Goal: Transaction & Acquisition: Purchase product/service

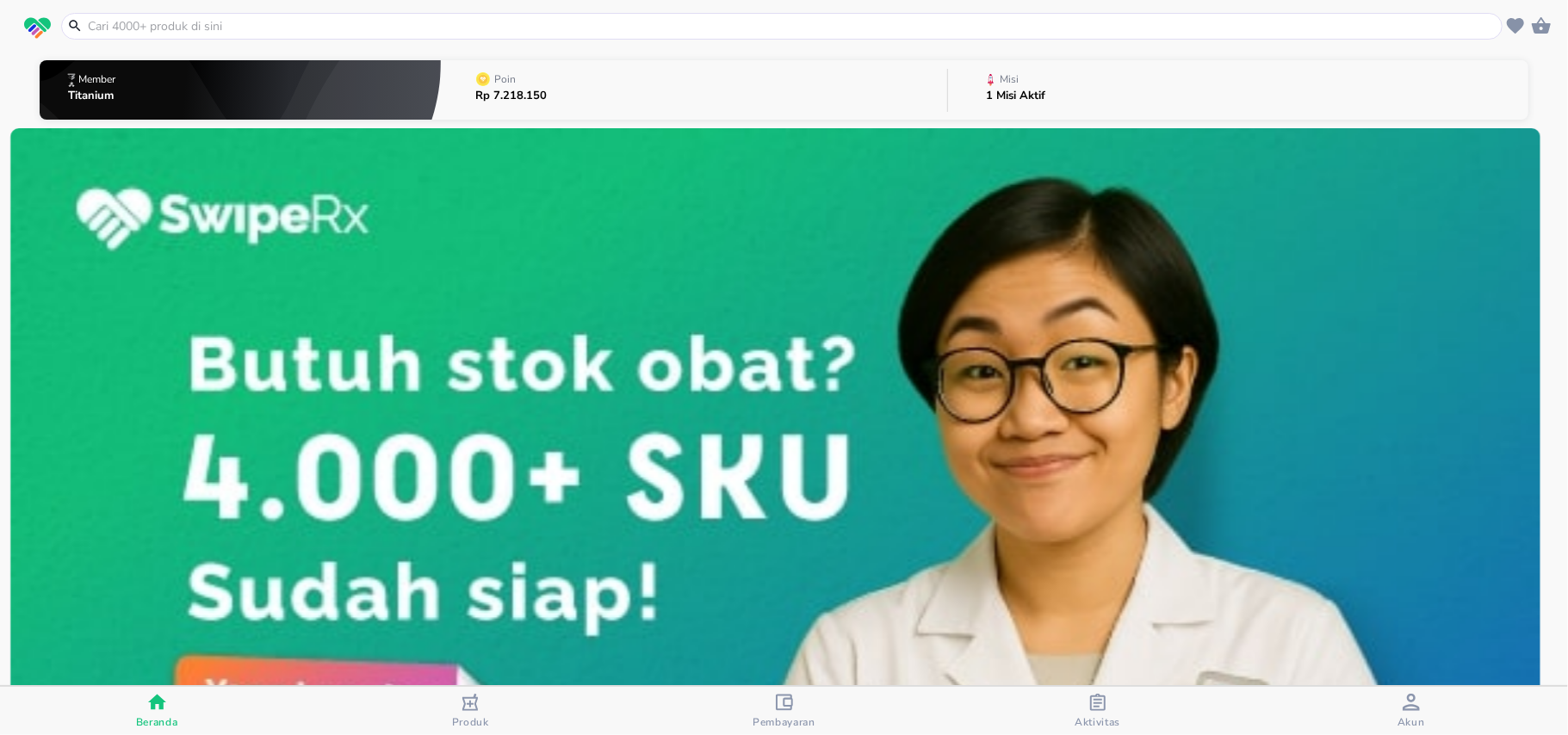
click at [616, 16] on div at bounding box center [782, 26] width 1441 height 26
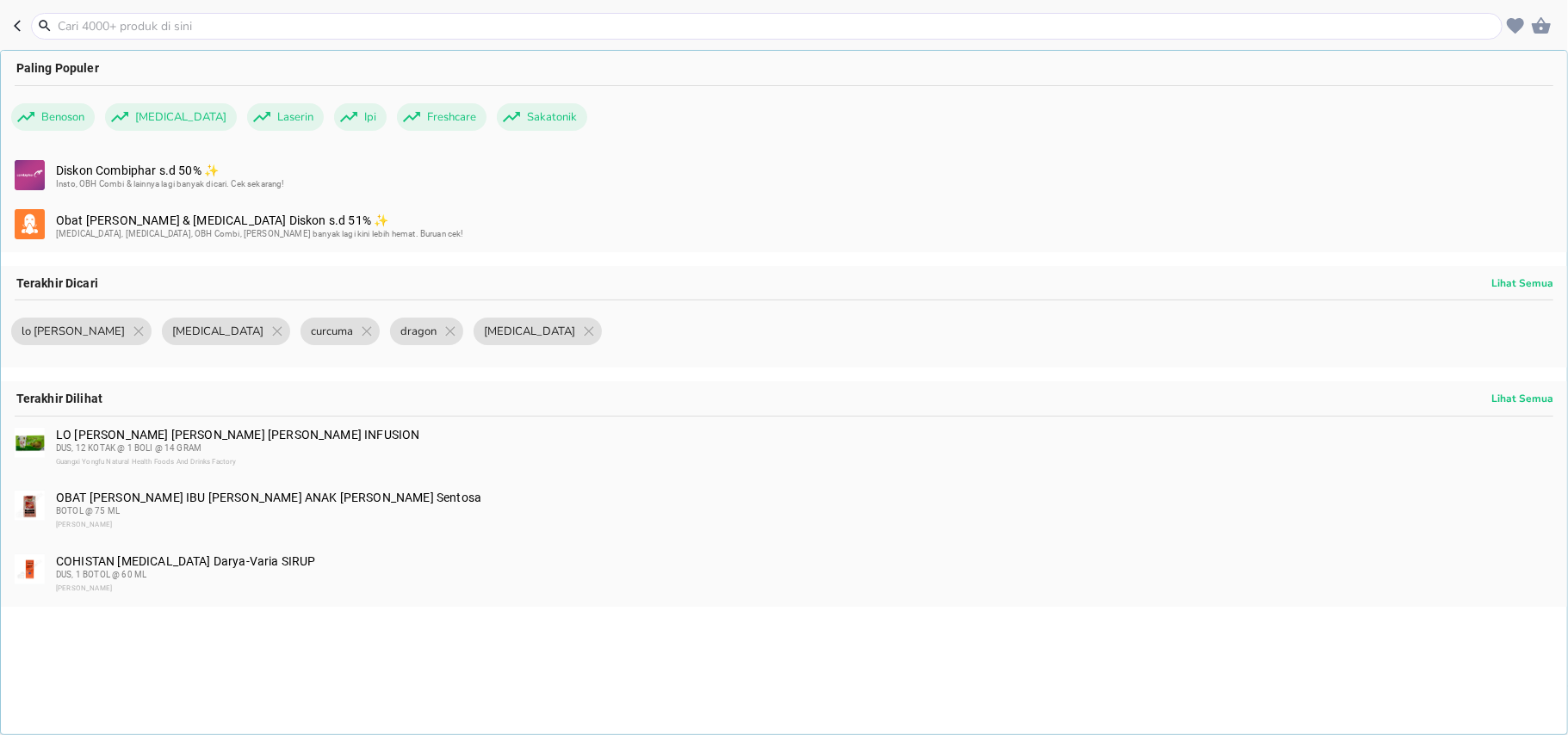
click at [618, 29] on input "text" at bounding box center [777, 26] width 1442 height 18
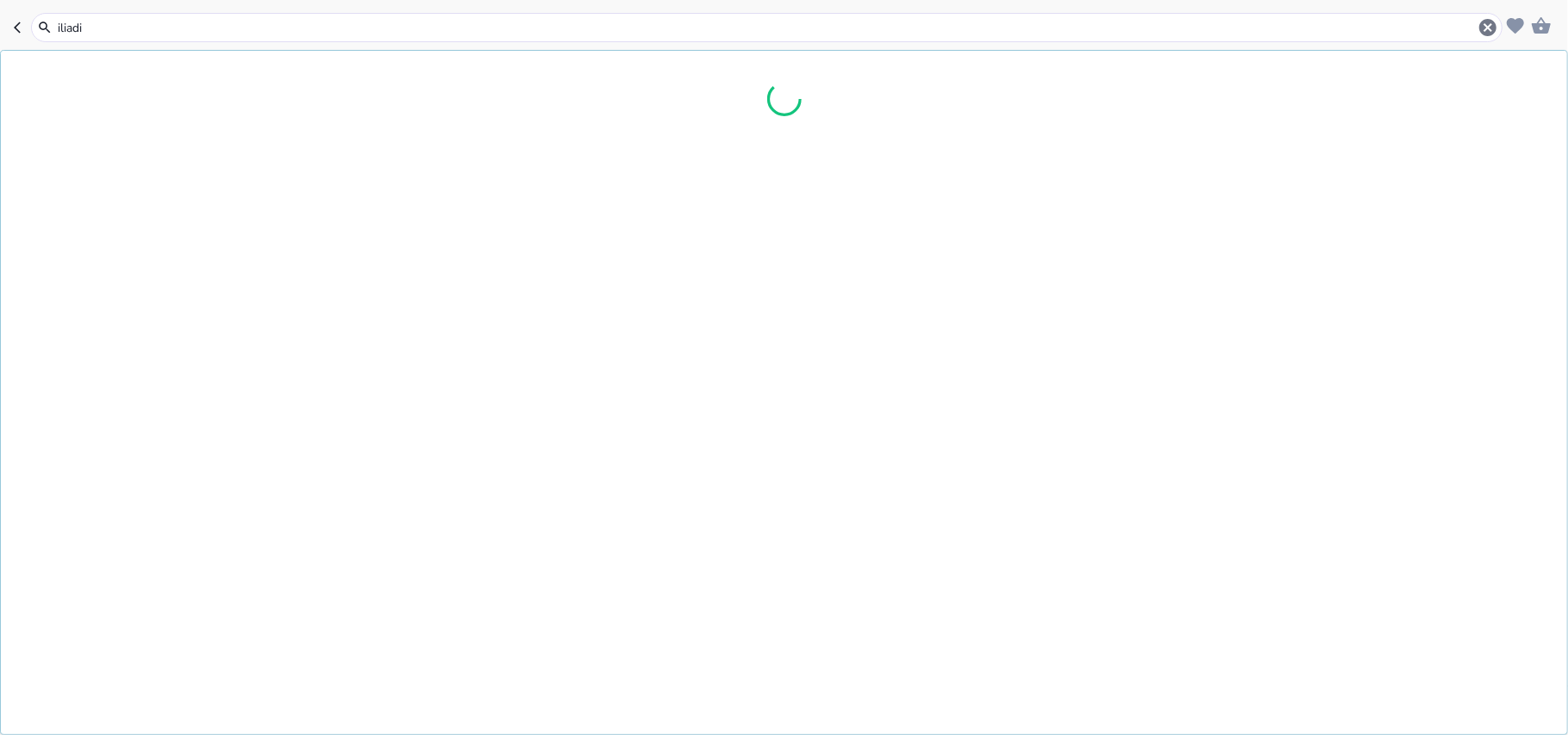
type input "iliadin"
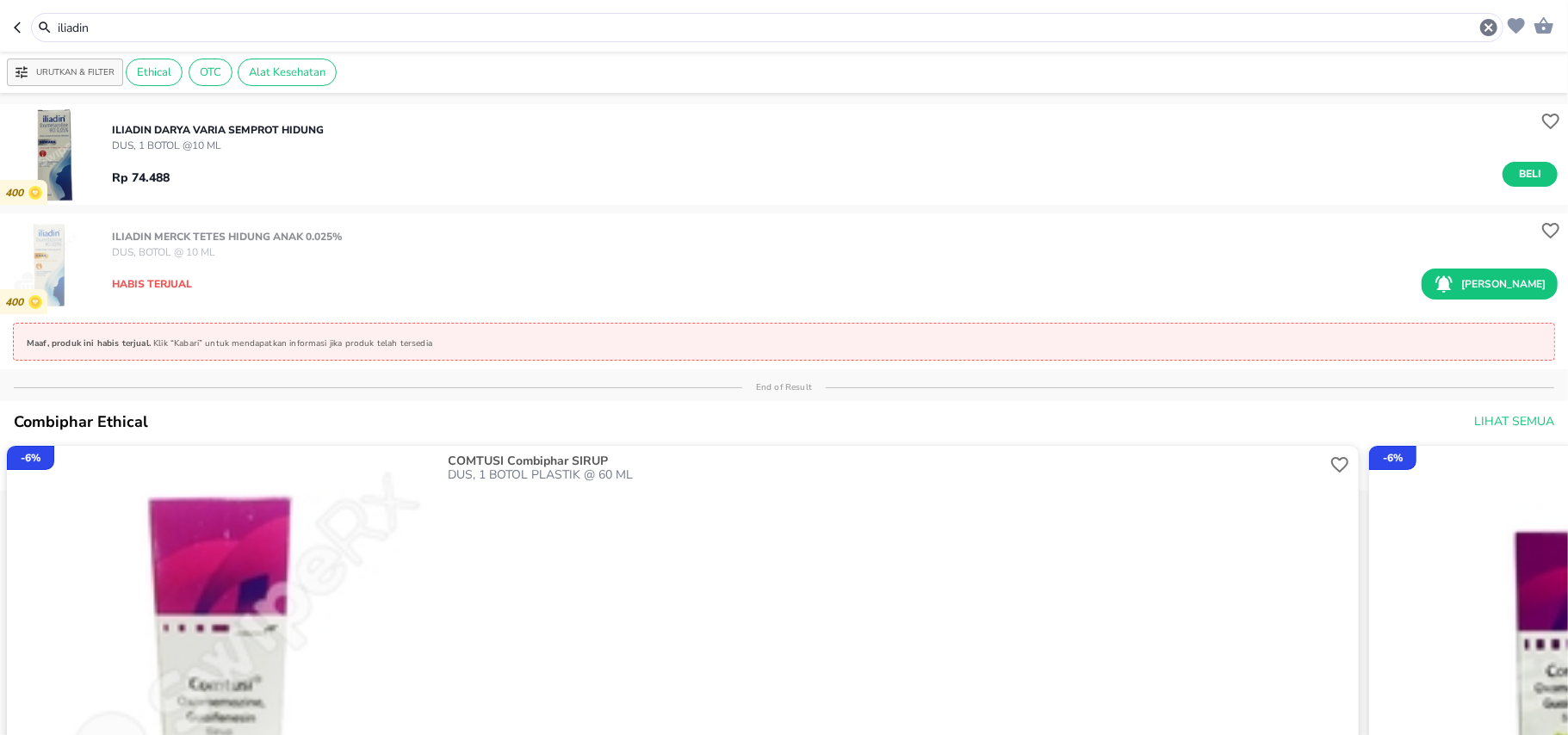
click at [618, 29] on input "iliadin" at bounding box center [767, 28] width 1422 height 18
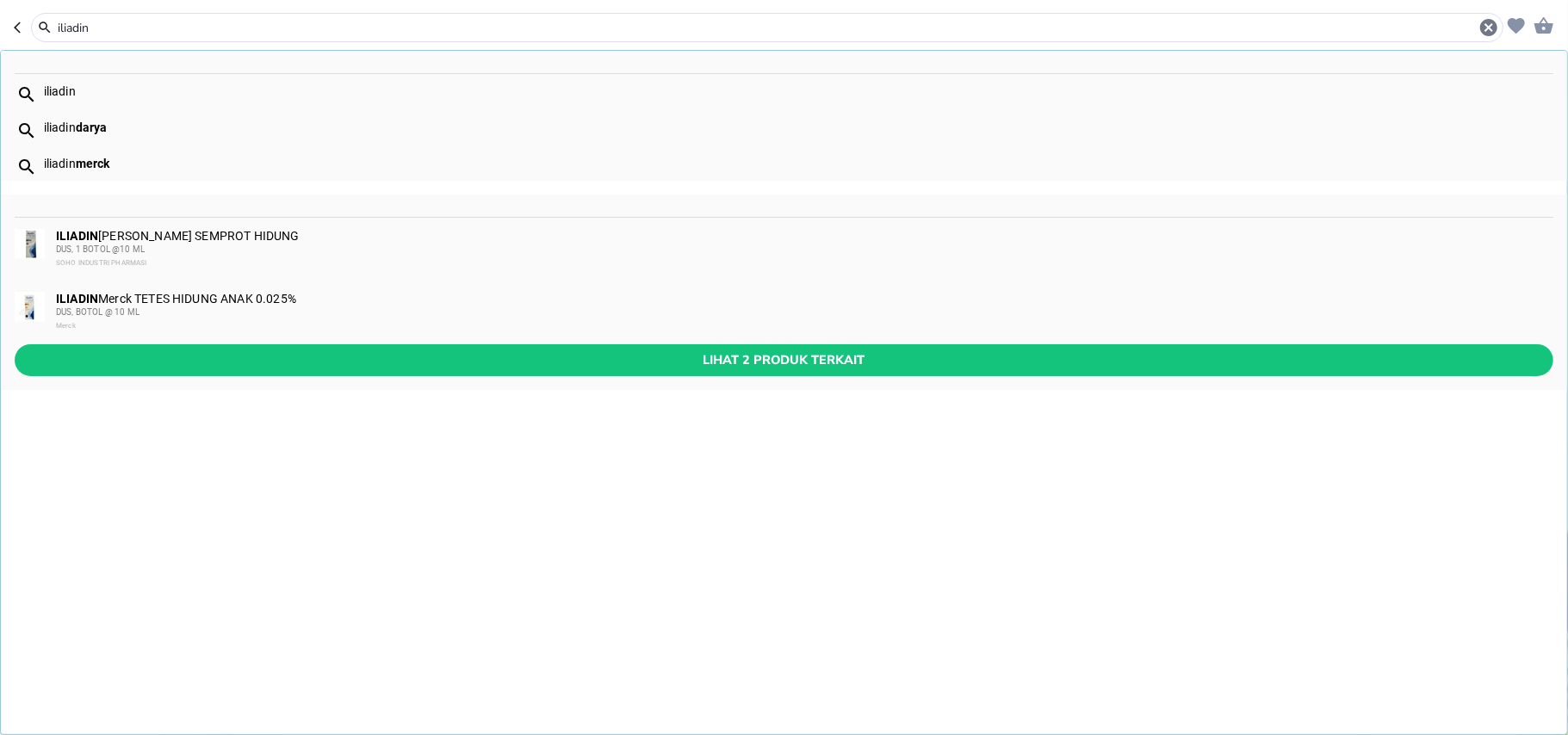
click at [83, 27] on input "iliadin" at bounding box center [767, 28] width 1422 height 18
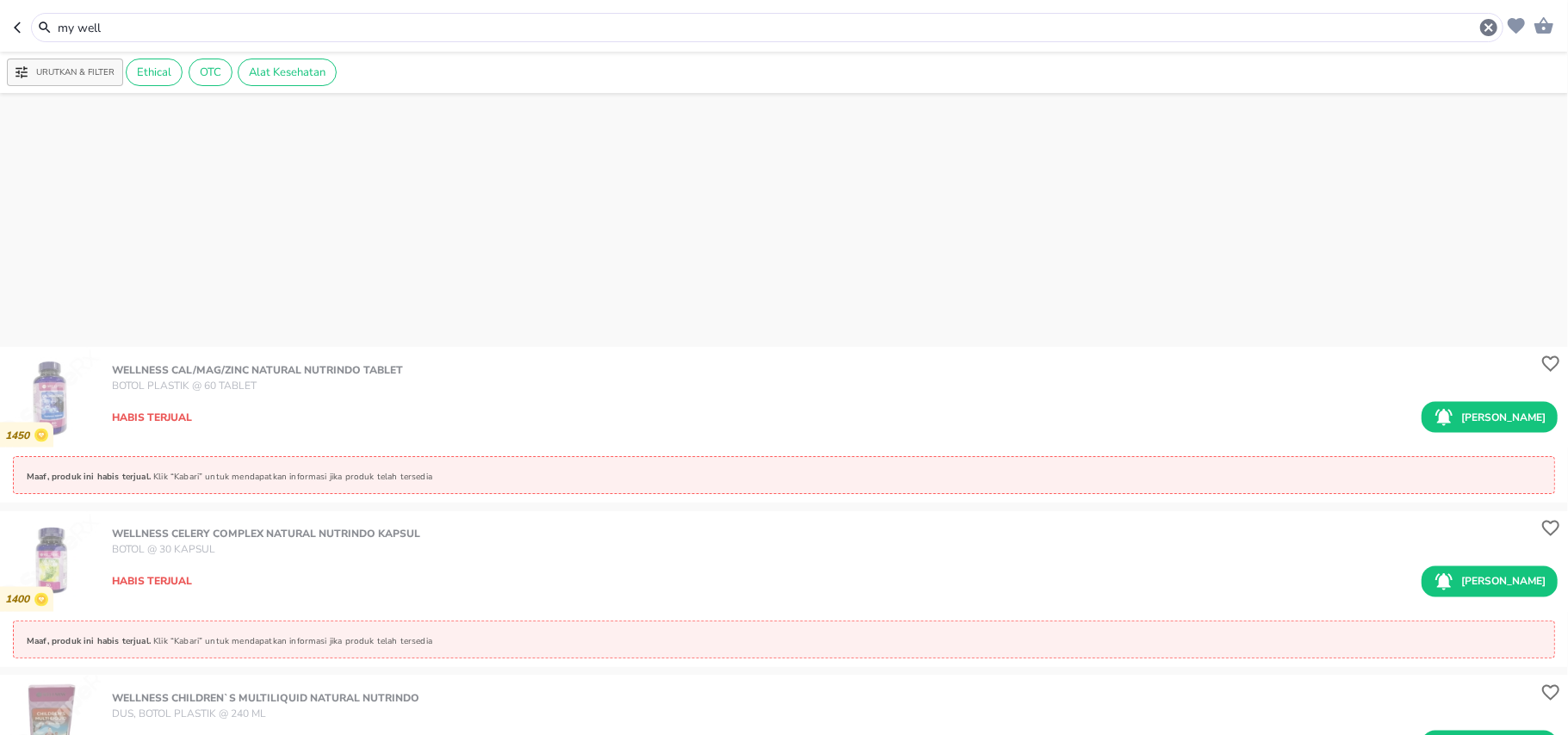
scroll to position [7314, 0]
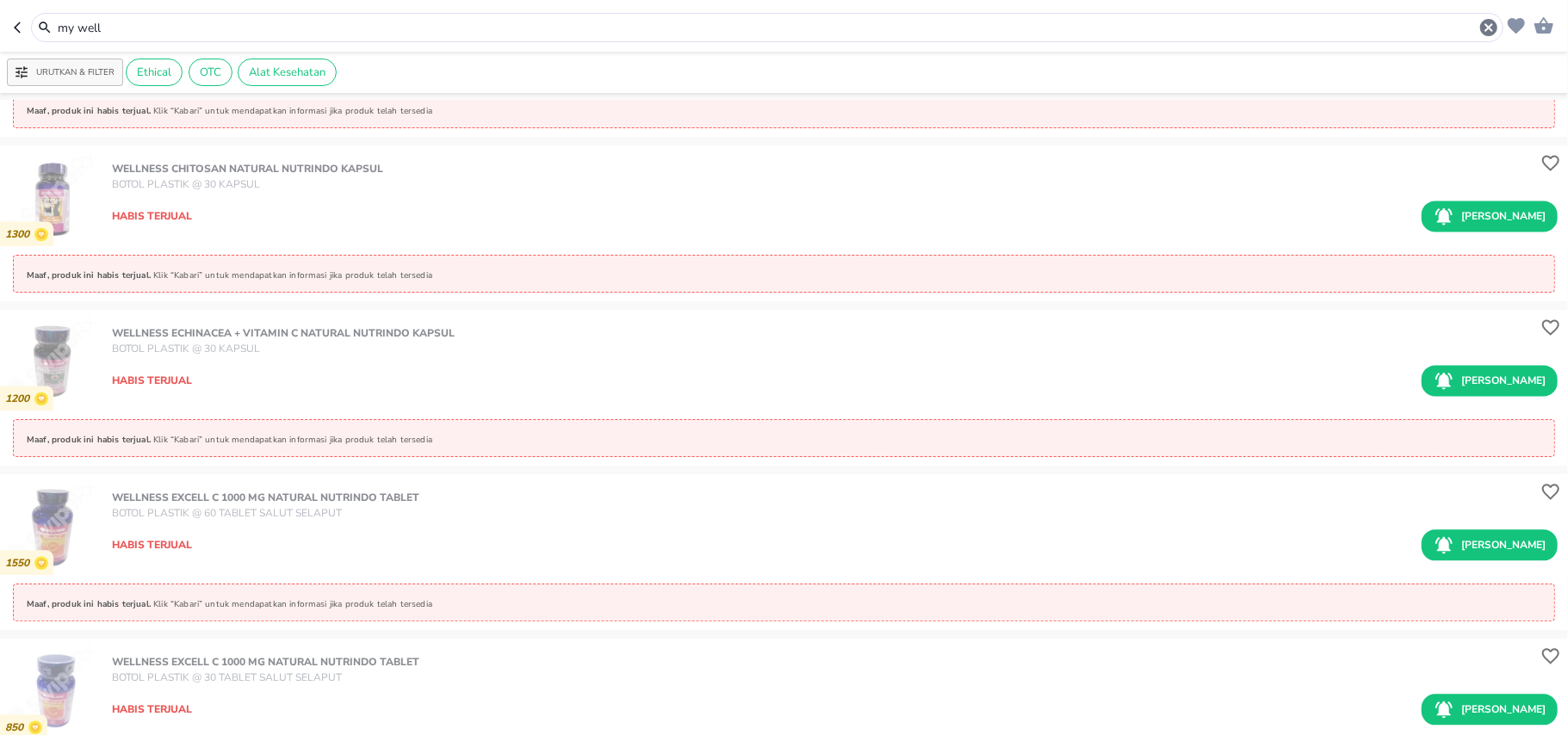
click at [122, 29] on input "my well" at bounding box center [767, 28] width 1422 height 18
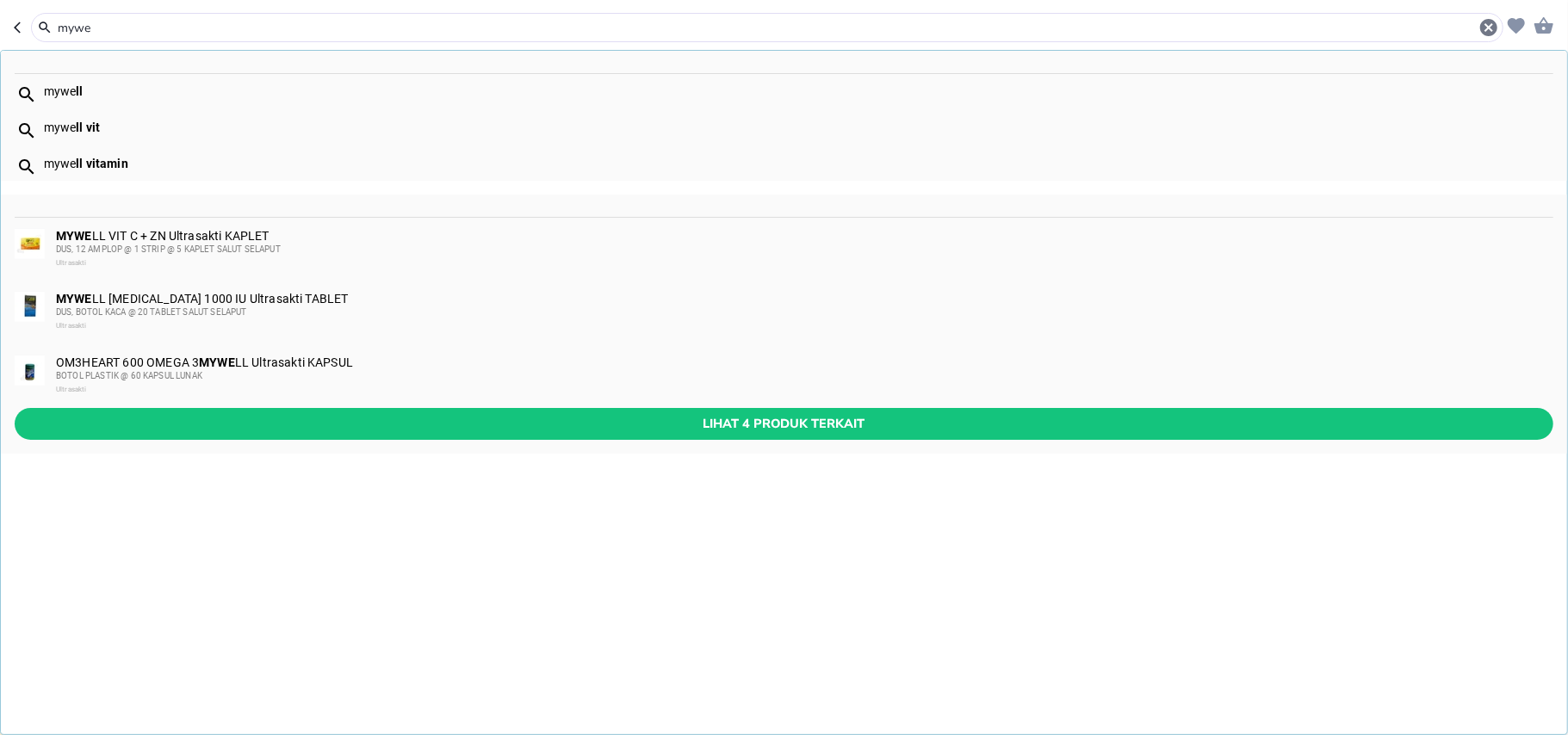
click at [90, 91] on div "mywe ll" at bounding box center [798, 91] width 1508 height 14
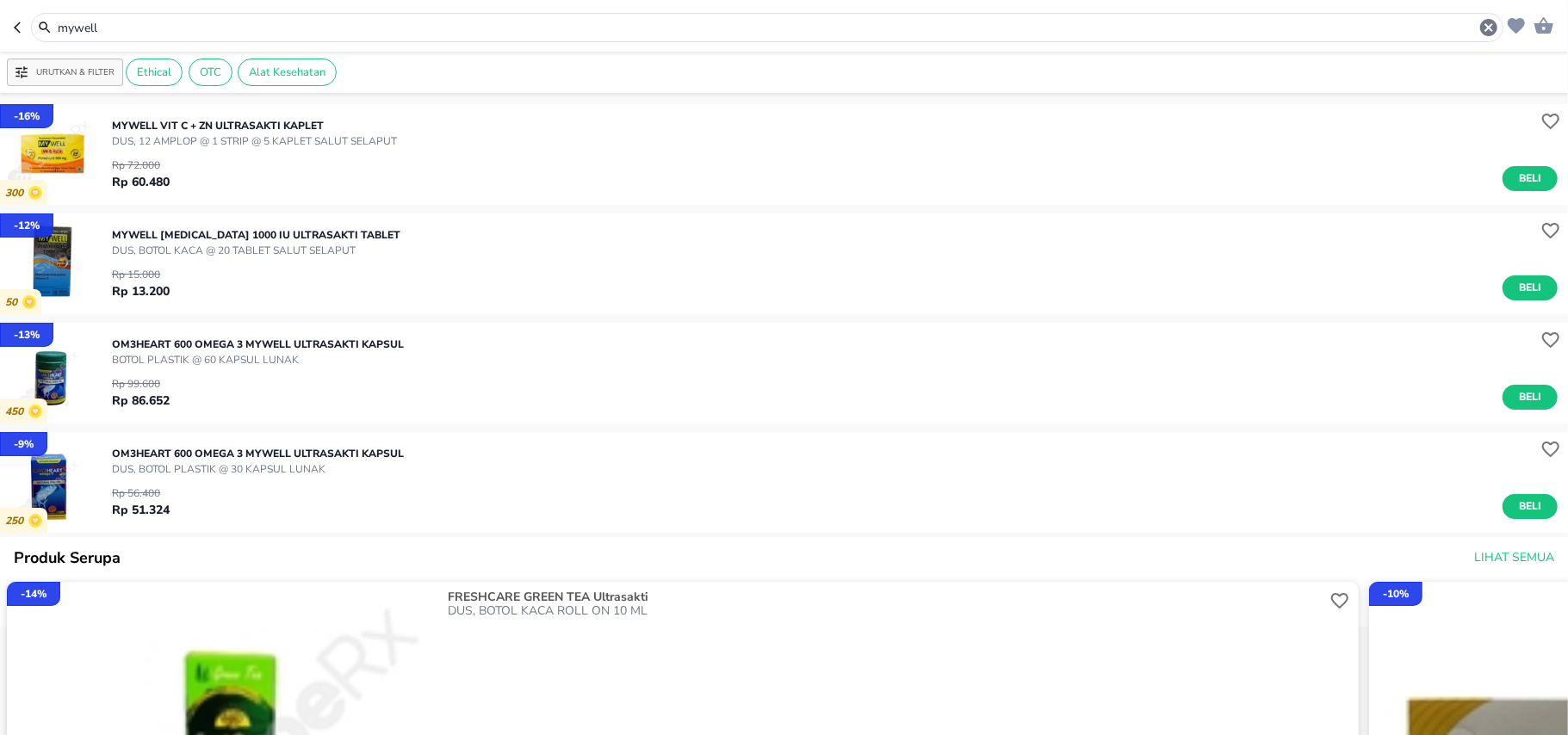
click at [100, 25] on input "mywell" at bounding box center [767, 28] width 1422 height 18
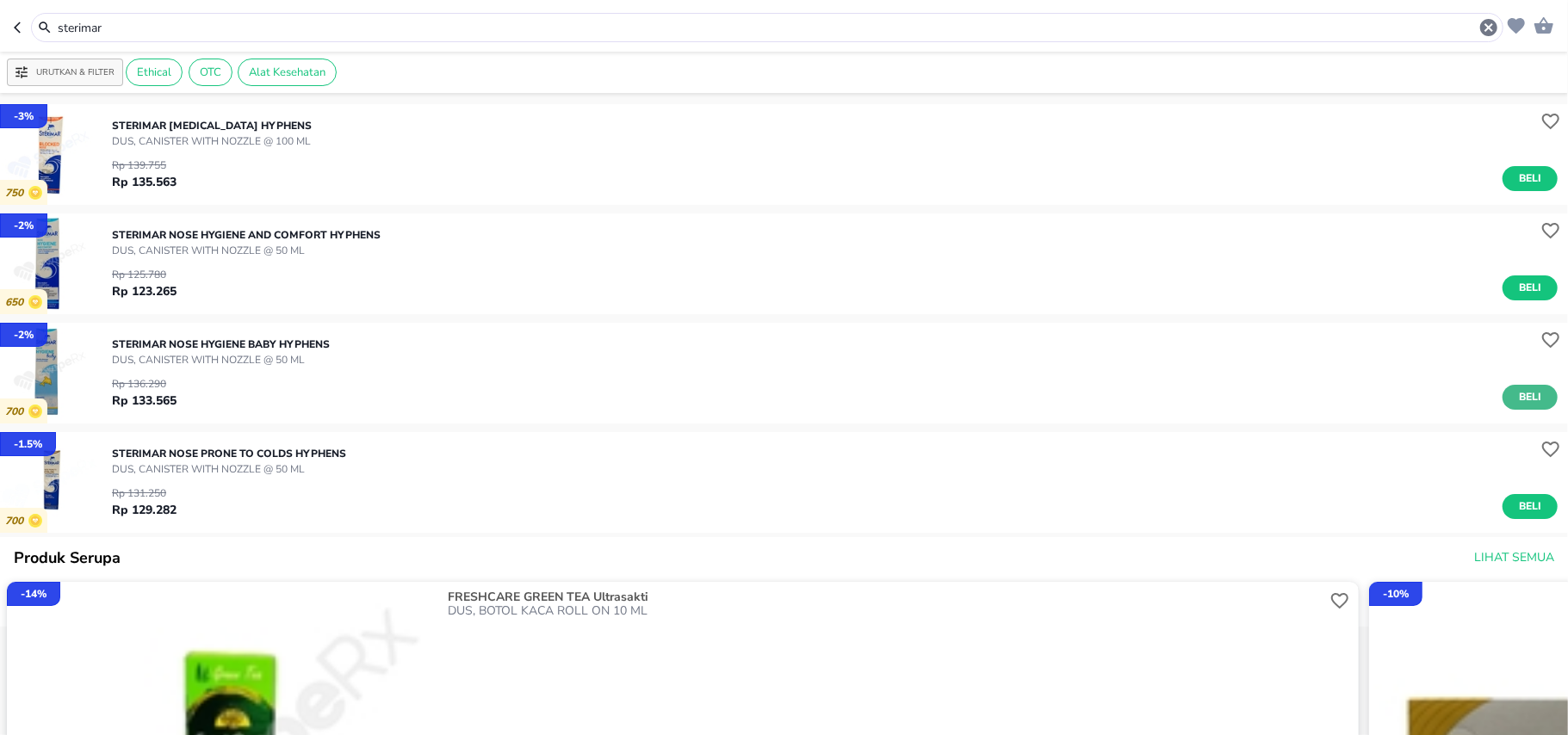
click at [1515, 397] on span "Beli" at bounding box center [1529, 397] width 29 height 18
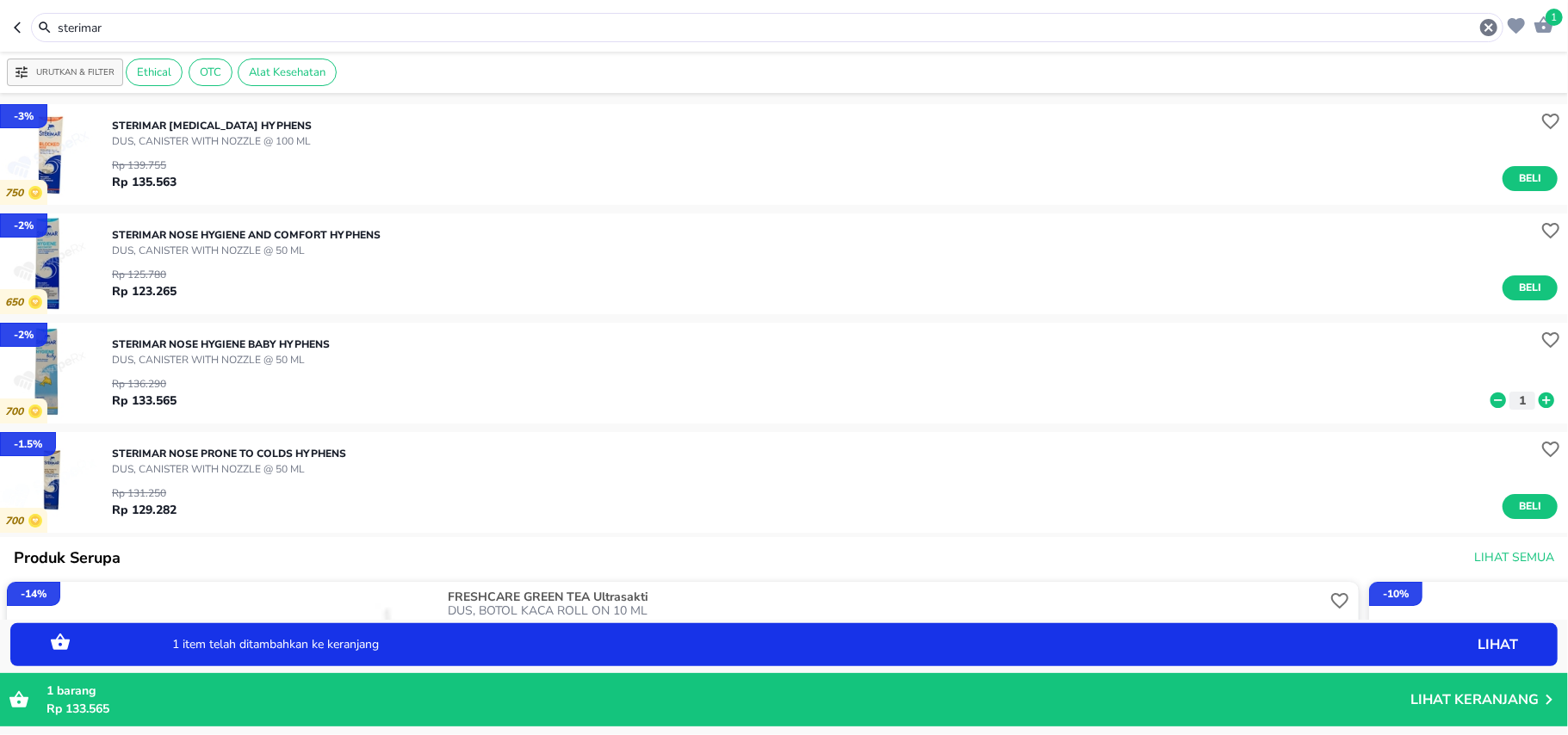
click at [113, 27] on input "sterimar" at bounding box center [767, 28] width 1422 height 18
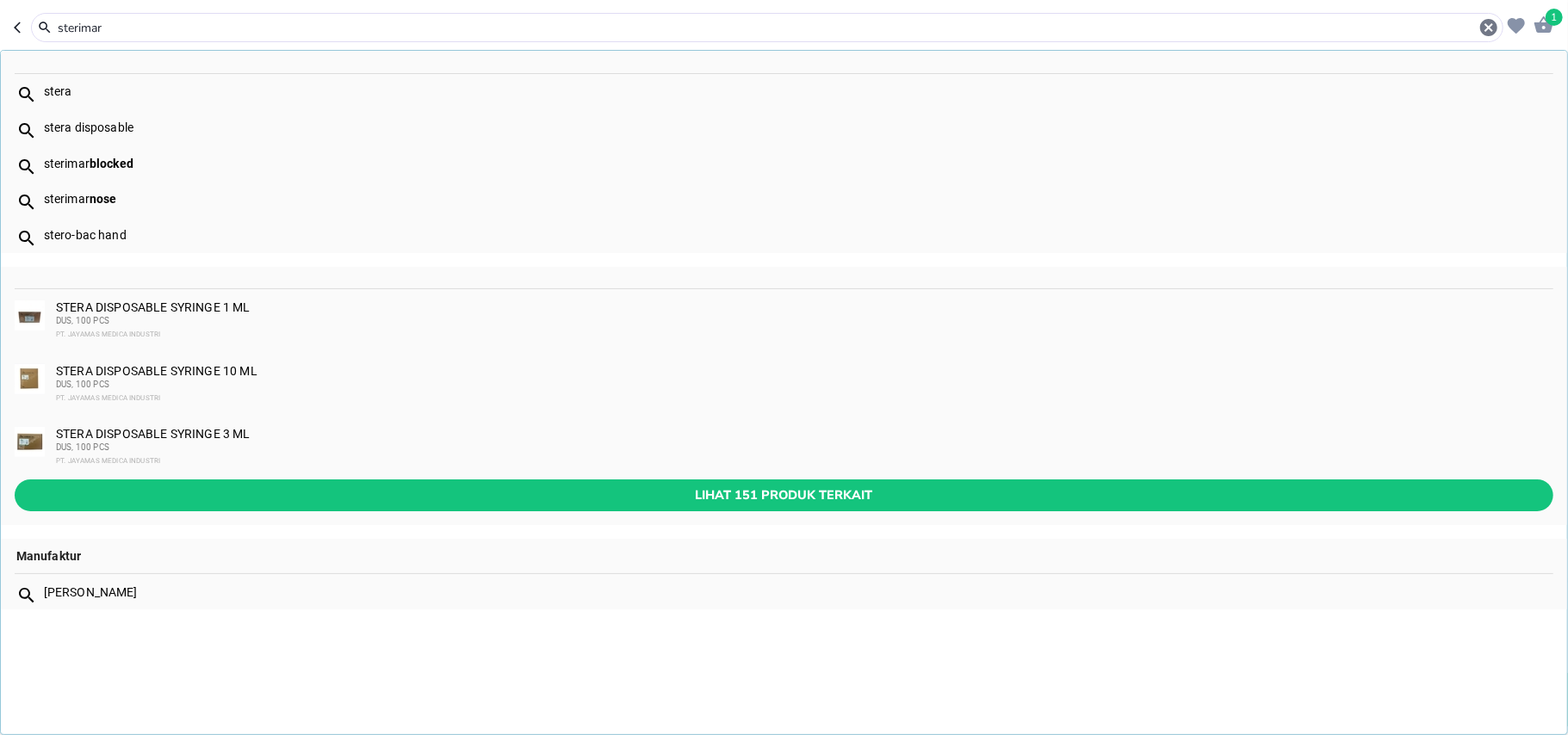
click at [113, 27] on input "sterimar" at bounding box center [767, 28] width 1422 height 18
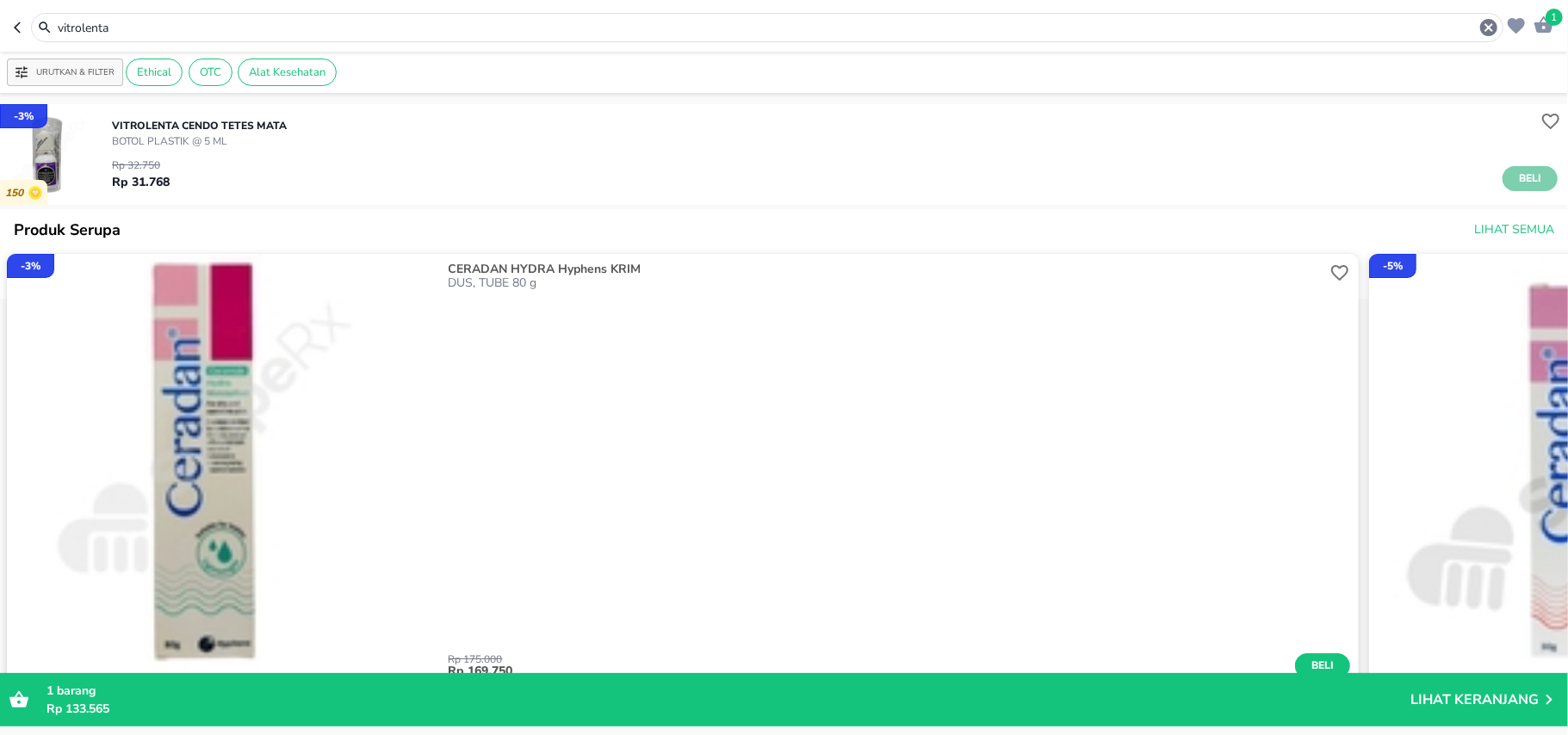
click at [1515, 172] on span "Beli" at bounding box center [1529, 178] width 29 height 18
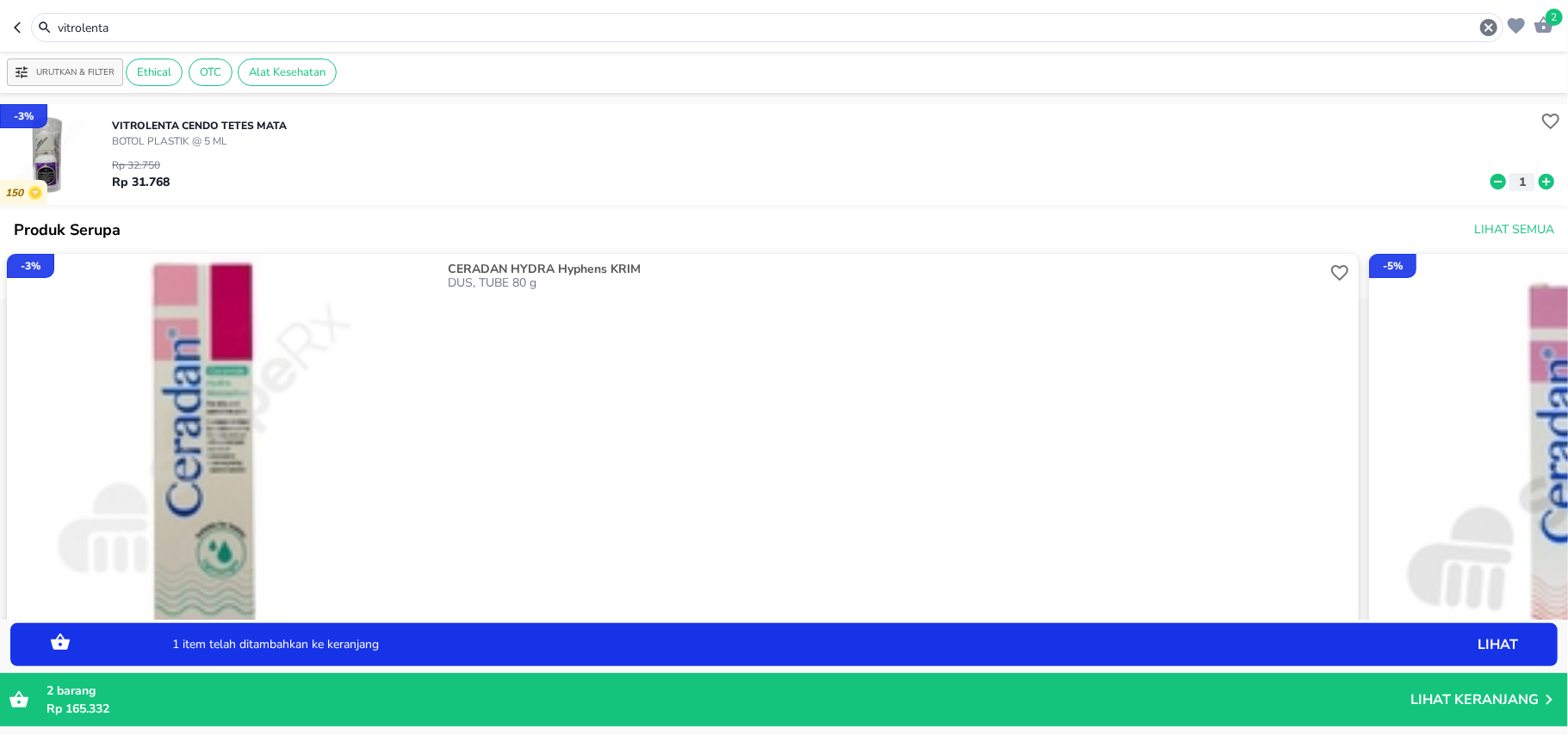
click at [1539, 183] on icon at bounding box center [1547, 182] width 16 height 16
click at [77, 25] on input "vitrolenta" at bounding box center [767, 28] width 1422 height 18
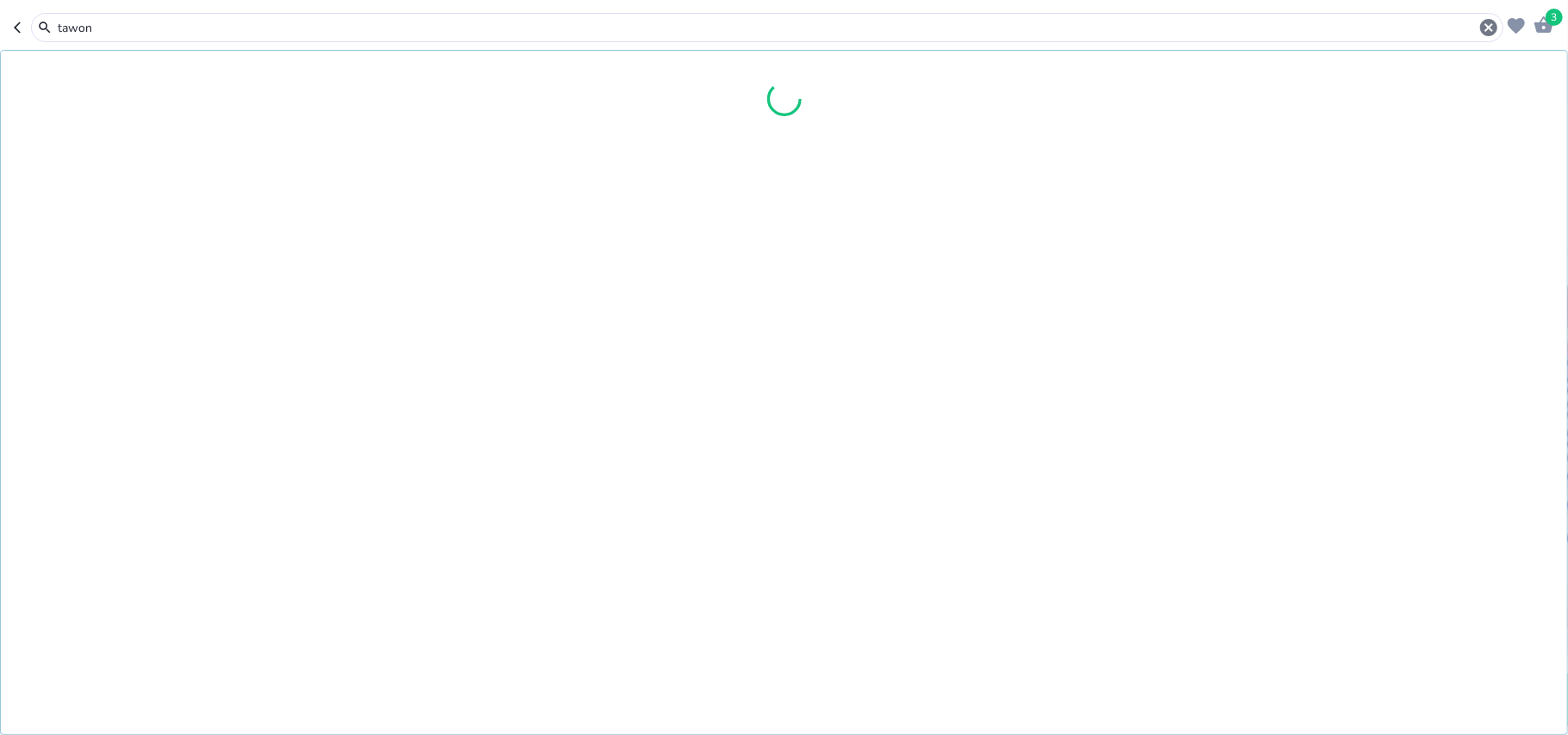
type input "tawon"
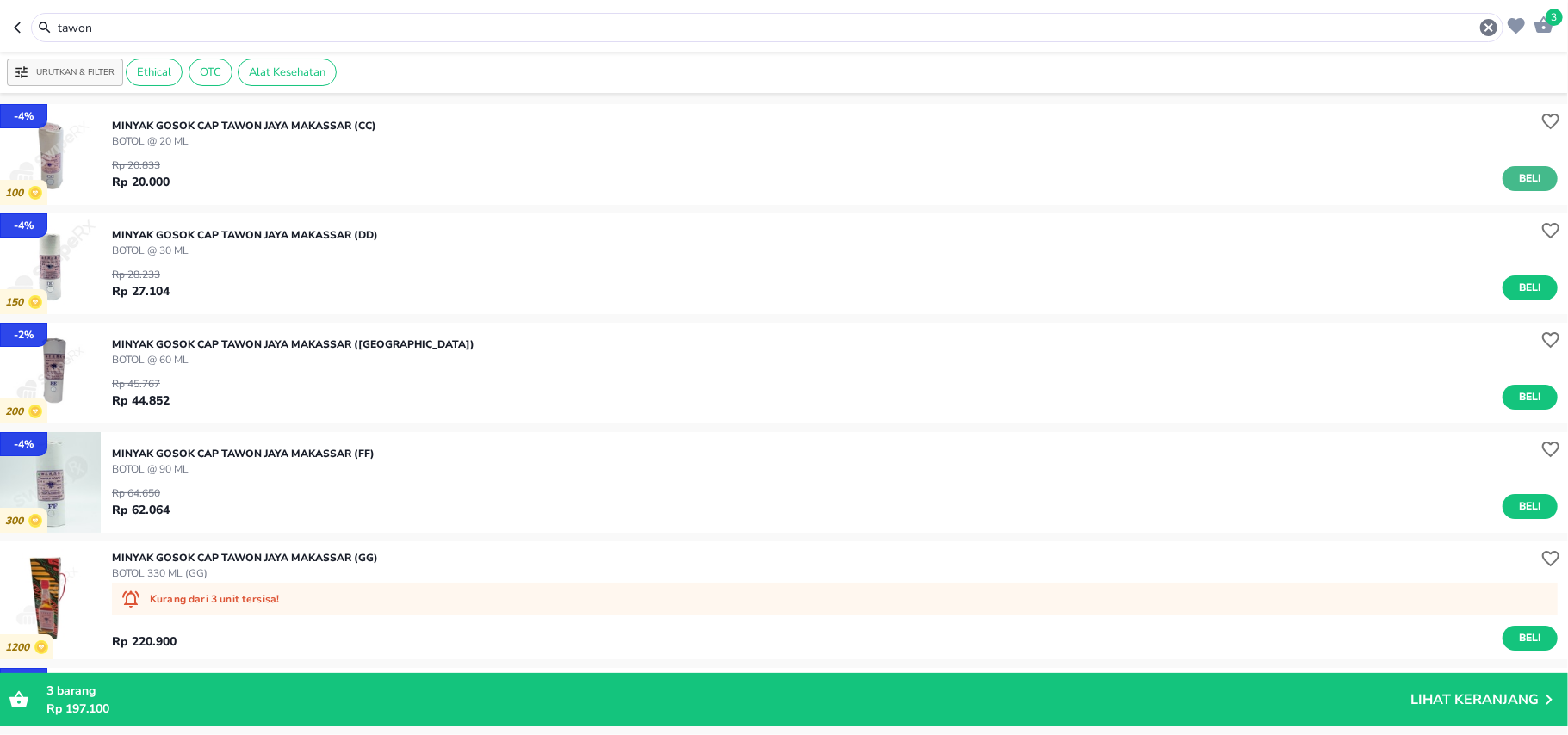
click at [1523, 179] on span "Beli" at bounding box center [1529, 178] width 29 height 18
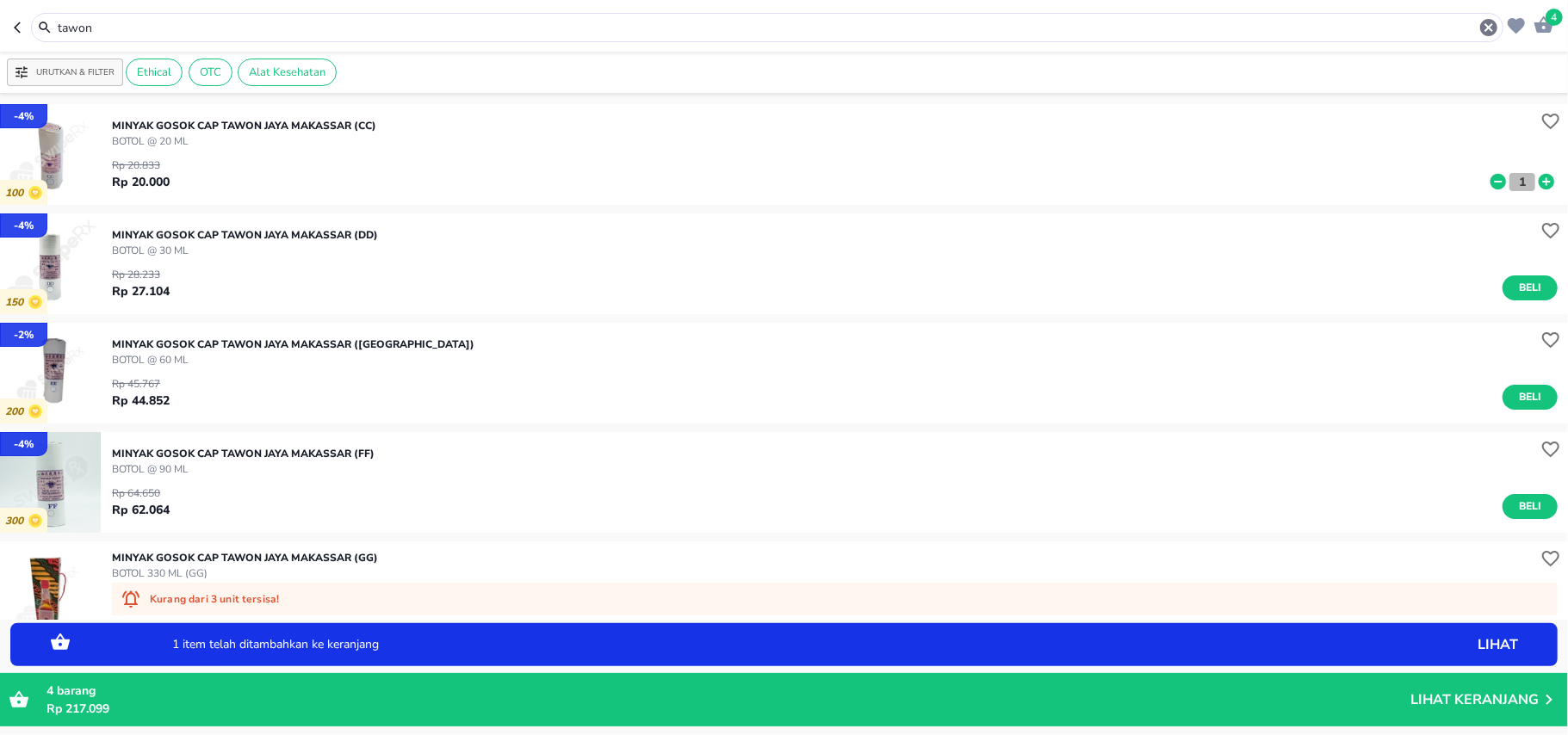
click at [1514, 181] on p "1" at bounding box center [1522, 182] width 16 height 18
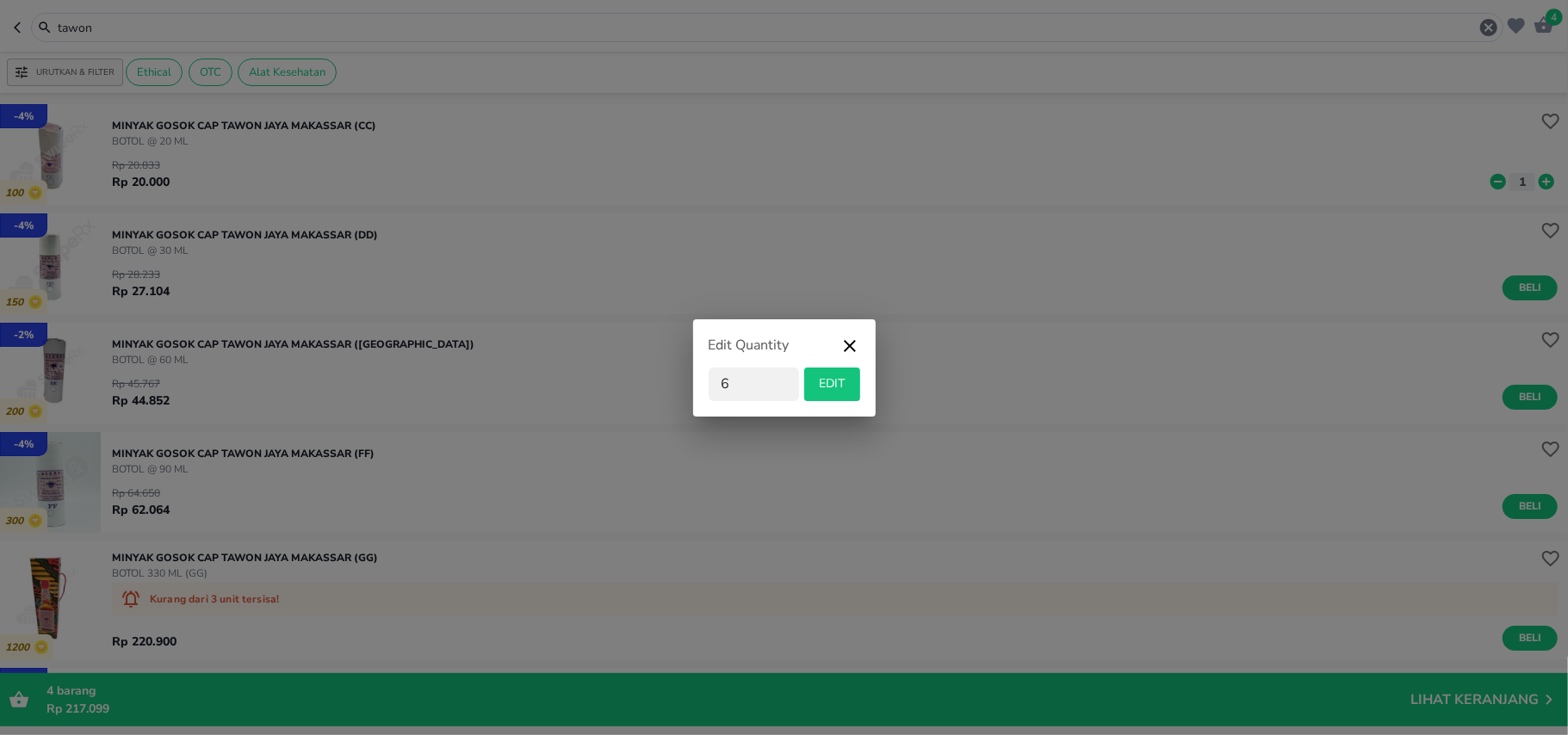
type input "6"
click at [828, 379] on span "EDIT" at bounding box center [832, 384] width 42 height 21
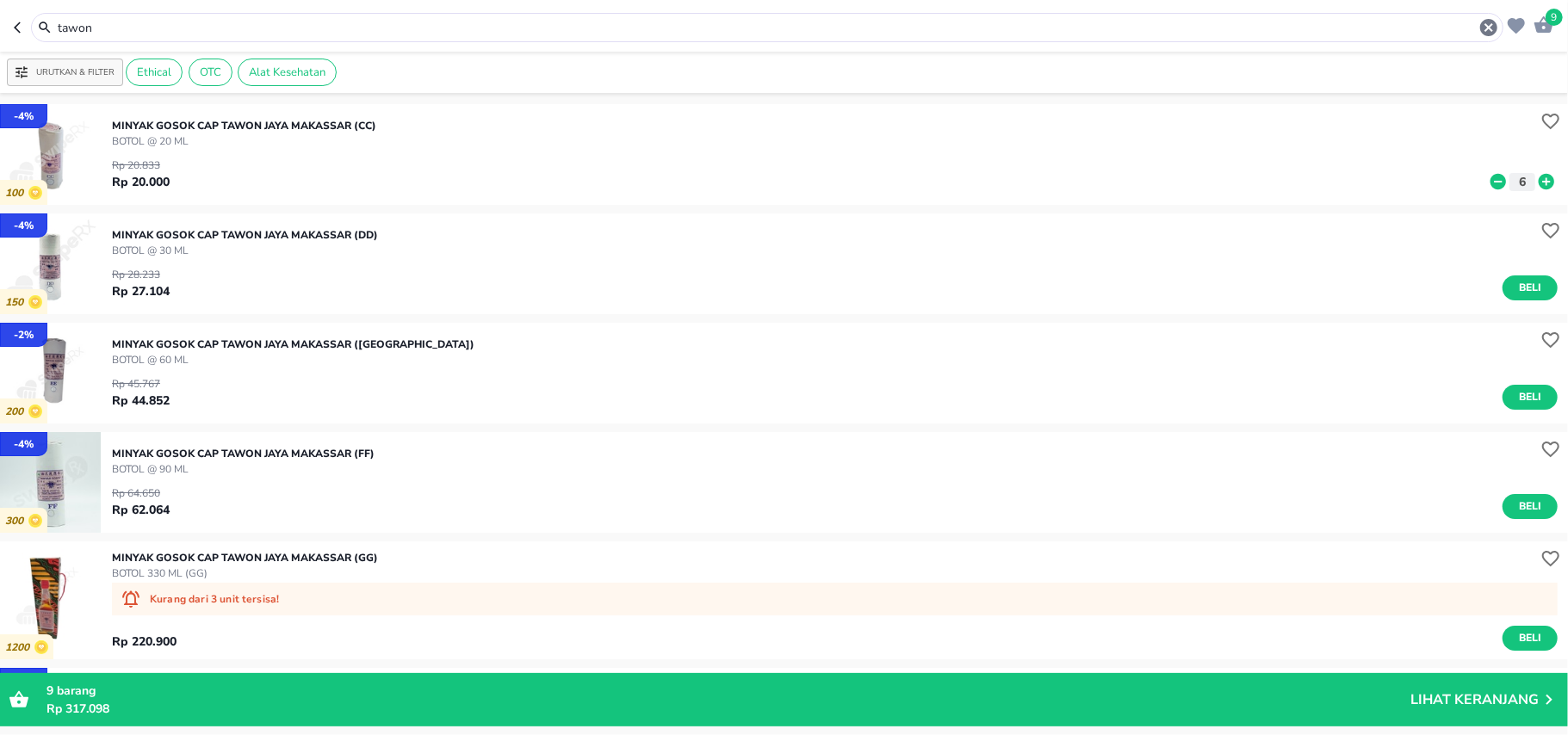
click at [79, 27] on input "tawon" at bounding box center [767, 28] width 1422 height 18
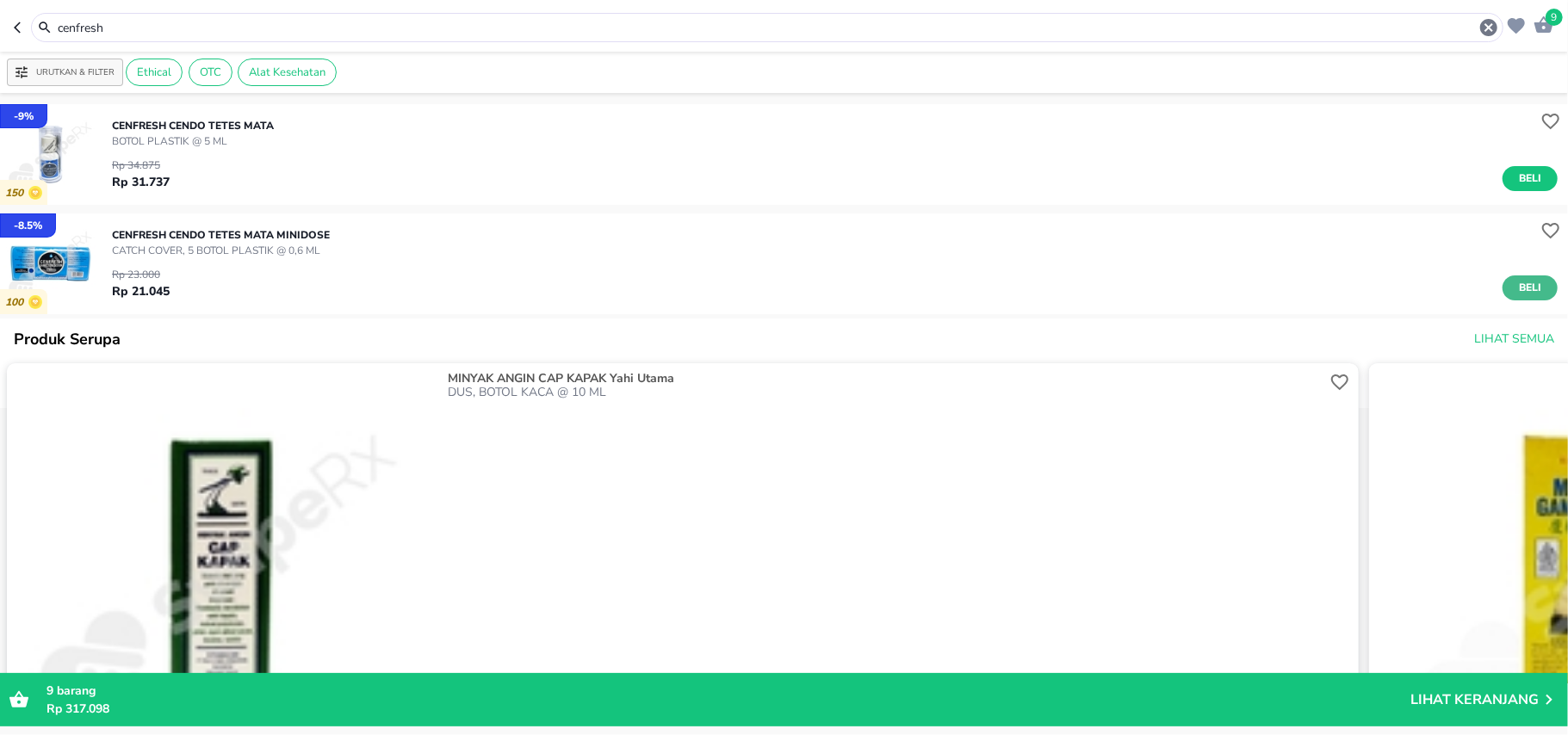
click at [1527, 279] on span "Beli" at bounding box center [1529, 287] width 29 height 18
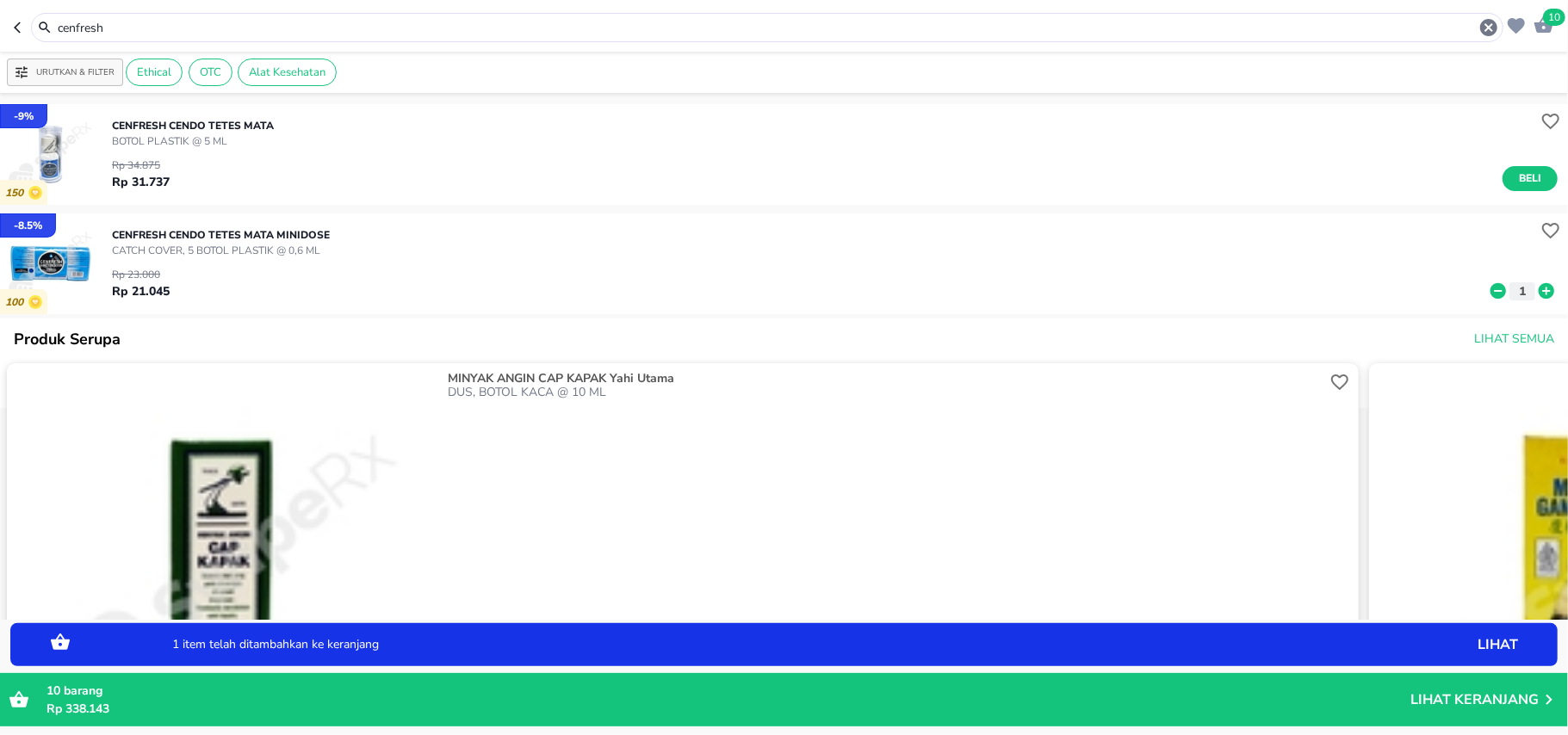
click at [1539, 291] on icon at bounding box center [1547, 291] width 16 height 16
click at [1476, 280] on div "Rp 23.000 Rp 21.045 4" at bounding box center [835, 280] width 1446 height 42
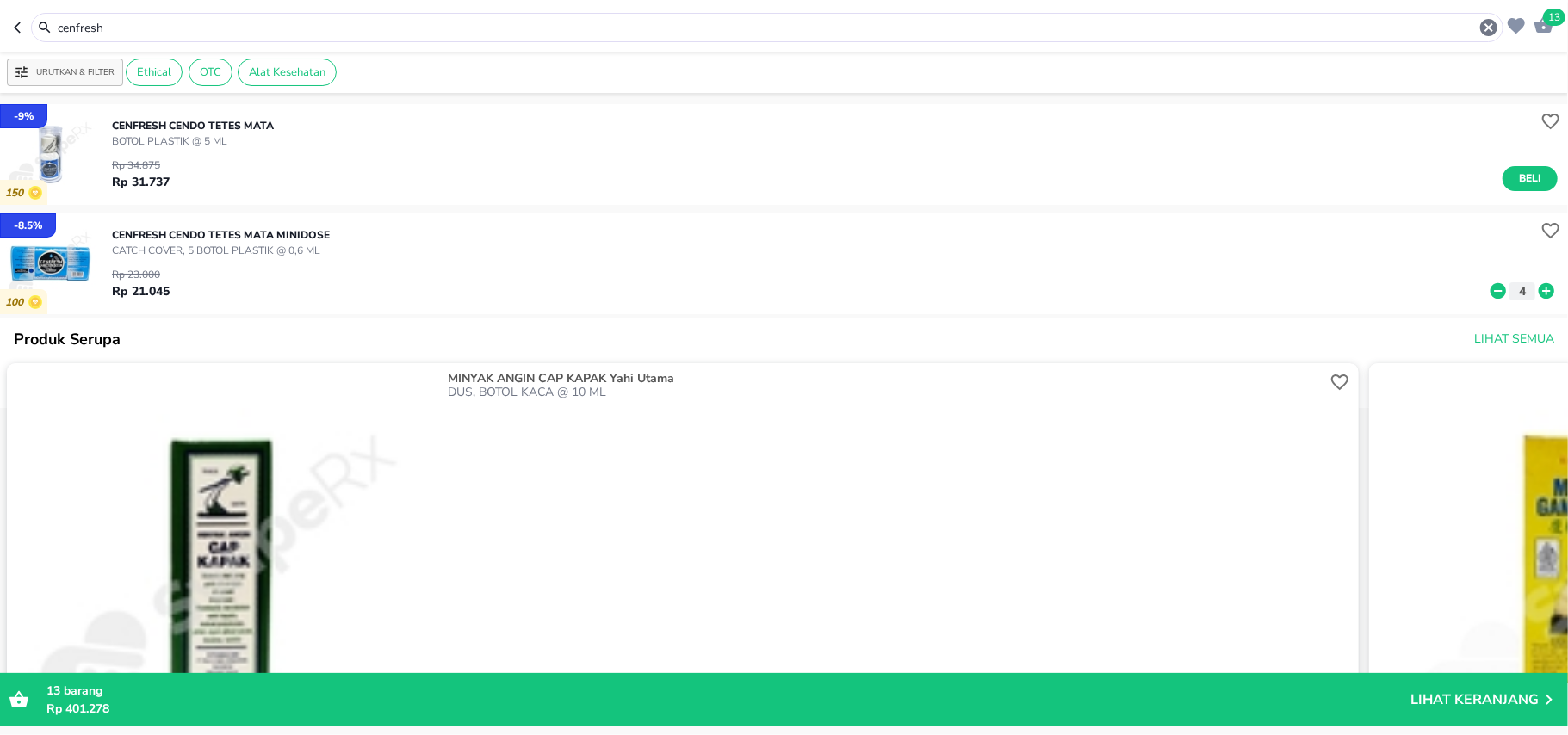
drag, startPoint x: 1477, startPoint y: 294, endPoint x: 1468, endPoint y: 294, distance: 9.0
click at [1468, 294] on div "Rp 23.000 Rp 21.045 4" at bounding box center [835, 280] width 1446 height 42
click at [1491, 290] on icon at bounding box center [1499, 291] width 16 height 16
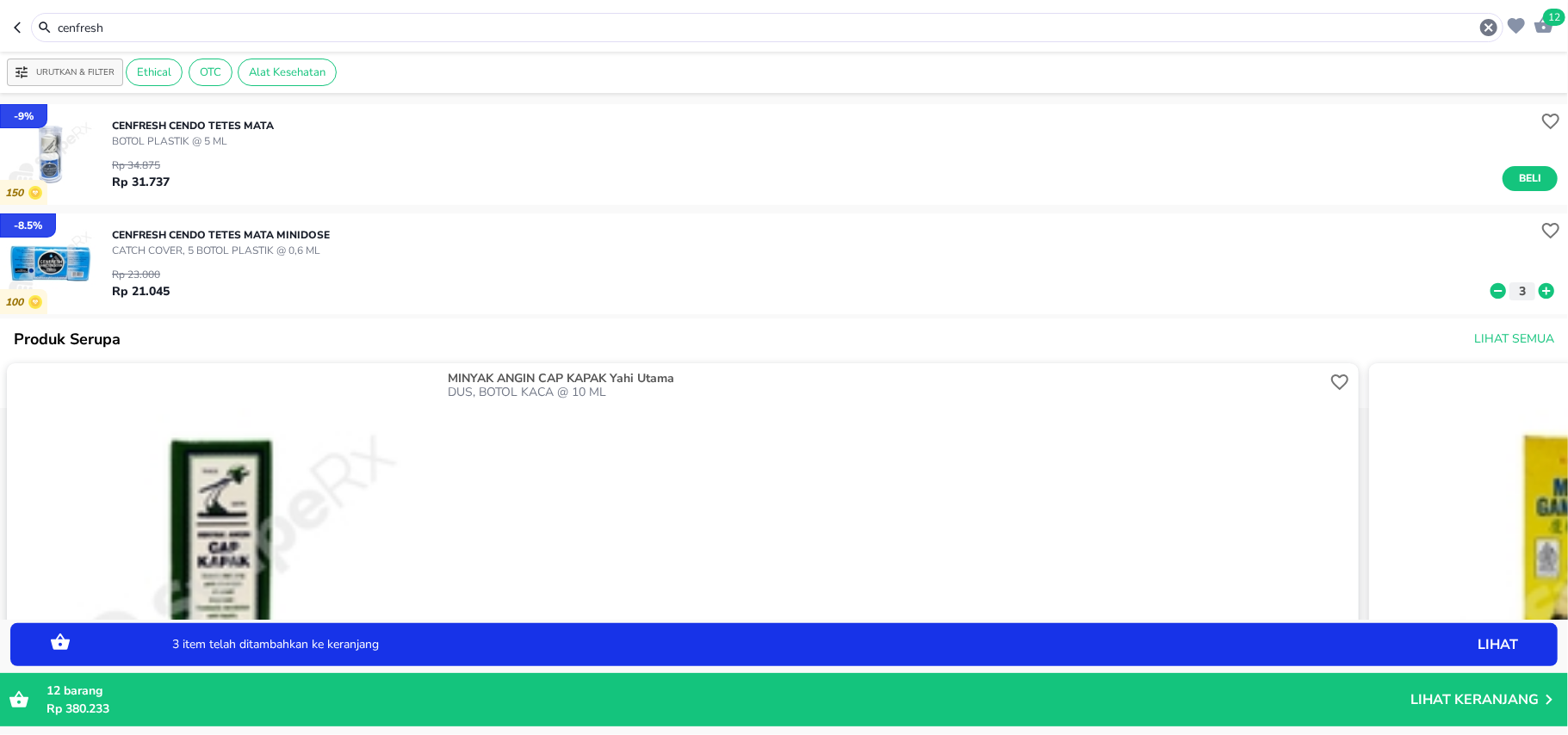
click at [97, 29] on input "cenfresh" at bounding box center [767, 28] width 1422 height 18
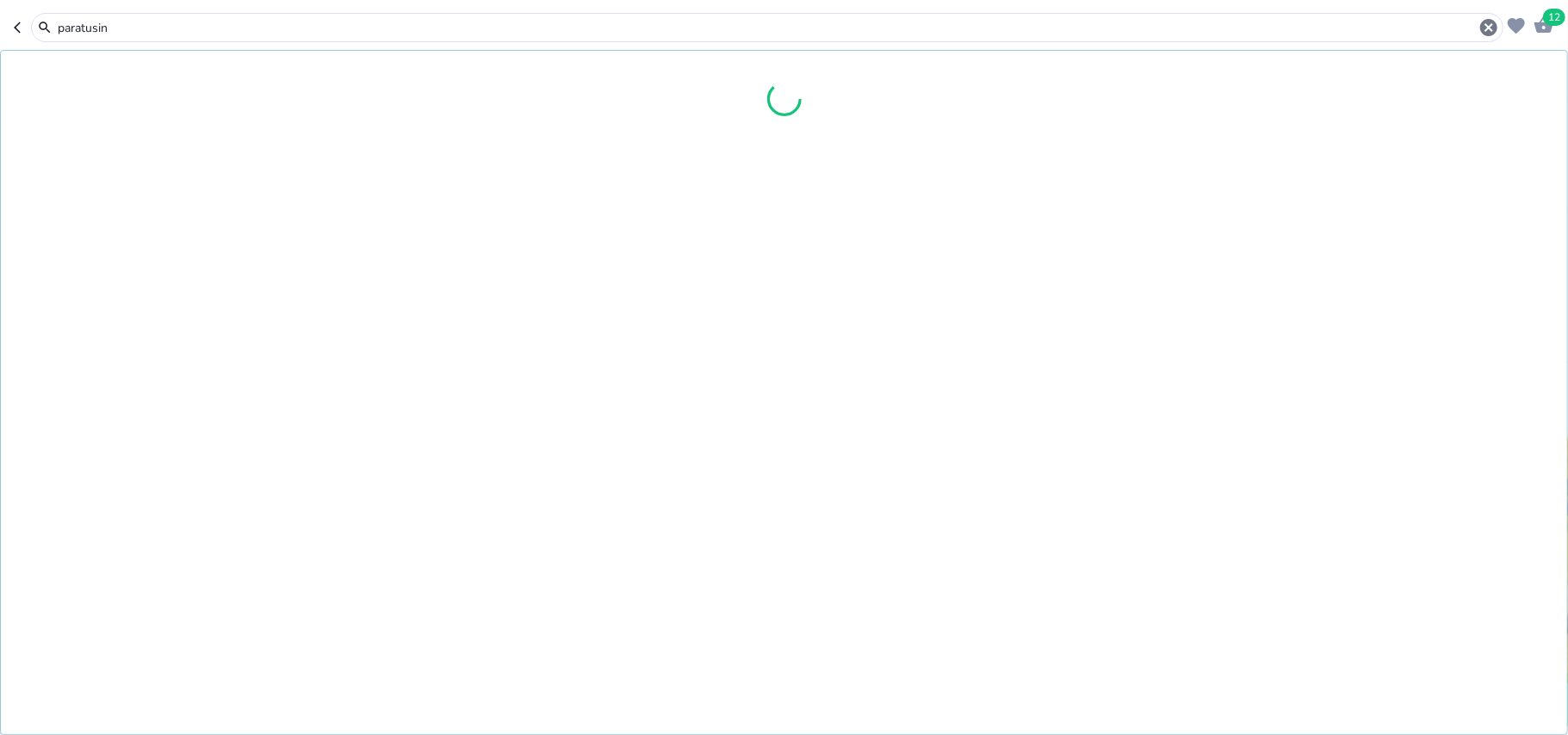
type input "paratusin"
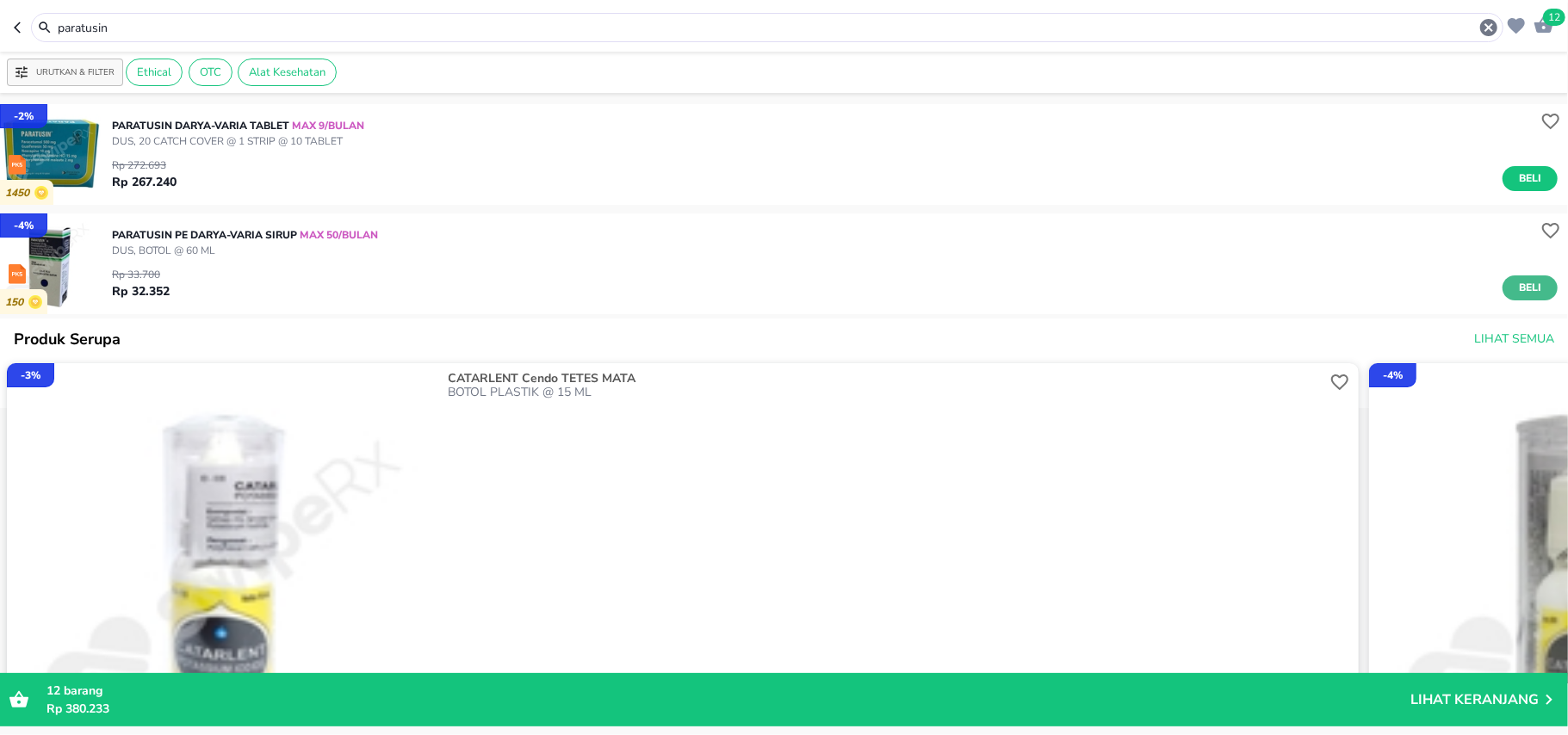
click at [1516, 287] on span "Beli" at bounding box center [1529, 287] width 29 height 18
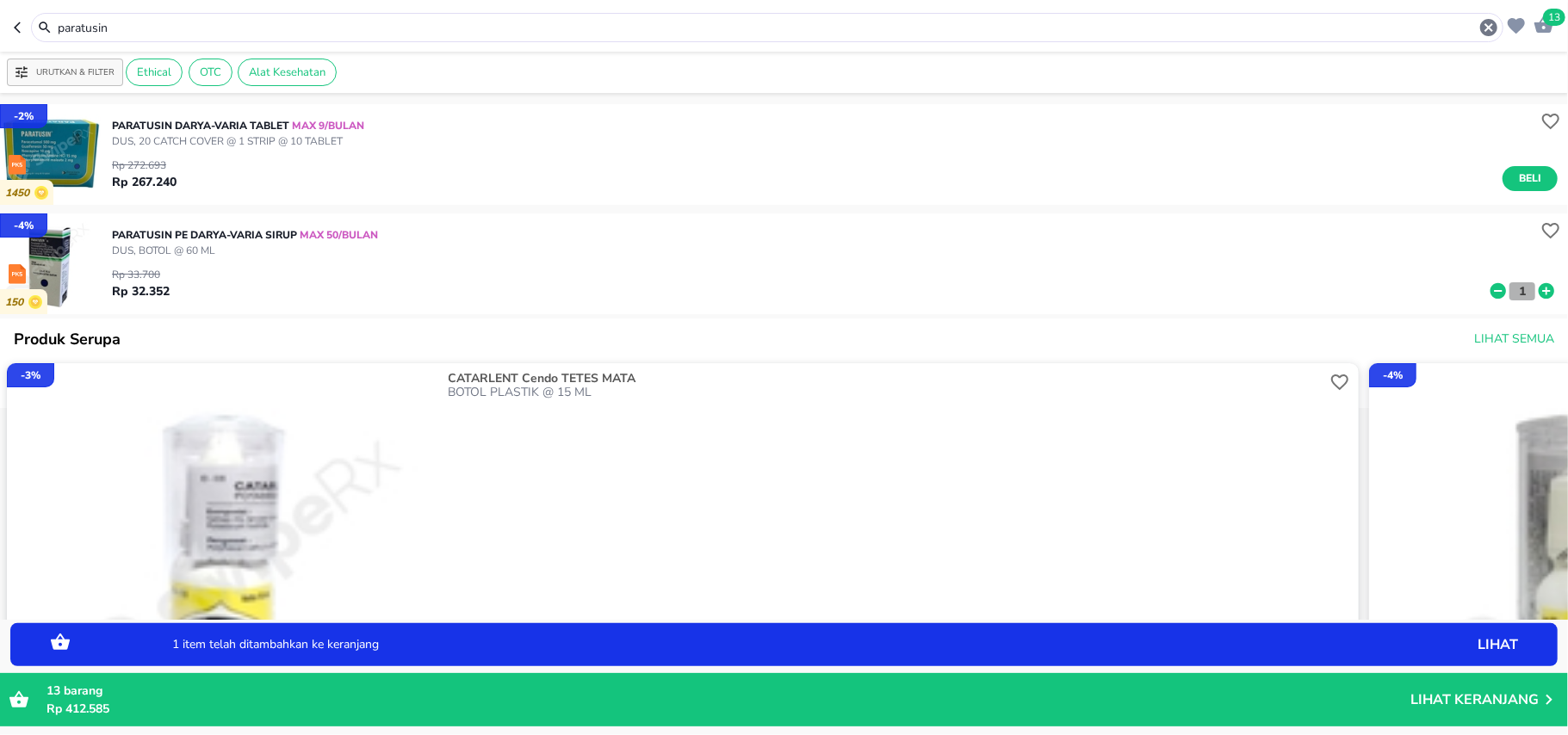
click at [1516, 287] on button "1" at bounding box center [1521, 291] width 26 height 18
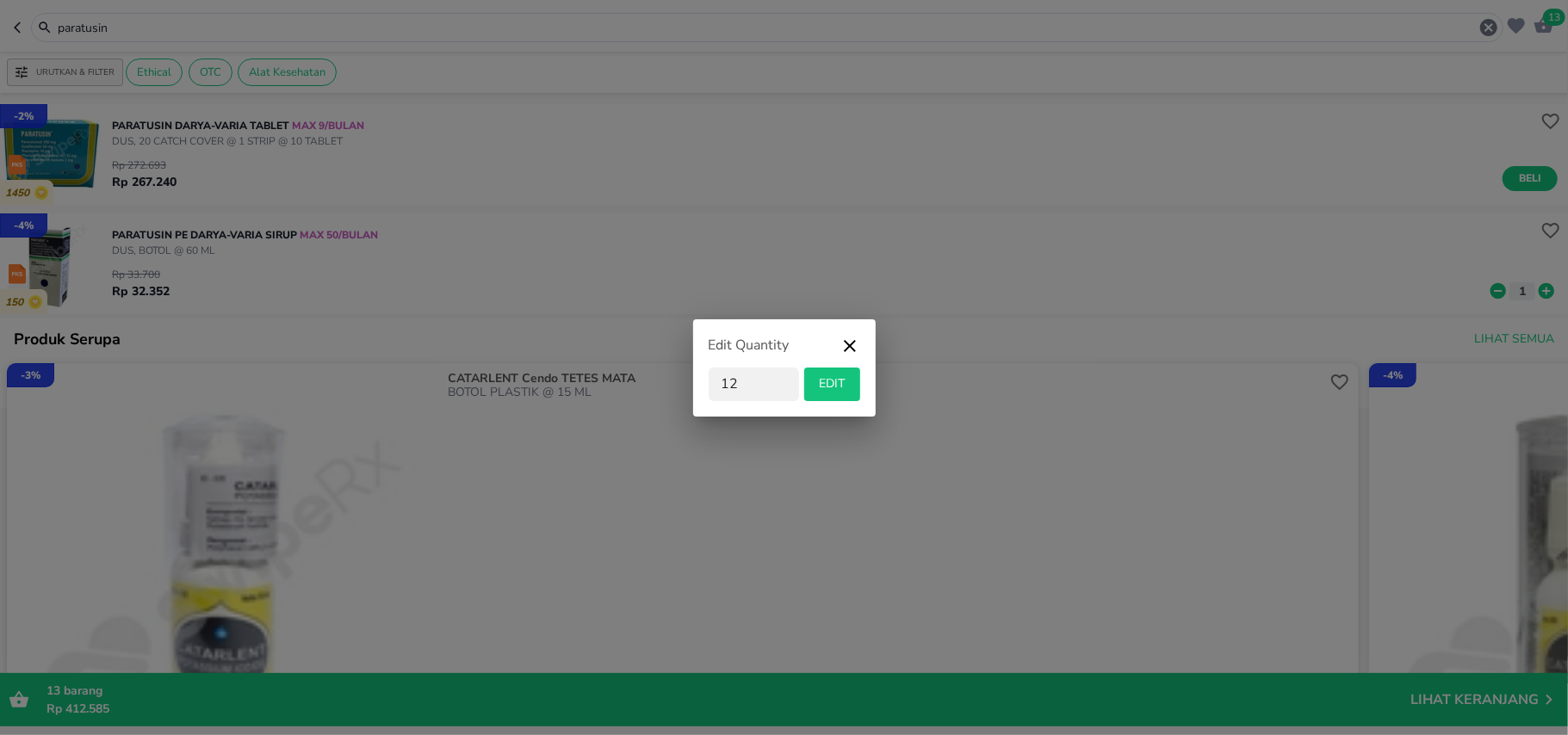
type input "12"
click at [841, 383] on span "EDIT" at bounding box center [832, 384] width 42 height 21
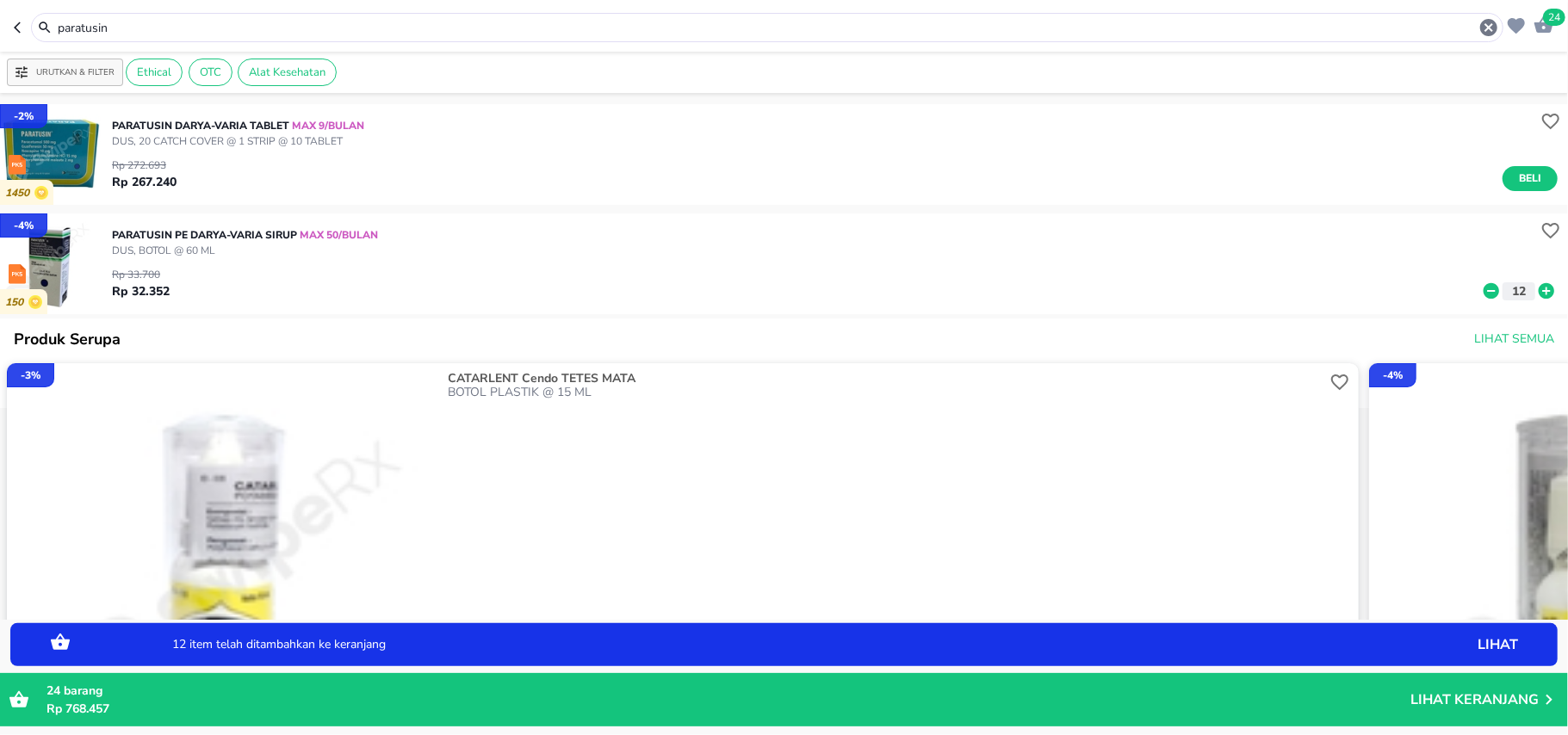
click at [87, 21] on input "paratusin" at bounding box center [767, 28] width 1422 height 18
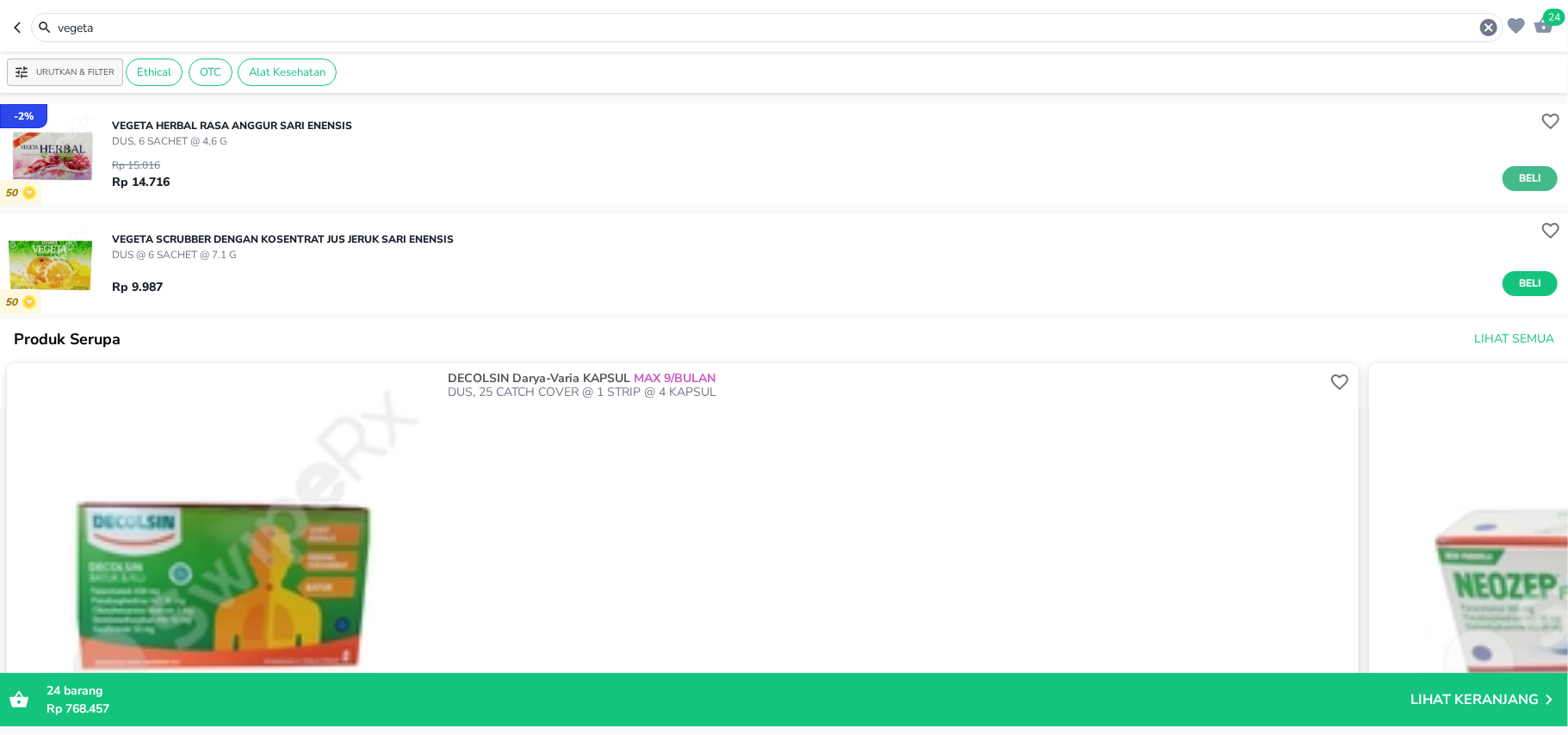
click at [1502, 181] on button "Beli" at bounding box center [1529, 178] width 55 height 25
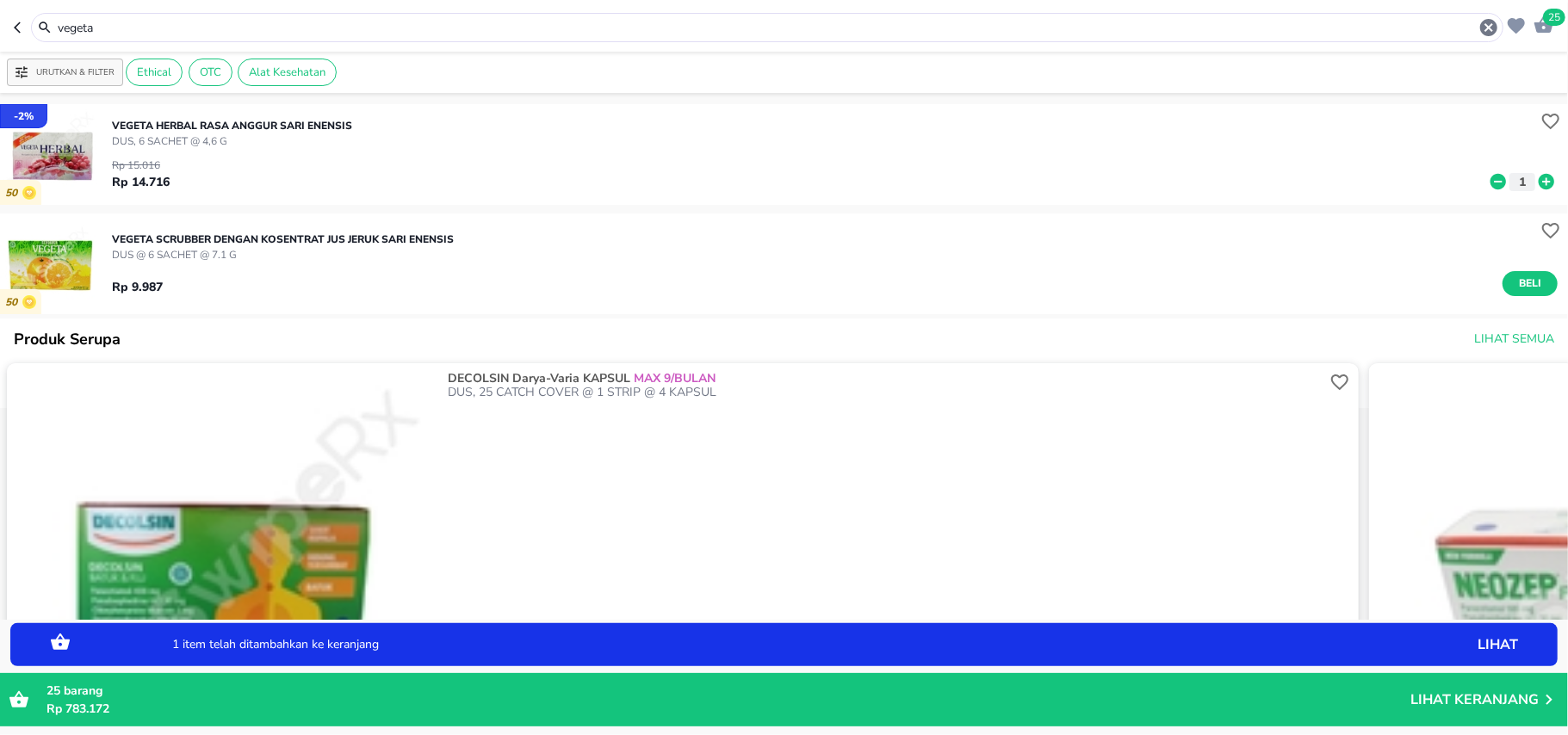
click at [1535, 179] on icon at bounding box center [1546, 182] width 22 height 19
click at [1522, 273] on button "Beli" at bounding box center [1529, 283] width 55 height 25
click at [1539, 280] on icon at bounding box center [1547, 283] width 16 height 16
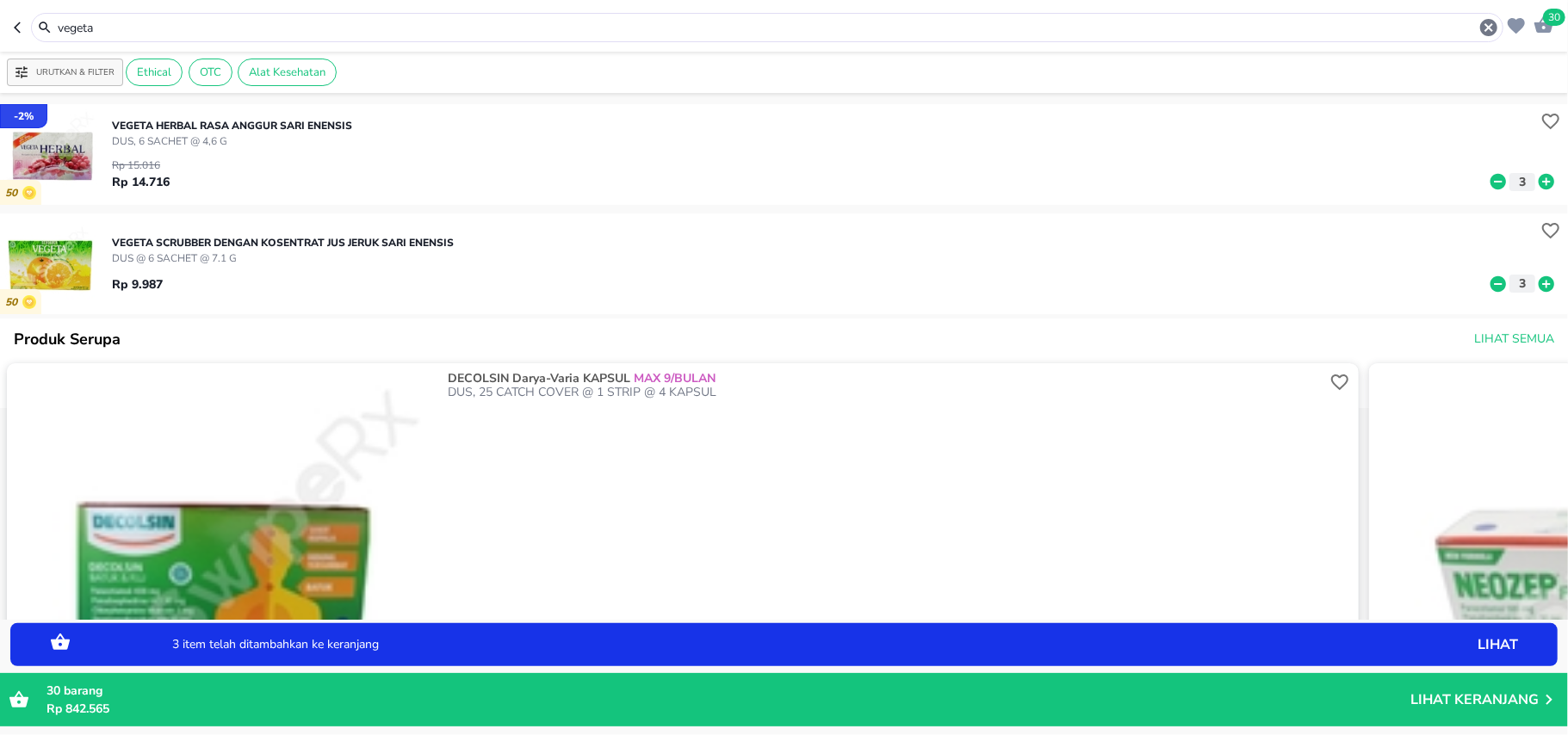
click at [94, 27] on input "vegeta" at bounding box center [767, 28] width 1422 height 18
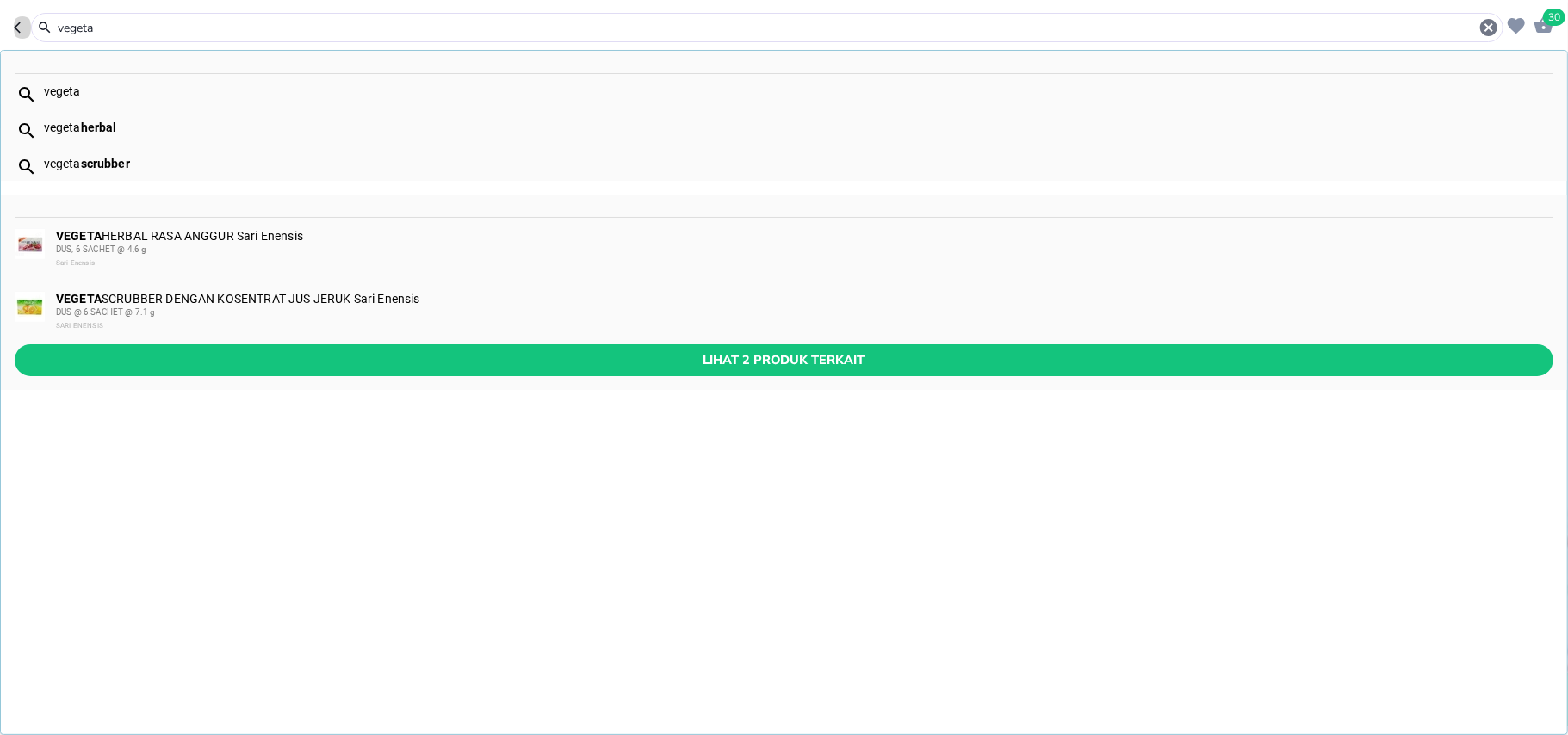
click at [18, 25] on icon "button" at bounding box center [18, 26] width 7 height 11
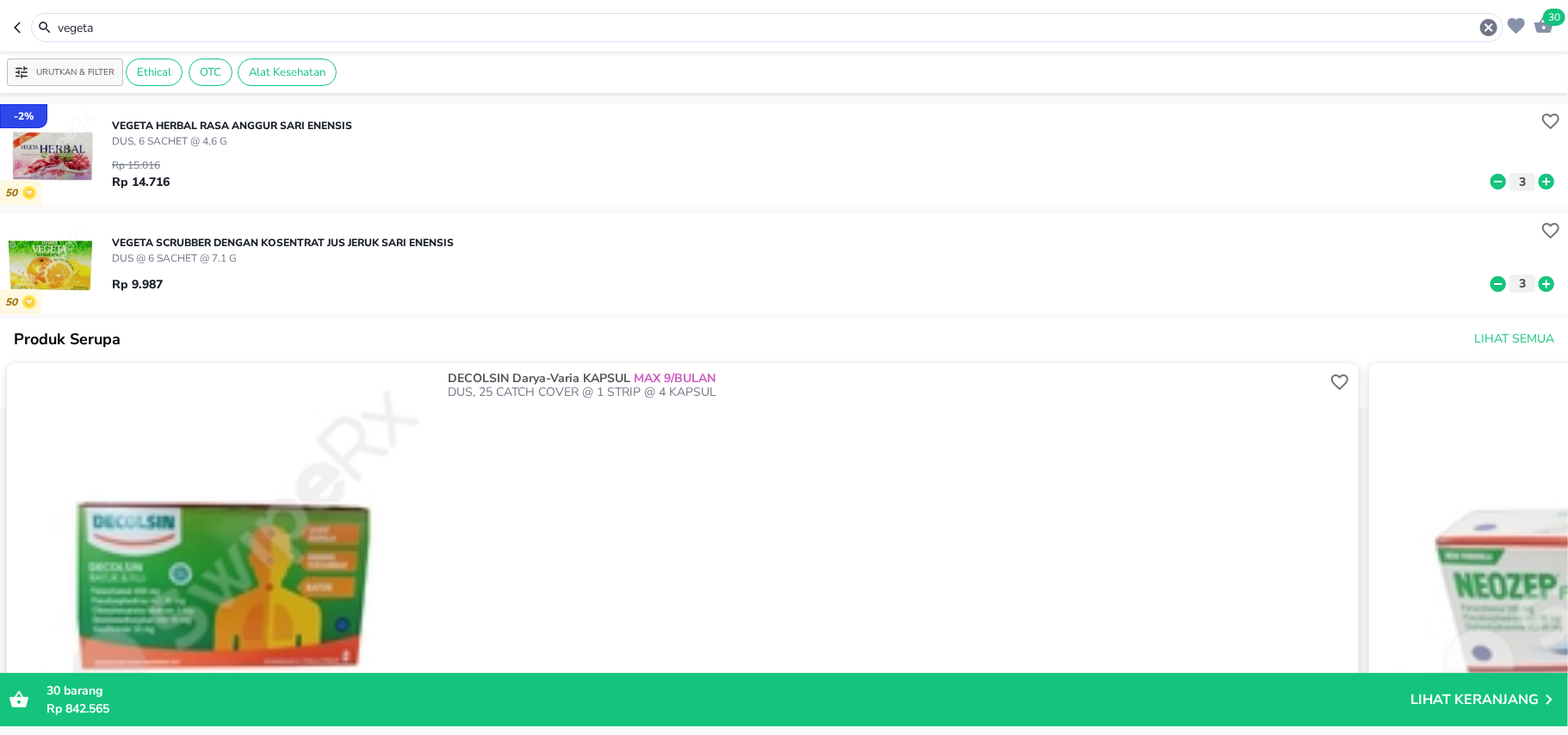
click at [1539, 178] on icon at bounding box center [1547, 182] width 16 height 16
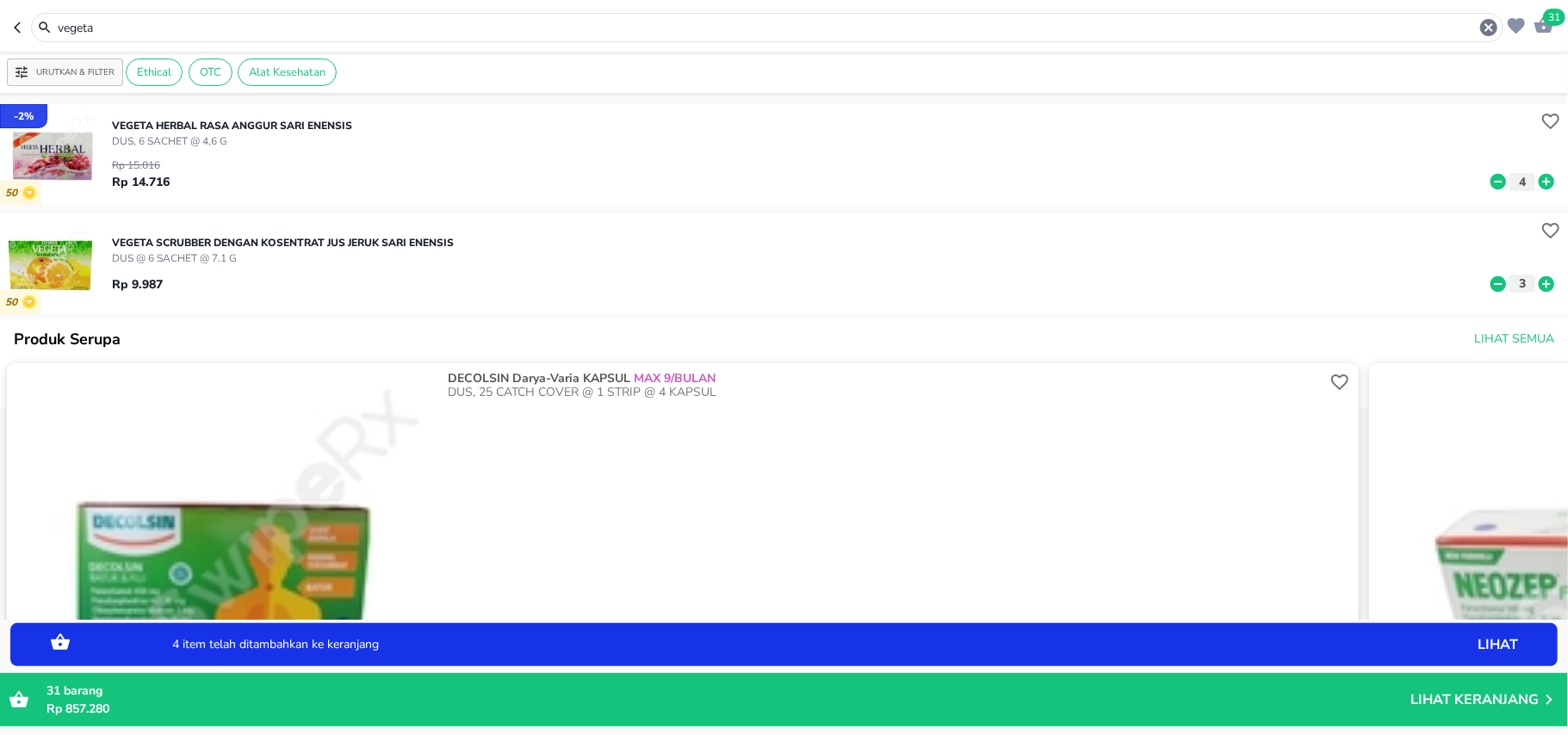
click at [1539, 178] on icon at bounding box center [1547, 182] width 16 height 16
click at [94, 25] on input "vegeta" at bounding box center [767, 28] width 1422 height 18
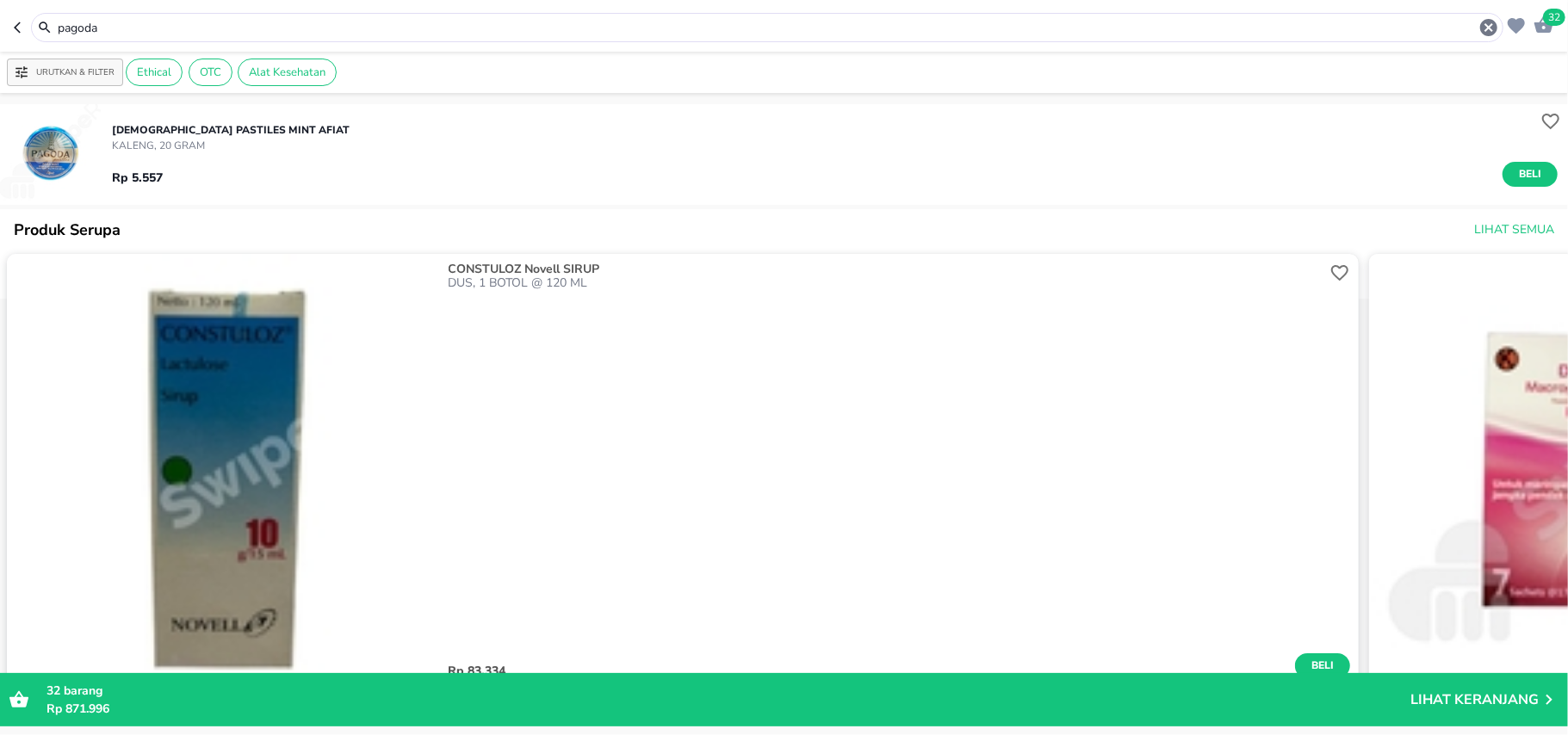
click at [88, 32] on input "pagoda" at bounding box center [767, 28] width 1422 height 18
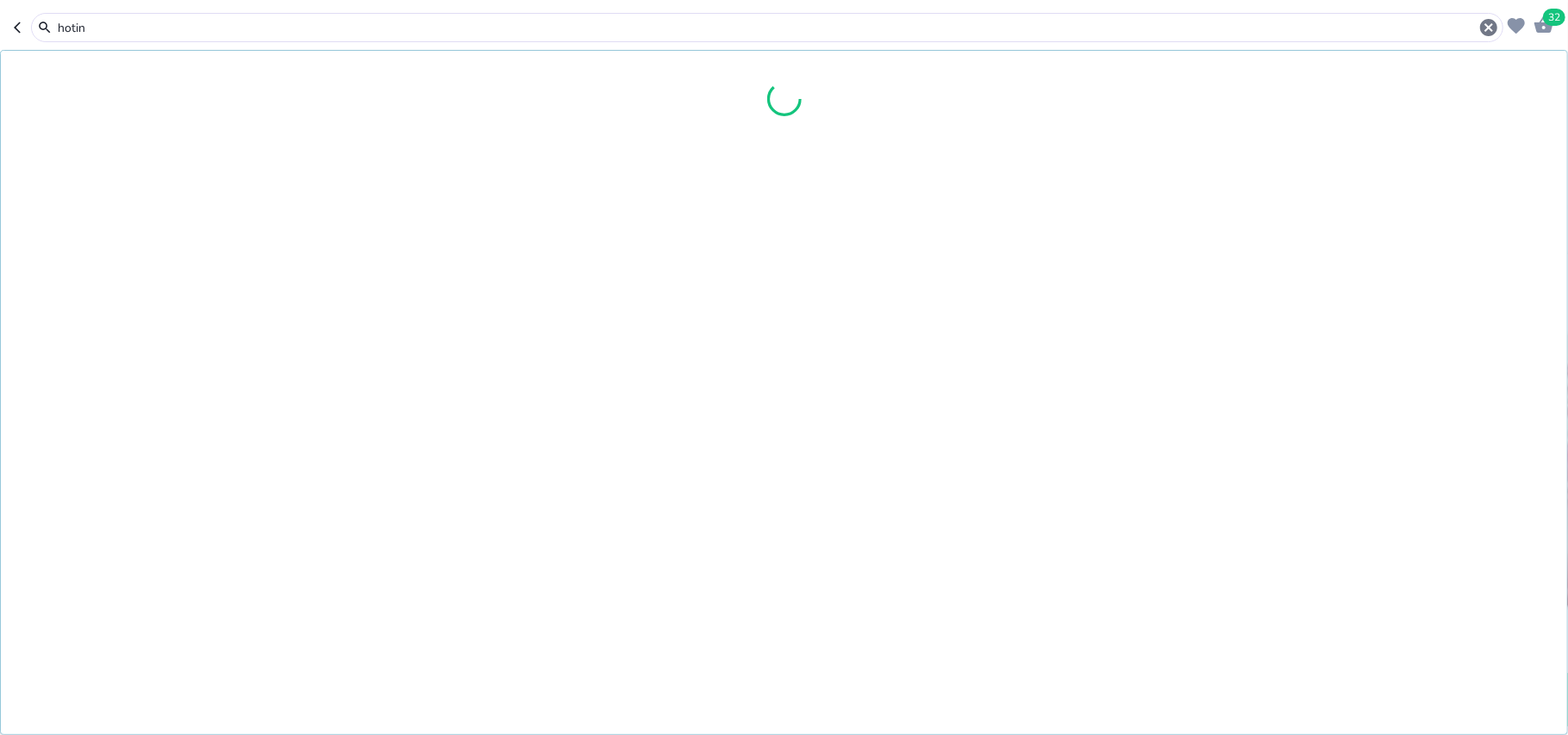
type input "hotin"
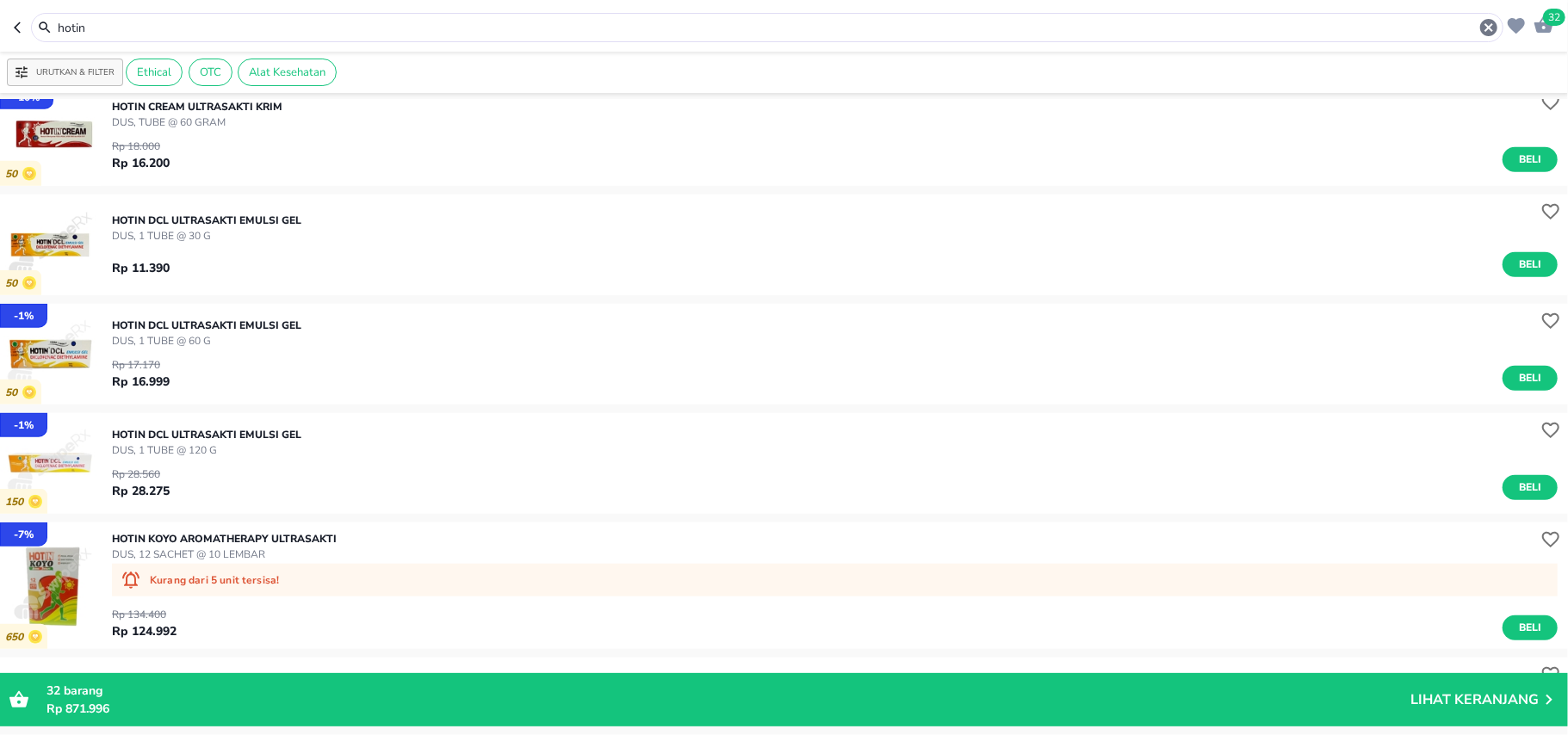
scroll to position [1033, 0]
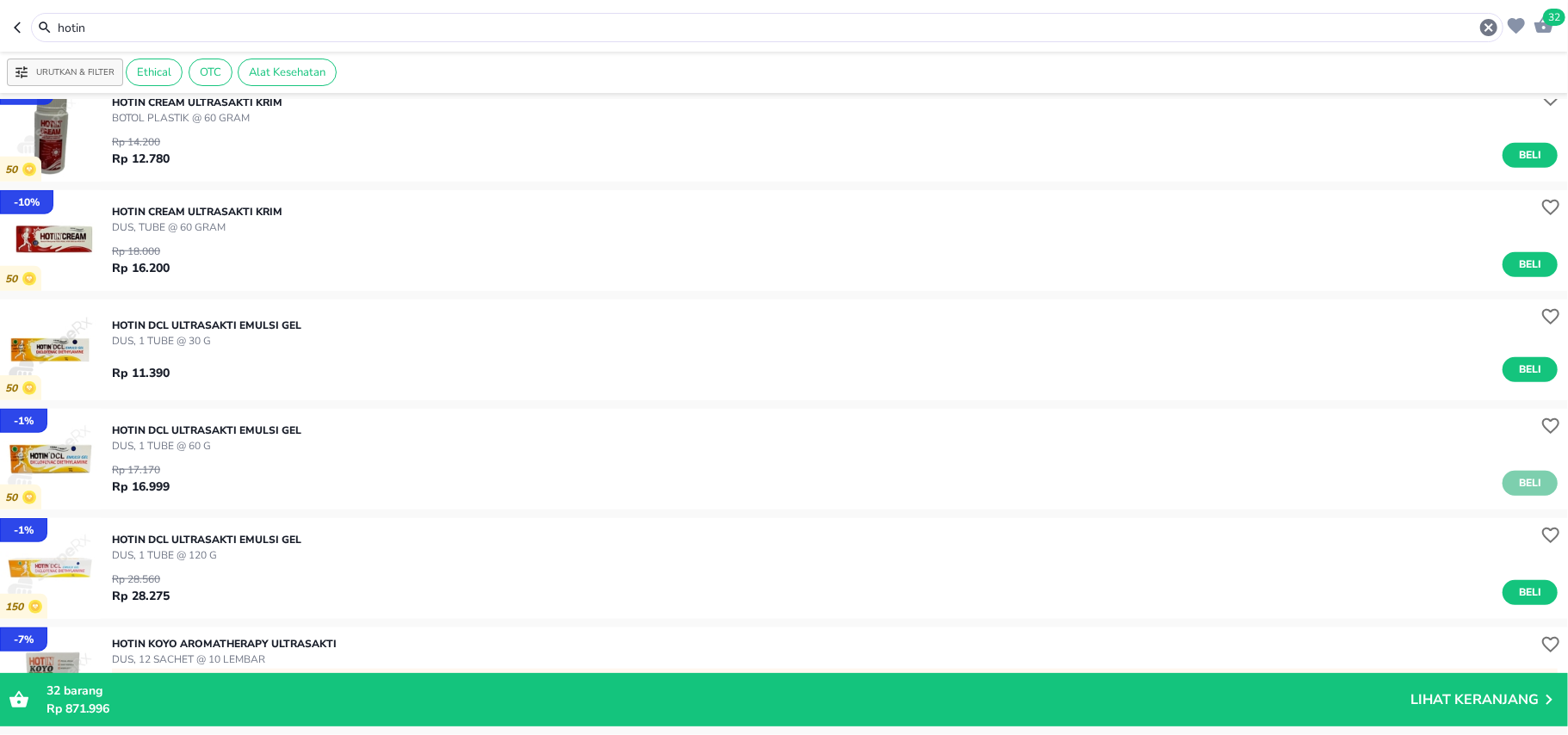
click at [1528, 479] on button "Beli" at bounding box center [1529, 484] width 55 height 25
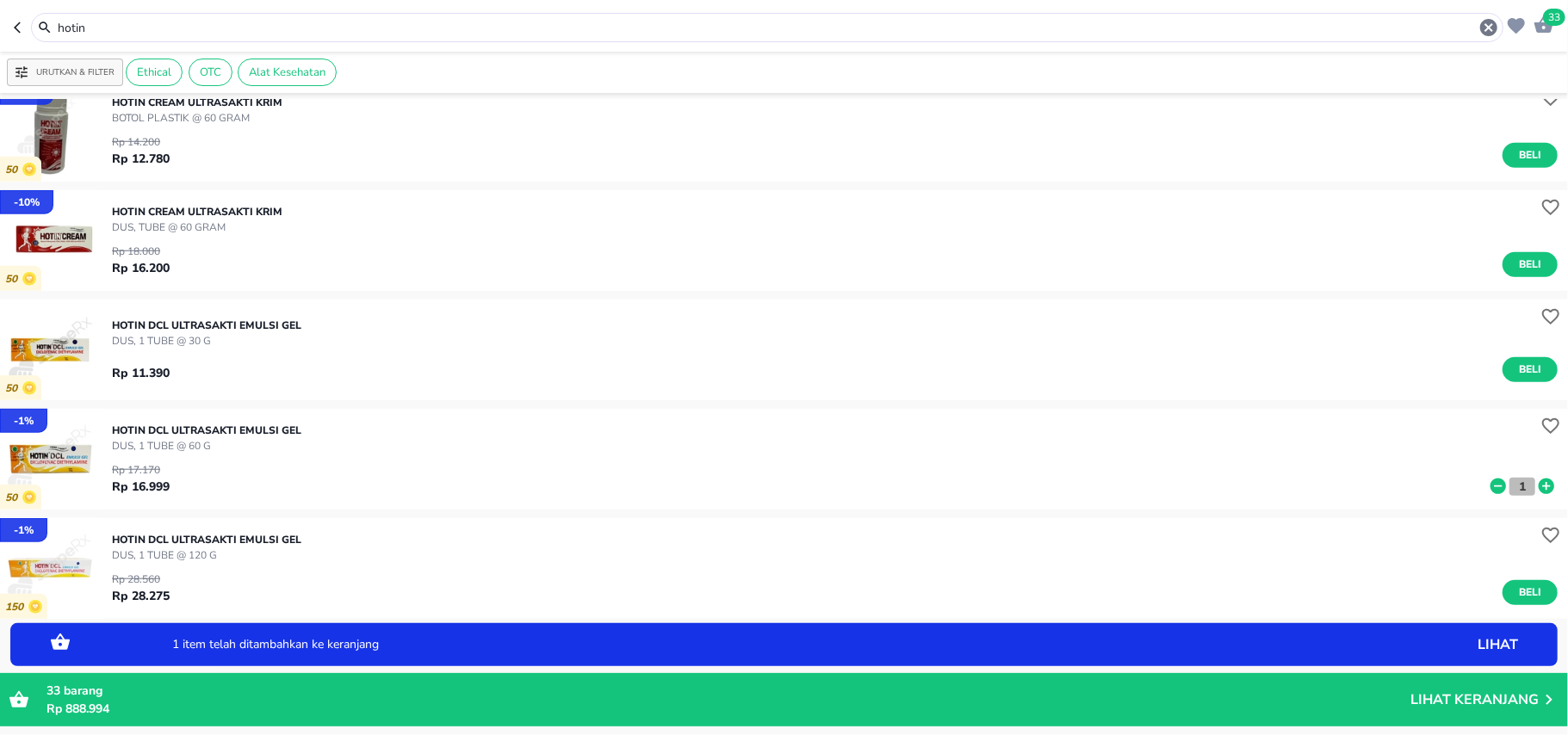
click at [1514, 485] on p "1" at bounding box center [1522, 486] width 16 height 18
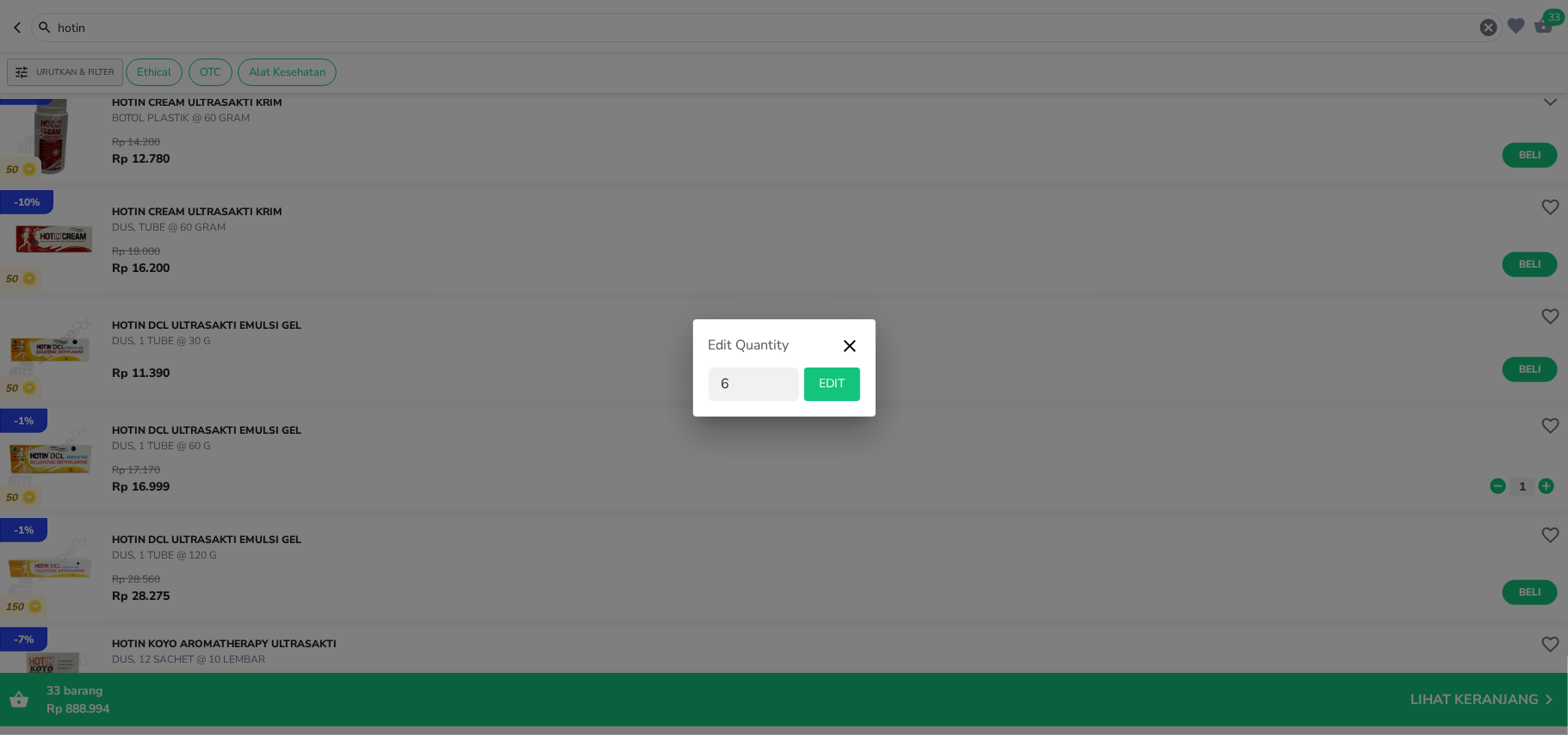
type input "6"
click at [841, 370] on button "EDIT" at bounding box center [832, 384] width 56 height 33
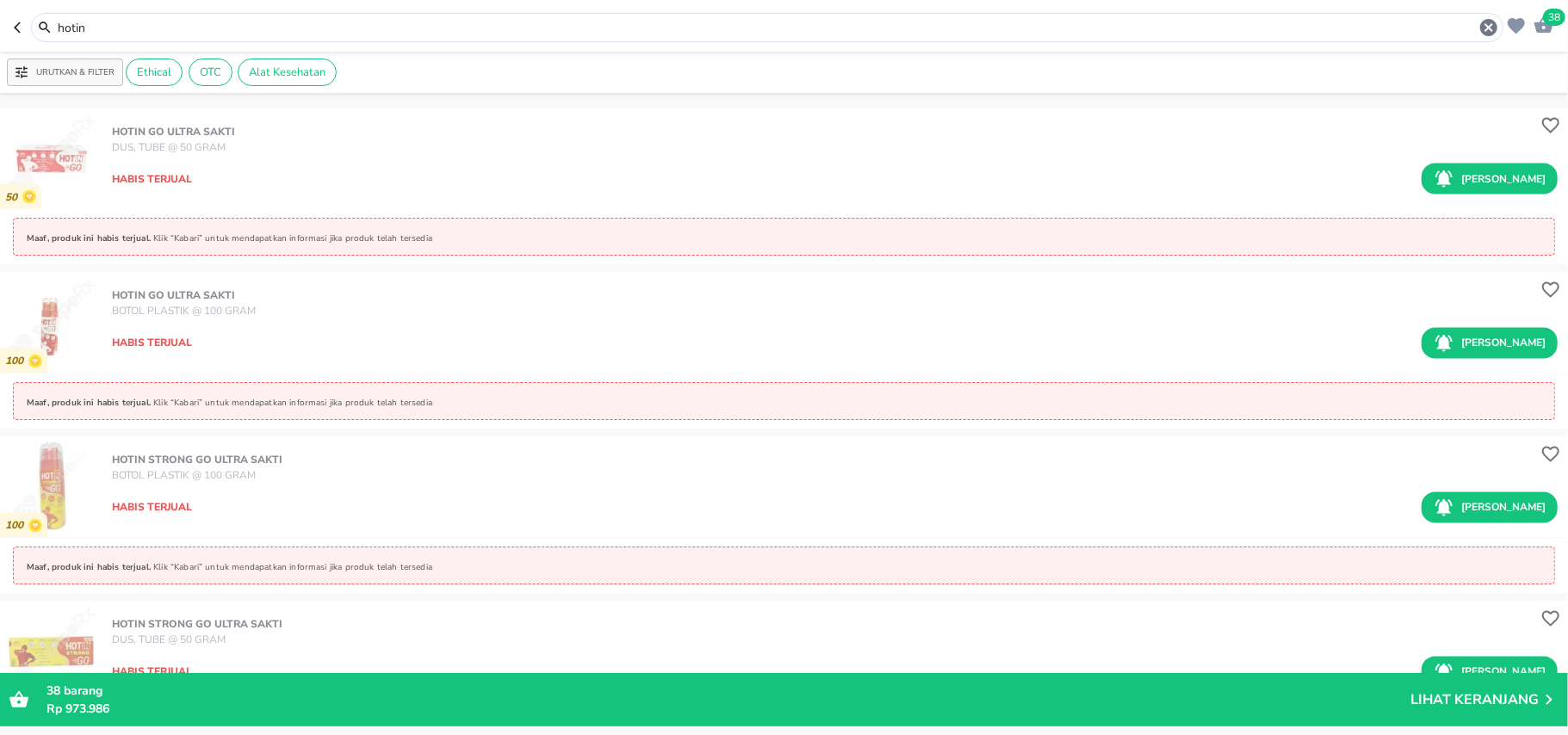
scroll to position [1606, 0]
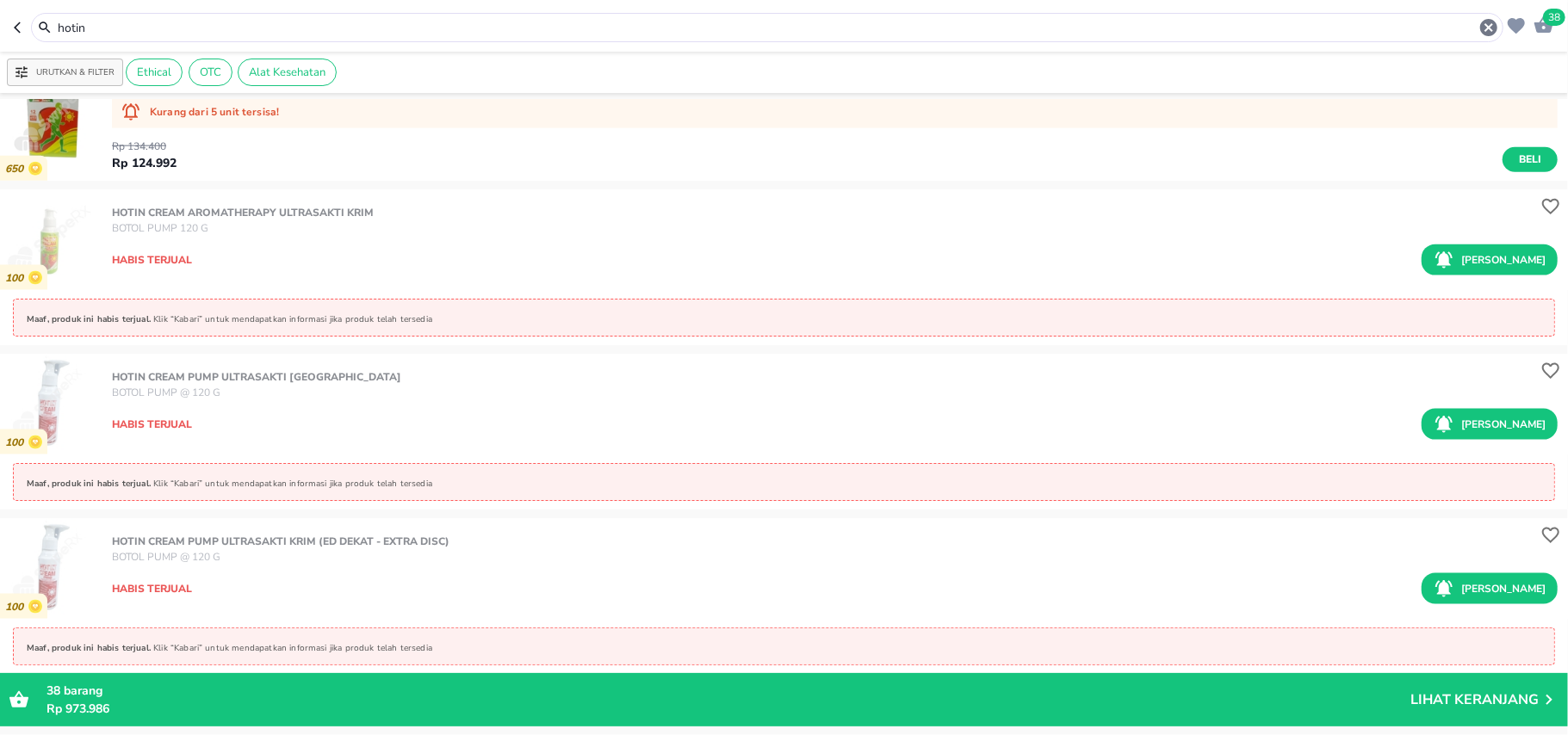
click at [72, 25] on input "hotin" at bounding box center [767, 28] width 1422 height 18
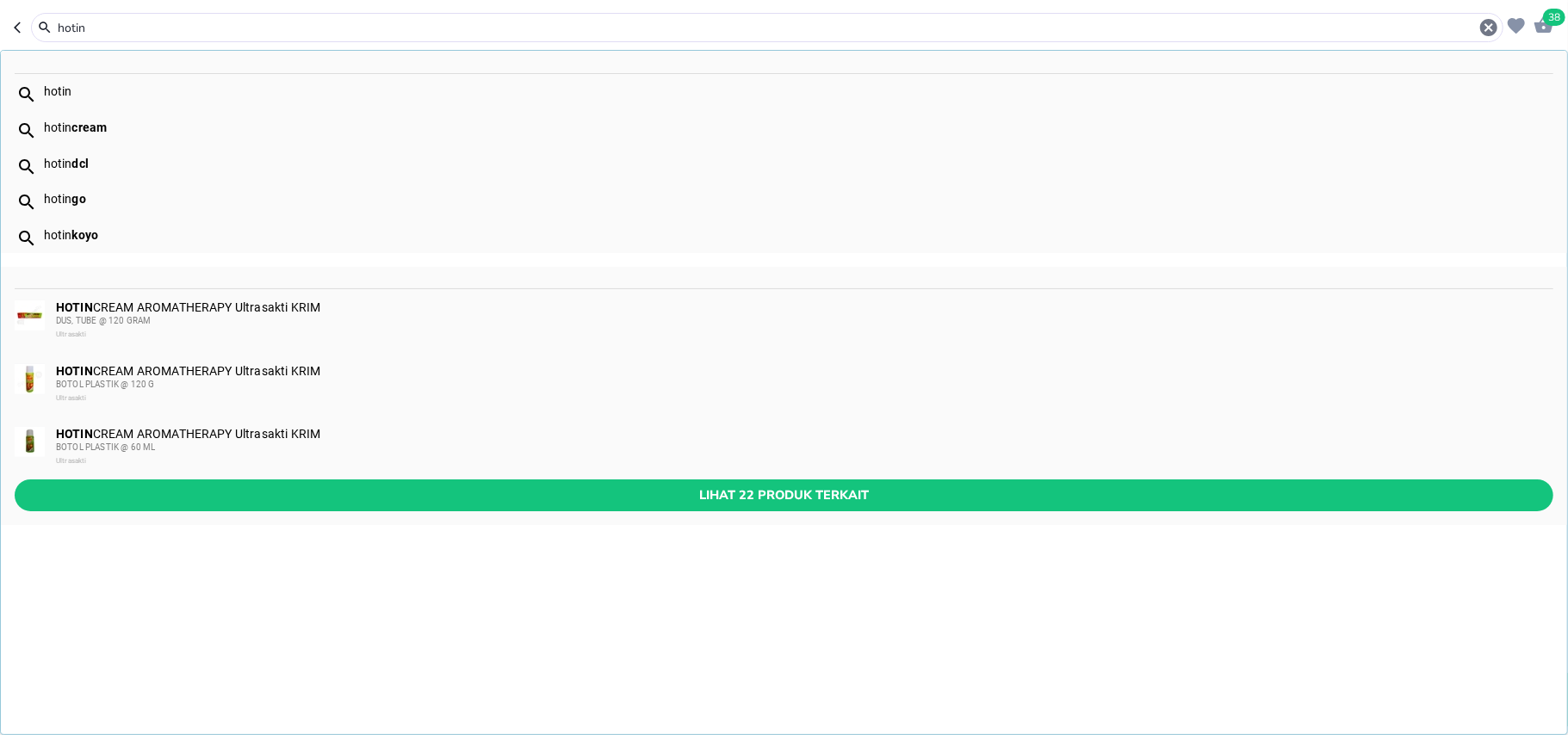
click at [72, 25] on input "hotin" at bounding box center [767, 28] width 1422 height 18
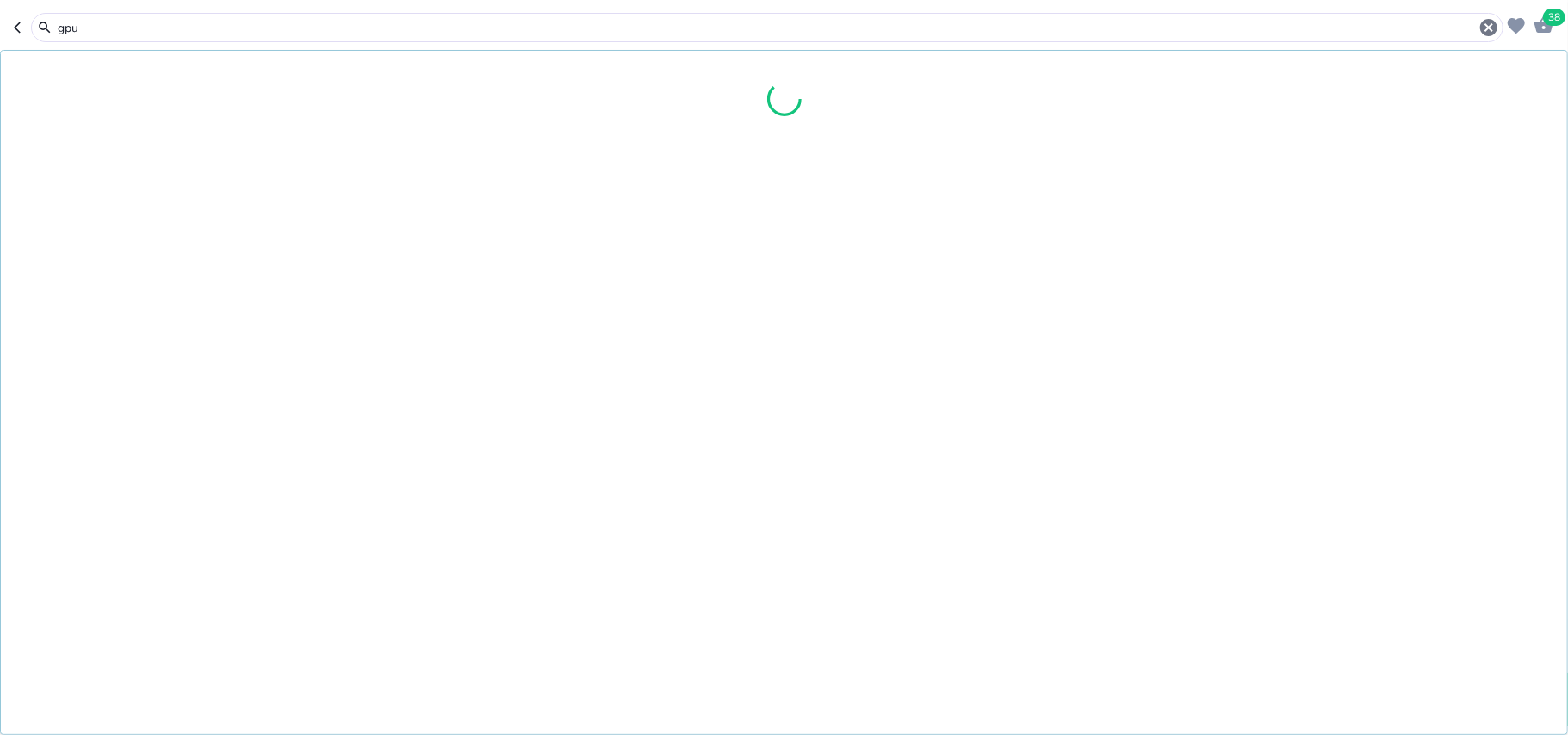
type input "gpu"
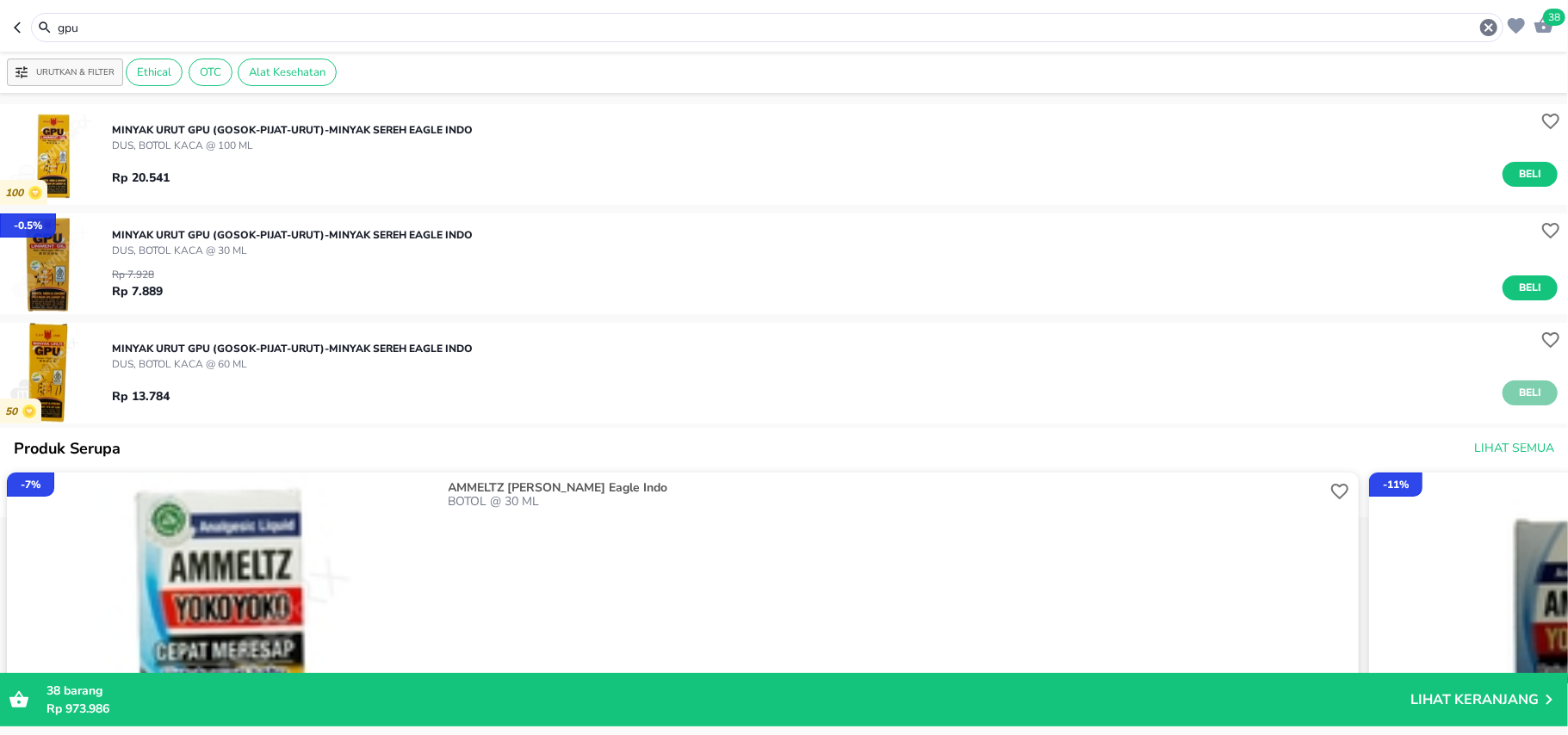
click at [1520, 397] on span "Beli" at bounding box center [1529, 393] width 29 height 18
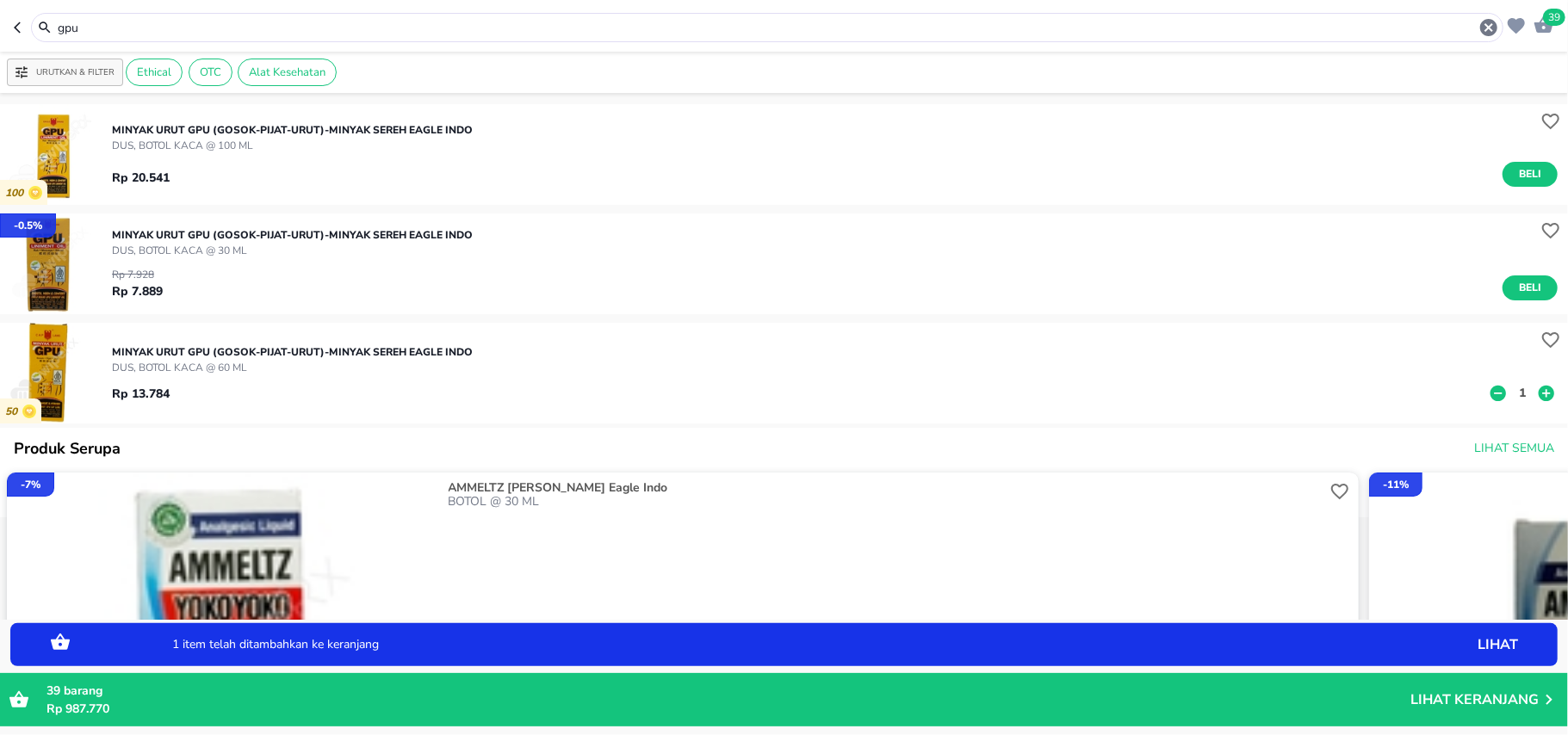
click at [1514, 396] on p "1" at bounding box center [1522, 393] width 16 height 18
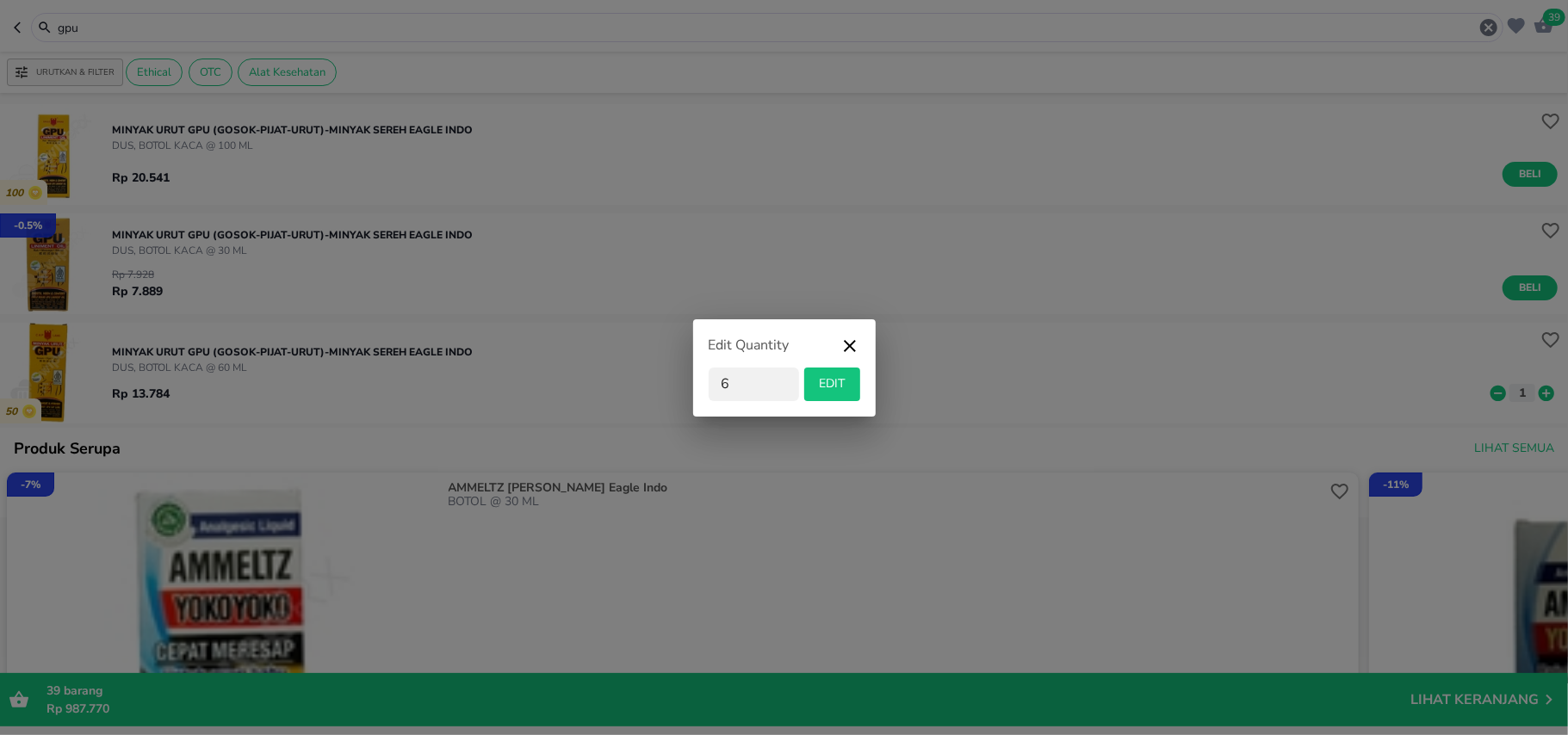
type input "6"
click at [838, 390] on span "EDIT" at bounding box center [832, 384] width 42 height 21
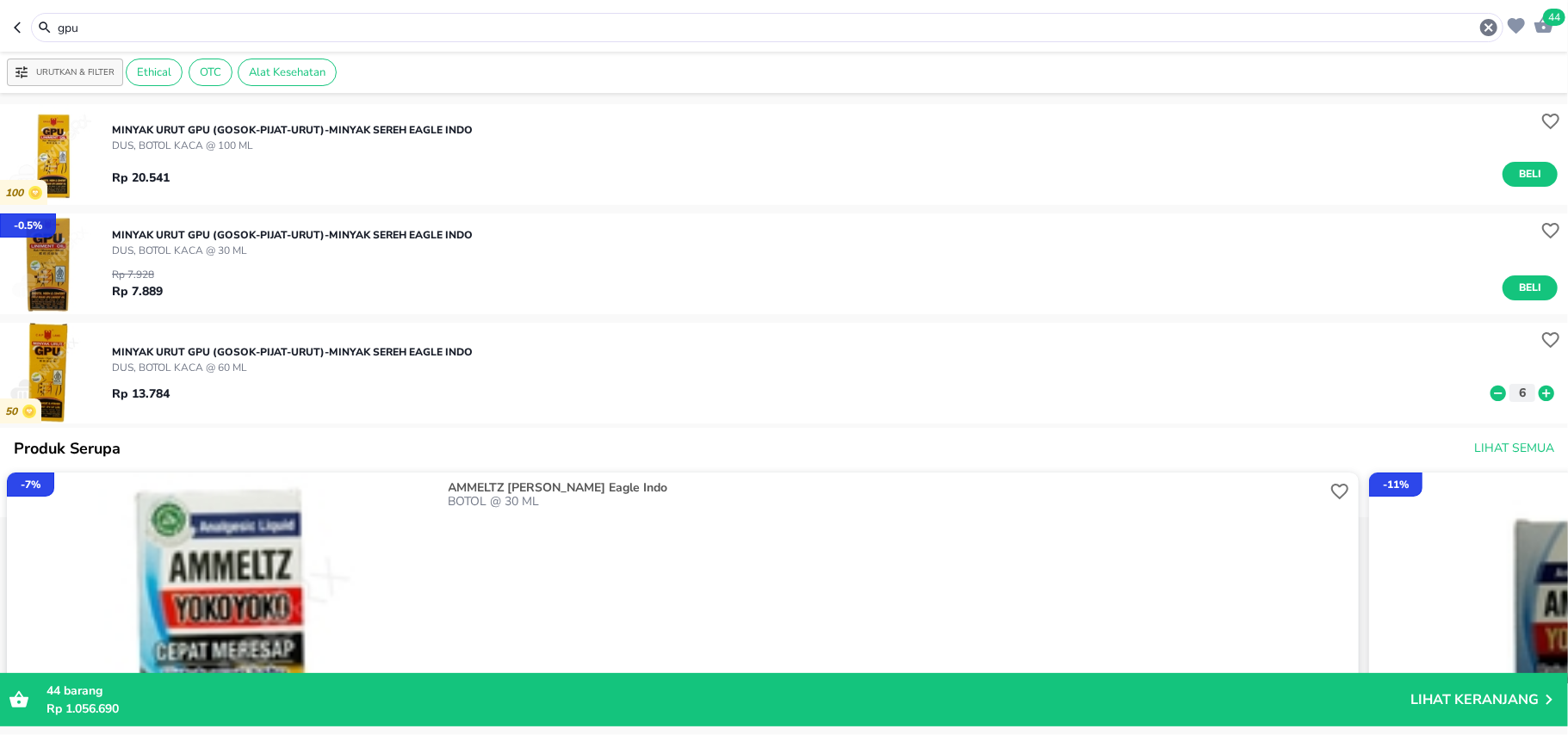
click at [70, 32] on input "gpu" at bounding box center [767, 28] width 1422 height 18
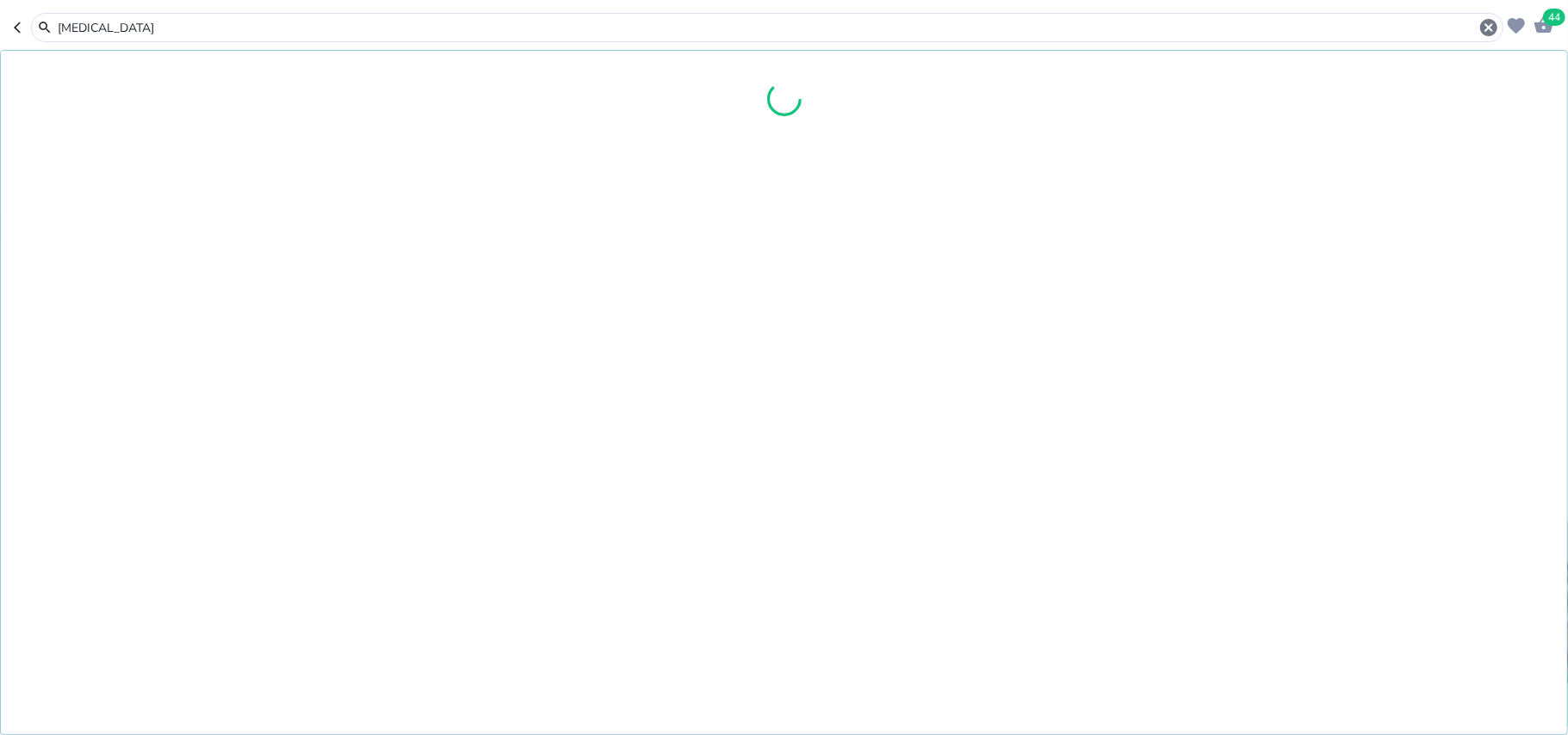
type input "bisolvon"
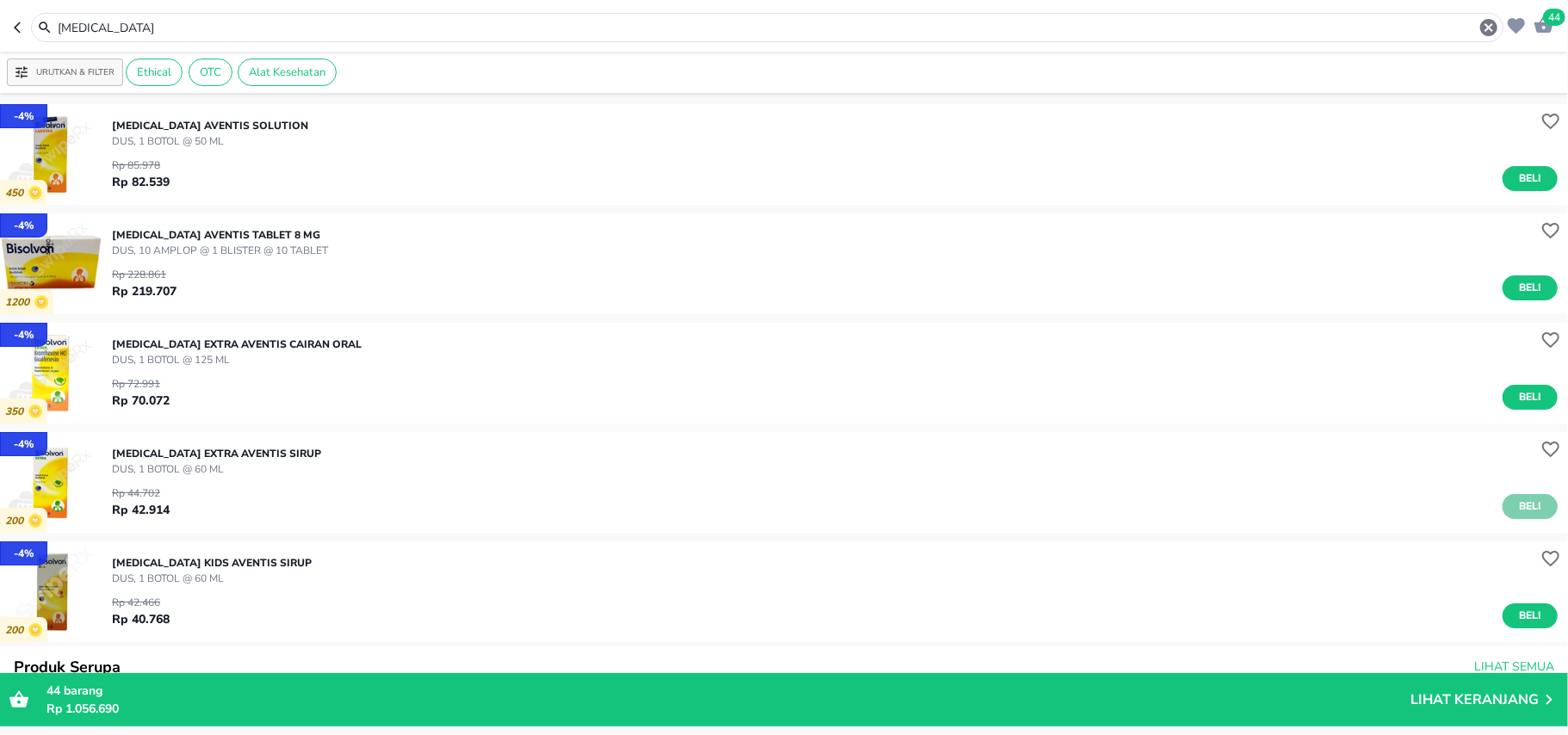
click at [1526, 503] on span "Beli" at bounding box center [1529, 506] width 29 height 18
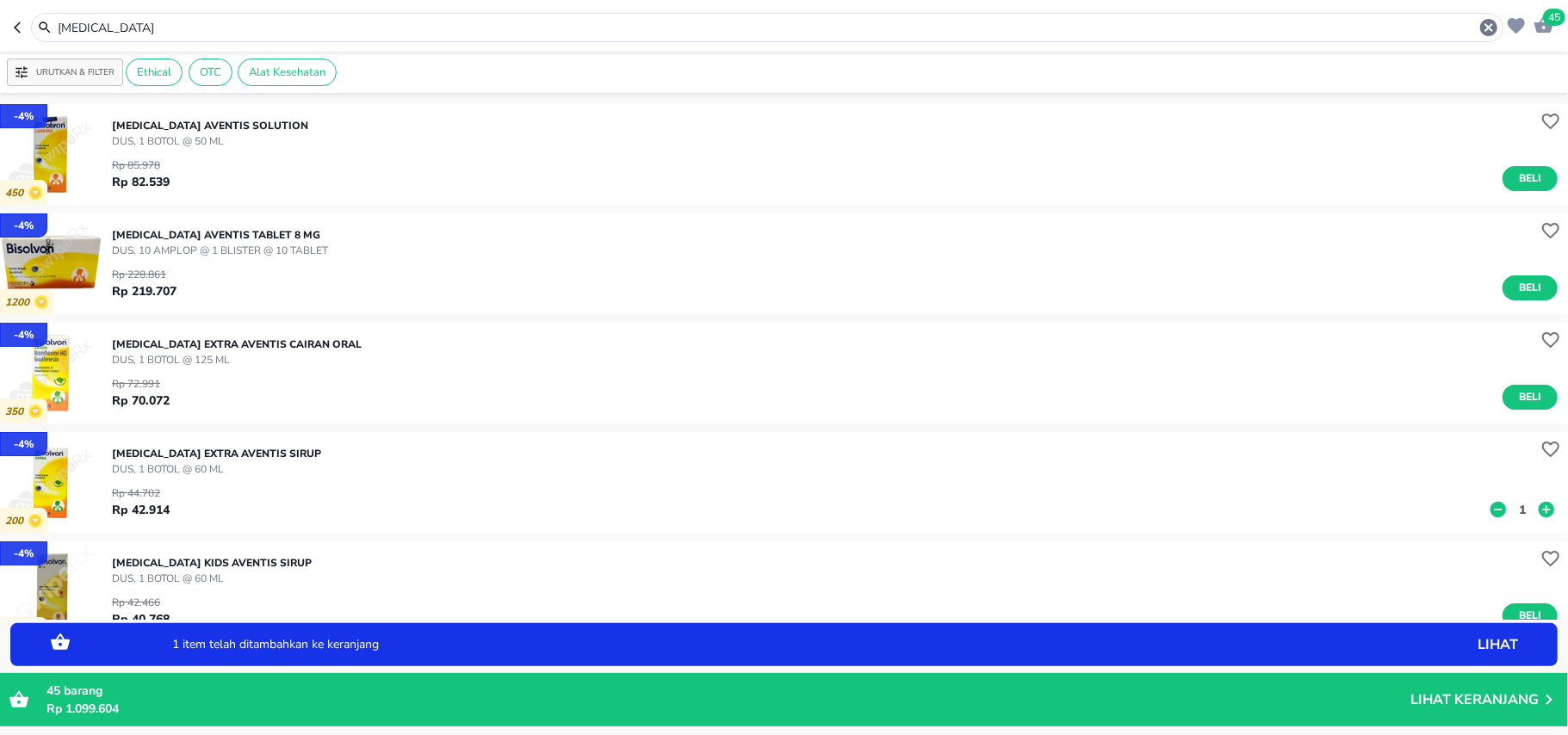
click at [1513, 508] on button "1" at bounding box center [1521, 510] width 26 height 18
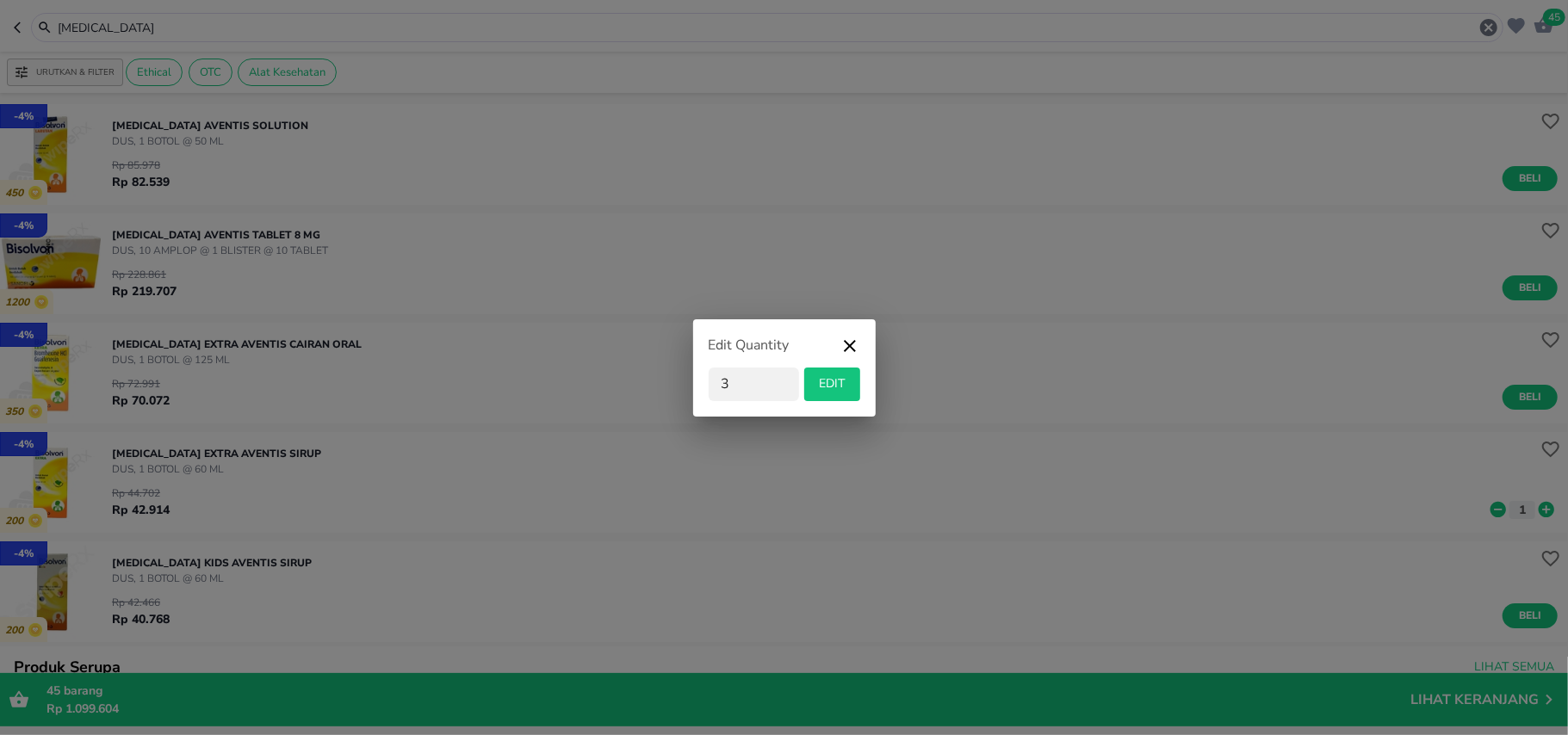
type input "3"
click at [809, 392] on button "EDIT" at bounding box center [832, 384] width 56 height 33
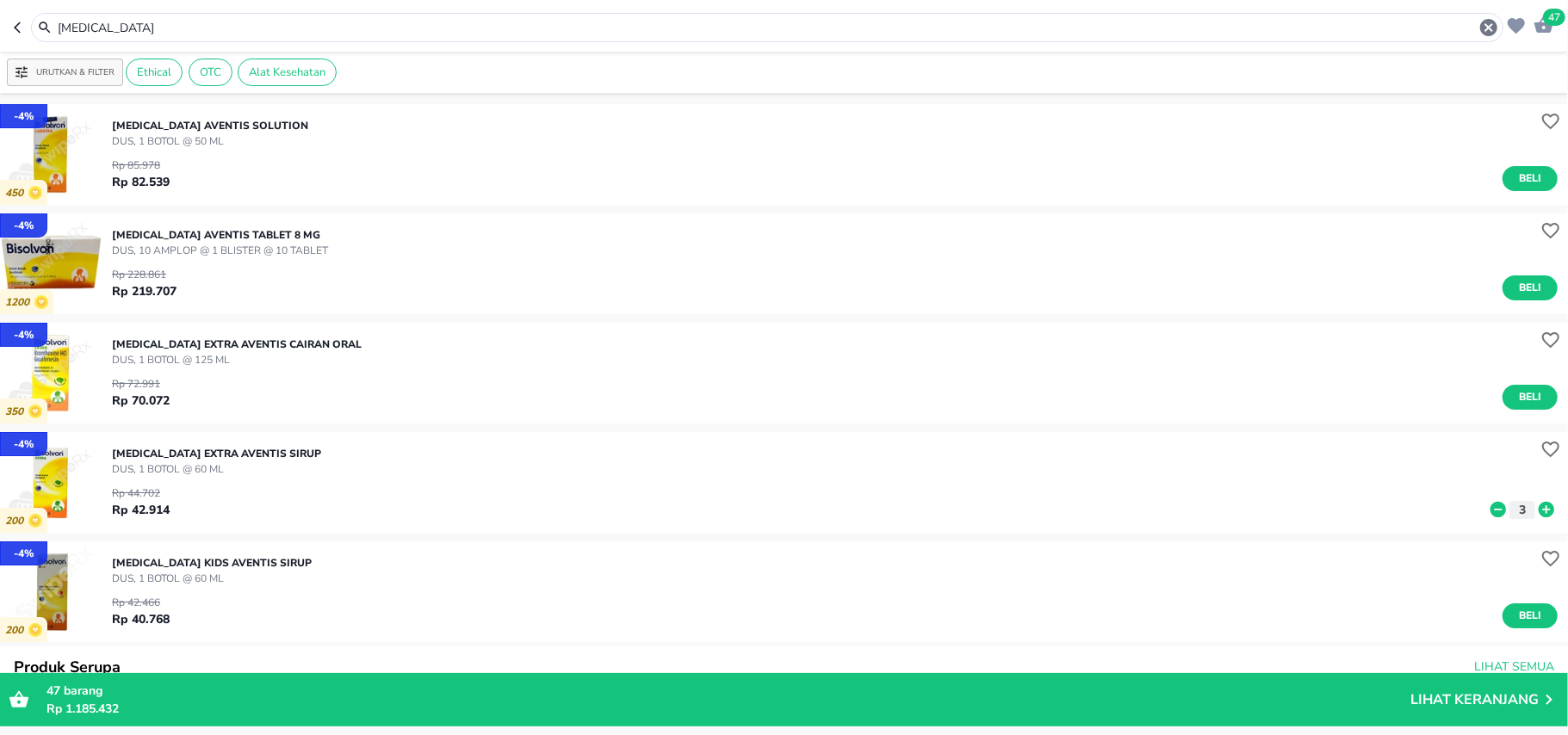
click at [97, 27] on input "bisolvon" at bounding box center [767, 28] width 1422 height 18
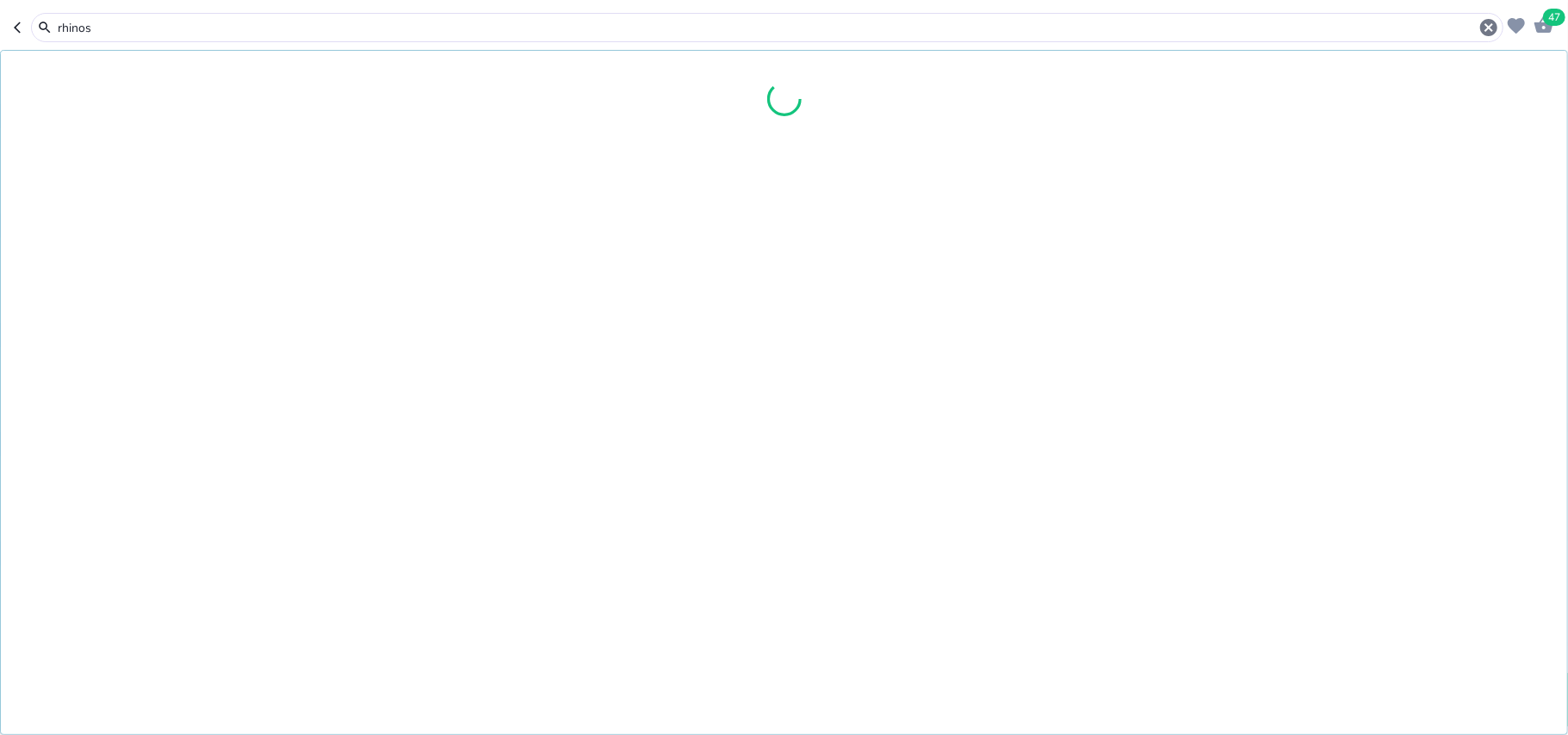
type input "rhinos"
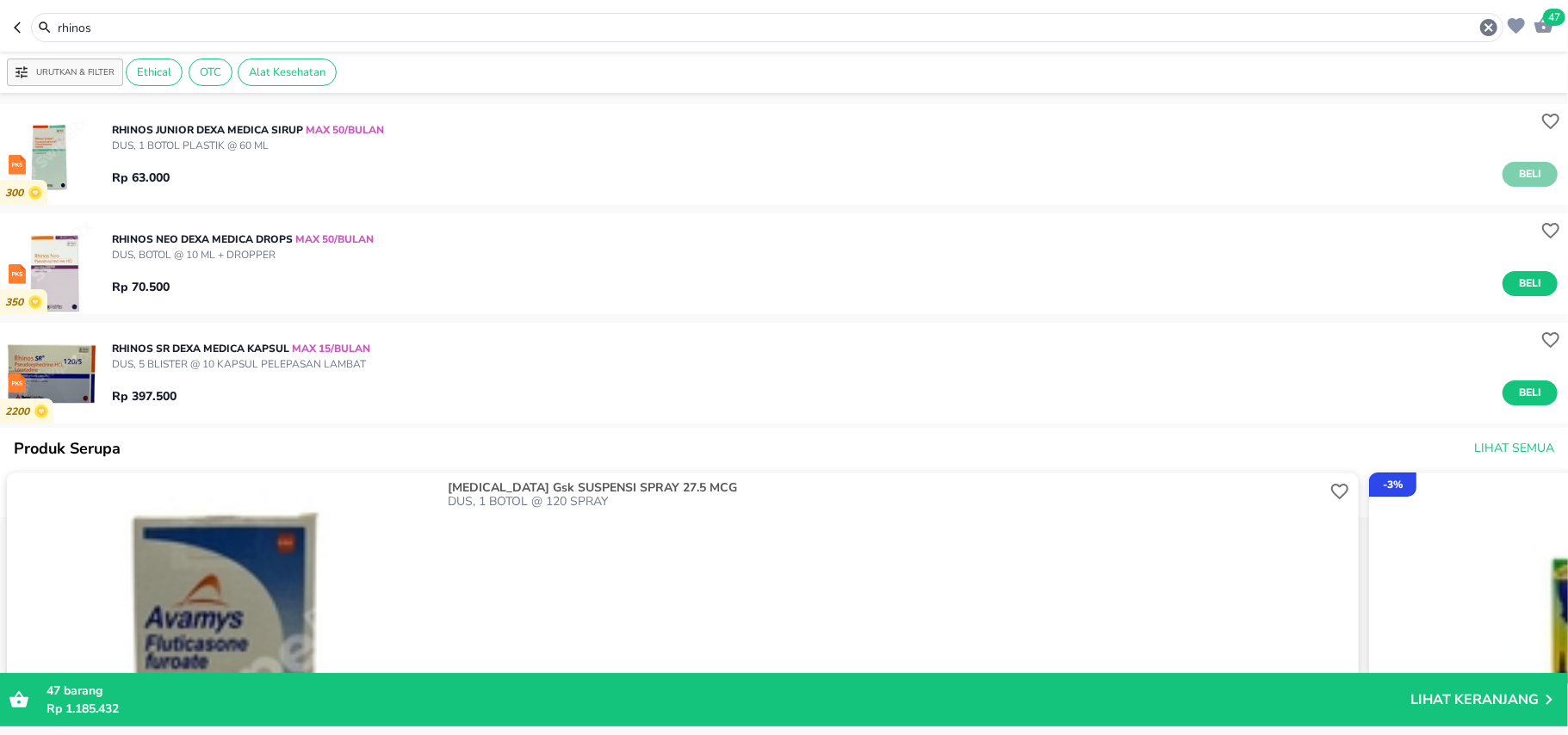
click at [1517, 176] on span "Beli" at bounding box center [1529, 174] width 29 height 18
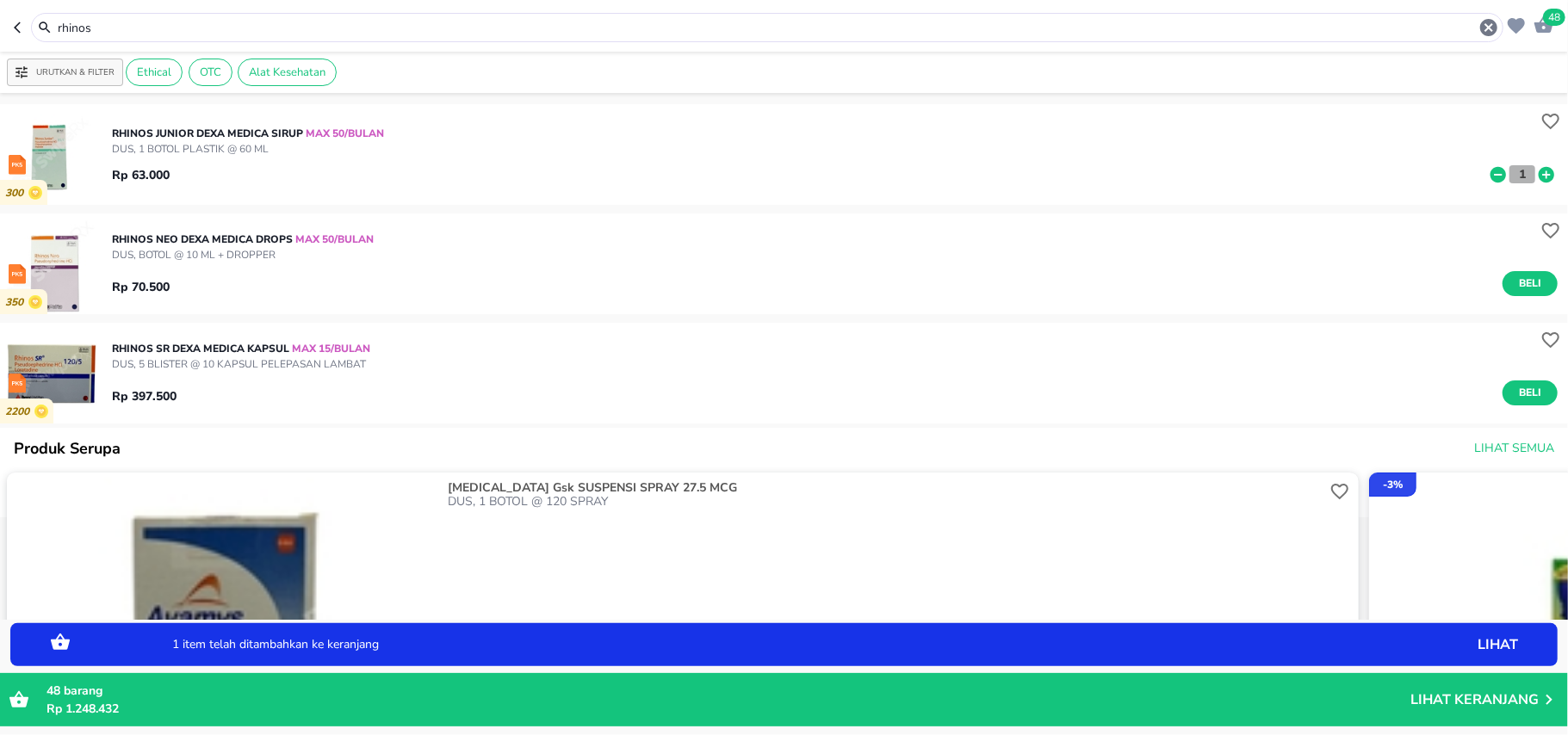
click at [1517, 176] on button "1" at bounding box center [1521, 174] width 26 height 18
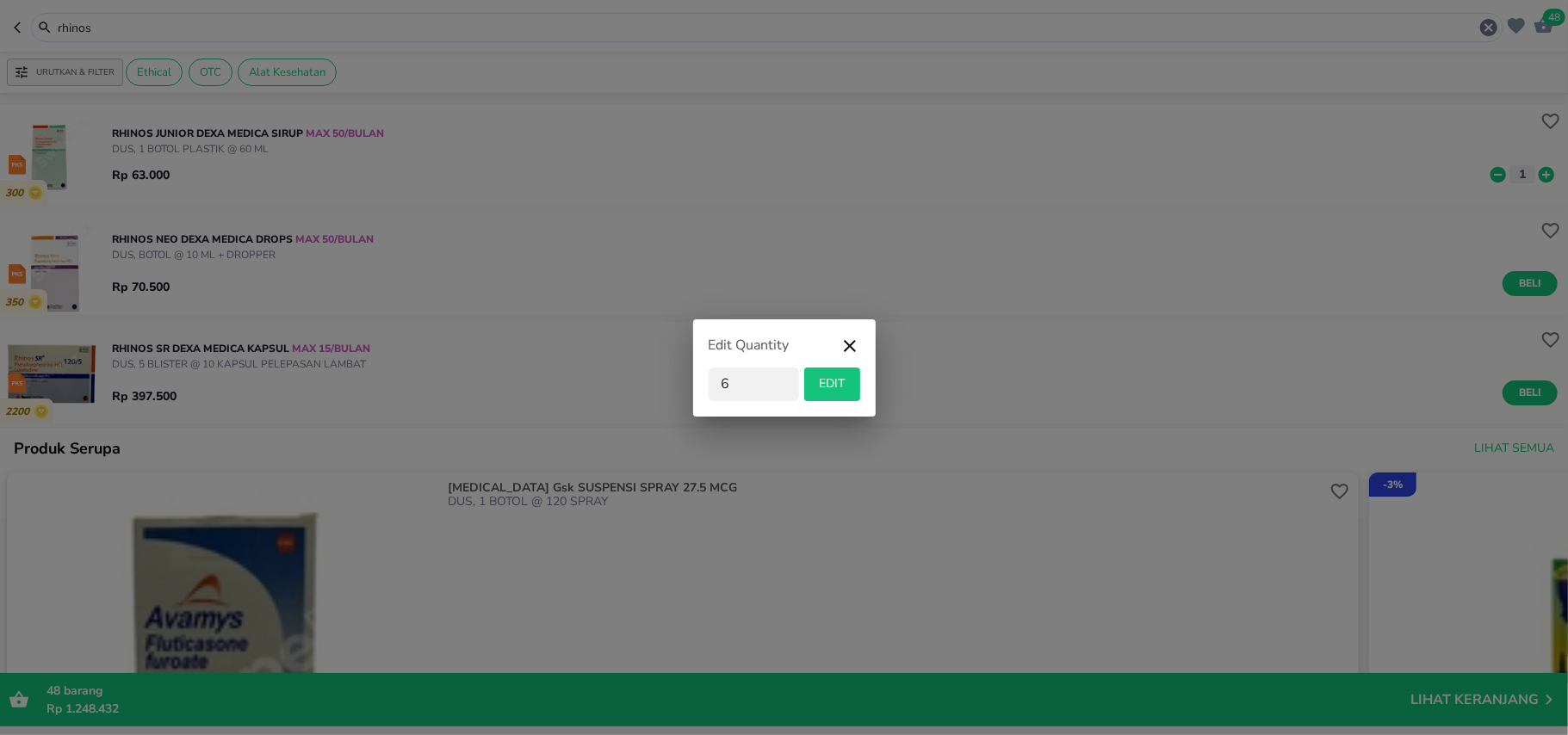
type input "6"
click at [831, 389] on span "EDIT" at bounding box center [832, 384] width 42 height 21
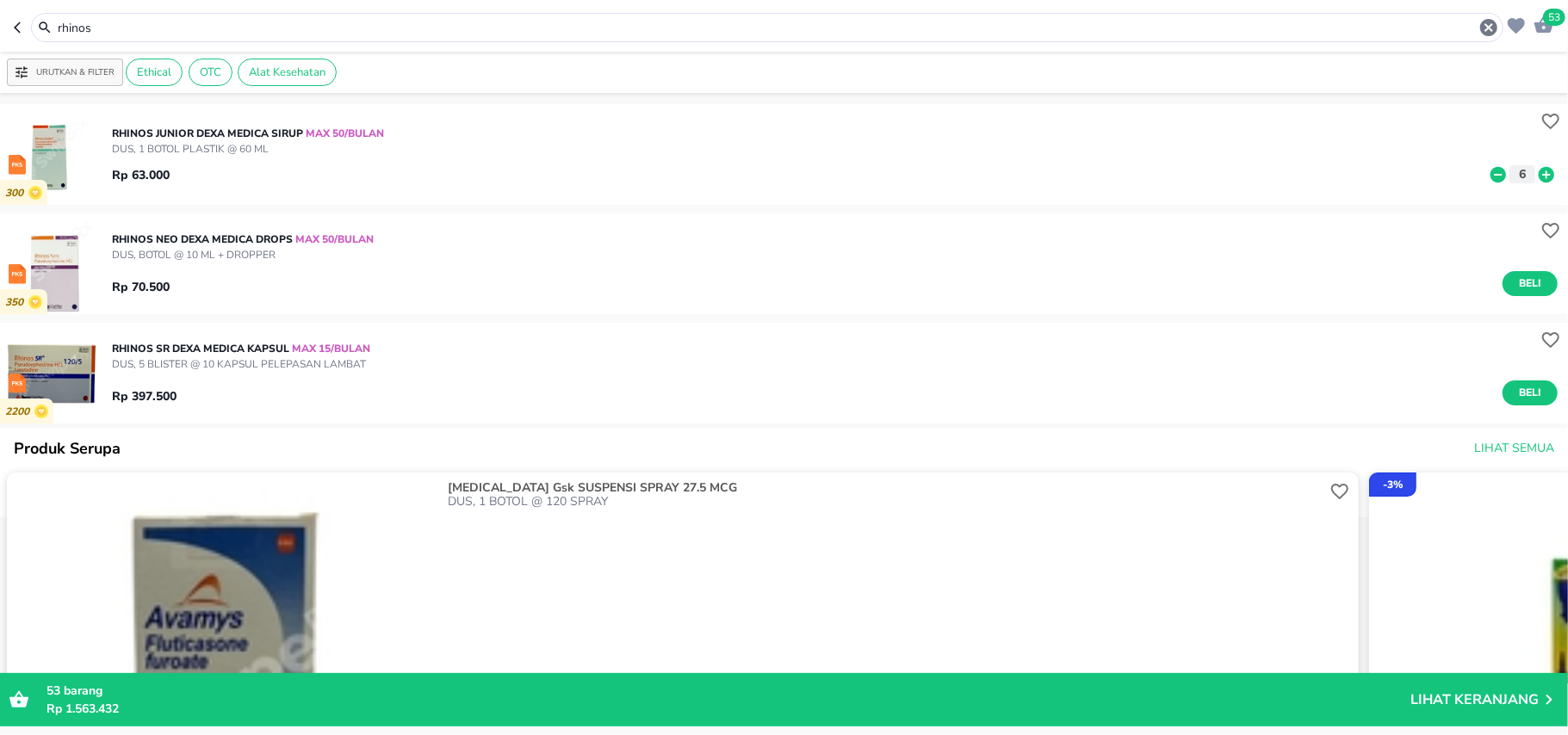
click at [63, 25] on input "rhinos" at bounding box center [767, 28] width 1422 height 18
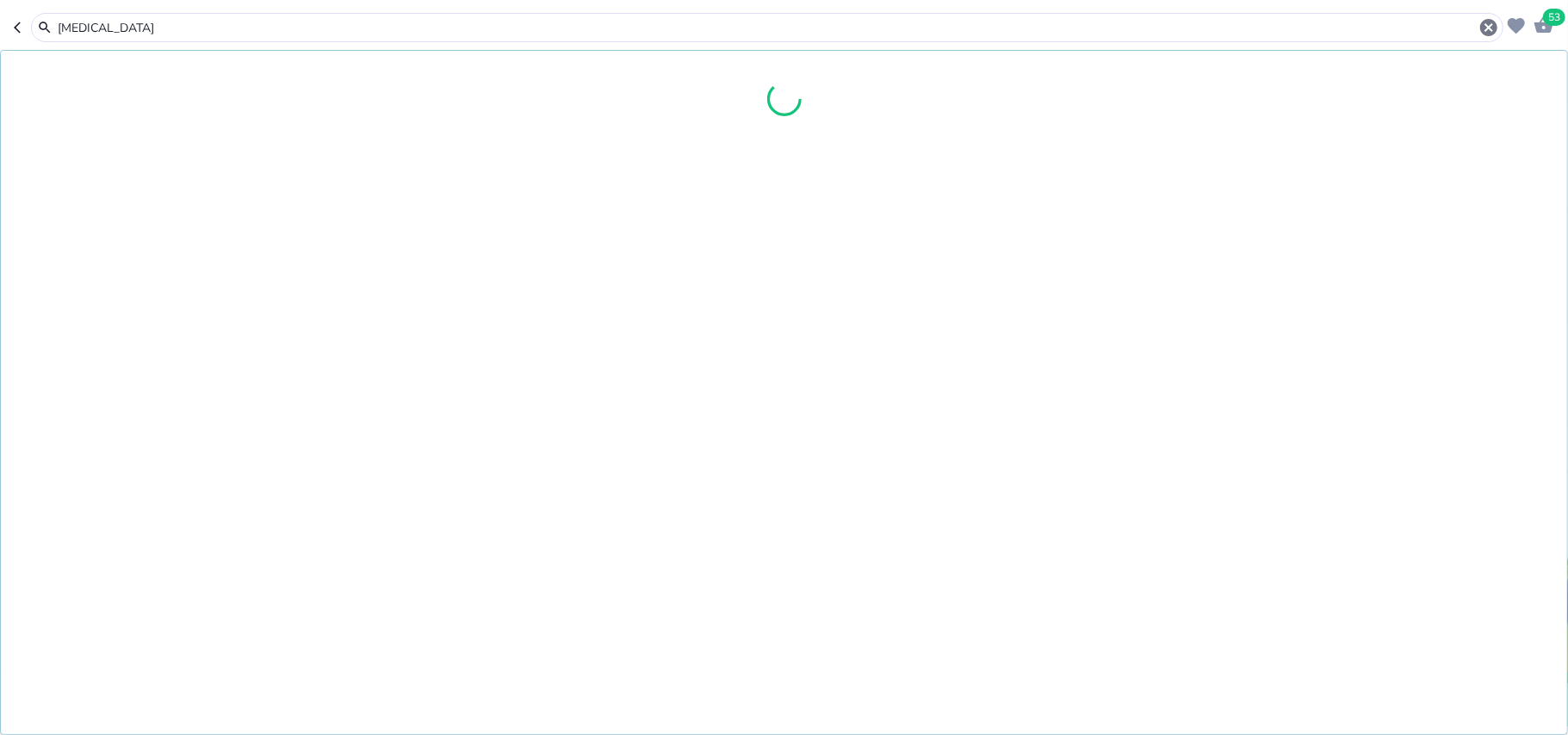
type input "dulcolax"
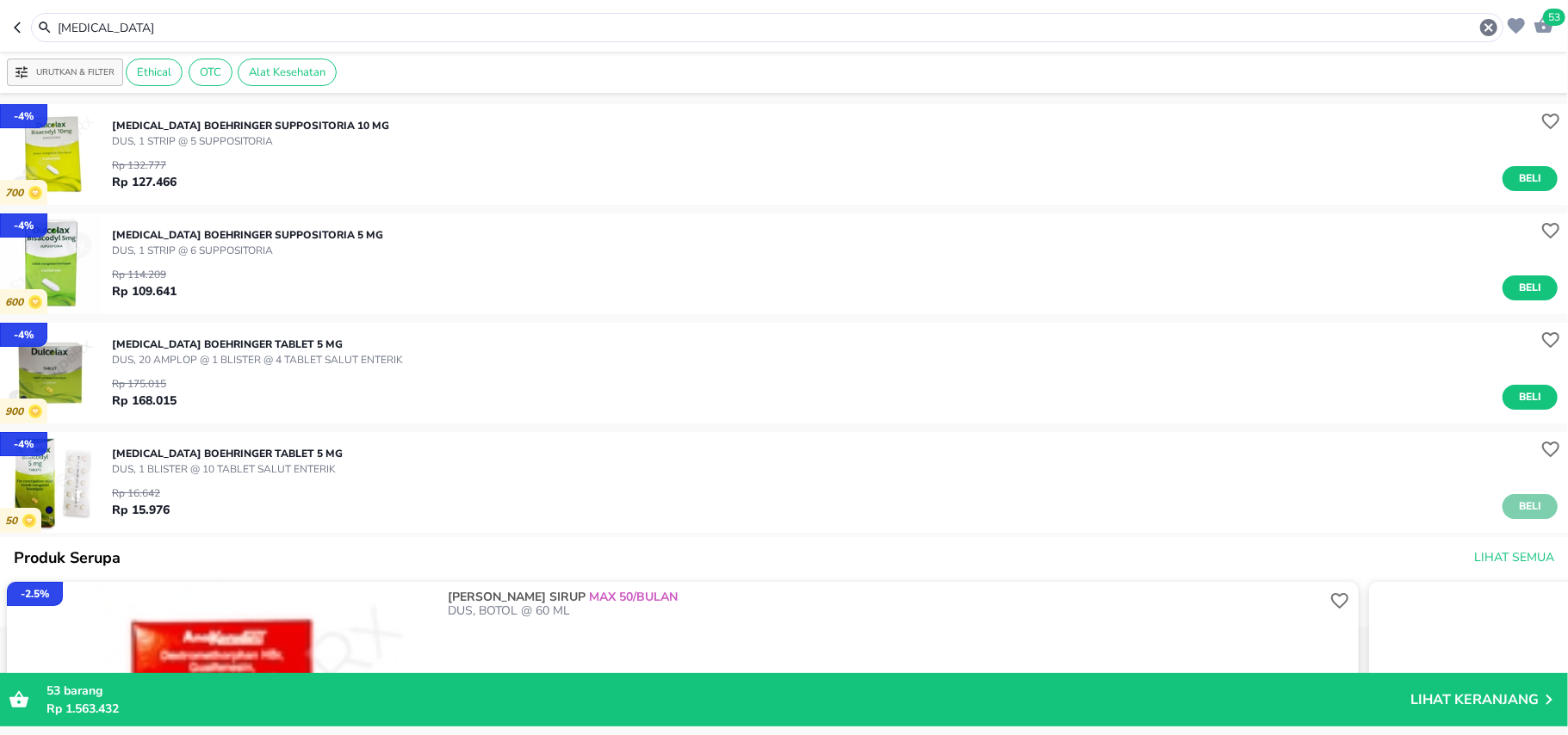
click at [1530, 505] on button "Beli" at bounding box center [1529, 506] width 55 height 25
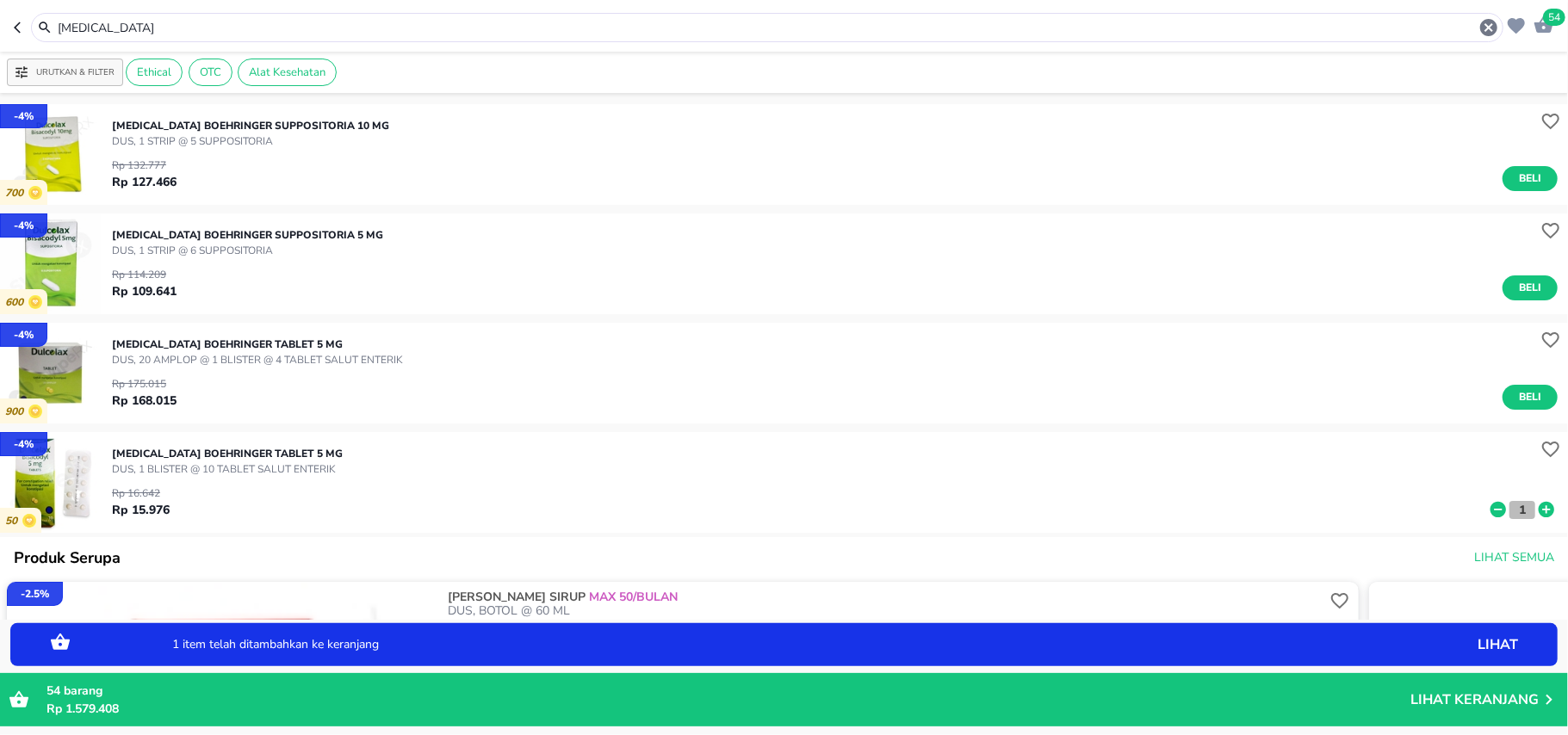
click at [1514, 510] on p "1" at bounding box center [1522, 510] width 16 height 18
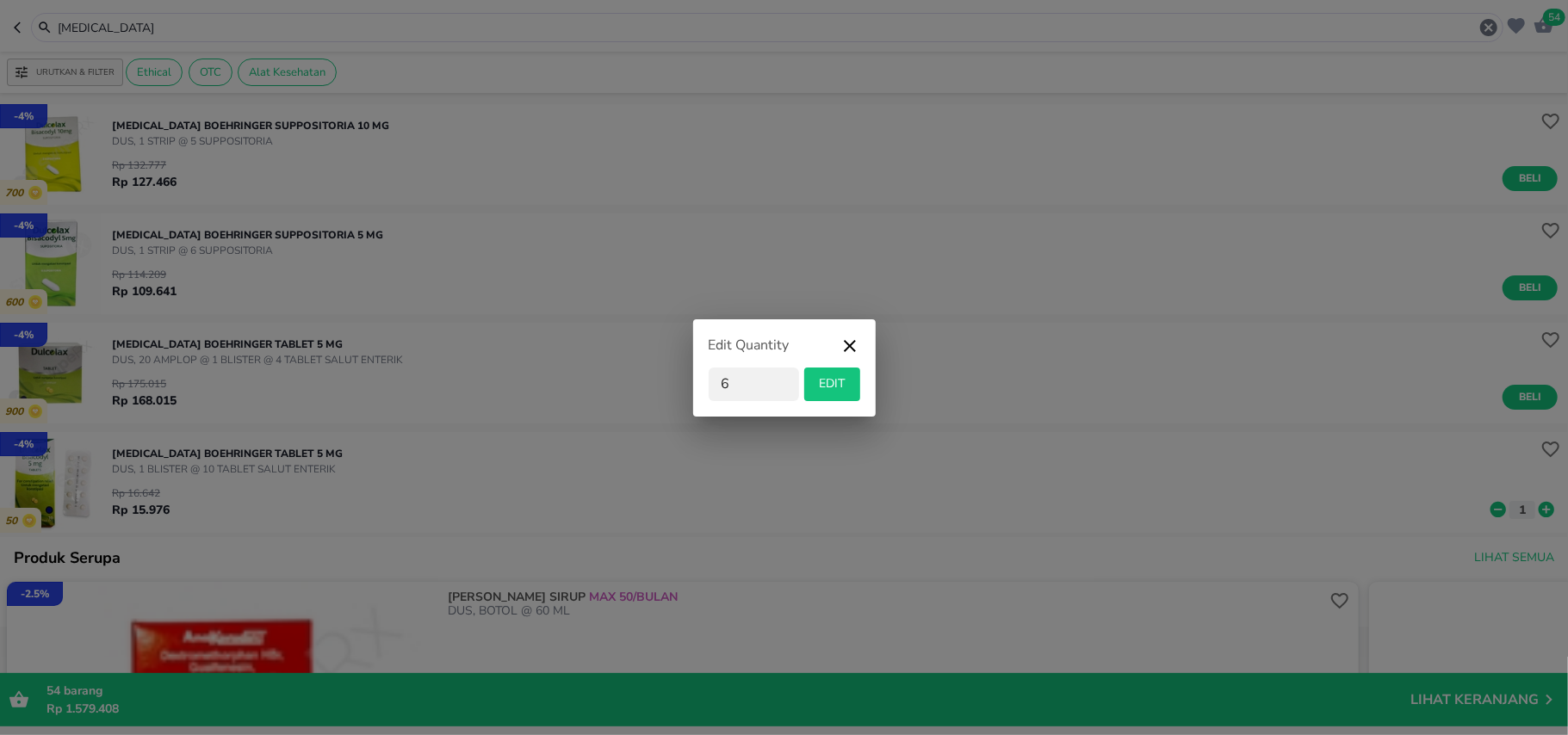
type input "6"
click at [818, 374] on span "EDIT" at bounding box center [832, 384] width 42 height 21
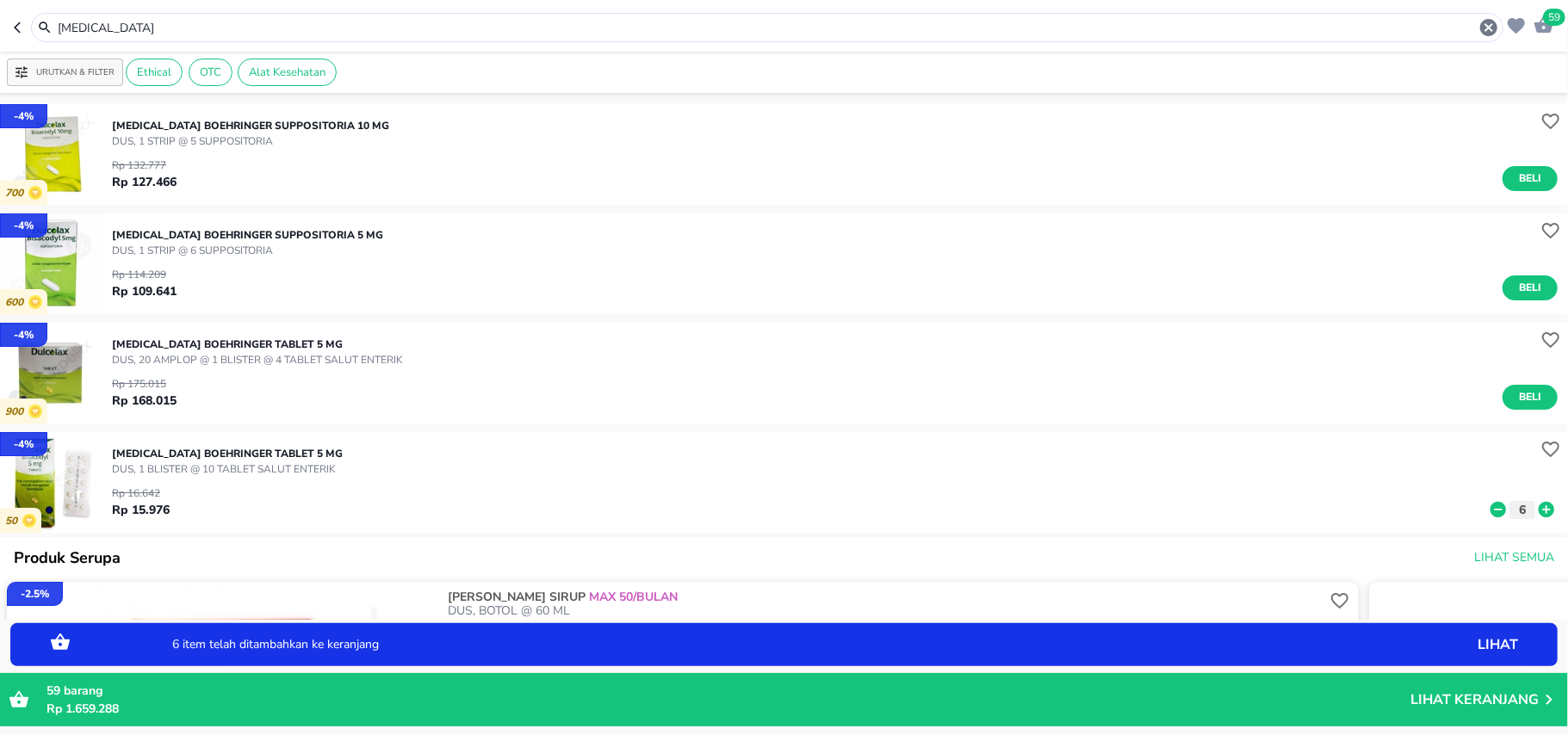
click at [97, 27] on input "dulcolax" at bounding box center [767, 28] width 1422 height 18
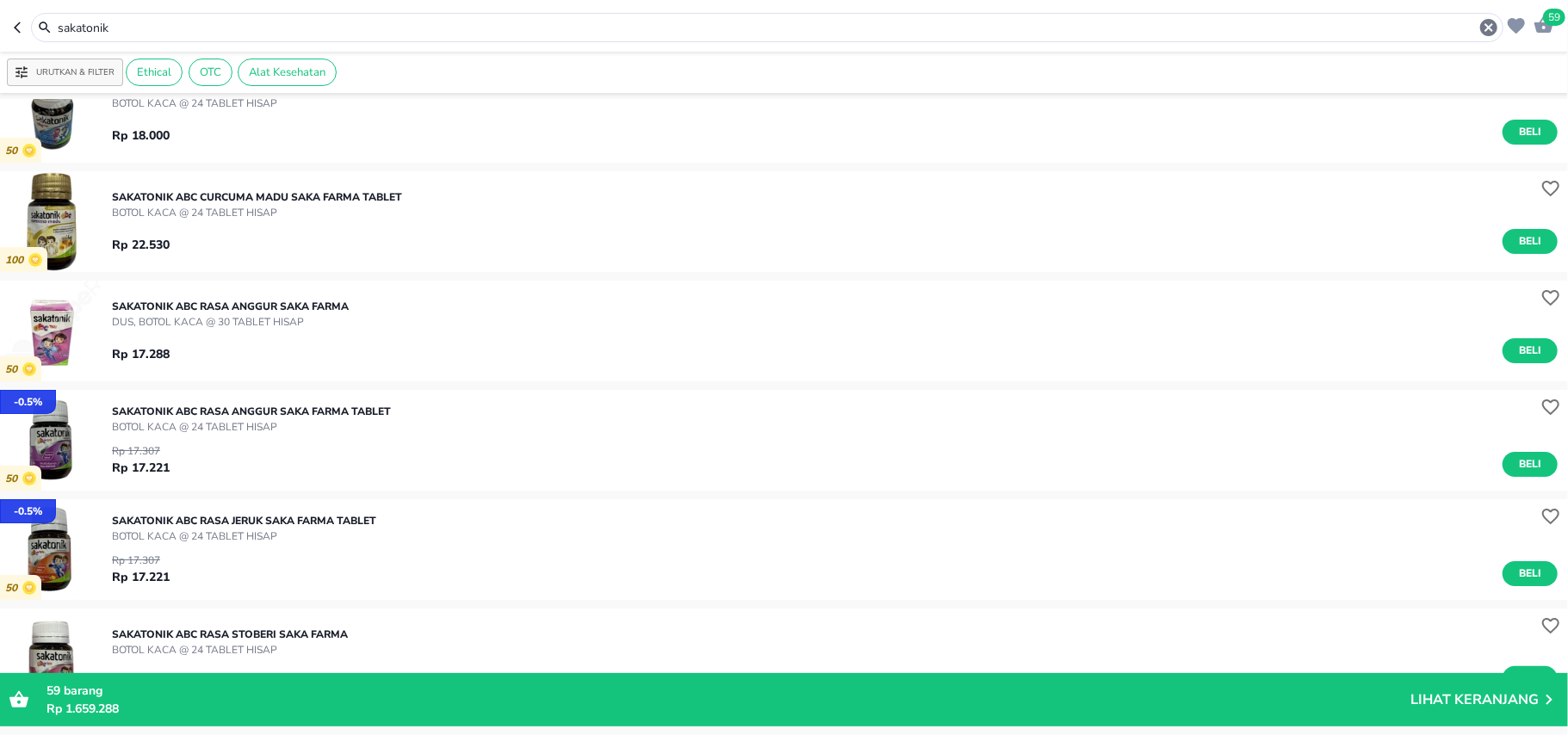
scroll to position [114, 0]
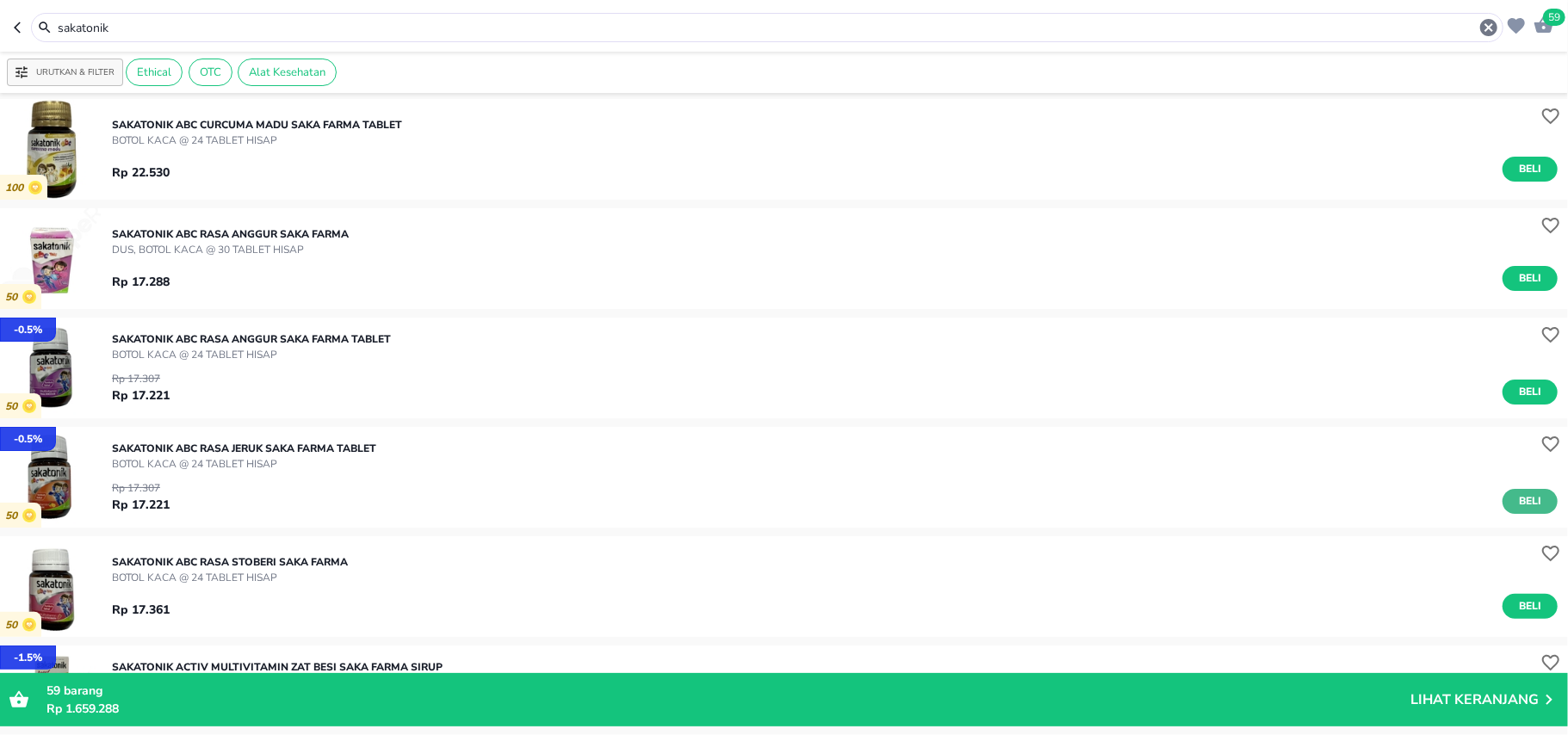
click at [1502, 496] on button "Beli" at bounding box center [1529, 501] width 55 height 25
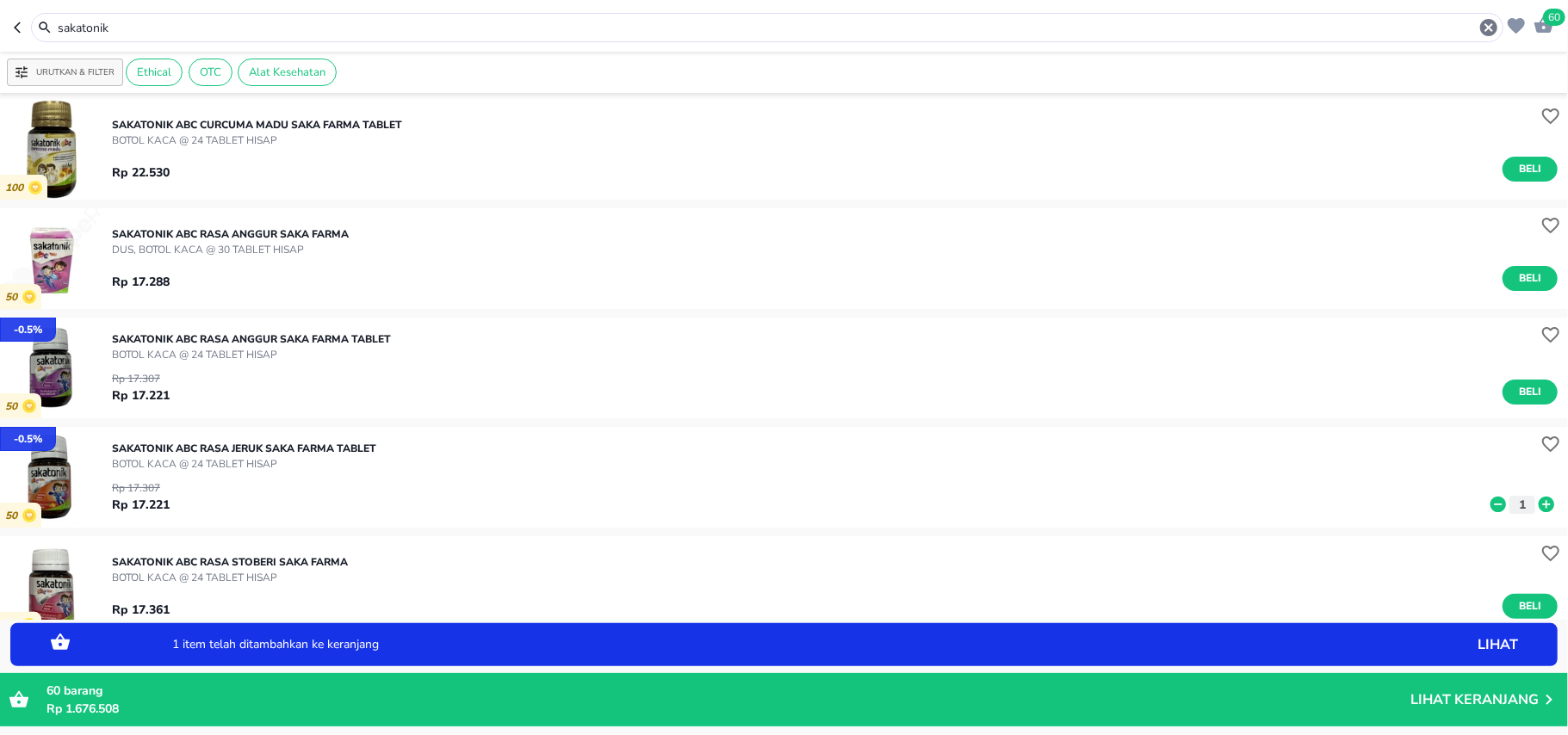
click at [1538, 507] on icon at bounding box center [1546, 505] width 22 height 19
click at [72, 31] on input "sakatonik" at bounding box center [767, 28] width 1422 height 18
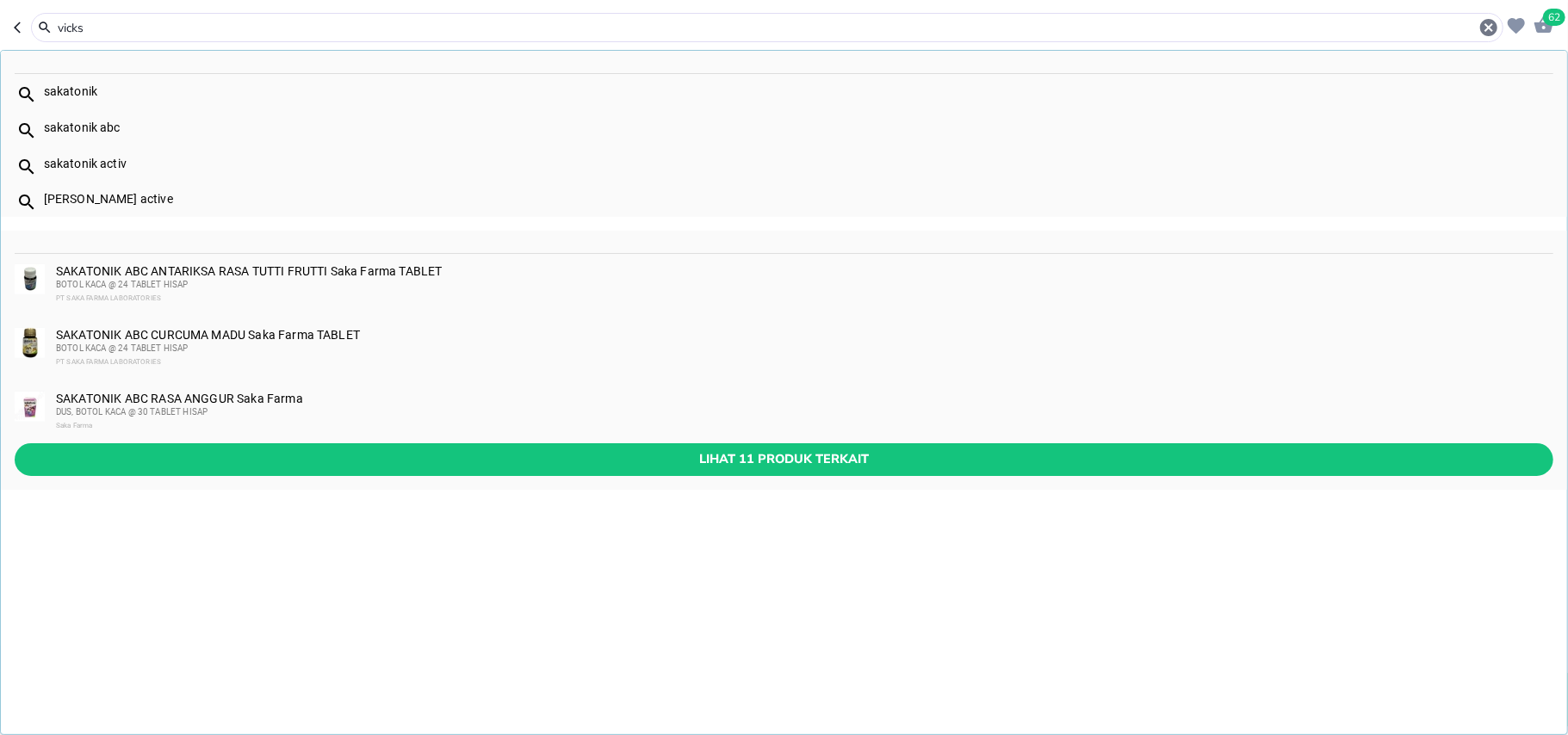
type input "vicks"
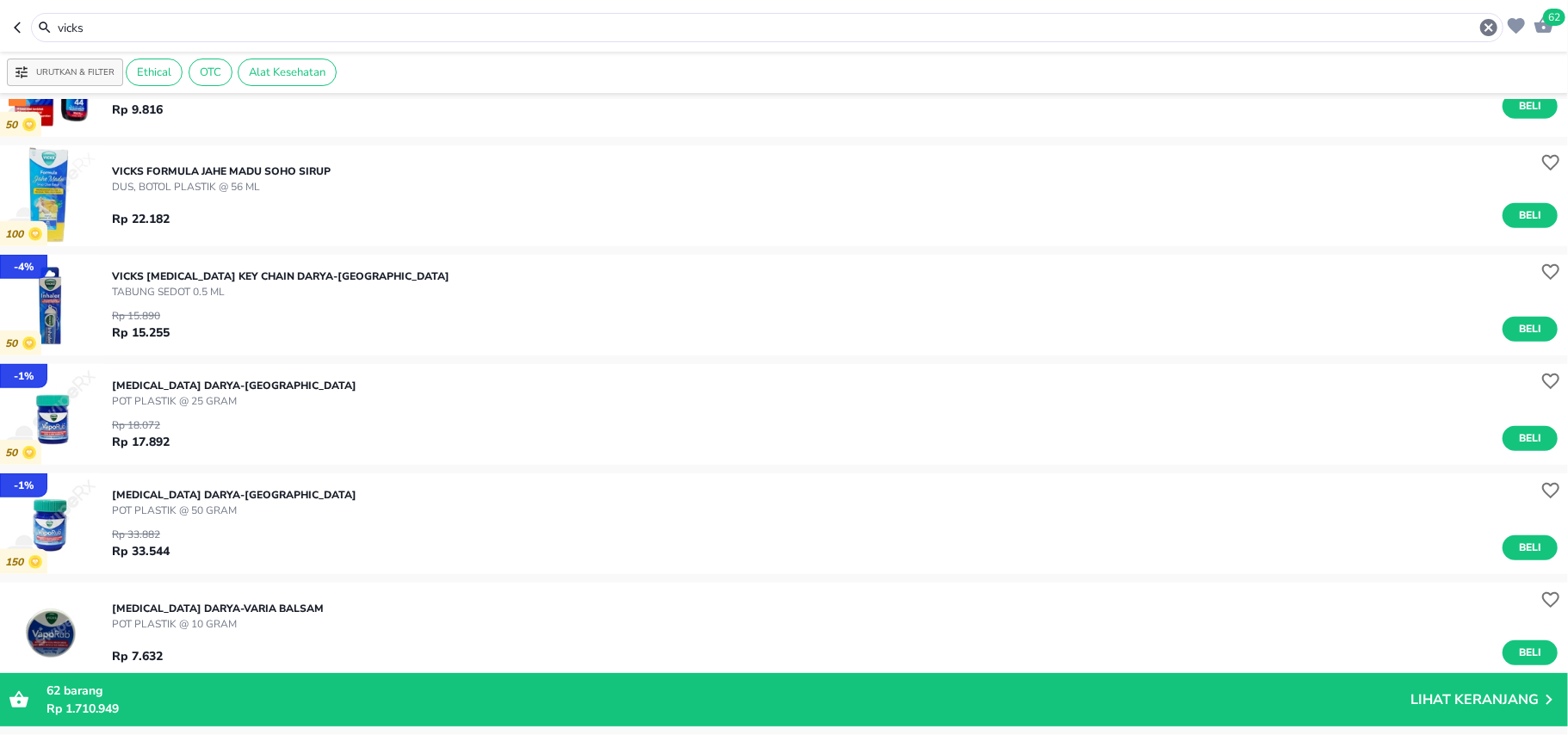
scroll to position [573, 0]
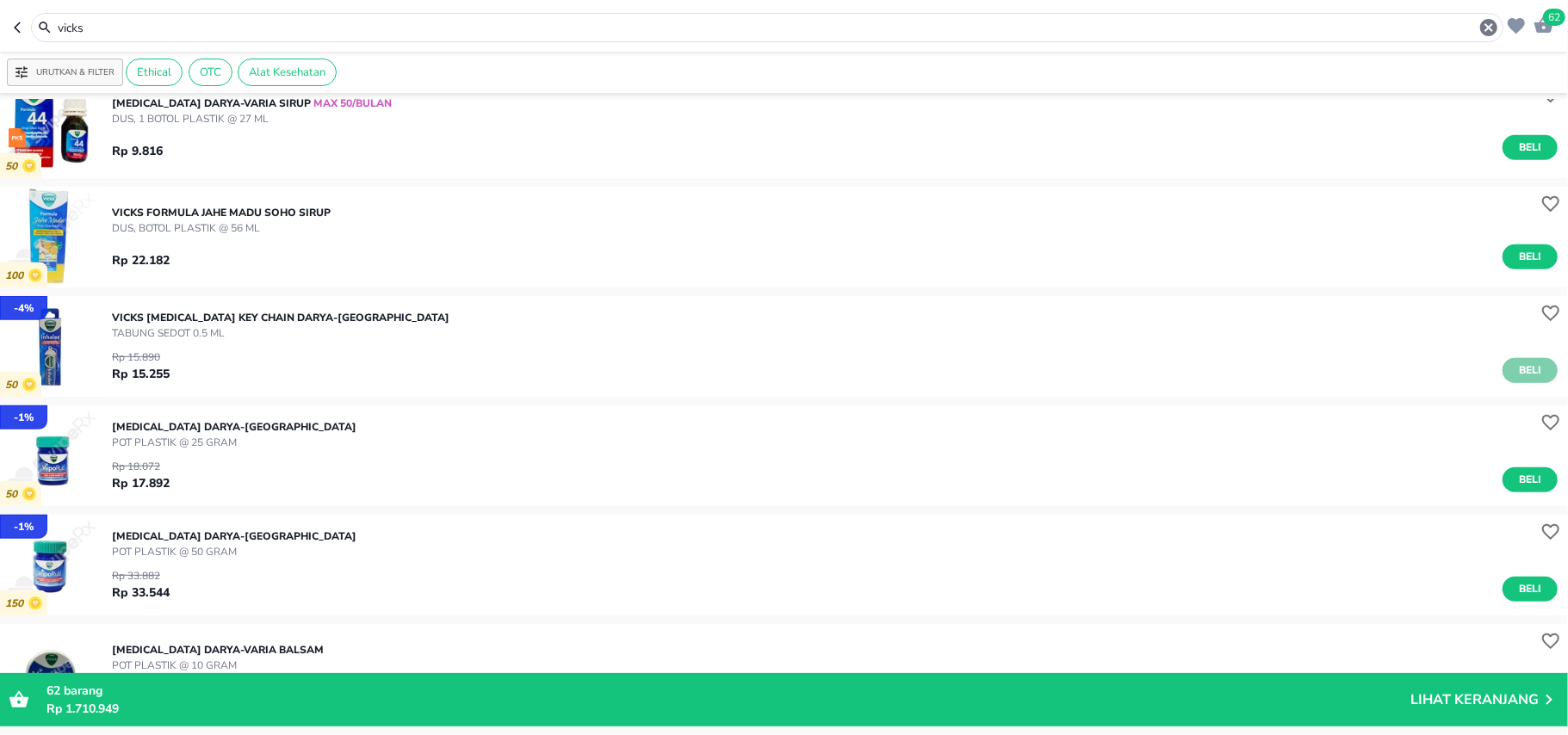
click at [1517, 376] on span "Beli" at bounding box center [1529, 370] width 29 height 18
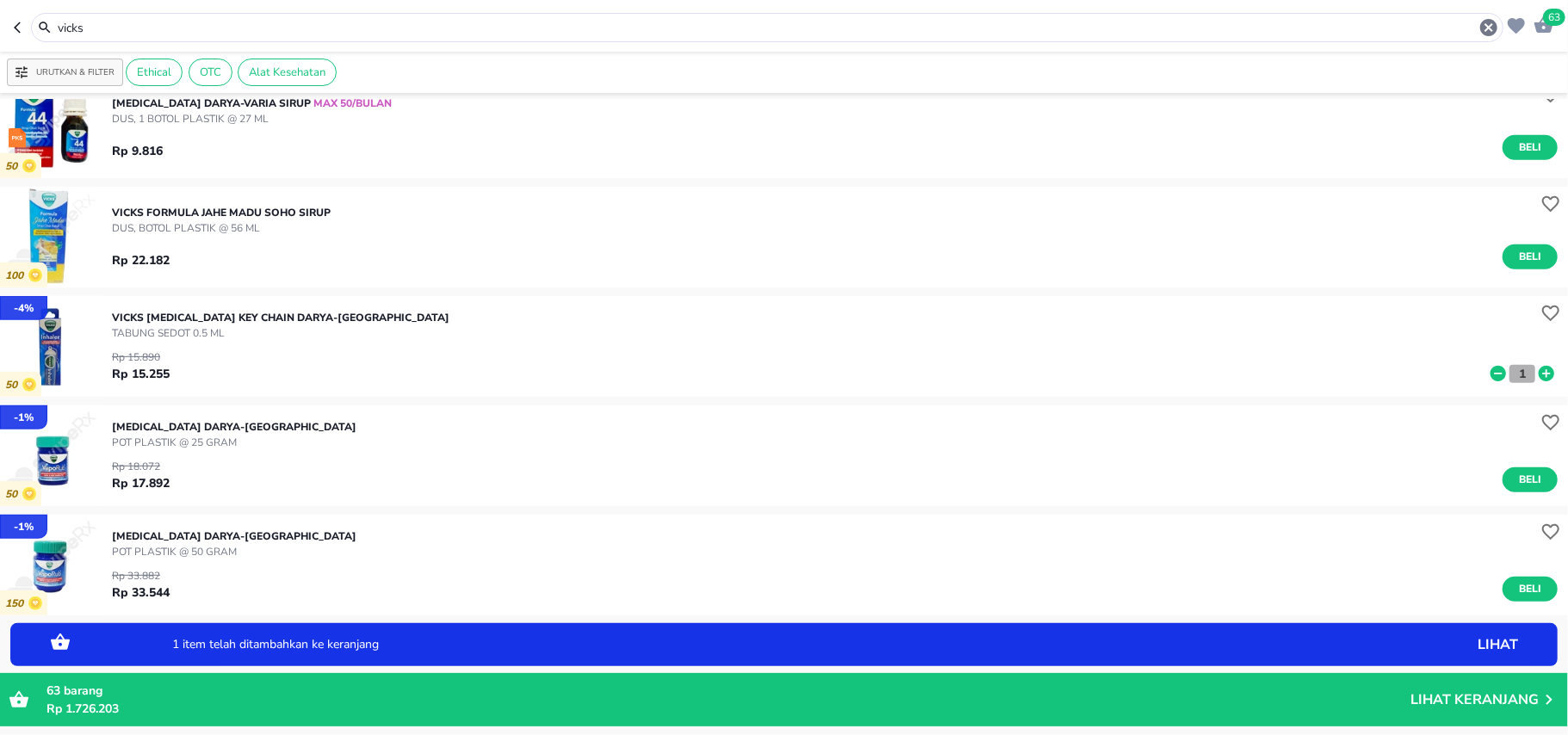
click at [1517, 376] on button "1" at bounding box center [1521, 374] width 26 height 18
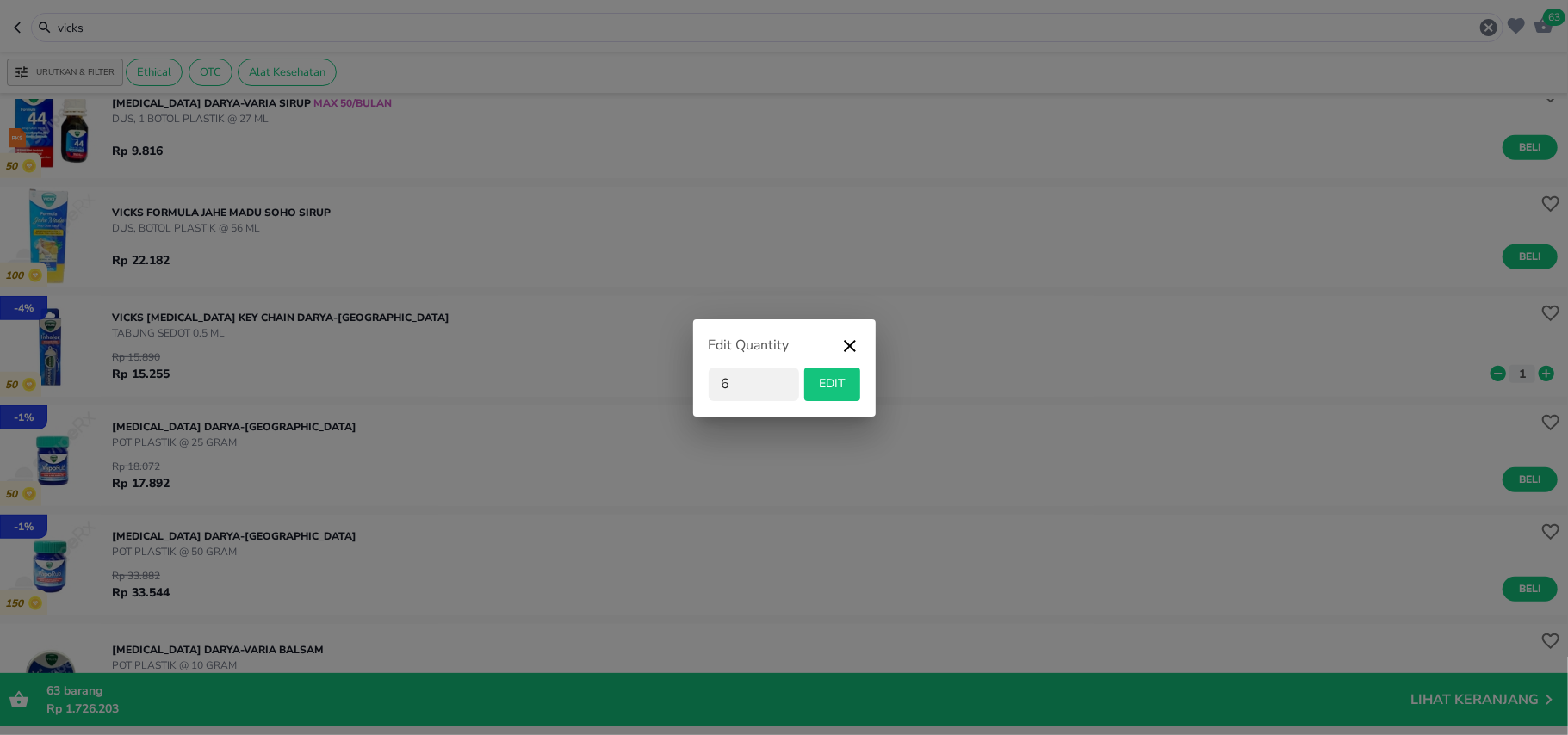
type input "6"
click at [828, 382] on span "EDIT" at bounding box center [832, 384] width 42 height 21
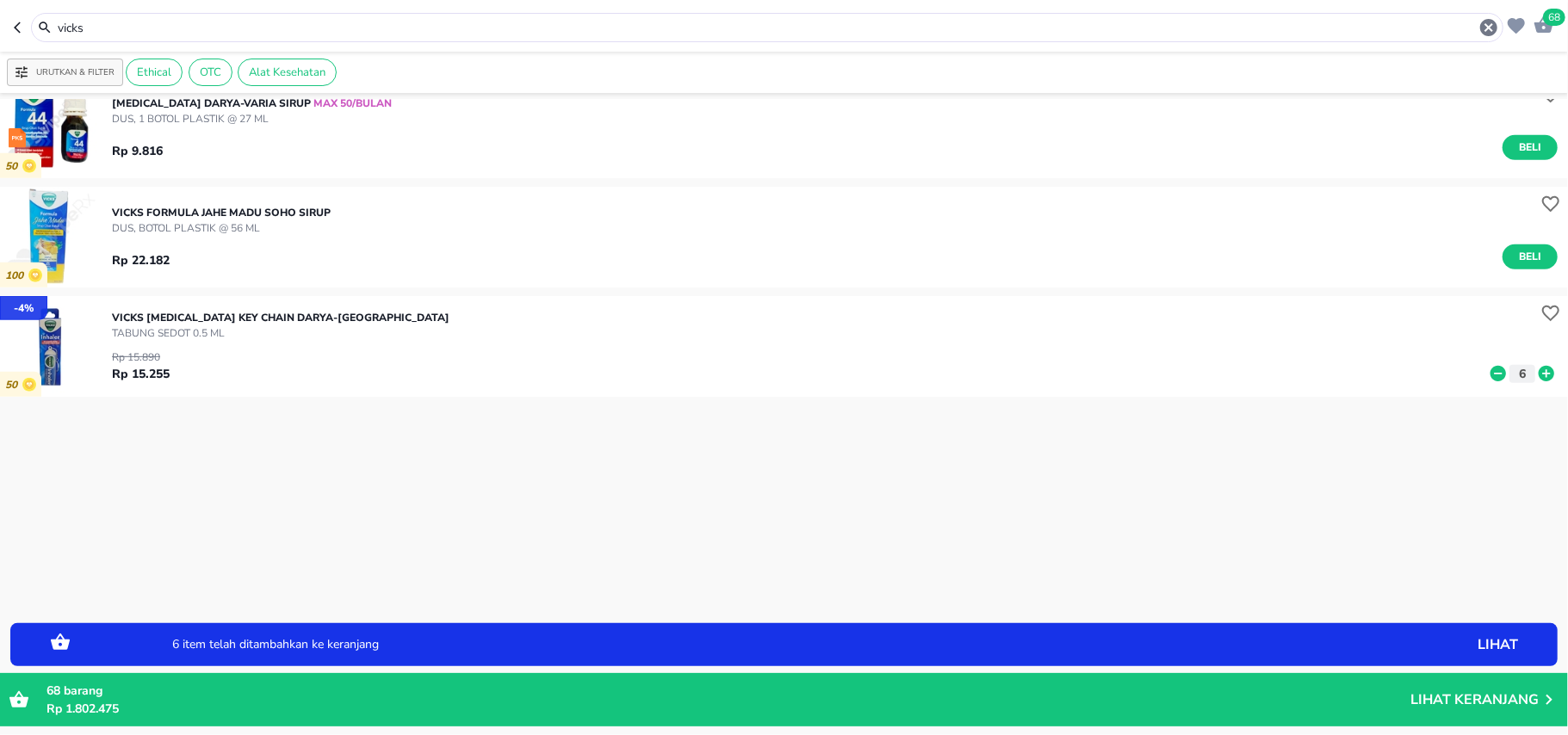
scroll to position [0, 0]
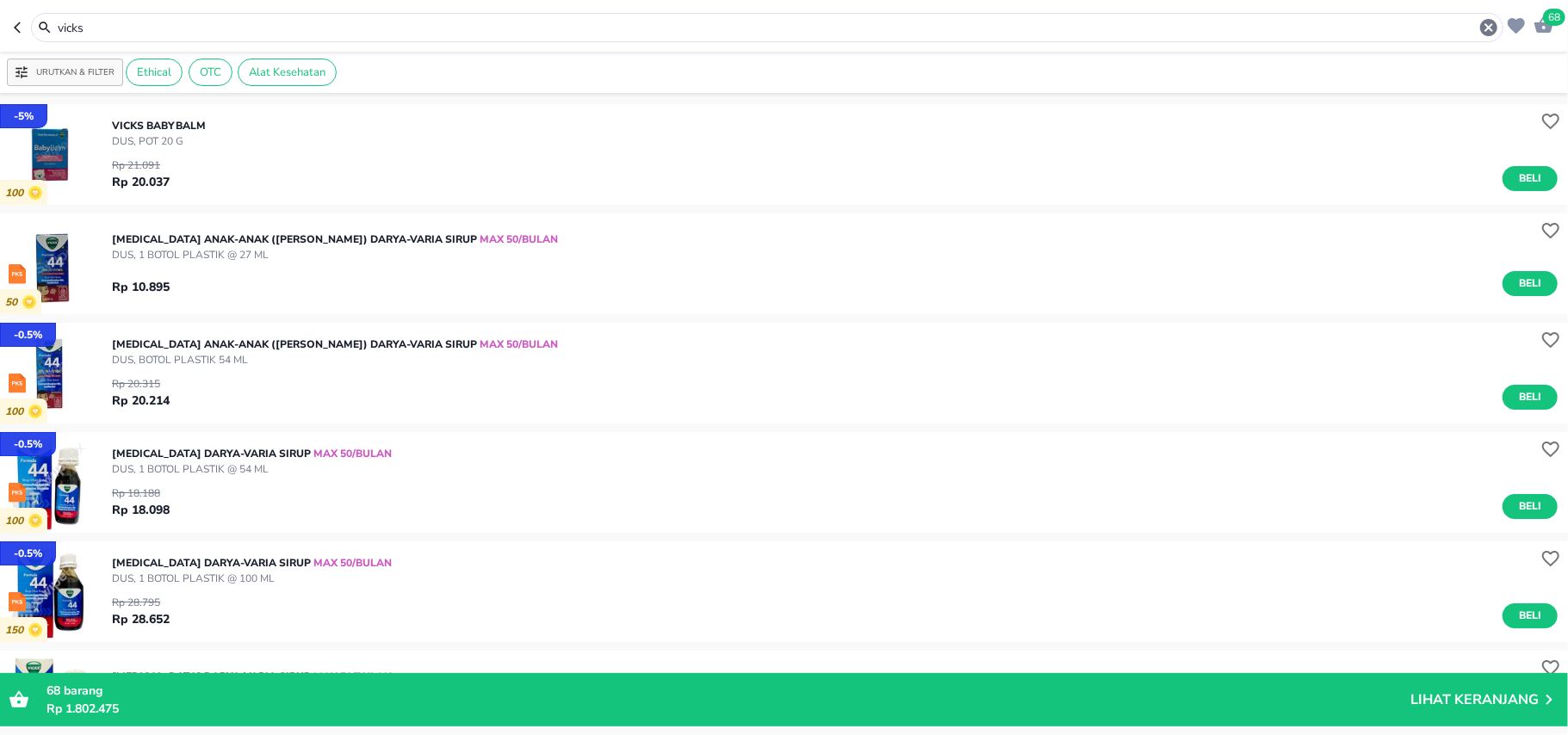
click at [62, 27] on input "vicks" at bounding box center [767, 28] width 1422 height 18
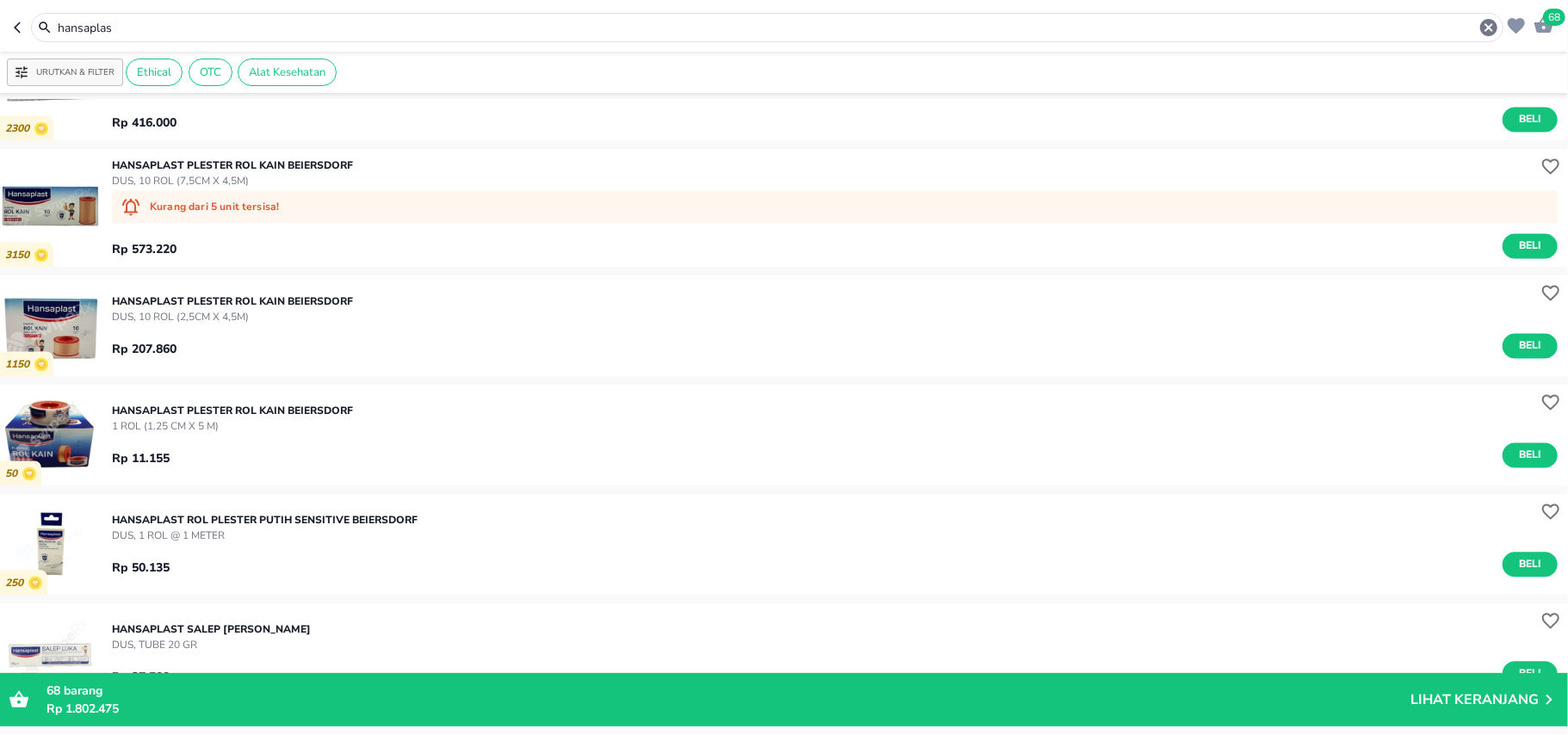
scroll to position [2524, 0]
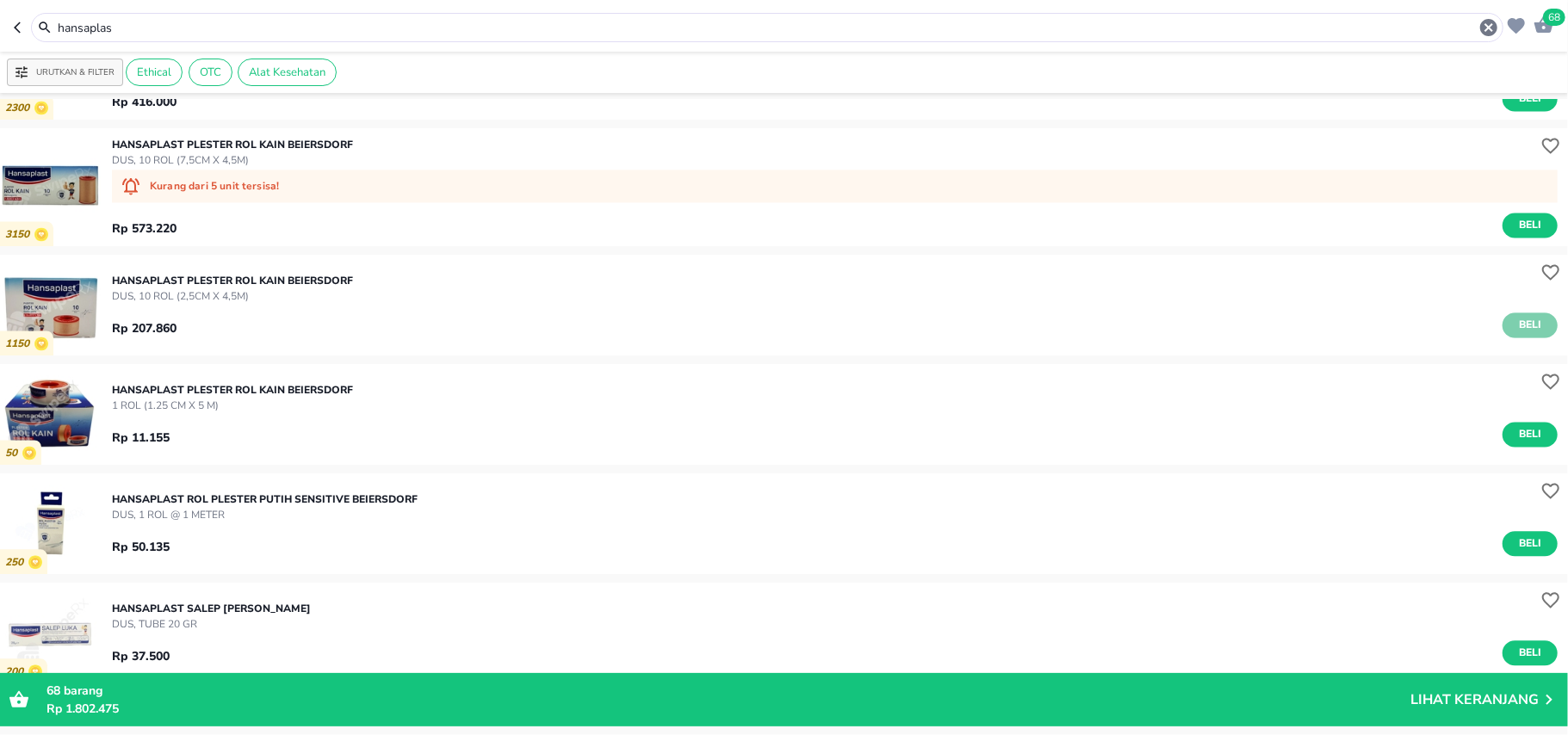
click at [1506, 314] on button "Beli" at bounding box center [1529, 324] width 55 height 25
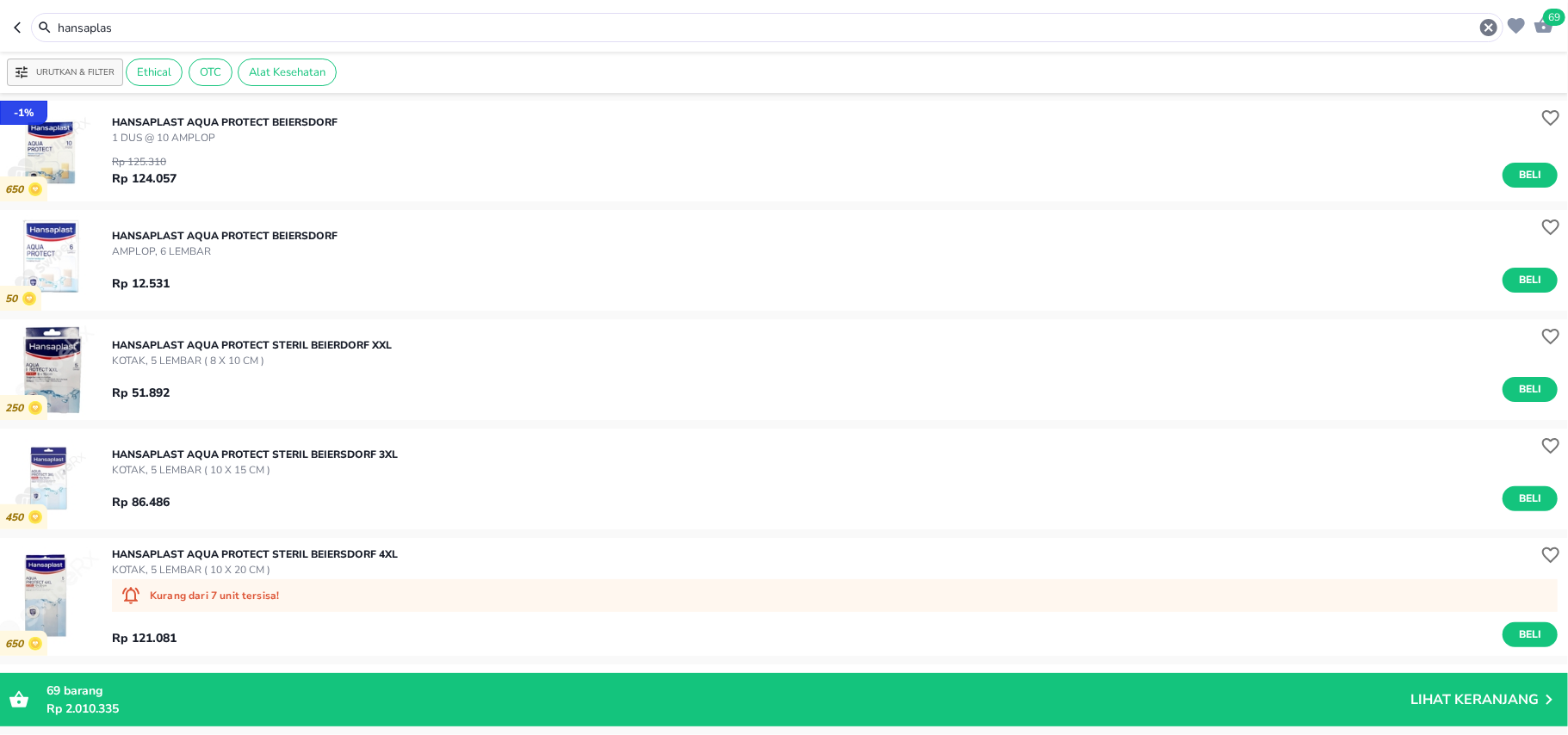
scroll to position [0, 0]
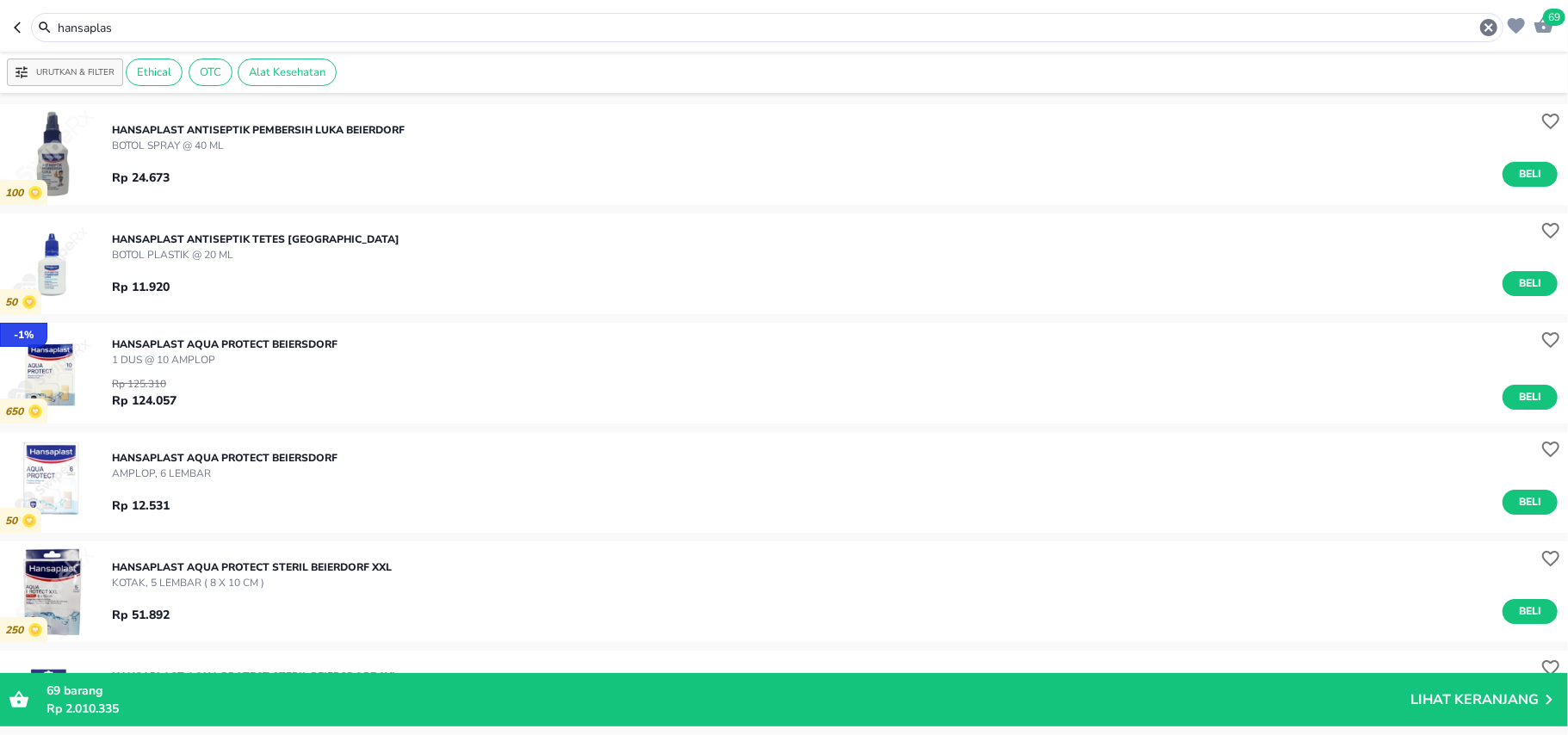
click at [79, 25] on input "hansaplas" at bounding box center [767, 28] width 1422 height 18
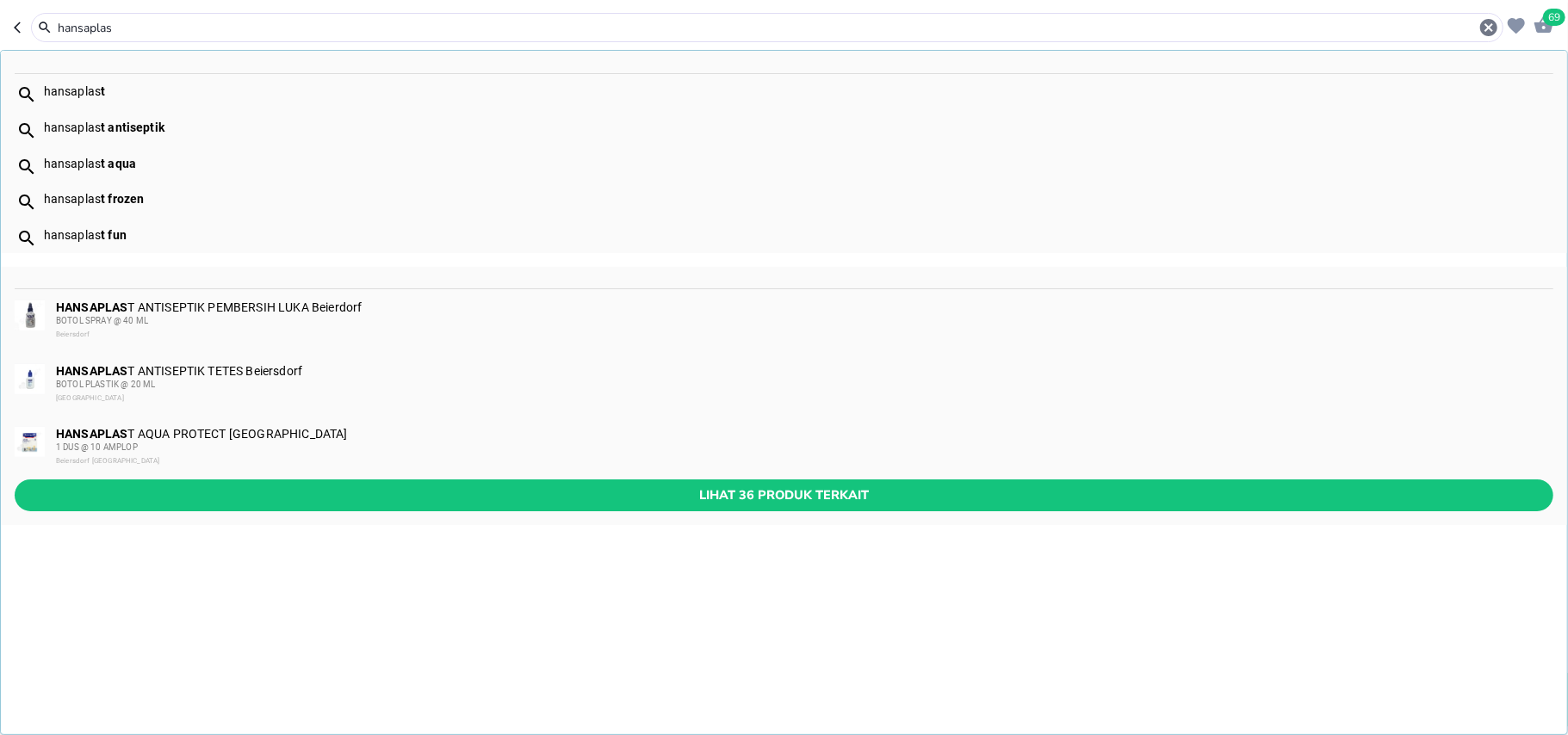
click at [79, 25] on input "hansaplas" at bounding box center [767, 28] width 1422 height 18
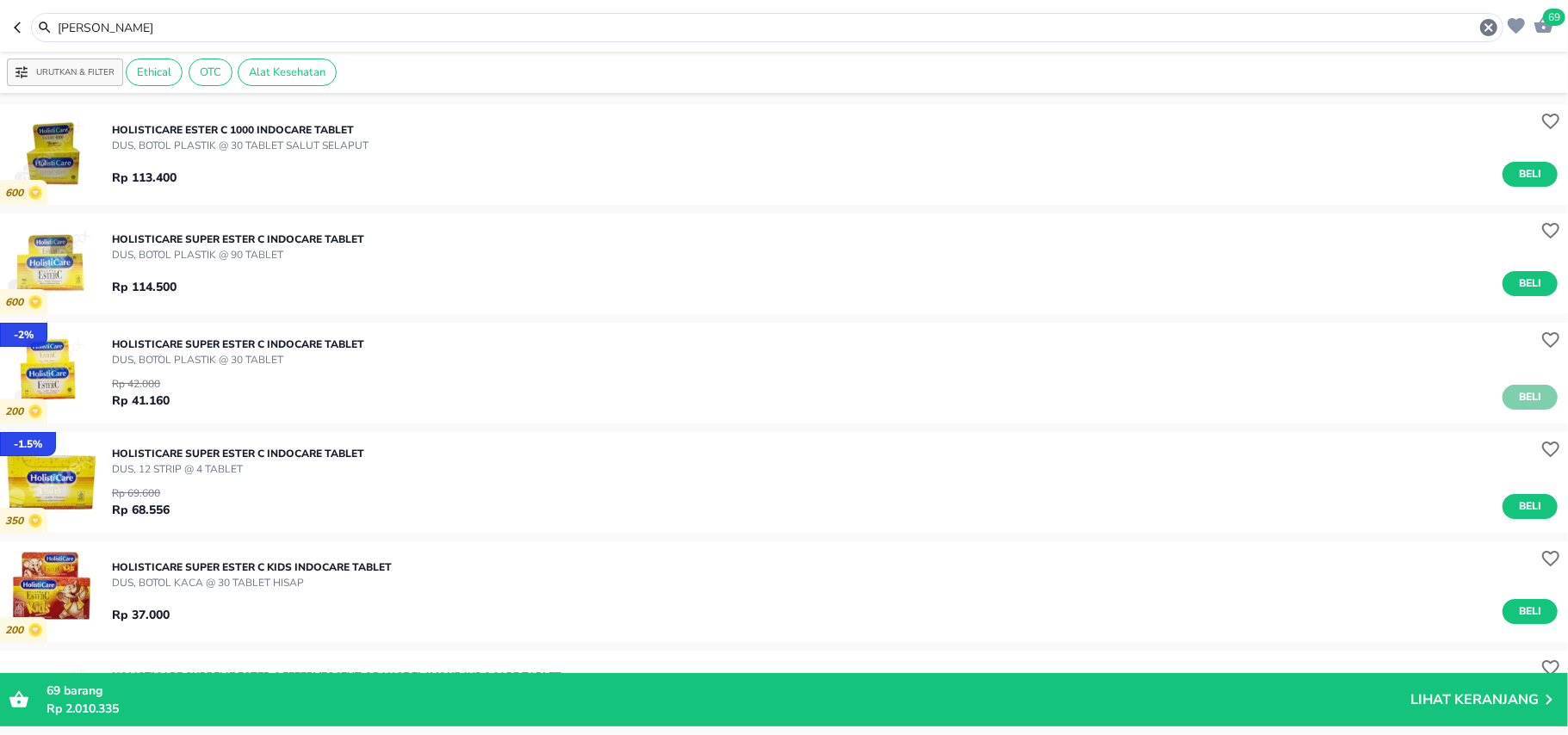
click at [1502, 387] on button "Beli" at bounding box center [1529, 397] width 55 height 25
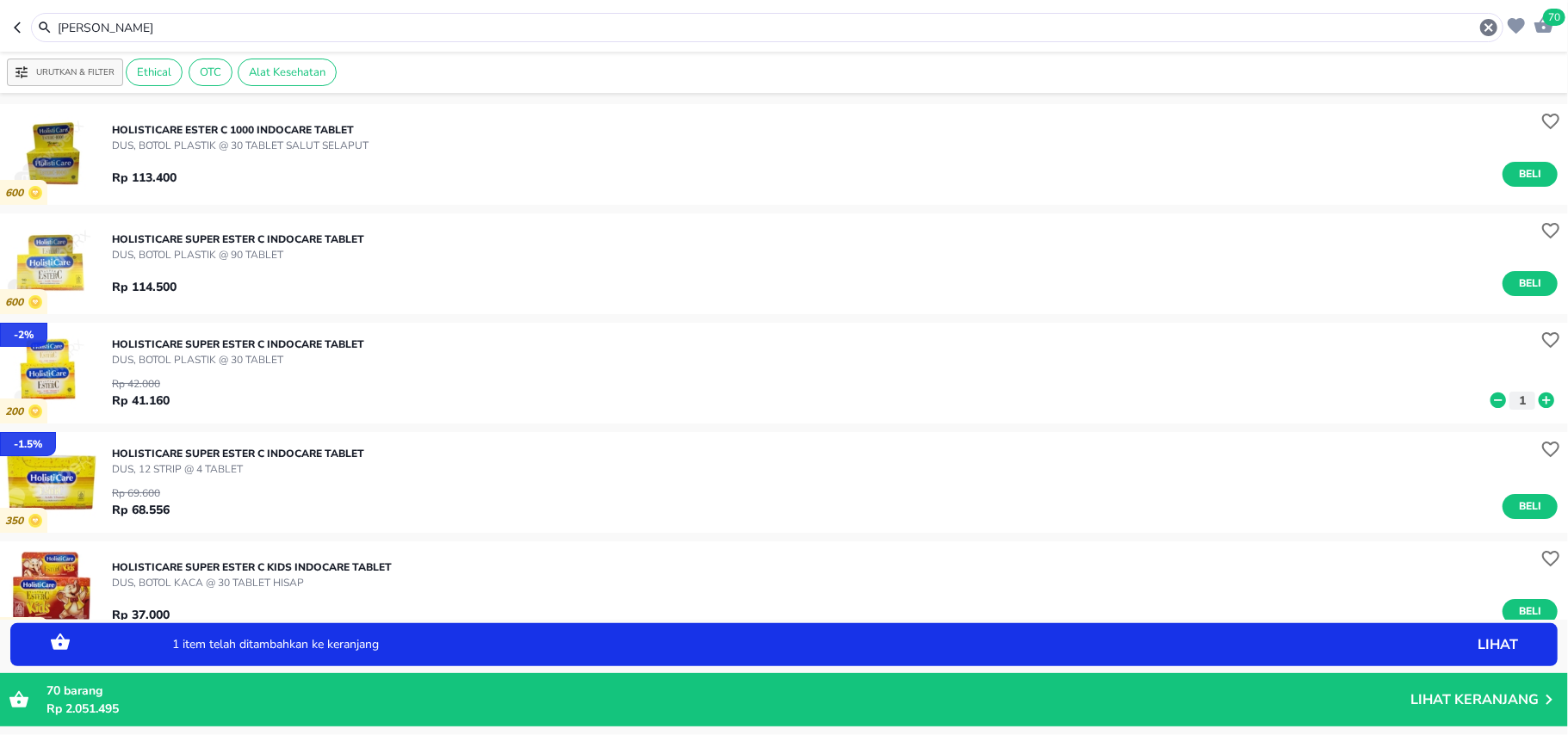
scroll to position [114, 0]
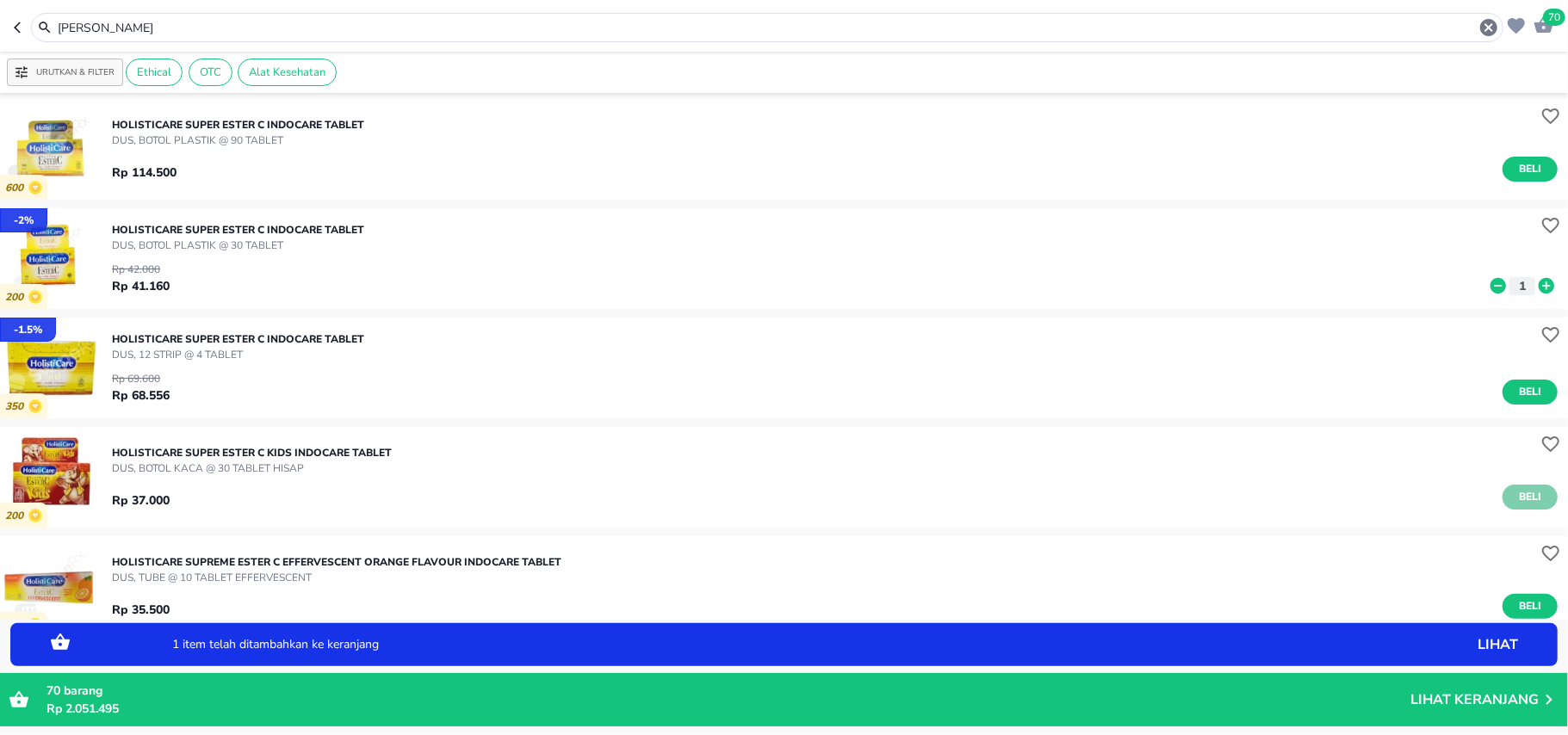
click at [1515, 492] on span "Beli" at bounding box center [1529, 497] width 29 height 18
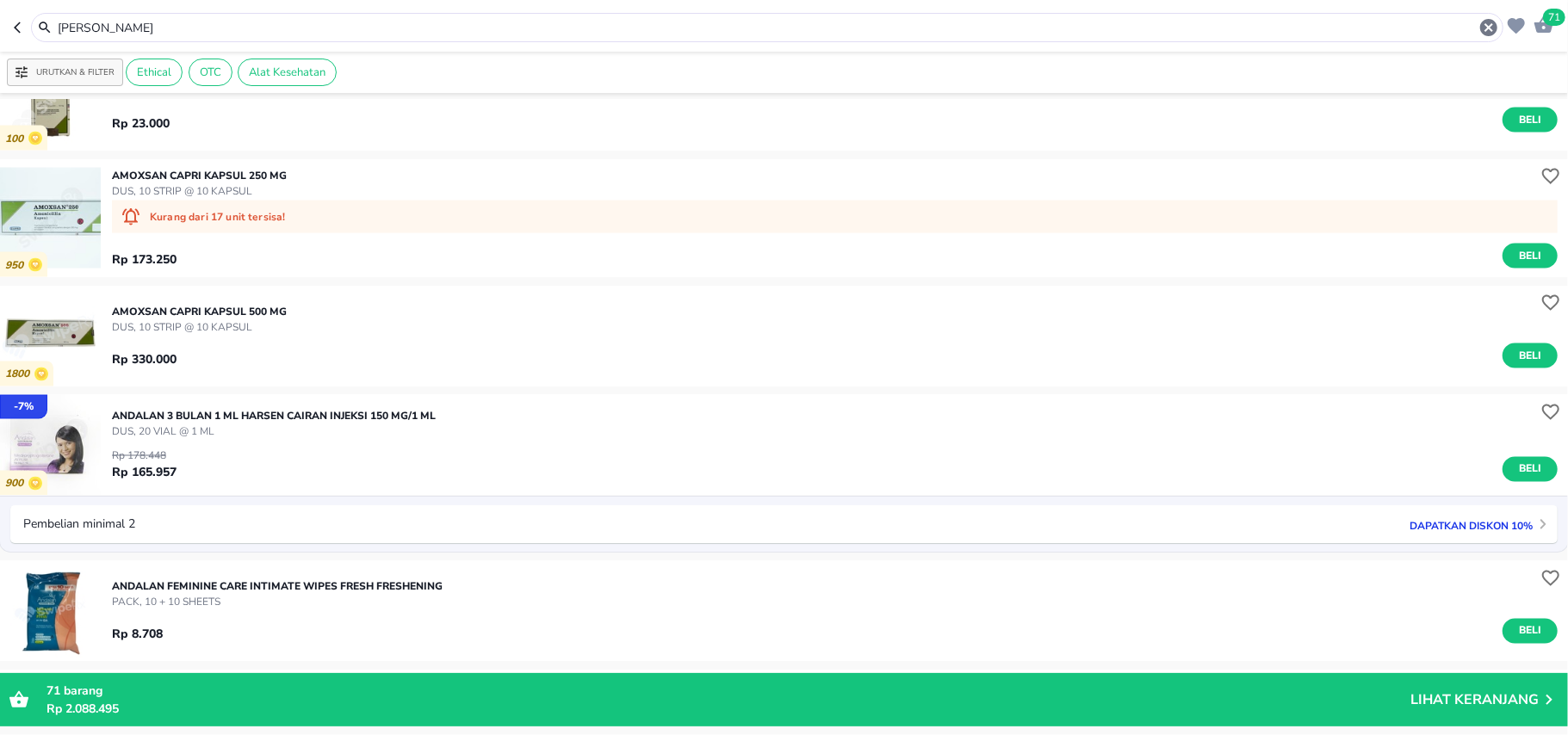
scroll to position [1736, 0]
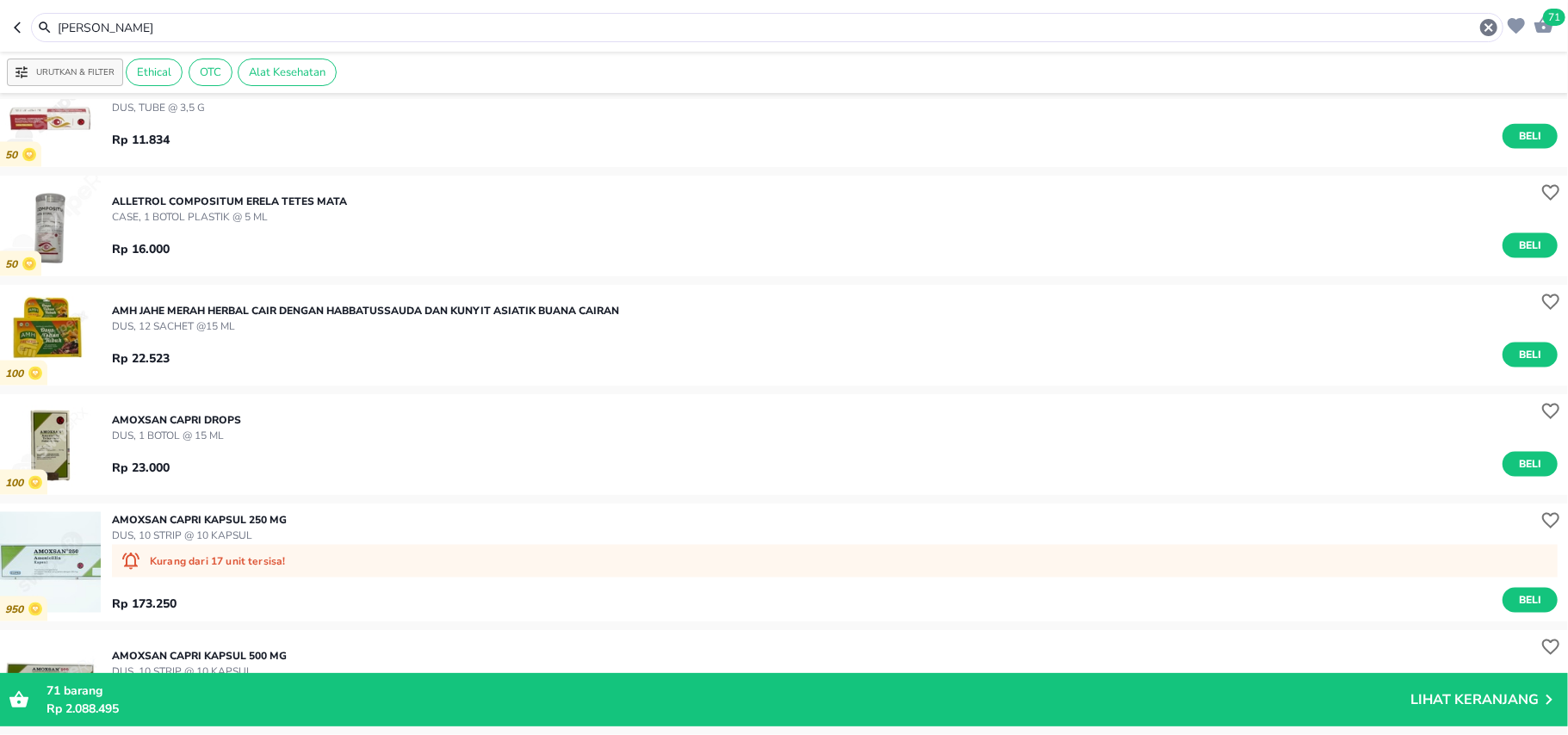
click at [94, 25] on input "ester c" at bounding box center [767, 28] width 1422 height 18
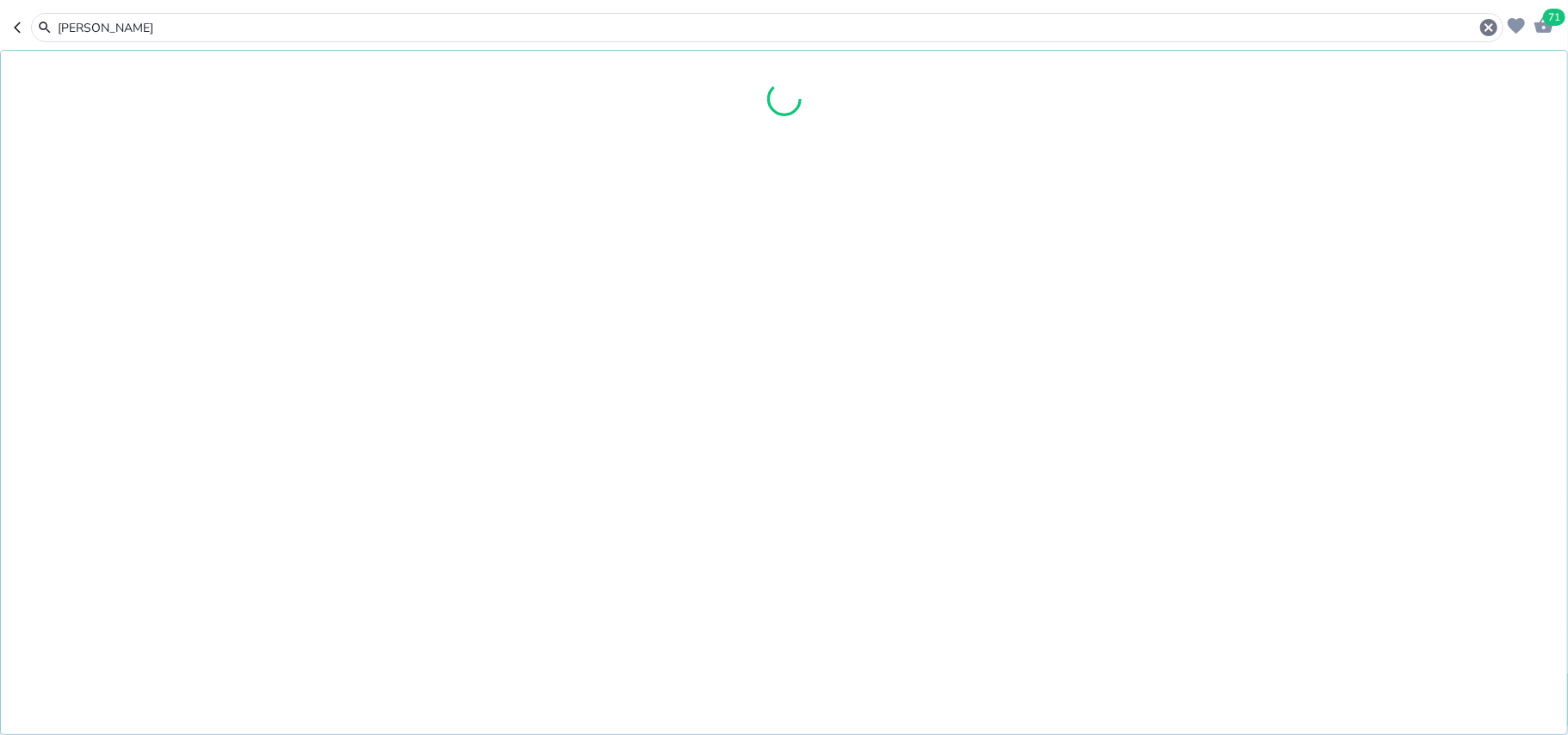
click at [94, 25] on input "ester c" at bounding box center [767, 28] width 1422 height 18
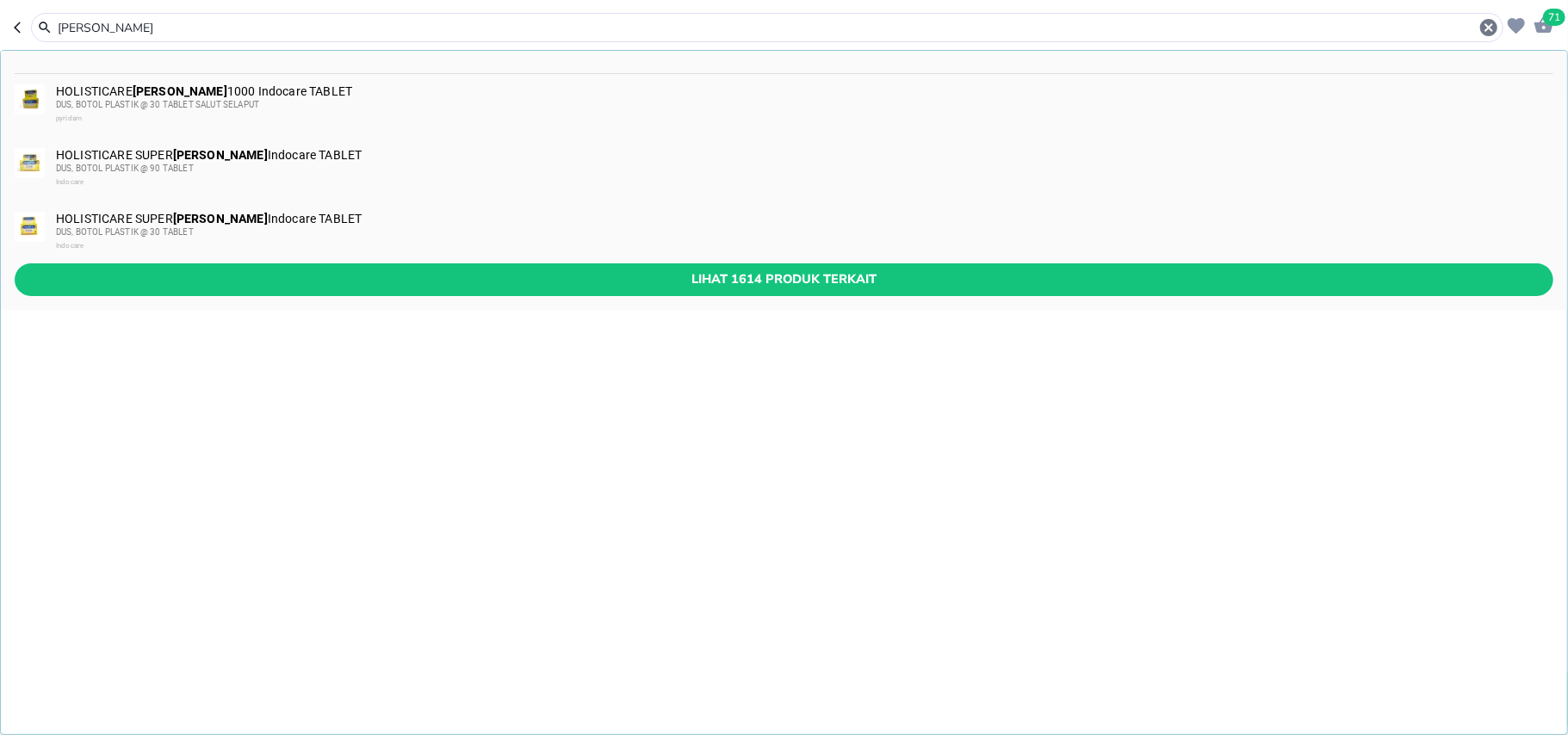
click at [94, 25] on input "ester c" at bounding box center [767, 28] width 1422 height 18
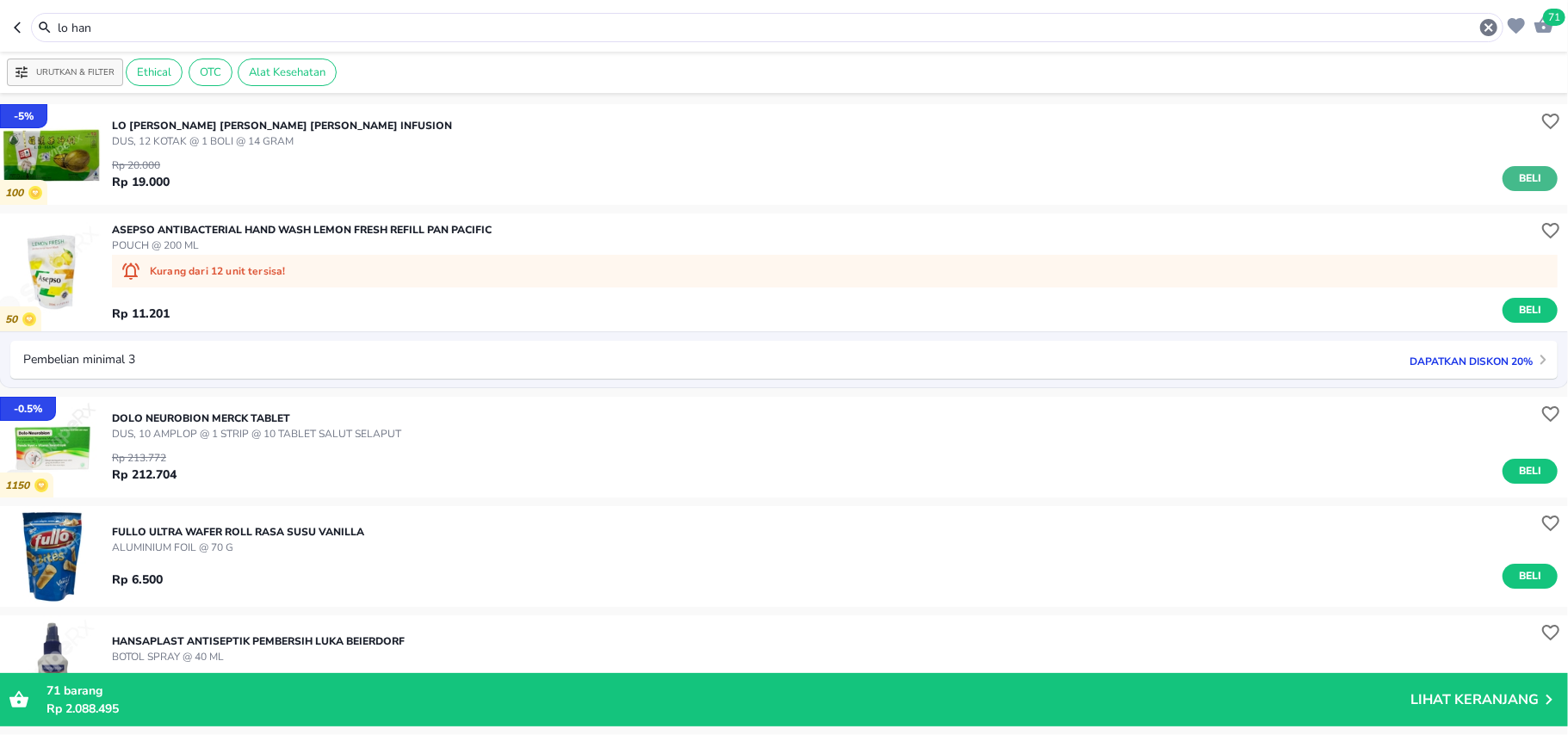
click at [1527, 179] on span "Beli" at bounding box center [1529, 178] width 29 height 18
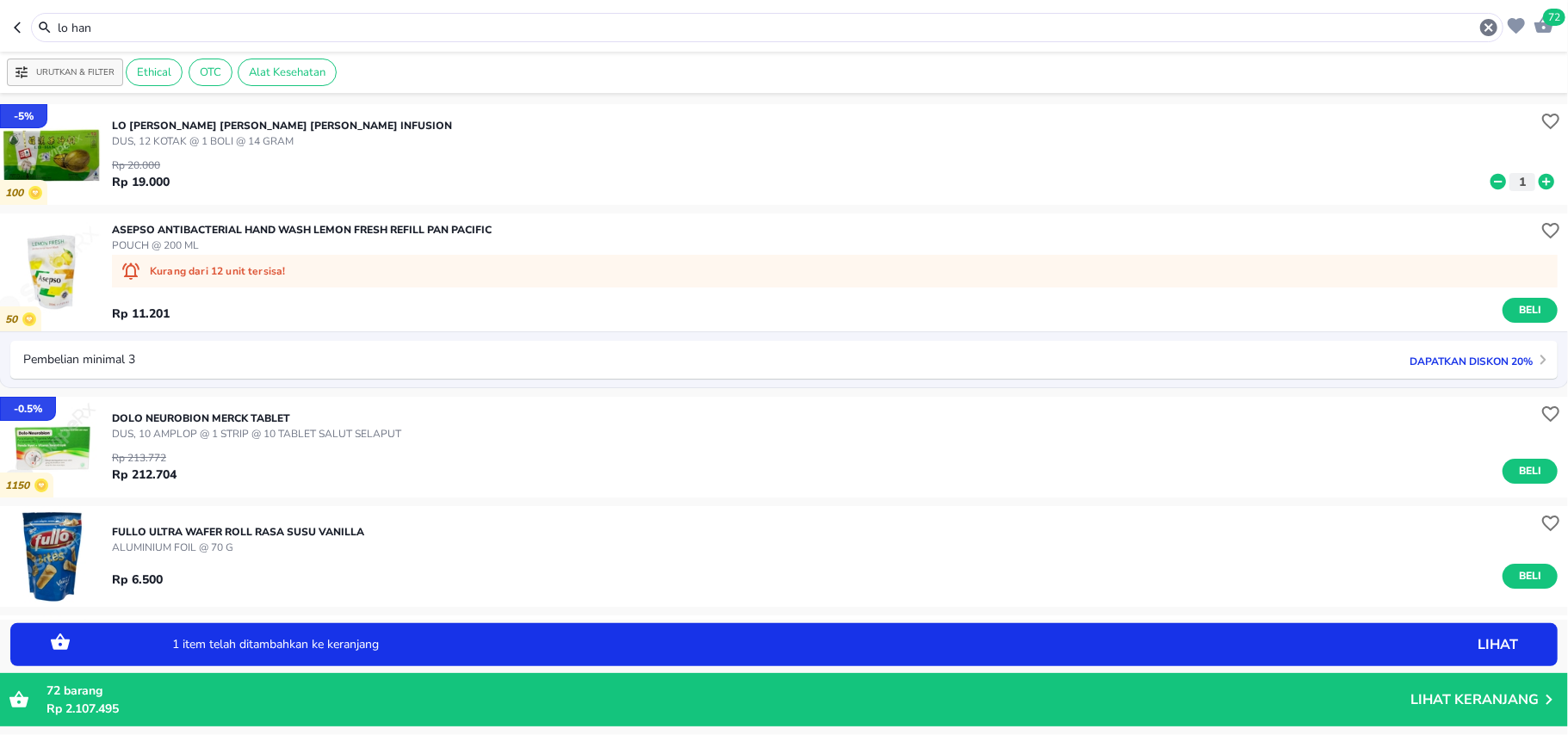
click at [1539, 179] on icon at bounding box center [1547, 182] width 16 height 16
click at [1491, 186] on icon at bounding box center [1499, 182] width 16 height 16
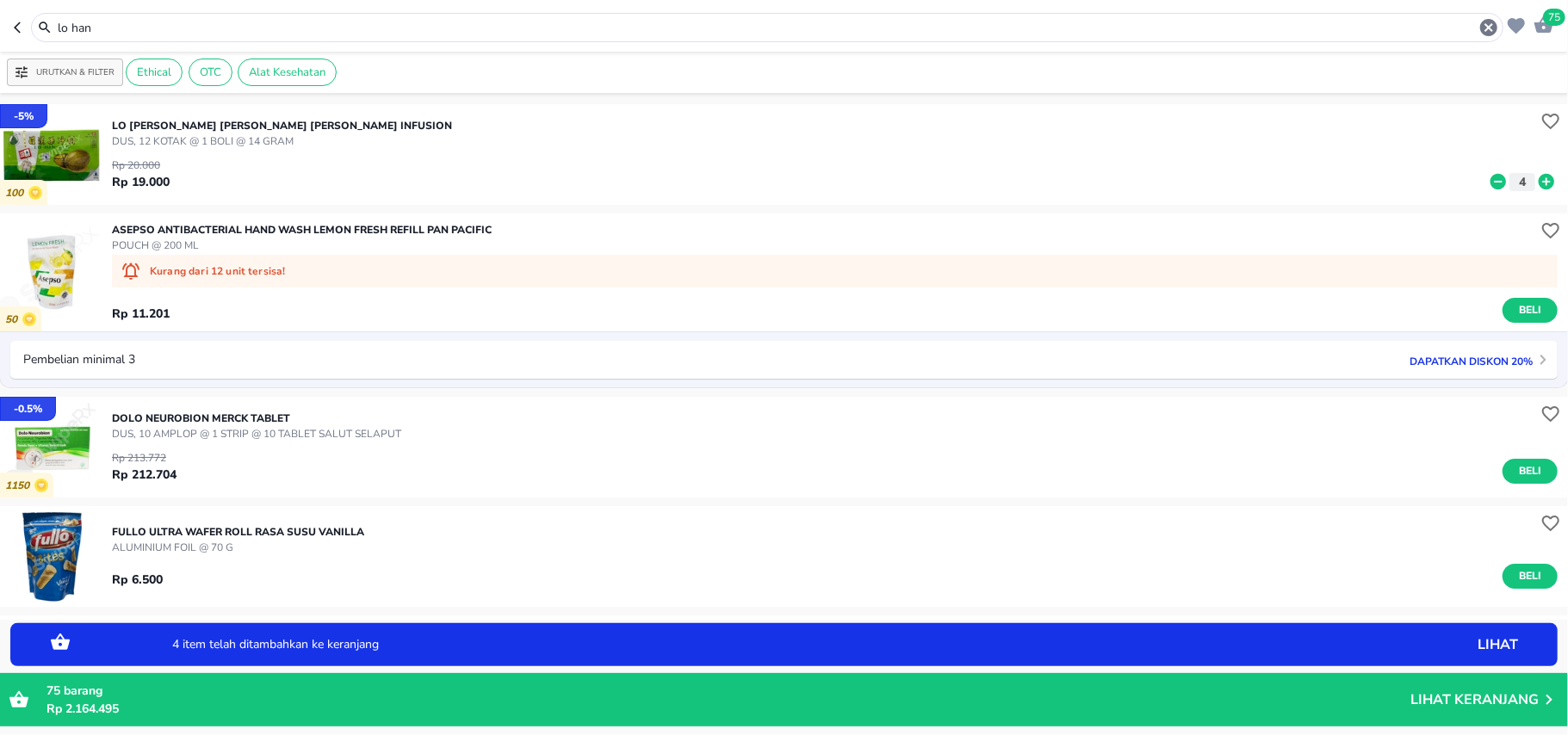
click at [1491, 186] on icon at bounding box center [1499, 182] width 16 height 16
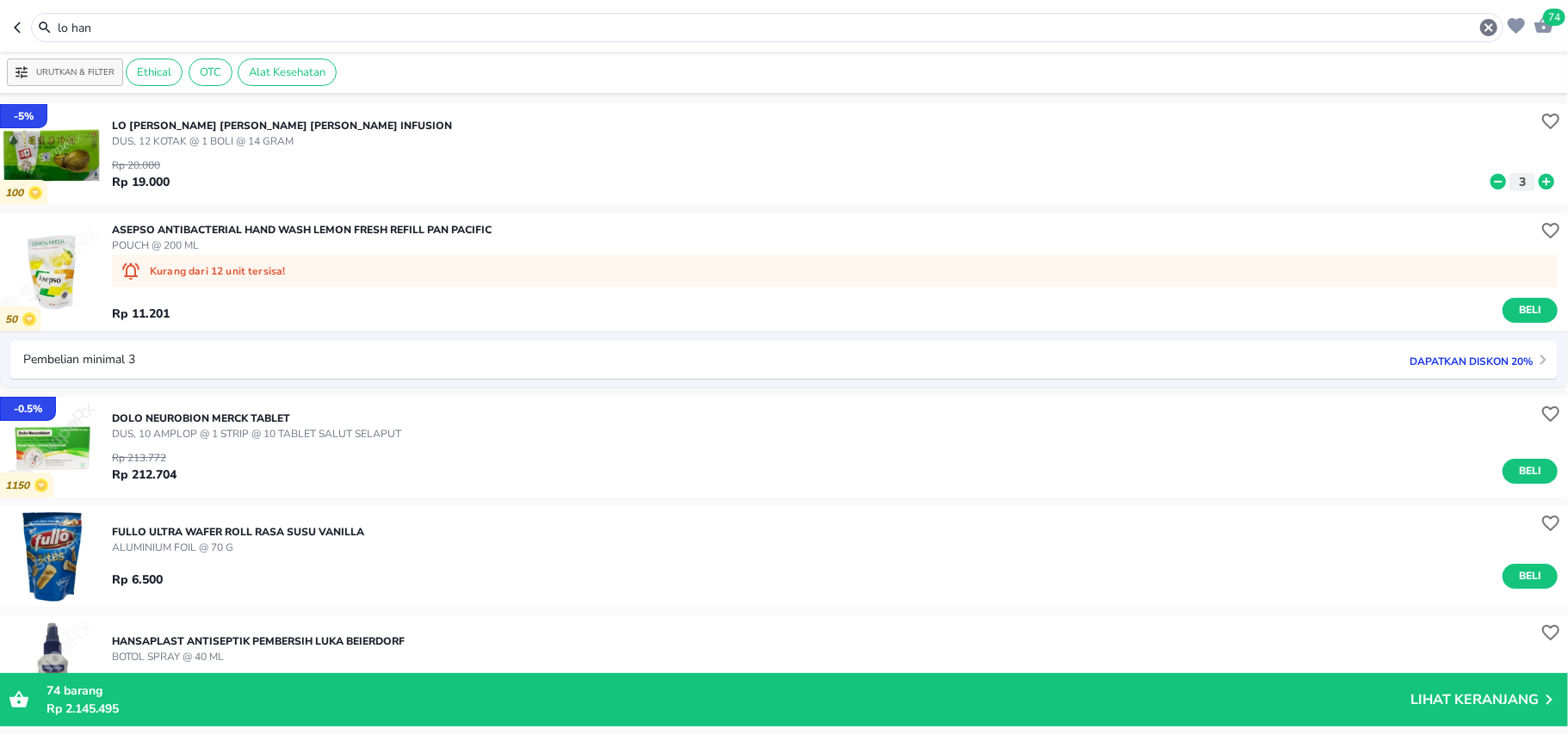
click at [159, 11] on header "74 lo han" at bounding box center [784, 25] width 1568 height 52
click at [159, 21] on input "lo han" at bounding box center [767, 28] width 1422 height 18
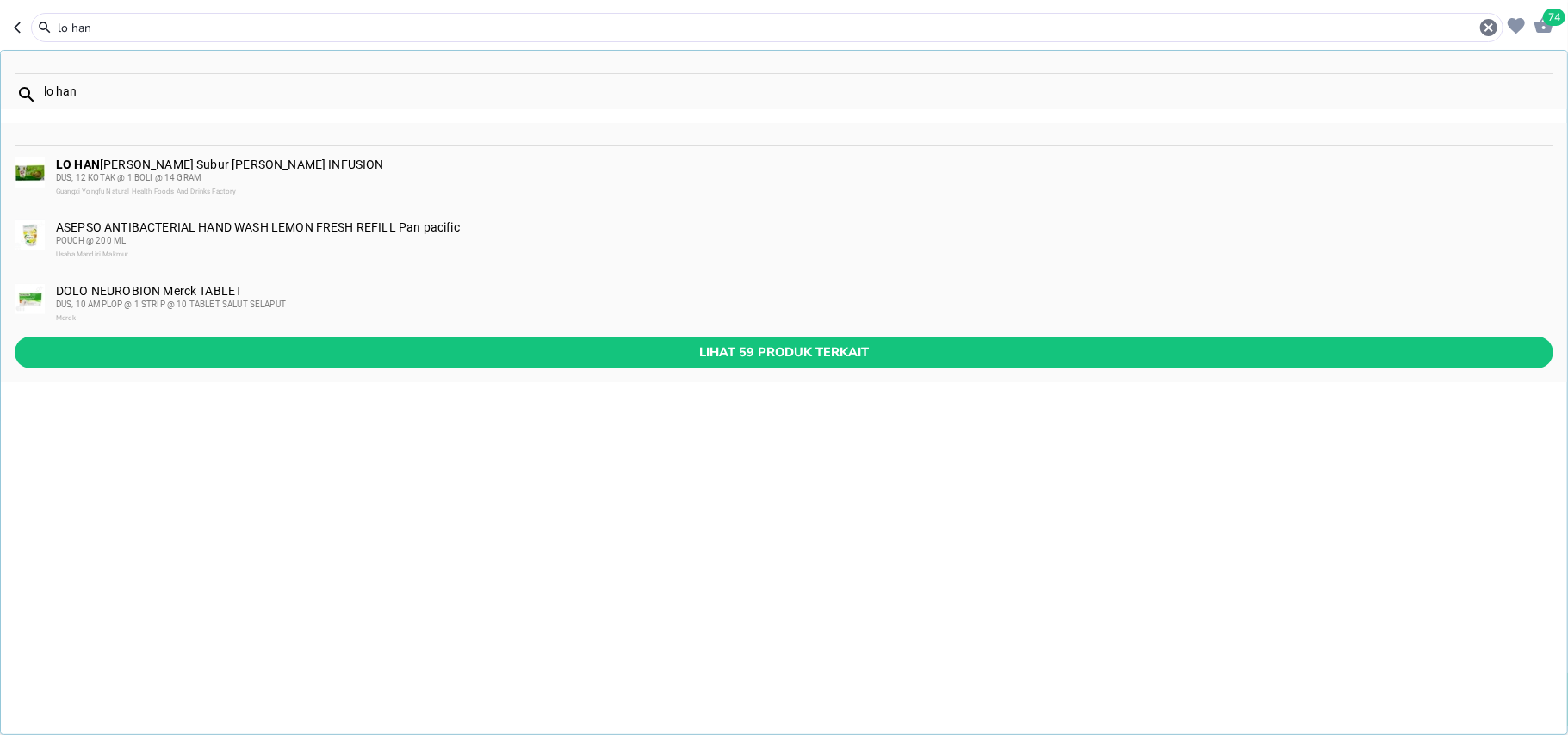
click at [159, 21] on input "lo han" at bounding box center [767, 28] width 1422 height 18
click at [72, 18] on div "lo han" at bounding box center [777, 27] width 1443 height 20
drag, startPoint x: 72, startPoint y: 18, endPoint x: 72, endPoint y: 28, distance: 10.0
click at [72, 18] on div "lo han" at bounding box center [777, 27] width 1443 height 20
click at [74, 33] on input "lo han" at bounding box center [767, 28] width 1422 height 18
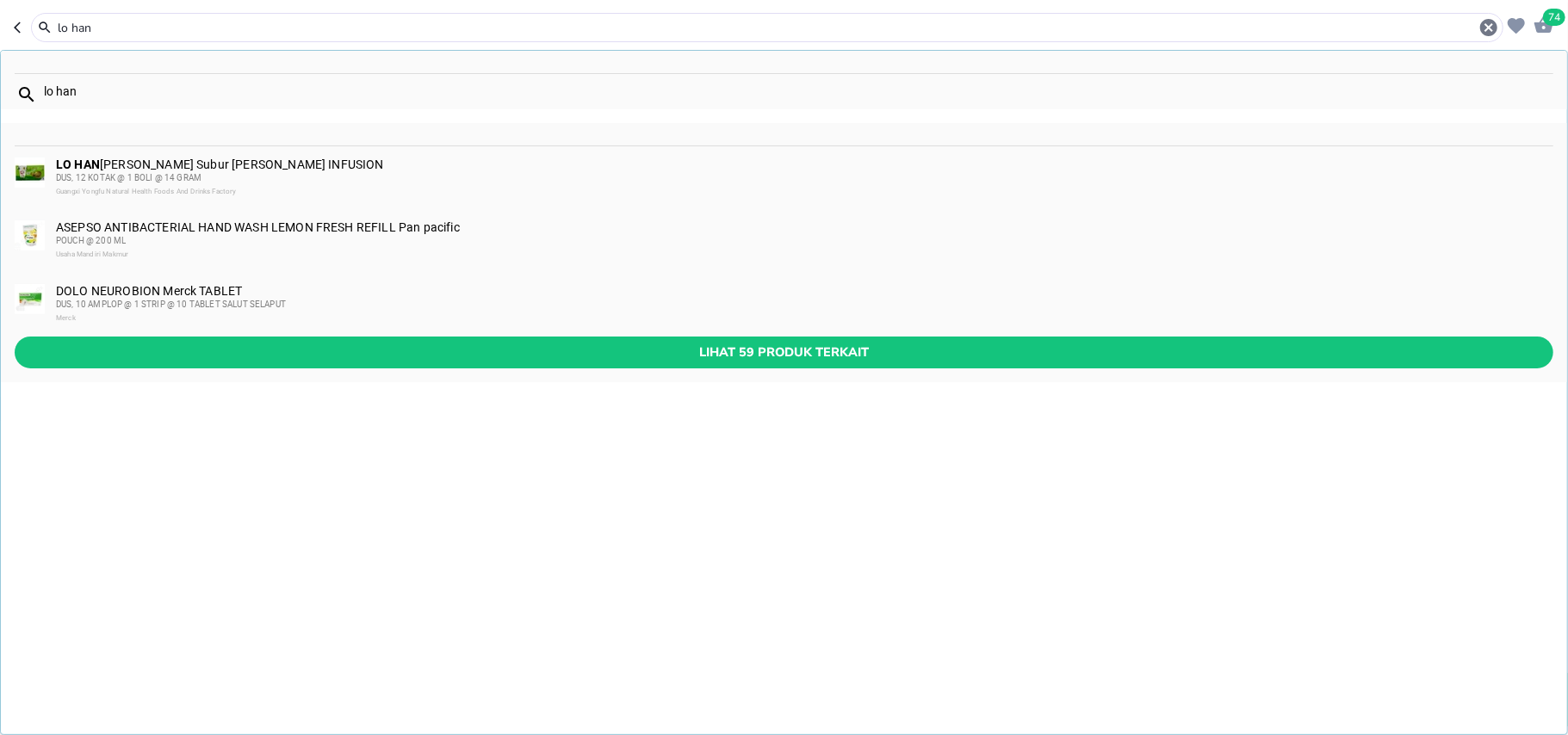
click at [74, 33] on input "lo han" at bounding box center [767, 28] width 1422 height 18
click at [74, 32] on input "lo han" at bounding box center [767, 28] width 1422 height 18
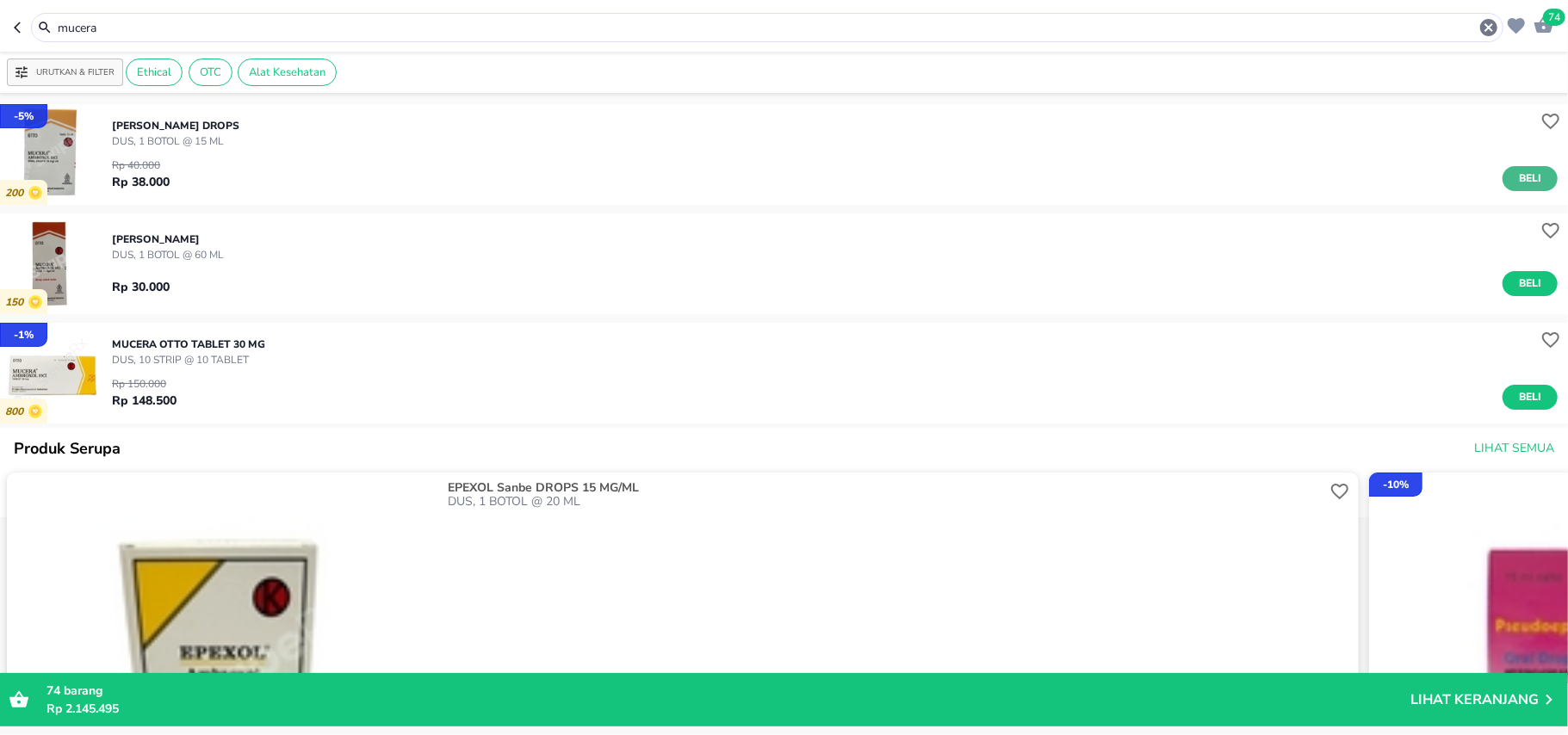
click at [1515, 170] on span "Beli" at bounding box center [1529, 178] width 29 height 18
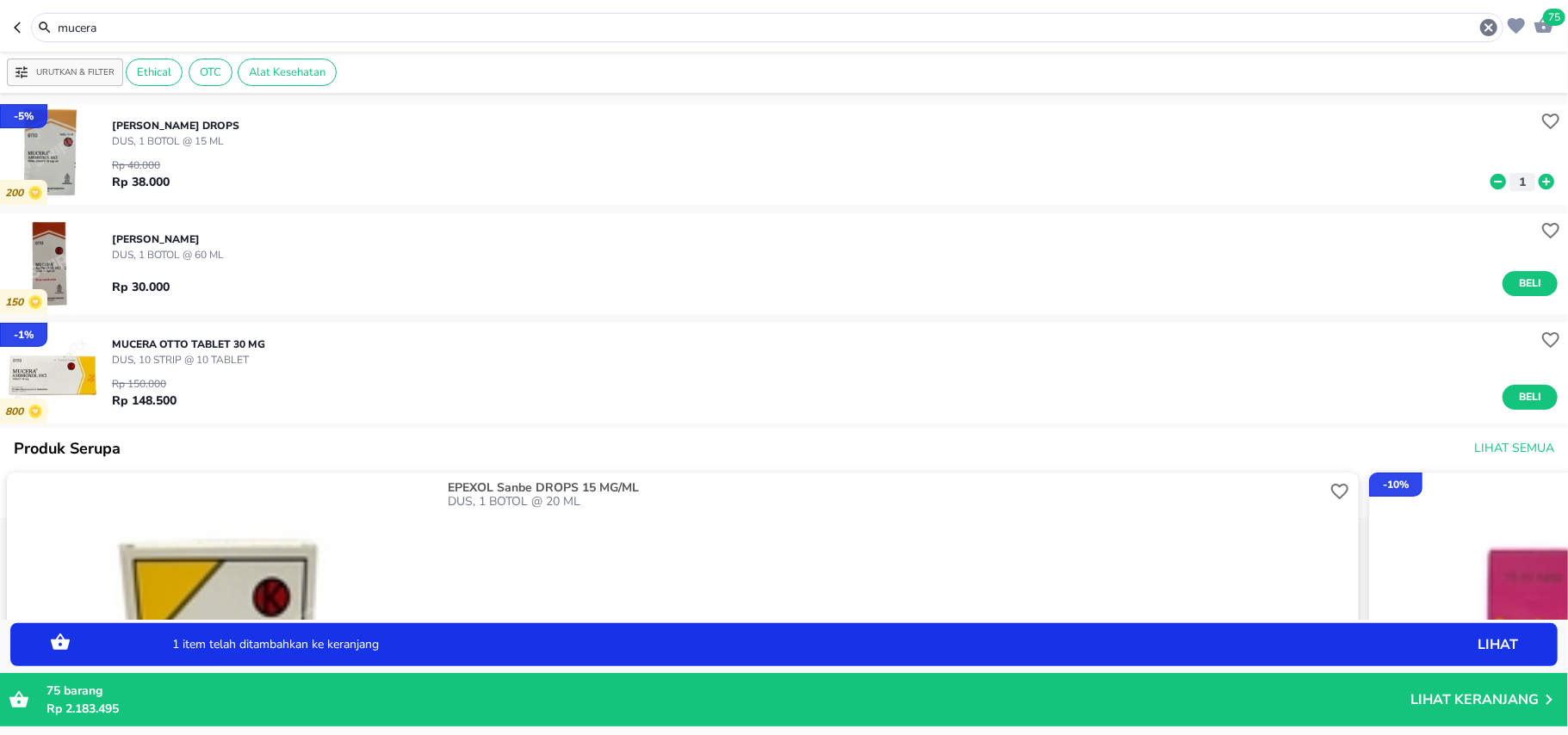
click at [1539, 184] on icon at bounding box center [1547, 182] width 16 height 16
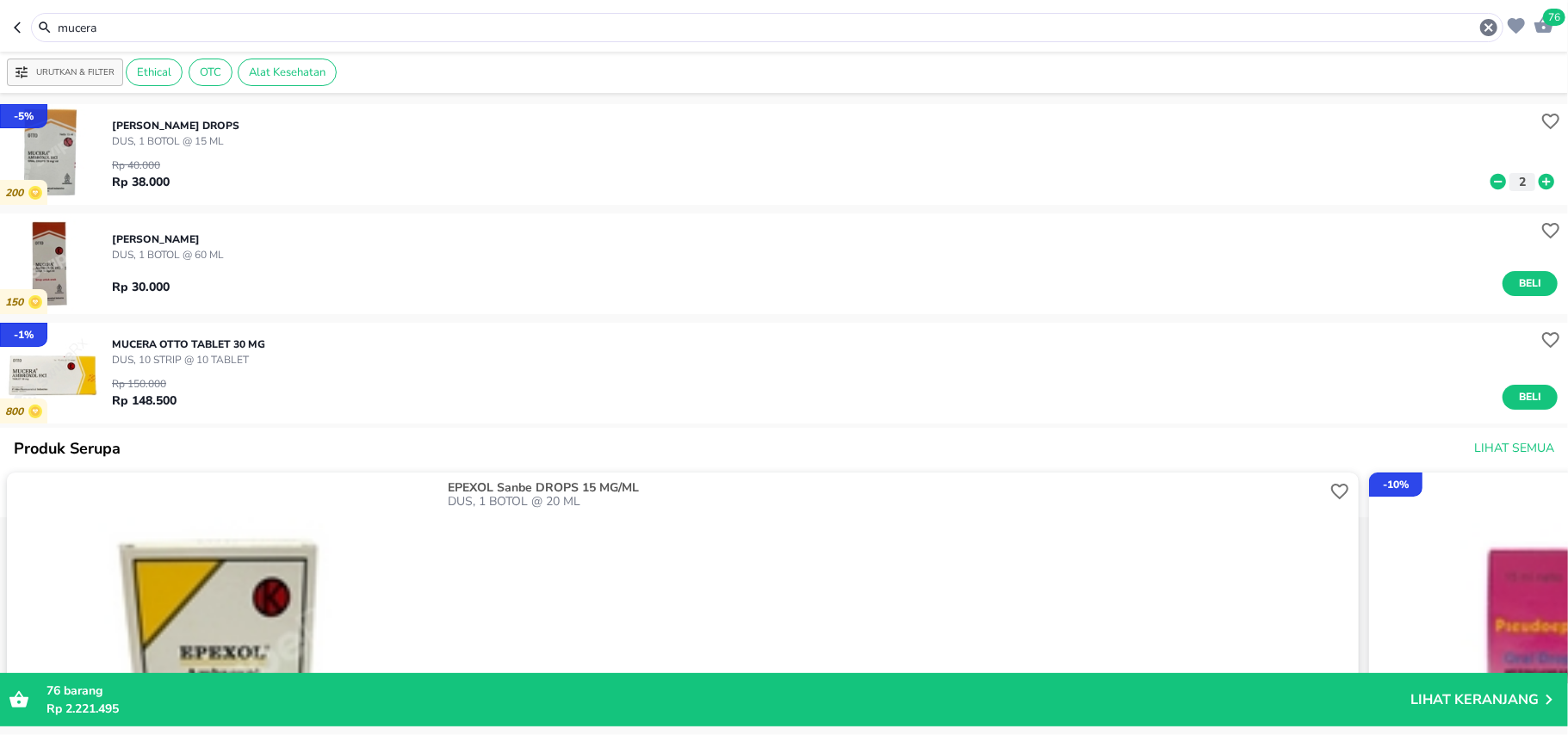
click at [102, 25] on input "mucera" at bounding box center [767, 28] width 1422 height 18
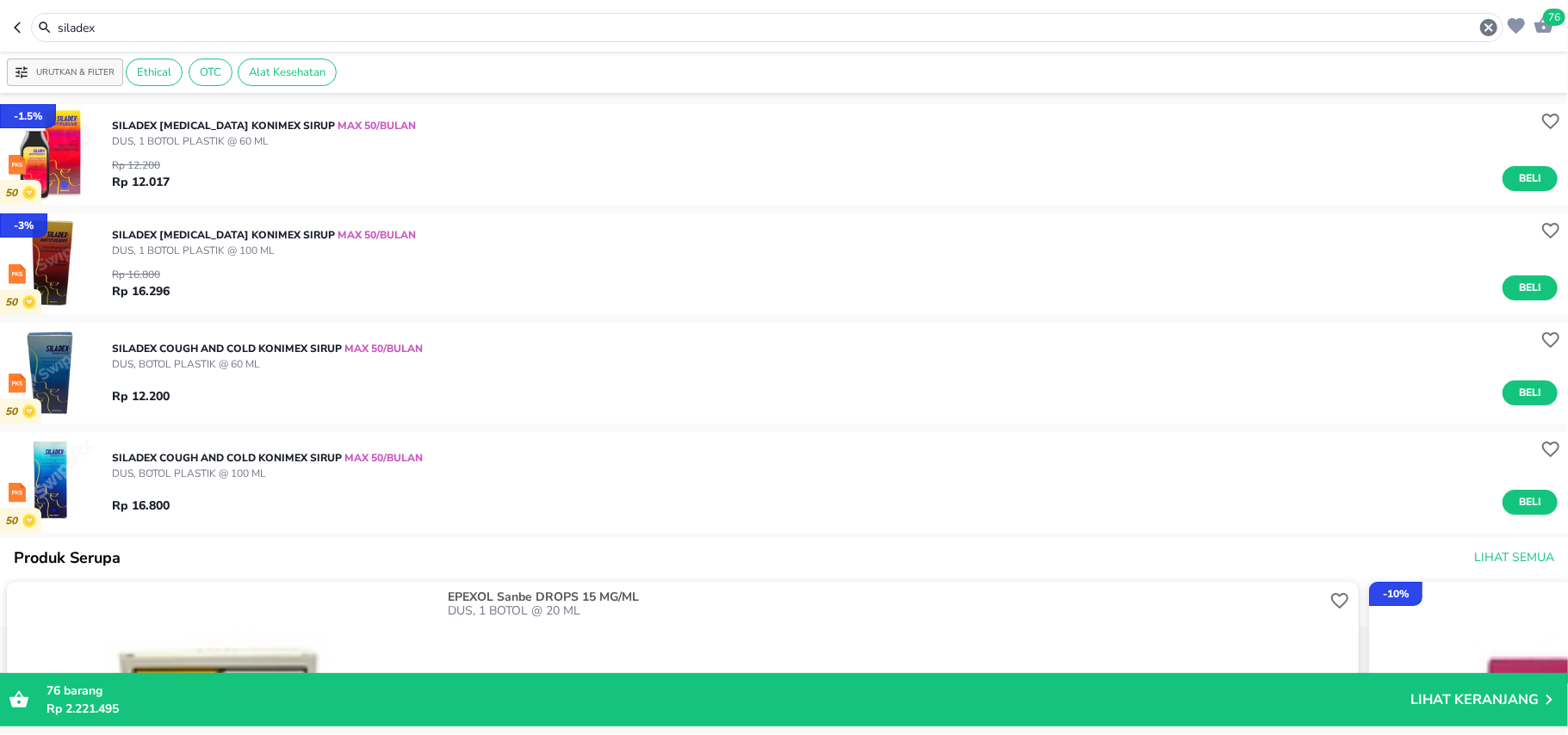
click at [172, 13] on div "siladex" at bounding box center [767, 27] width 1472 height 29
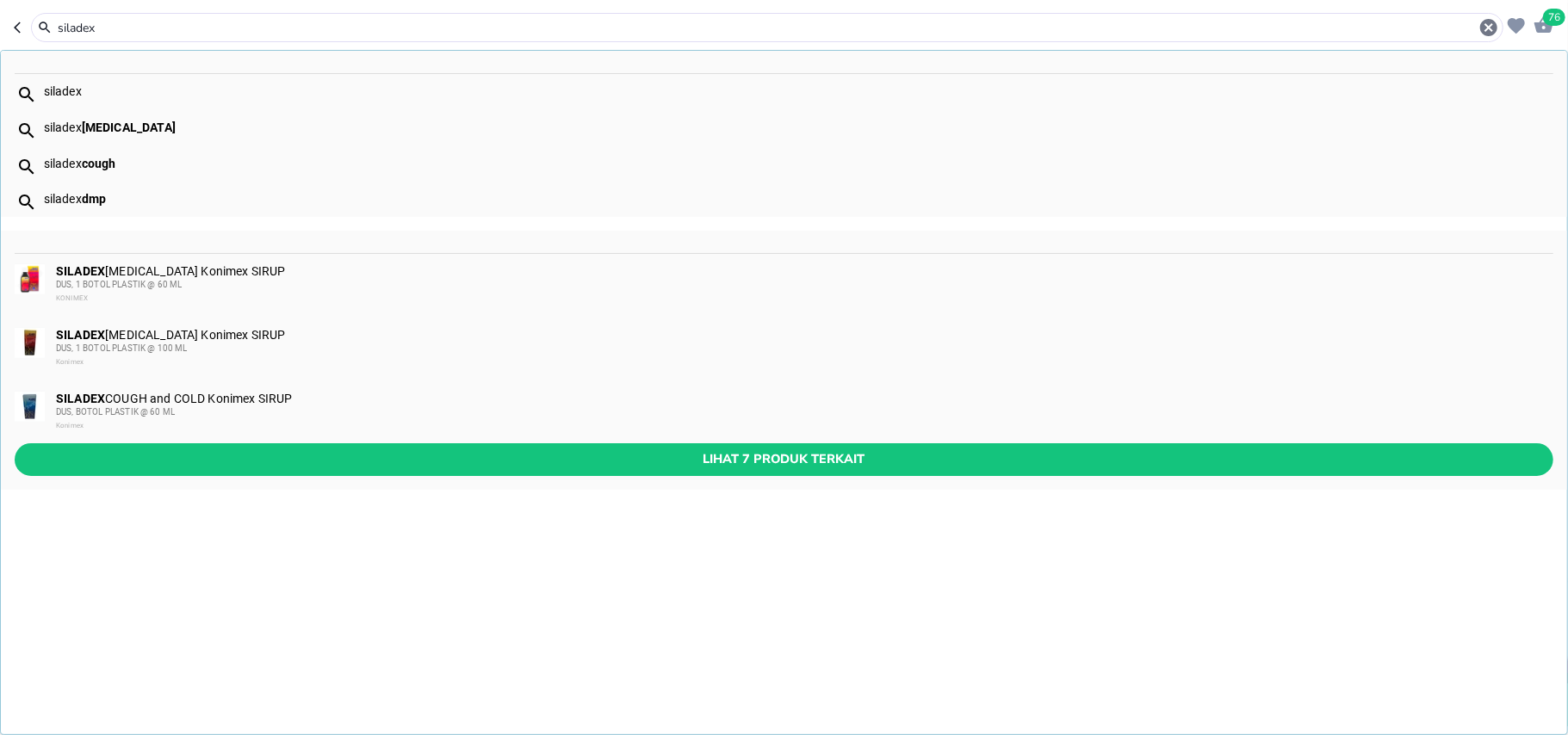
click at [177, 24] on input "siladex" at bounding box center [767, 28] width 1422 height 18
click at [133, 174] on div "siladex cough" at bounding box center [784, 163] width 1566 height 36
type input "siladex cough"
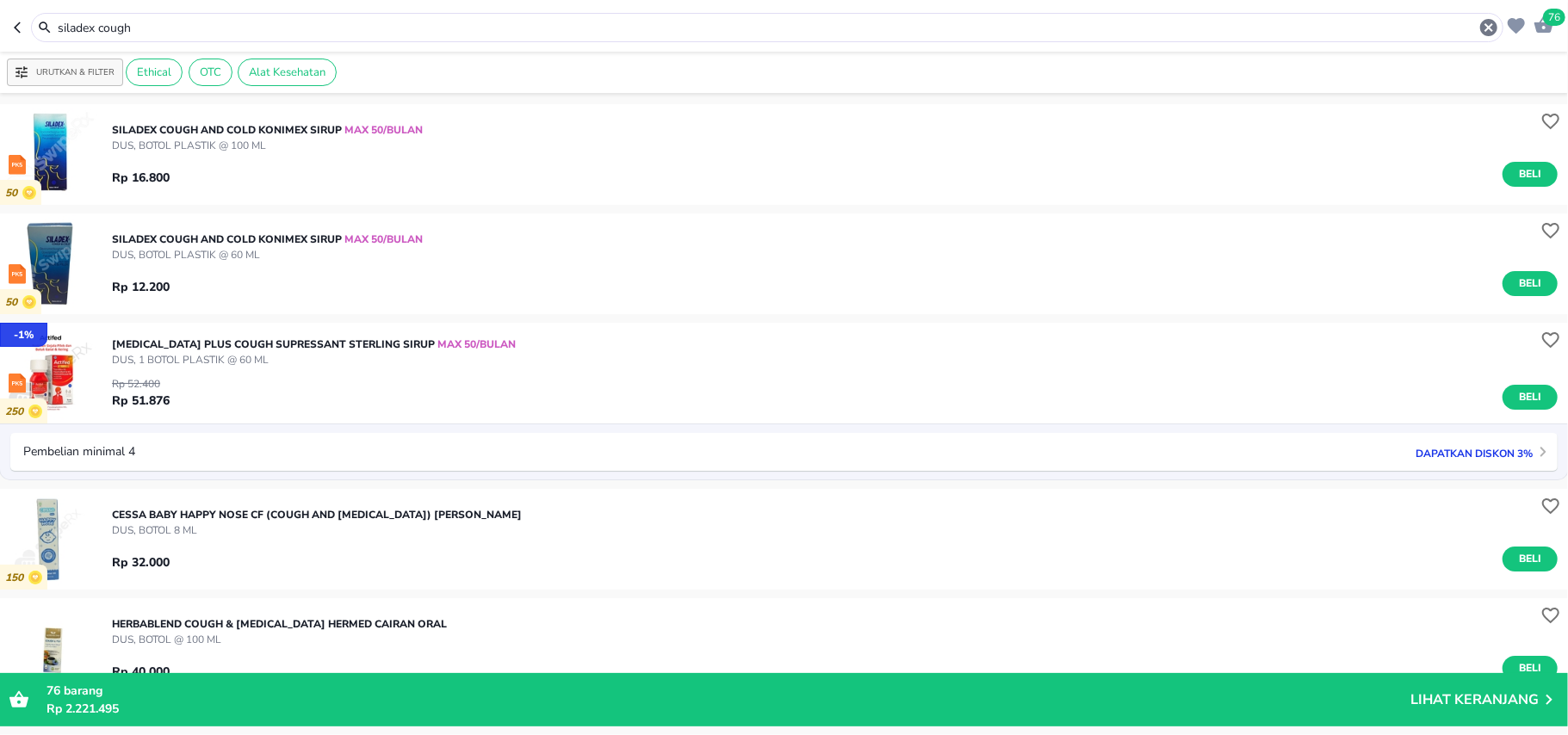
click at [211, 699] on p "76 barang" at bounding box center [728, 690] width 1364 height 18
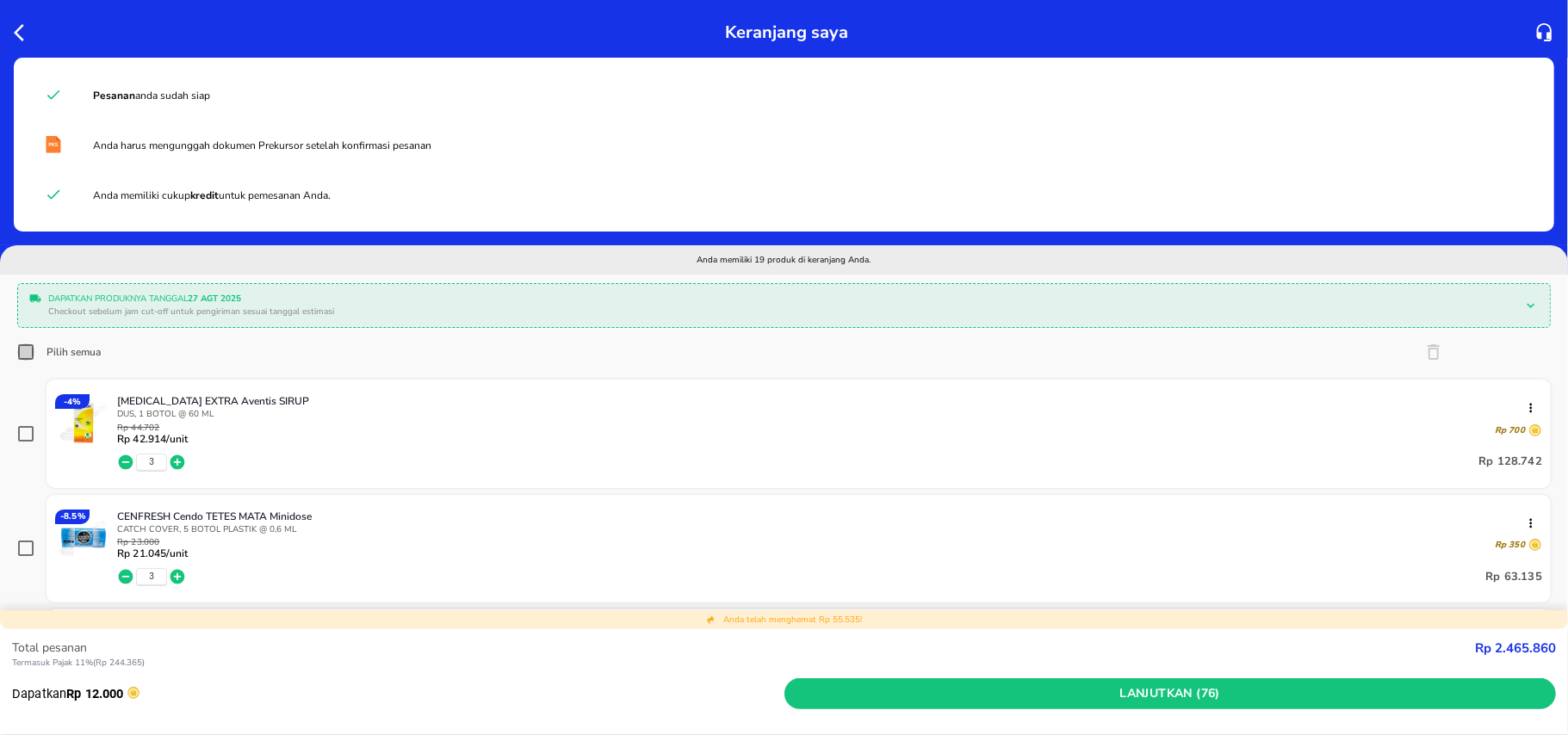
click at [19, 349] on input "Pilih semua" at bounding box center [26, 353] width 18 height 18
checkbox input "true"
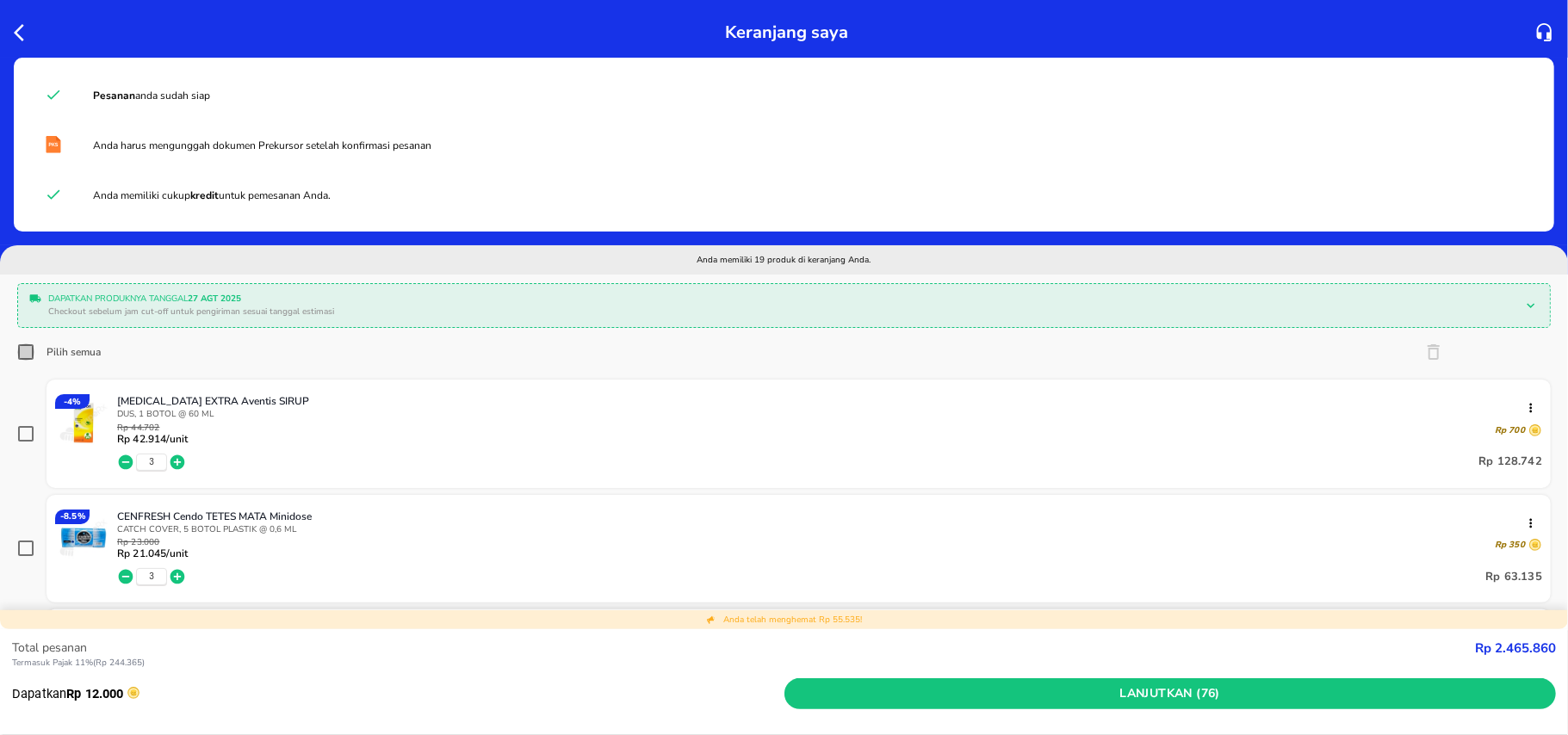
checkbox input "true"
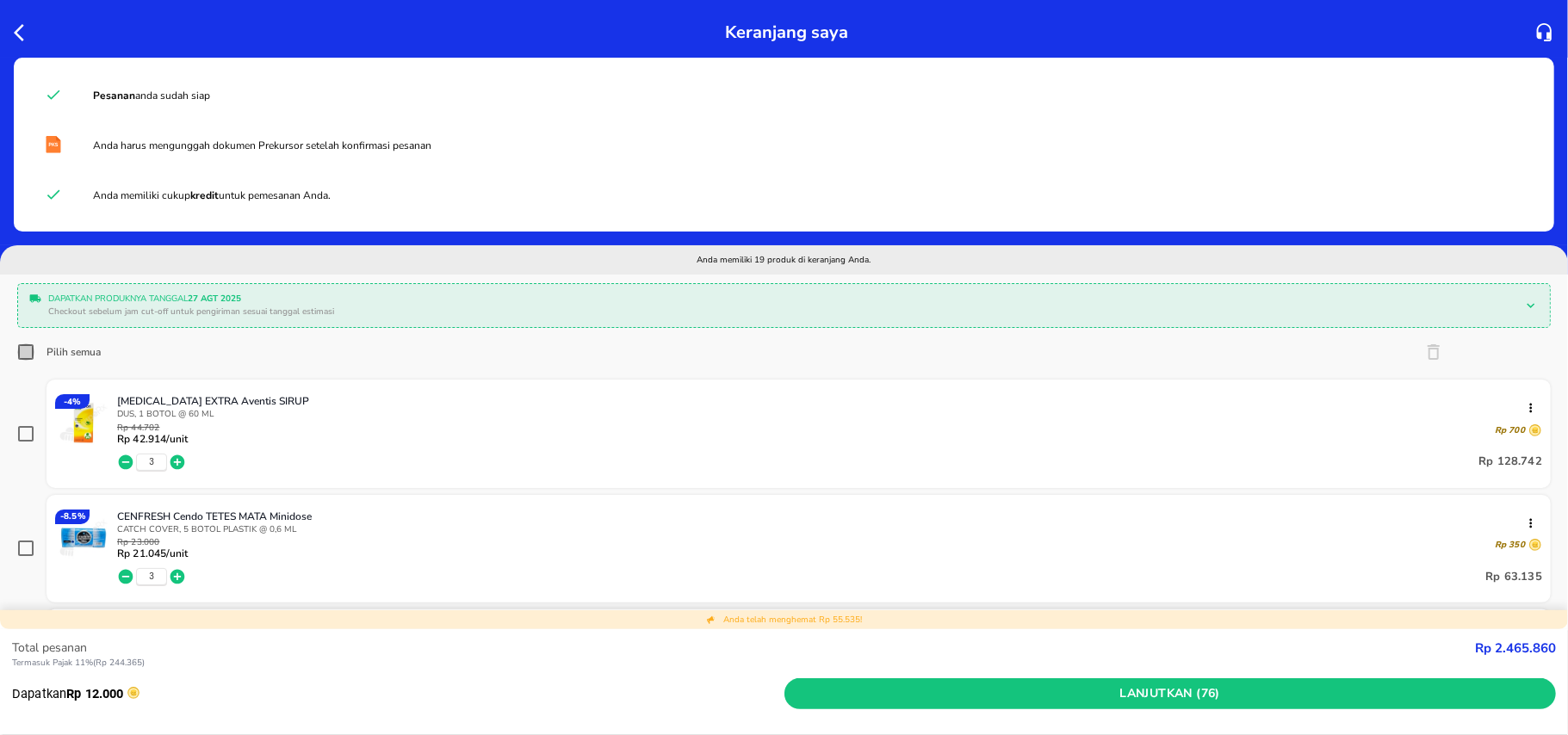
checkbox input "true"
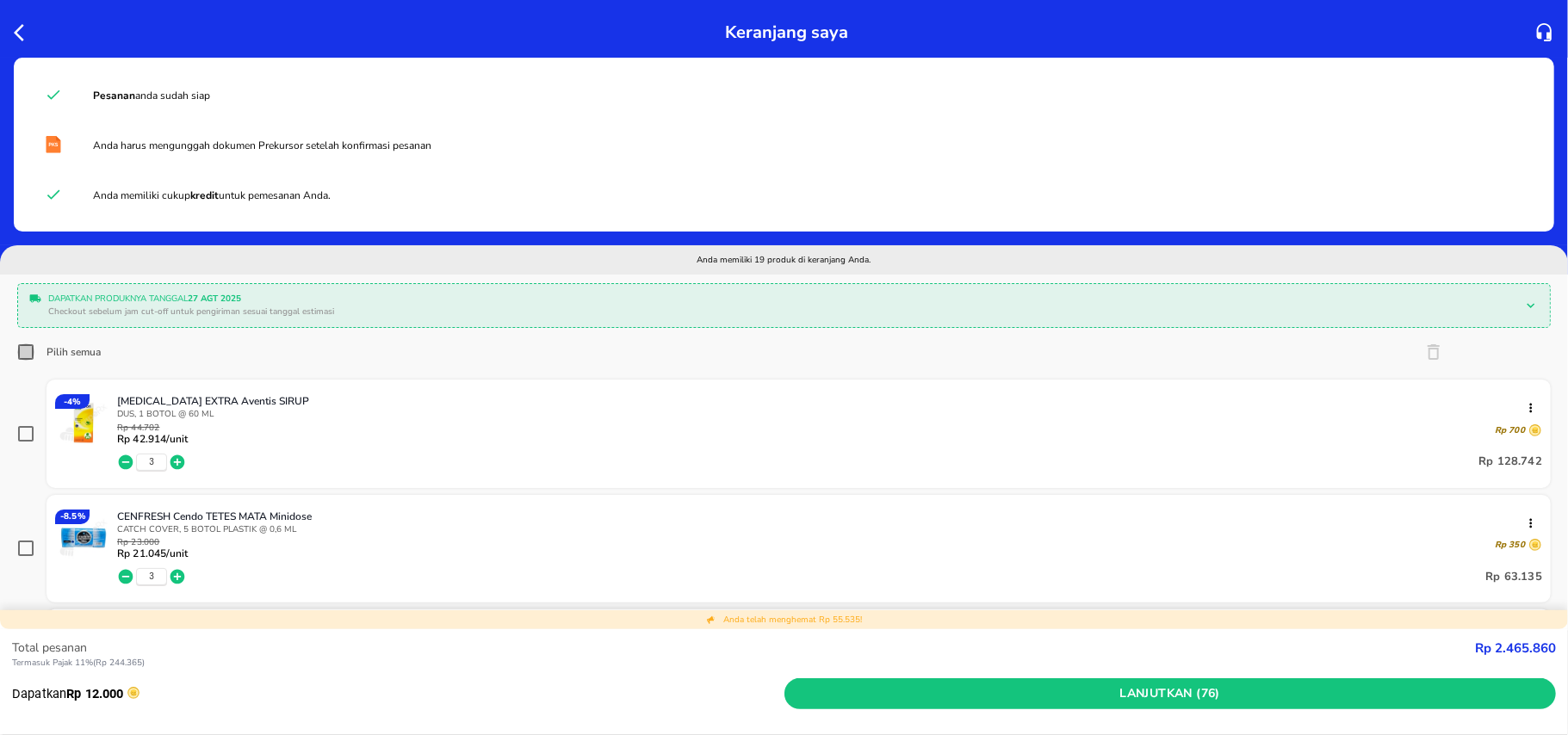
checkbox input "true"
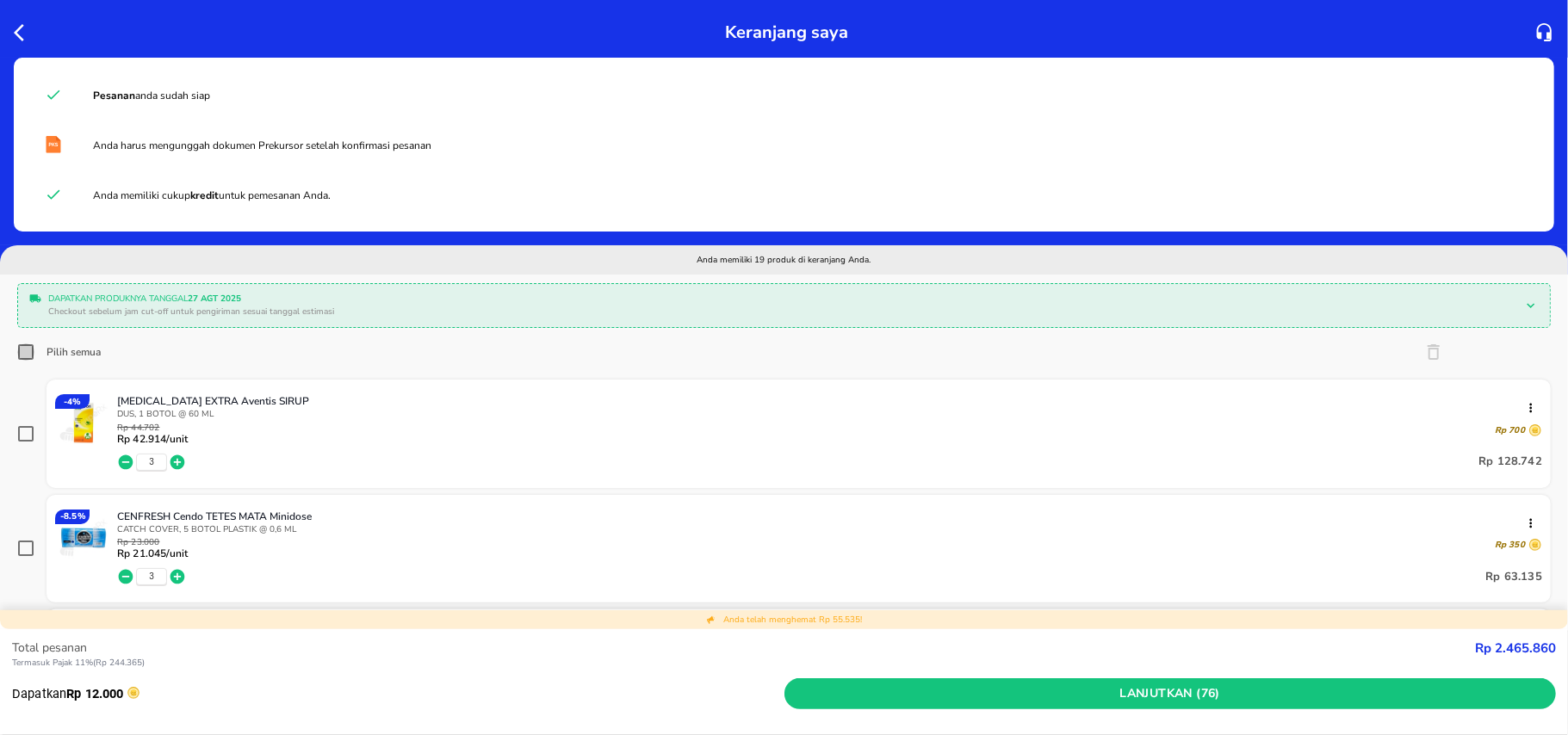
checkbox input "true"
click at [634, 352] on div "Pilih semua" at bounding box center [784, 352] width 1534 height 34
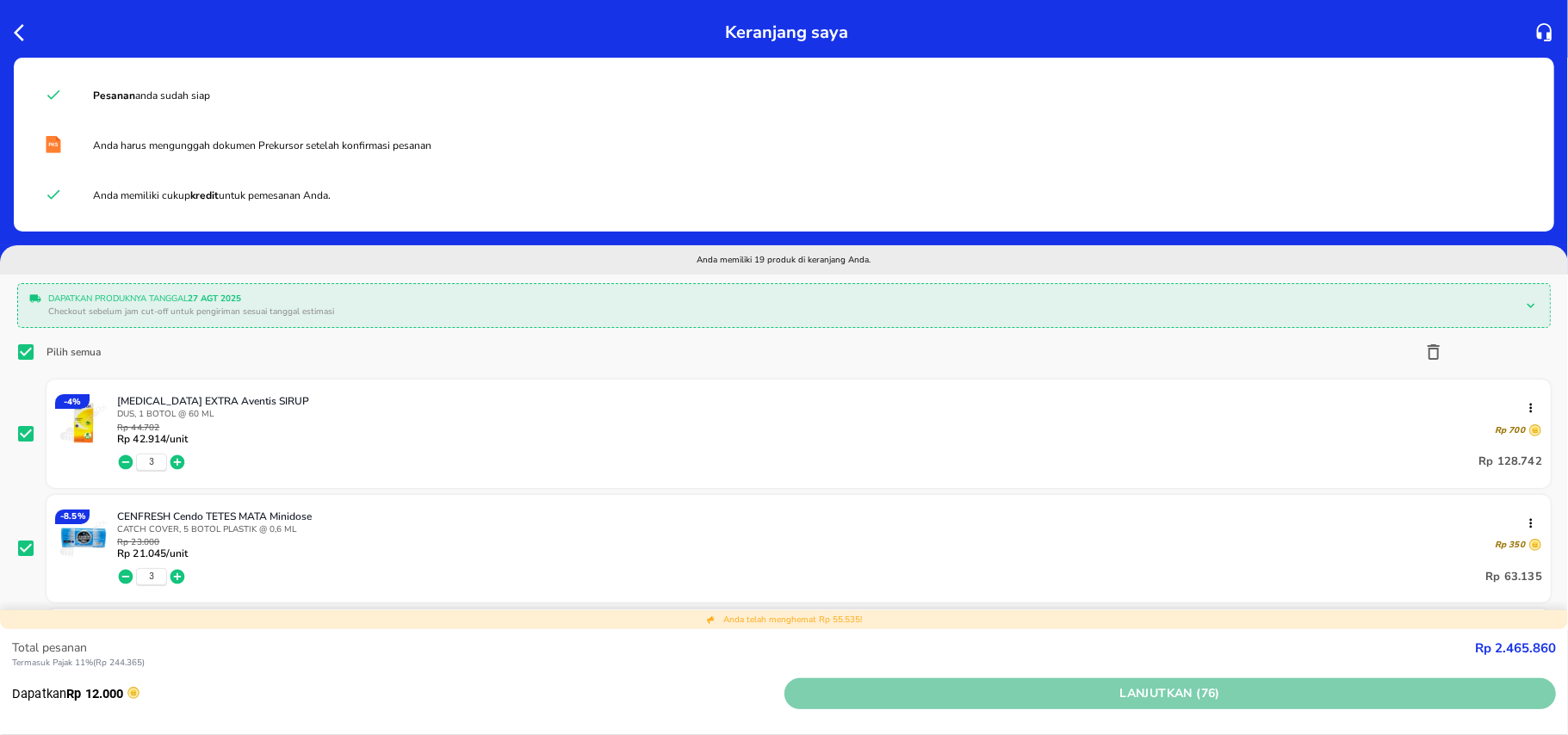
click at [1010, 699] on span "Lanjutkan (76)" at bounding box center [1171, 694] width 759 height 21
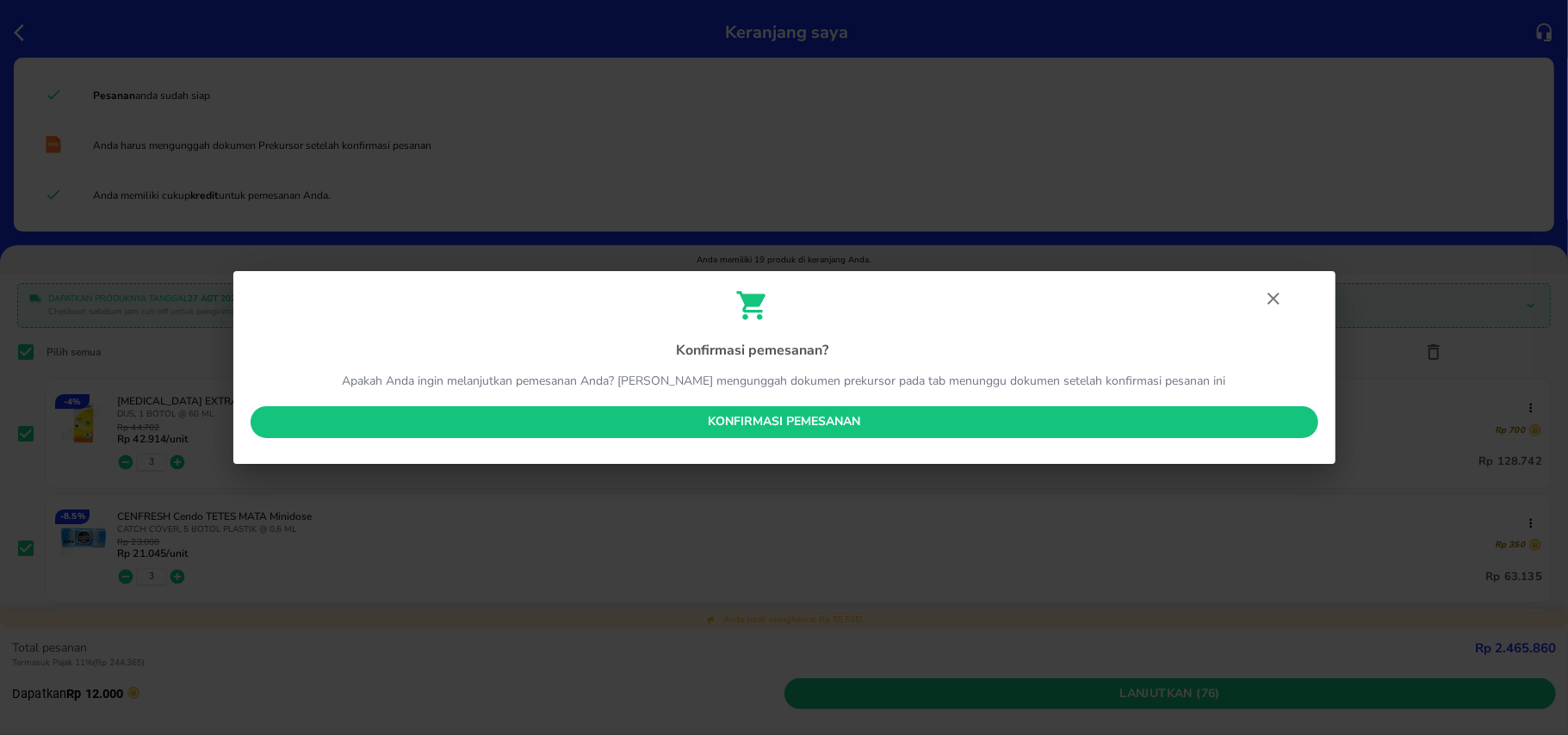
click at [971, 420] on span "Konfirmasi pemesanan" at bounding box center [784, 422] width 1040 height 21
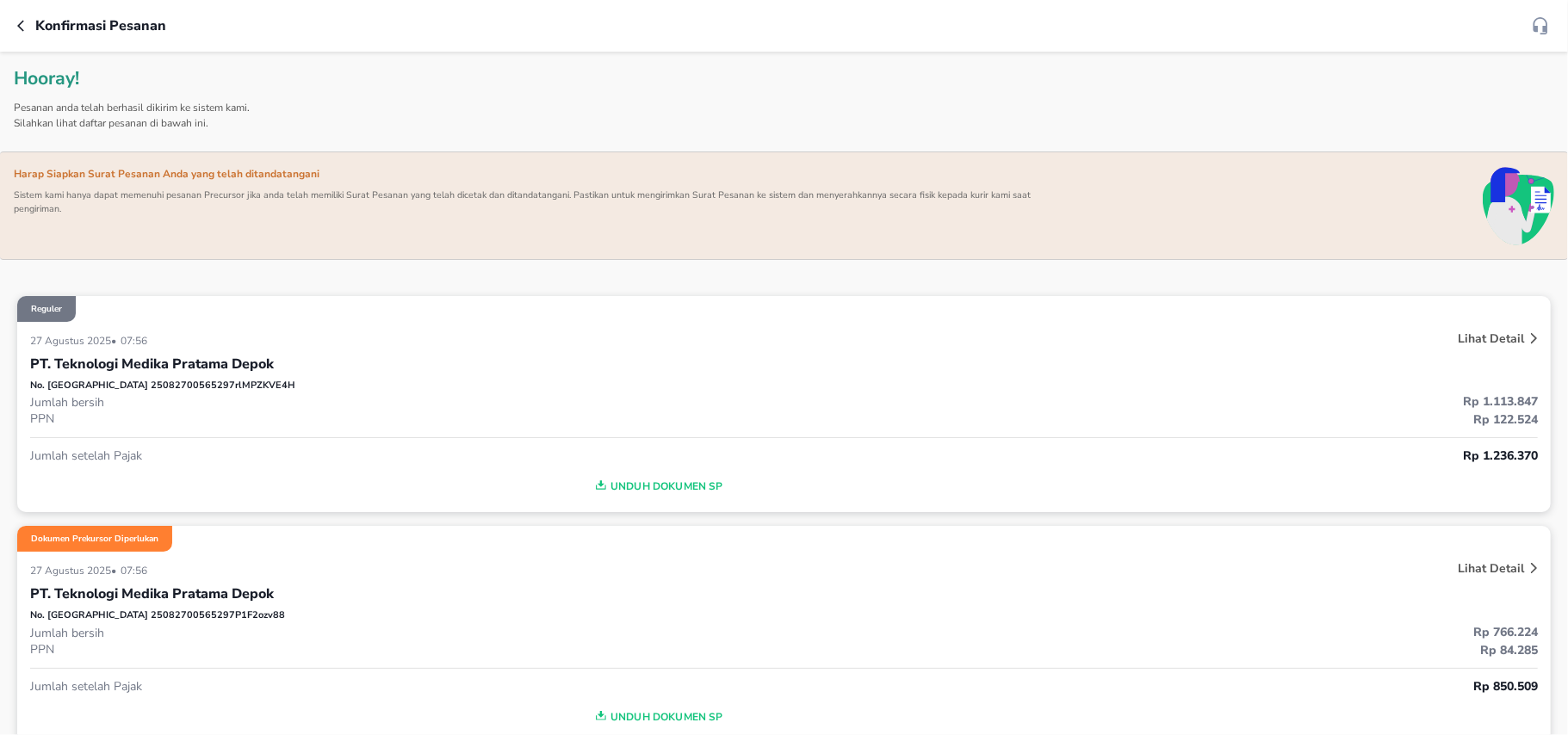
click at [19, 11] on div "Konfirmasi pesanan" at bounding box center [784, 25] width 1568 height 52
click at [19, 21] on icon "button" at bounding box center [25, 26] width 14 height 14
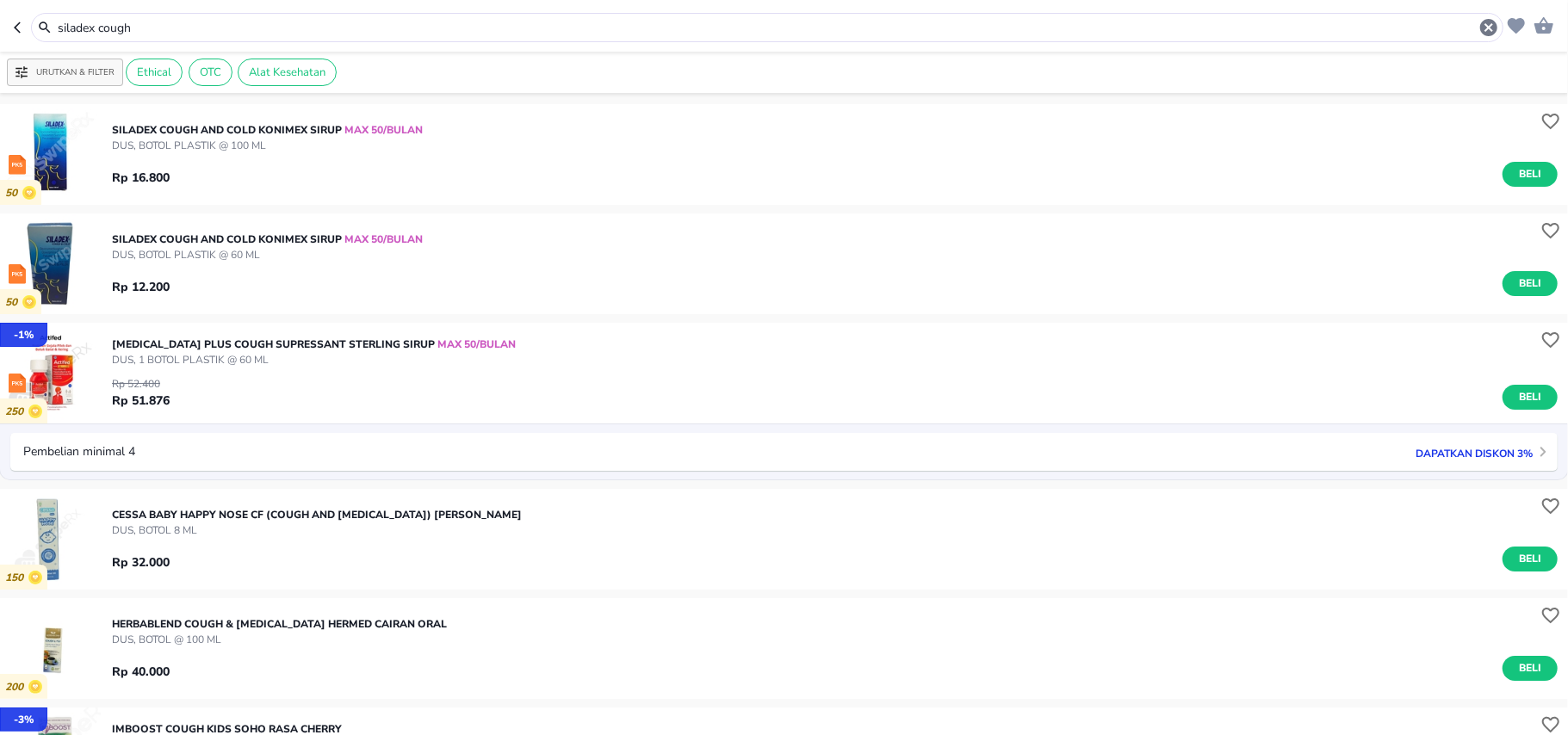
click at [86, 28] on input "siladex cough" at bounding box center [767, 28] width 1422 height 18
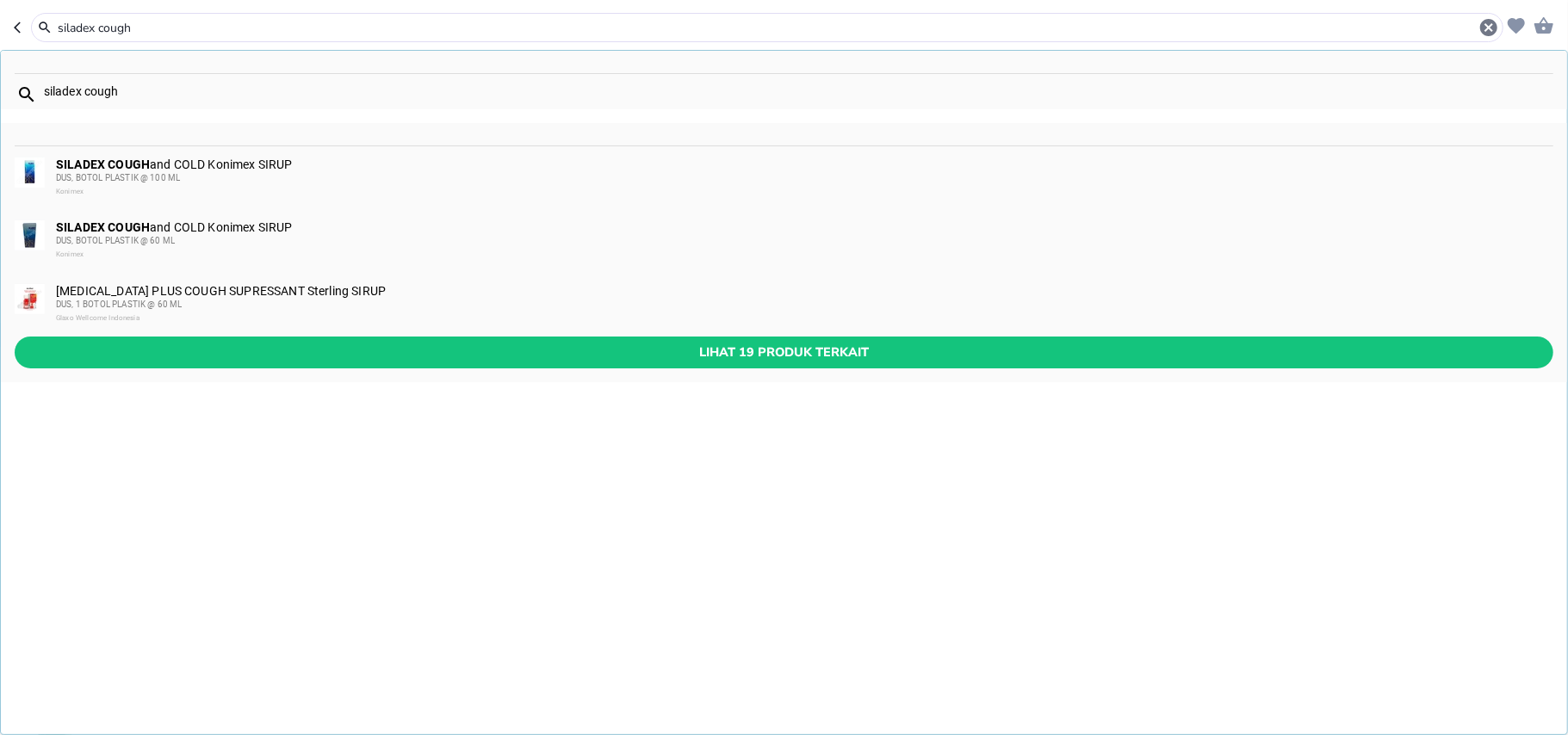
click at [86, 28] on input "siladex cough" at bounding box center [767, 28] width 1422 height 18
click at [148, 19] on input "siladex cough" at bounding box center [767, 28] width 1422 height 18
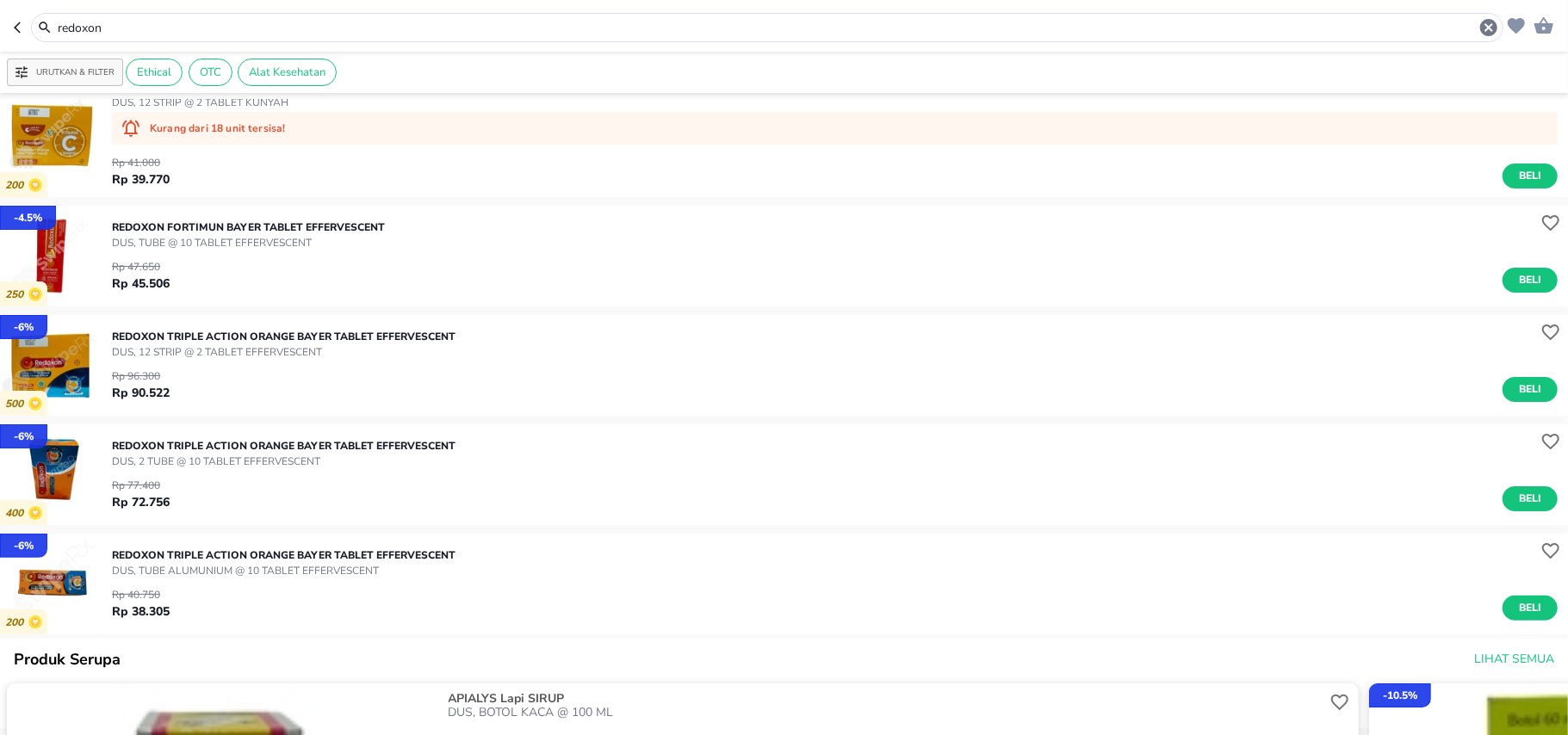
scroll to position [229, 0]
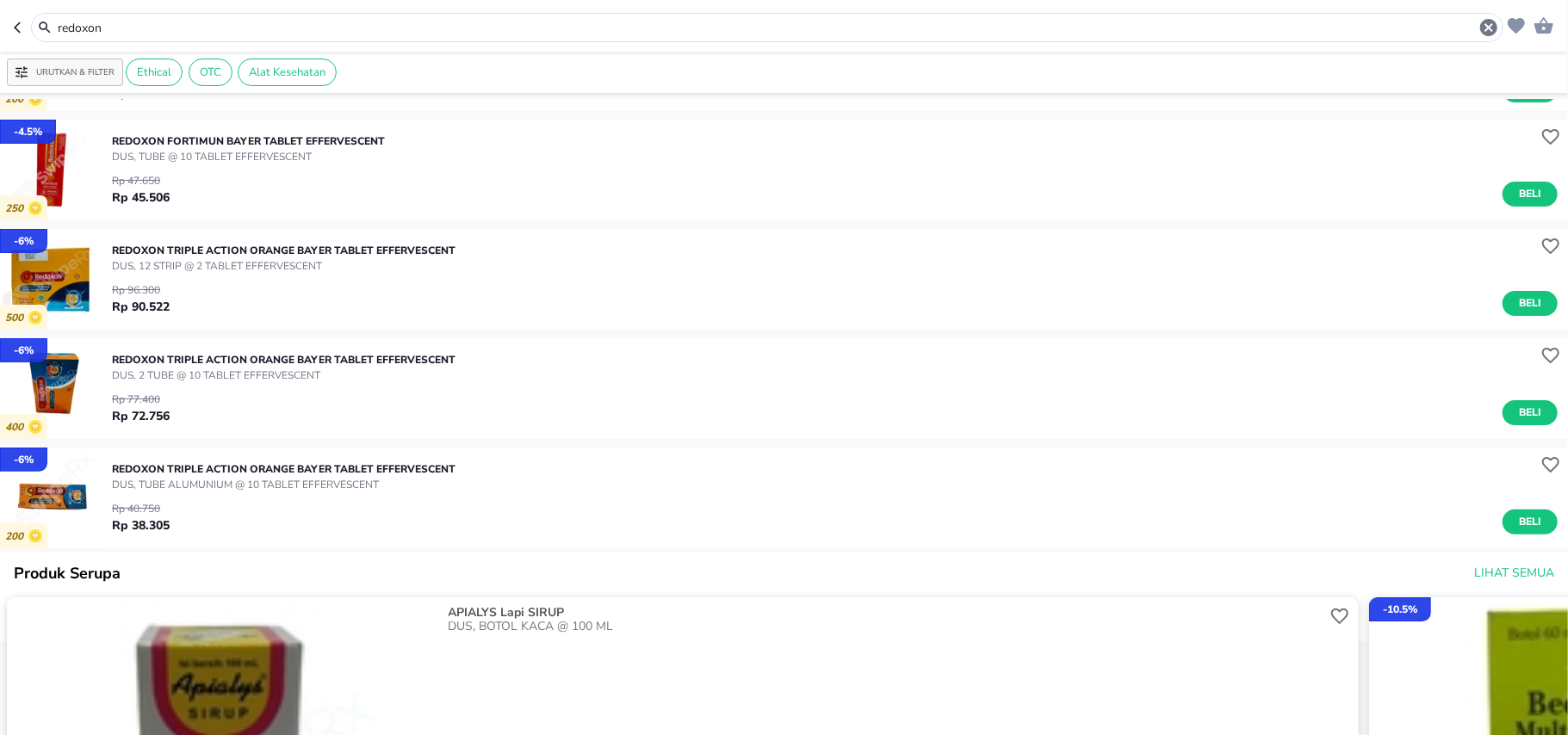
click at [125, 35] on input "redoxon" at bounding box center [767, 28] width 1422 height 18
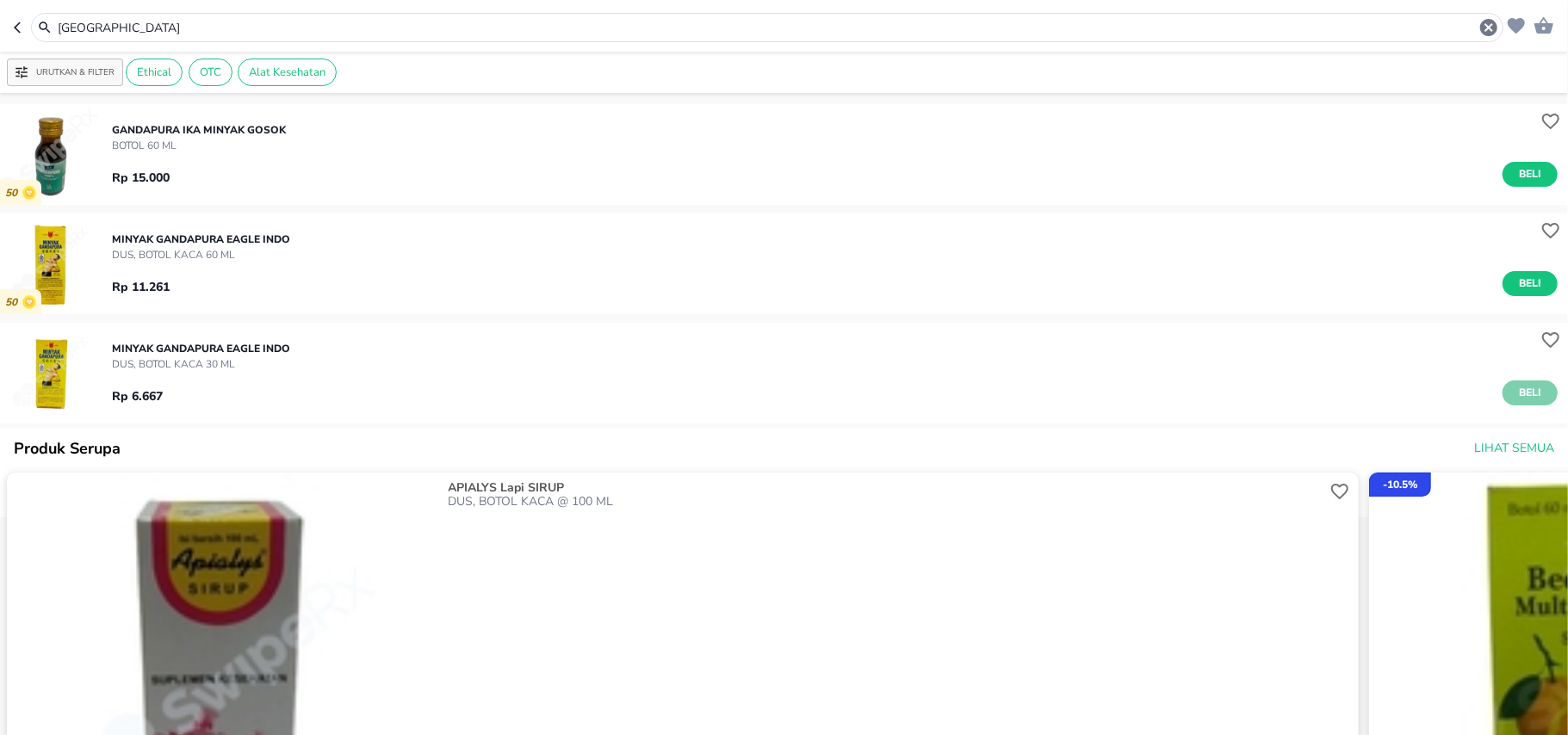
click at [1513, 404] on button "Beli" at bounding box center [1529, 393] width 55 height 25
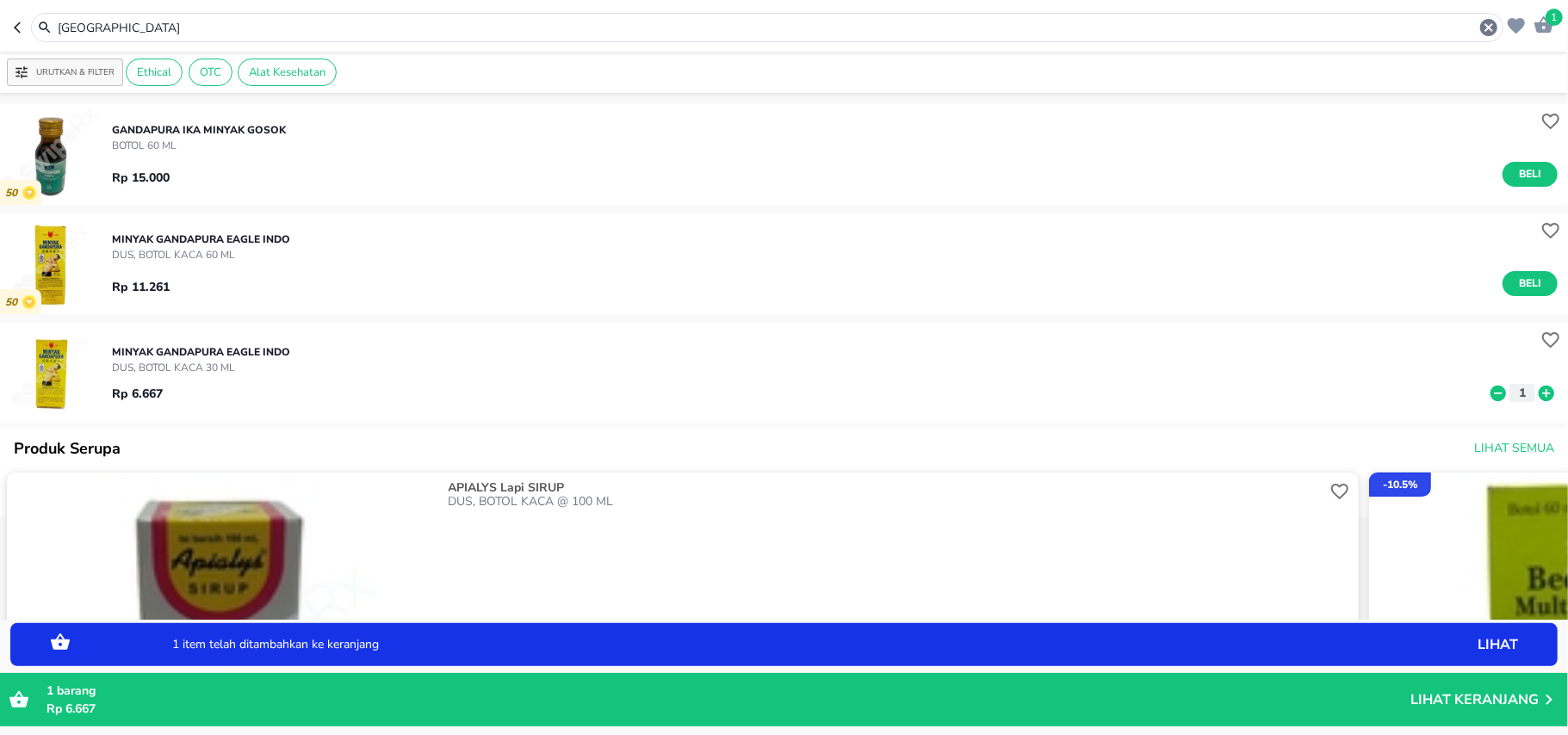
click at [1539, 397] on icon at bounding box center [1547, 393] width 16 height 16
click at [113, 38] on div "gandapura" at bounding box center [777, 27] width 1443 height 20
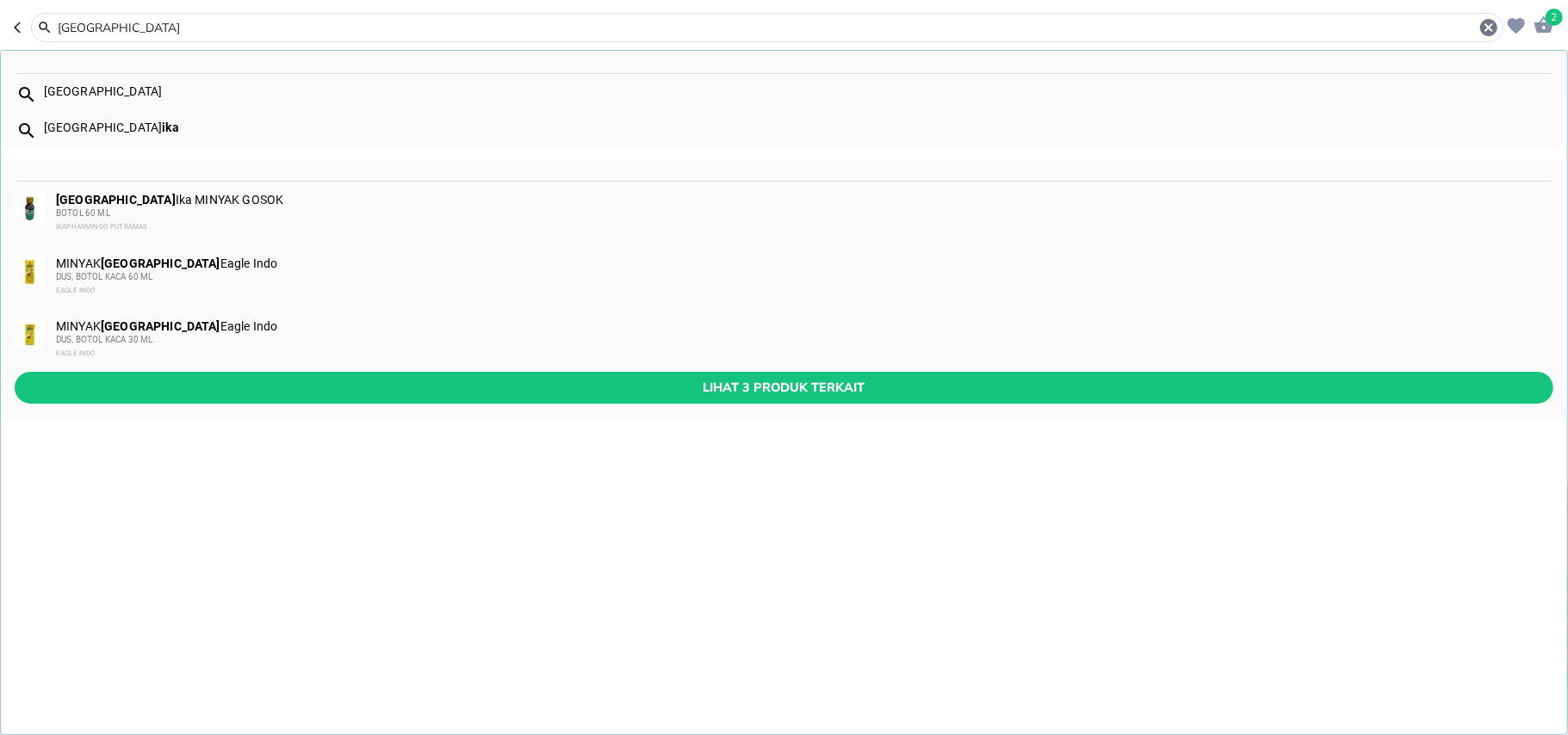
click at [101, 29] on input "gandapura" at bounding box center [767, 28] width 1422 height 18
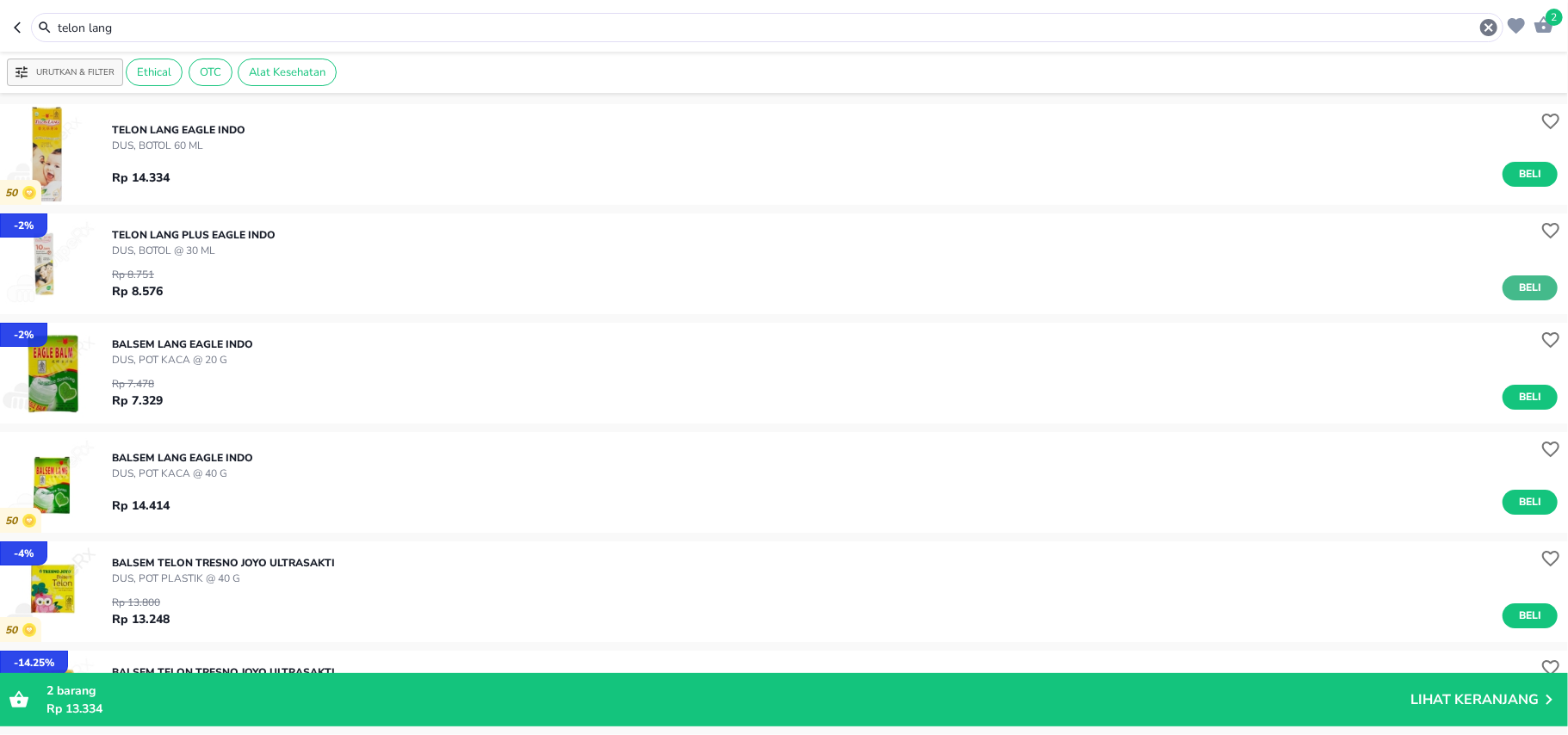
click at [1515, 276] on button "Beli" at bounding box center [1529, 287] width 55 height 25
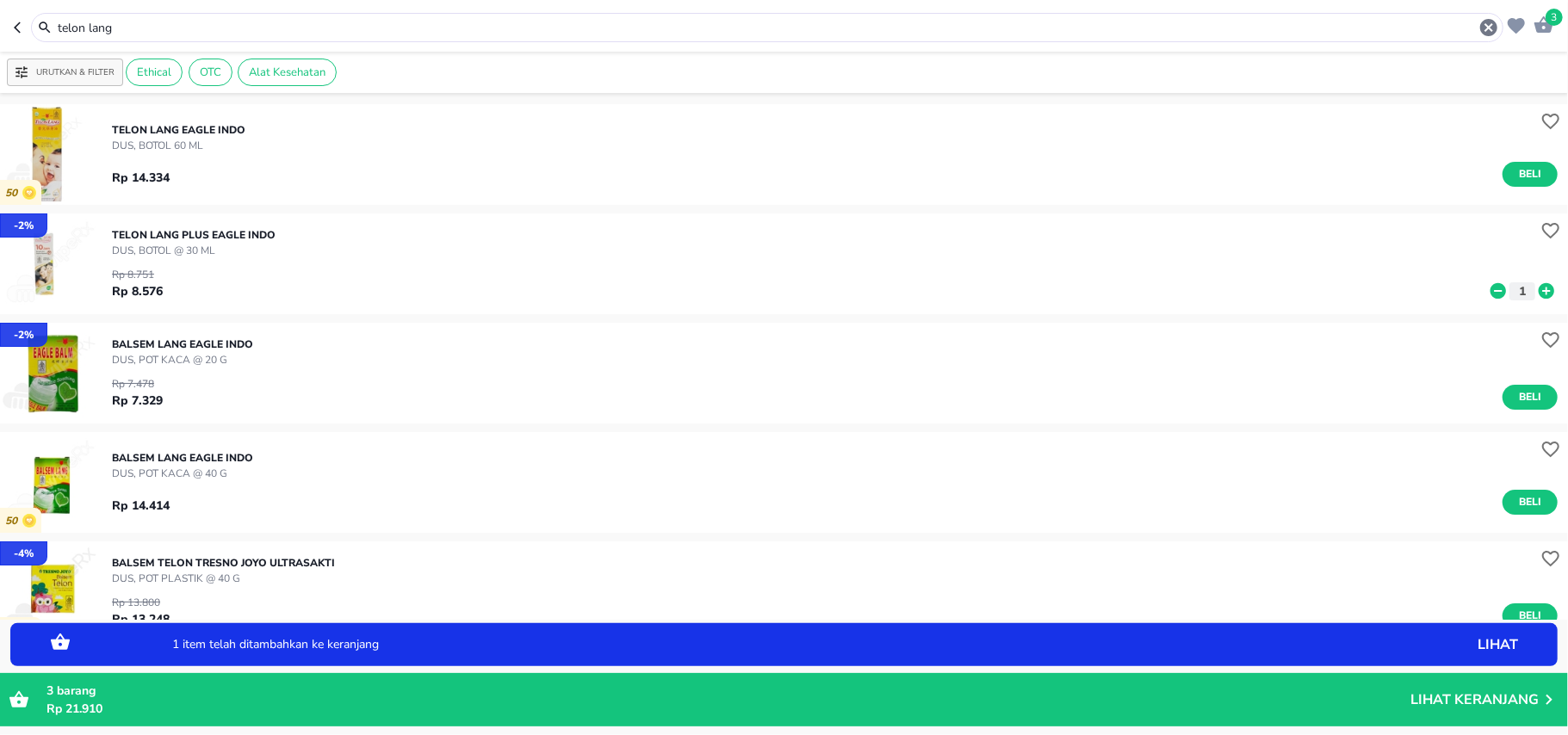
click at [1539, 287] on icon at bounding box center [1547, 291] width 16 height 16
click at [113, 29] on input "telon lang" at bounding box center [767, 28] width 1422 height 18
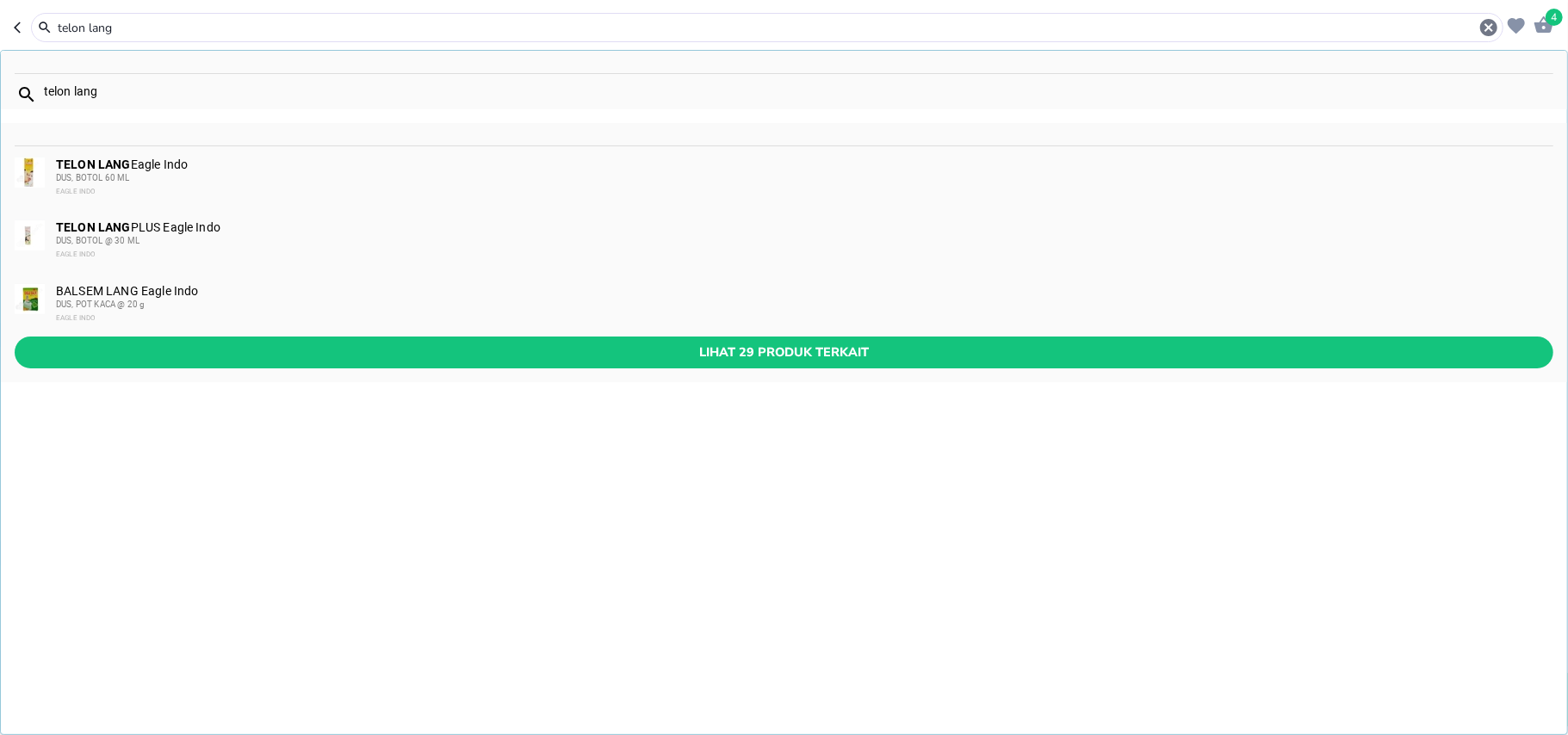
click at [113, 29] on input "telon lang" at bounding box center [767, 28] width 1422 height 18
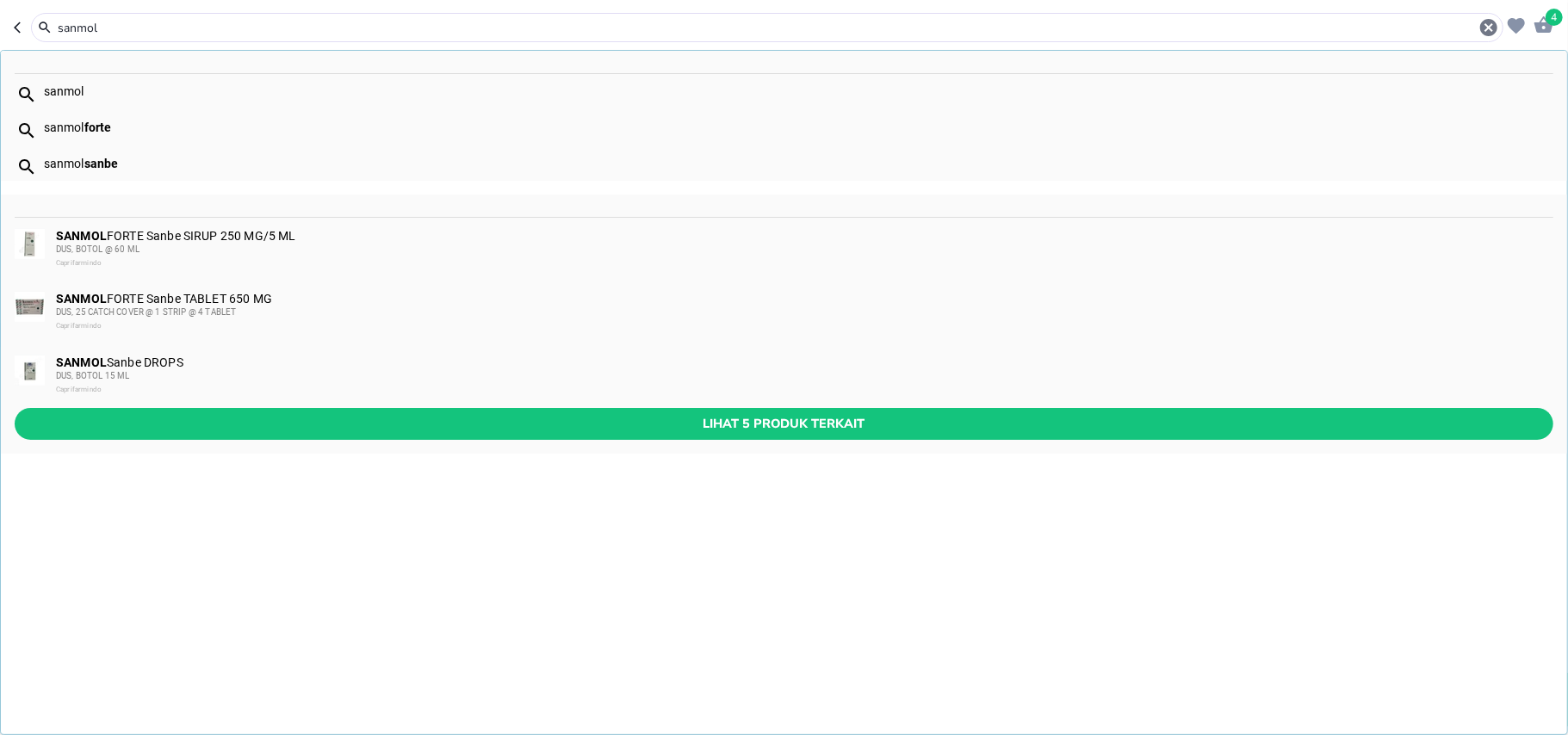
type input "sanmol"
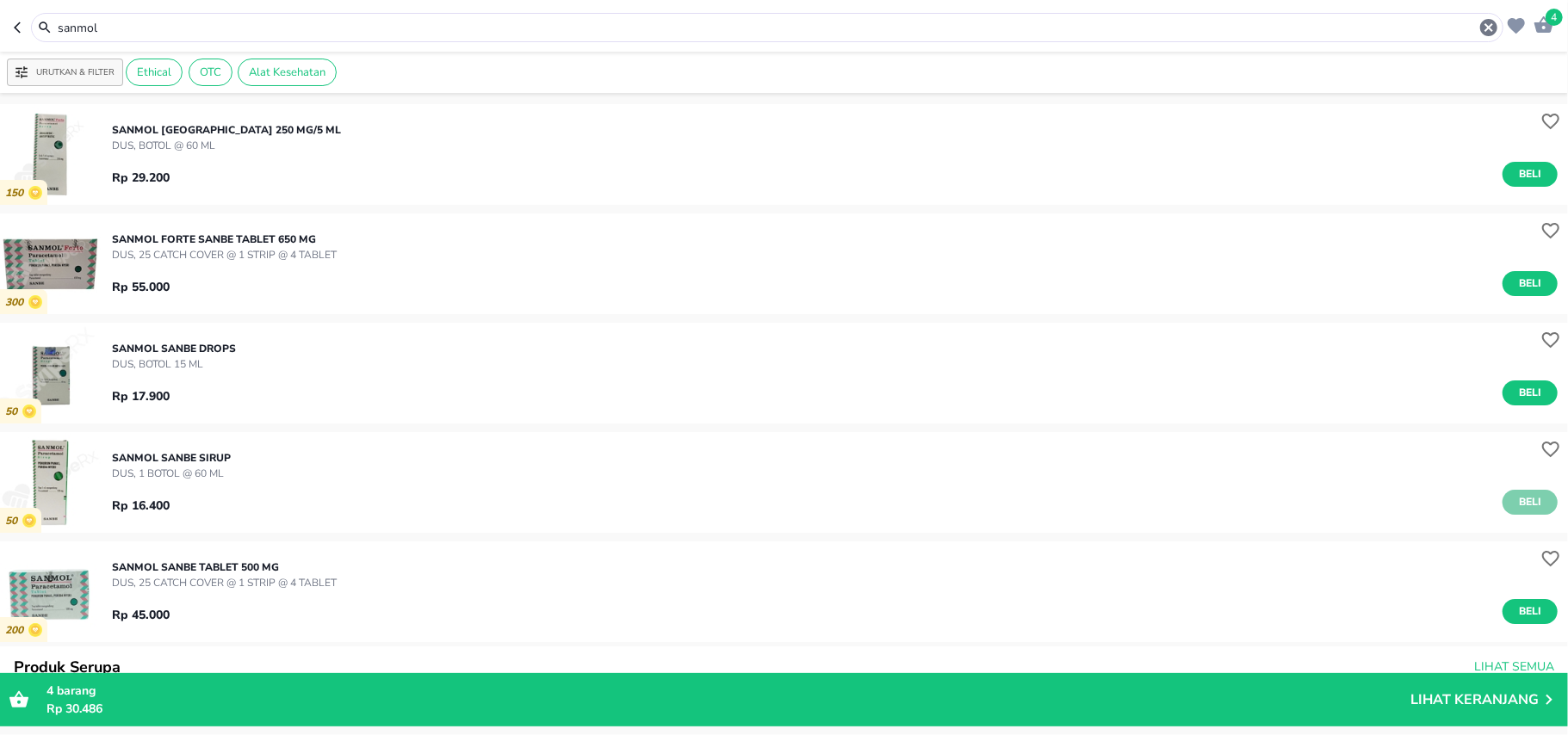
click at [1502, 506] on button "Beli" at bounding box center [1529, 502] width 55 height 25
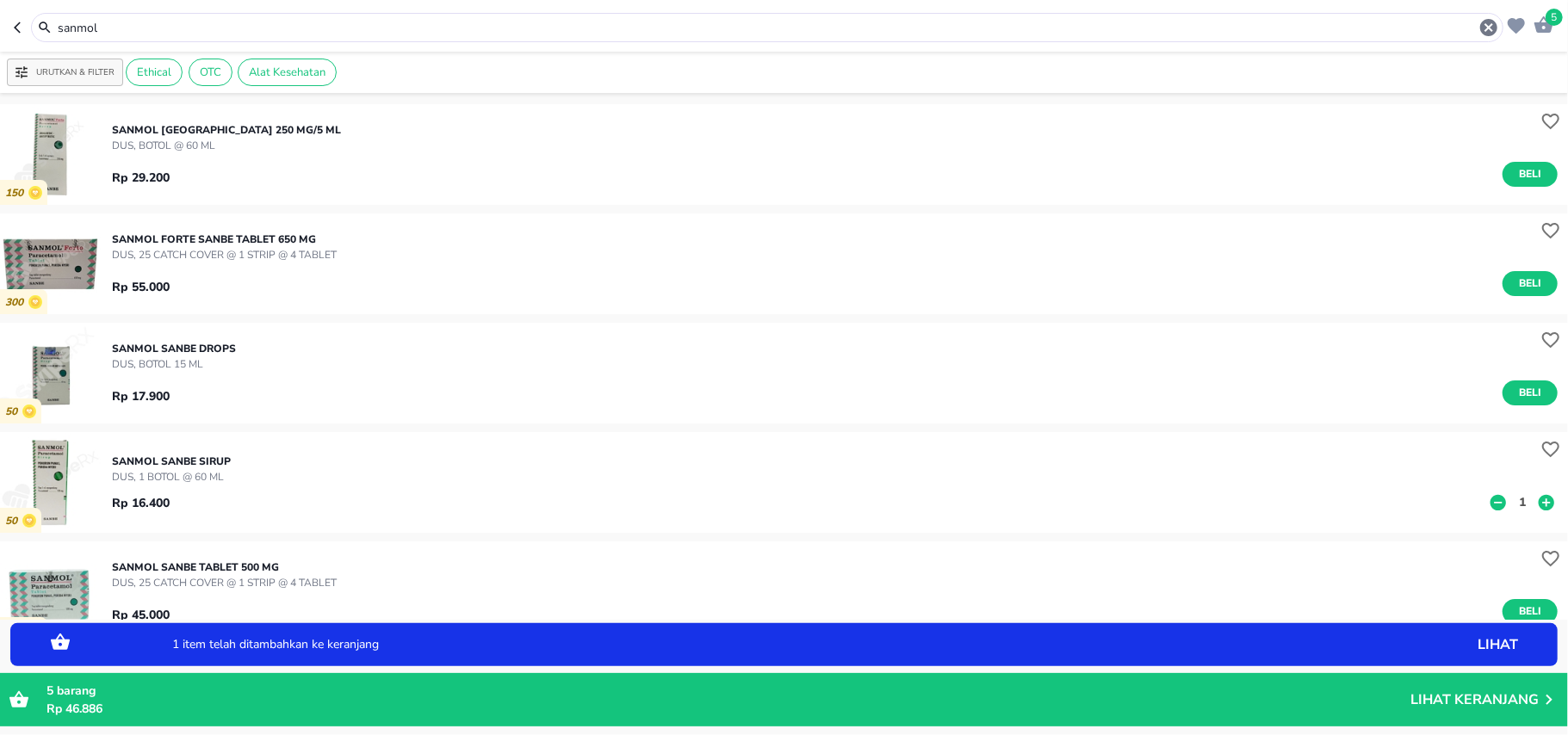
click at [1514, 501] on p "1" at bounding box center [1522, 502] width 16 height 18
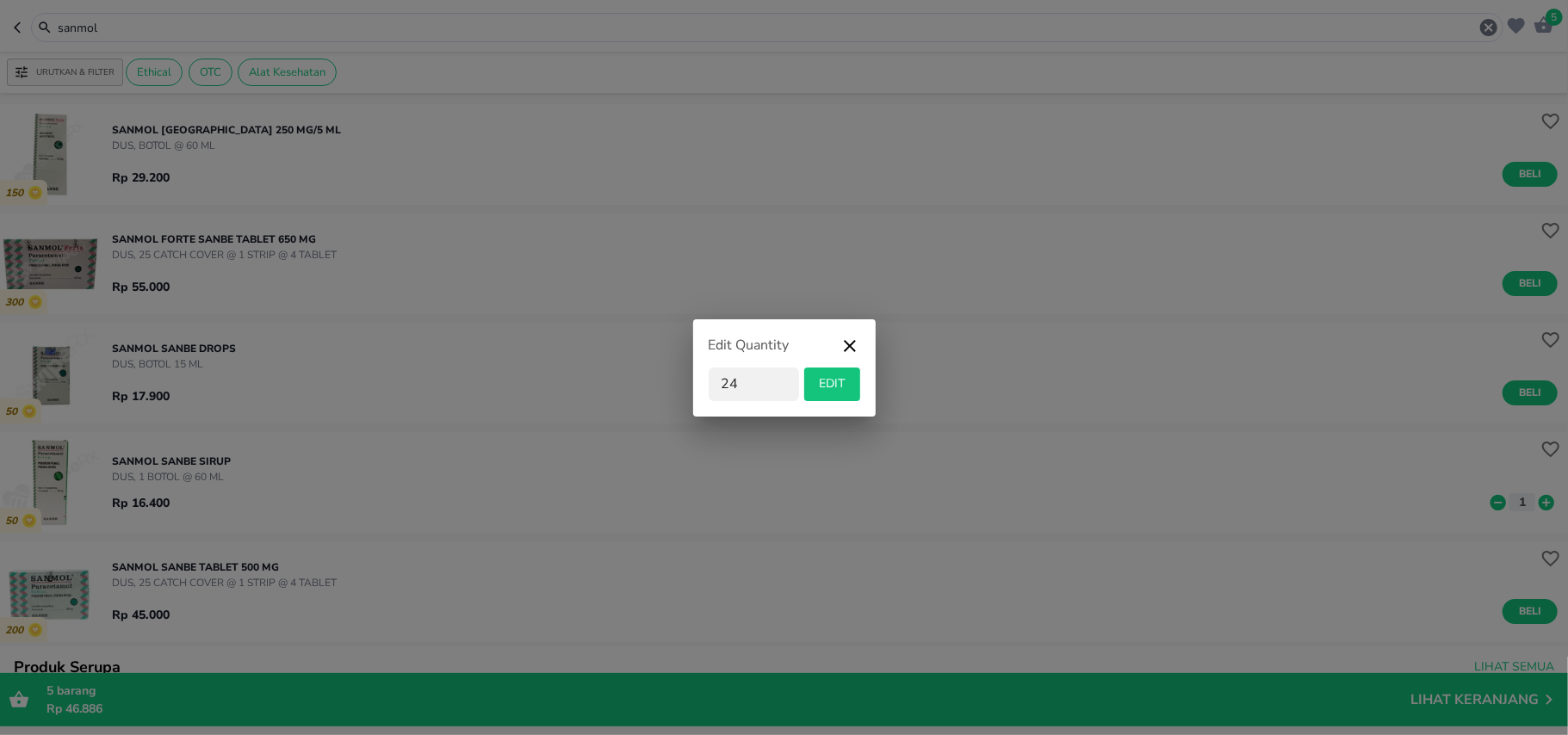
type input "24"
click at [852, 376] on button "EDIT" at bounding box center [832, 384] width 56 height 33
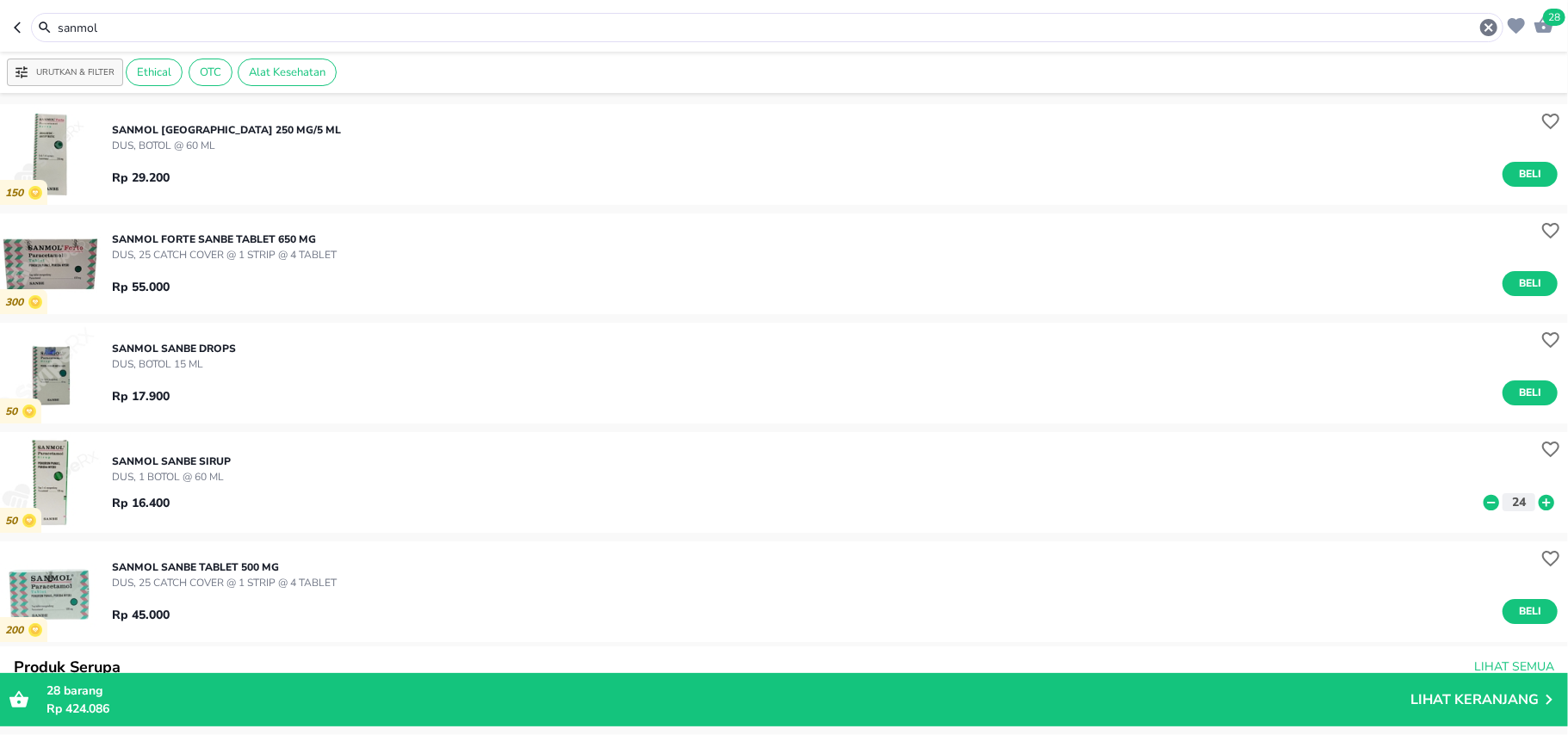
click at [88, 24] on input "sanmol" at bounding box center [767, 28] width 1422 height 18
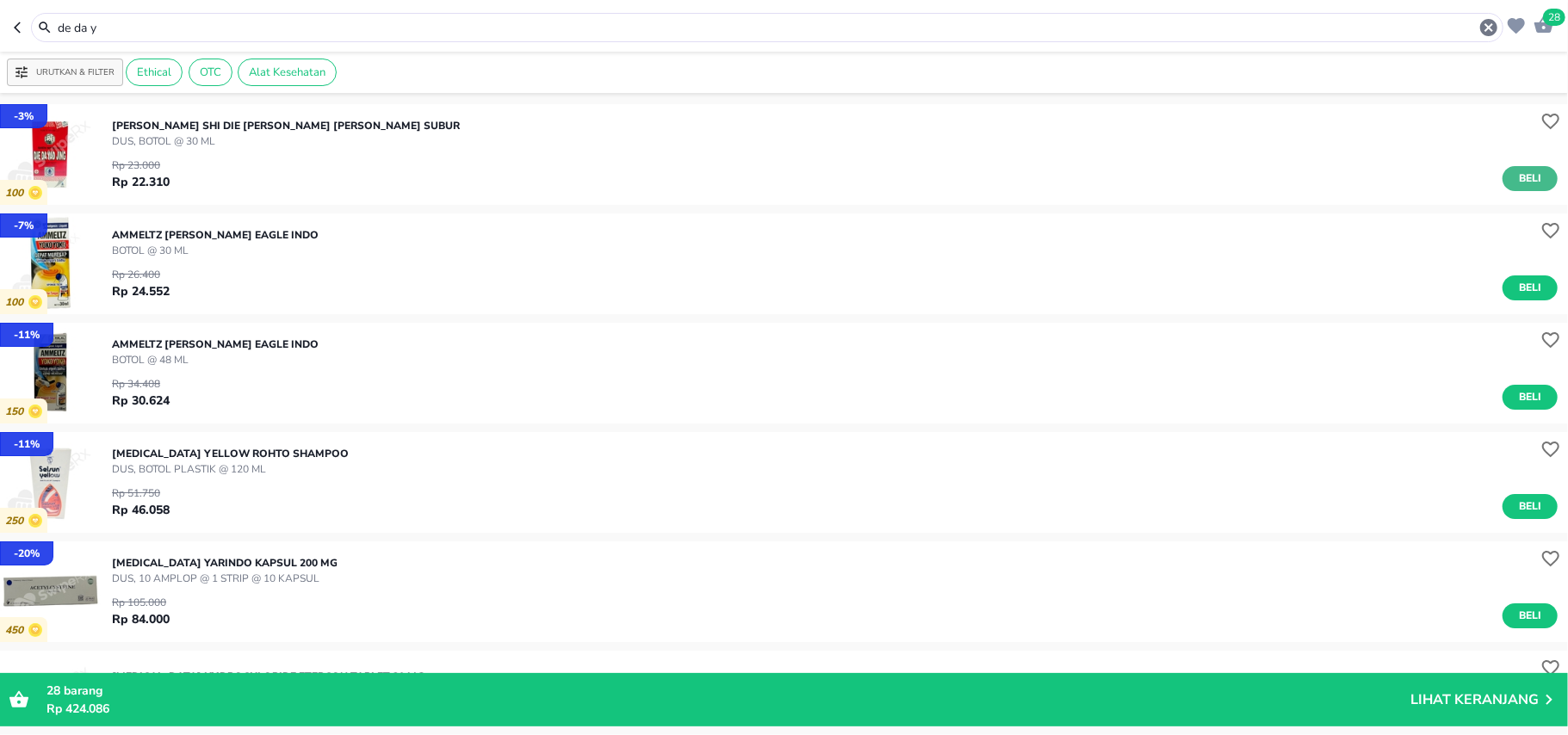
click at [1502, 179] on button "Beli" at bounding box center [1529, 178] width 55 height 25
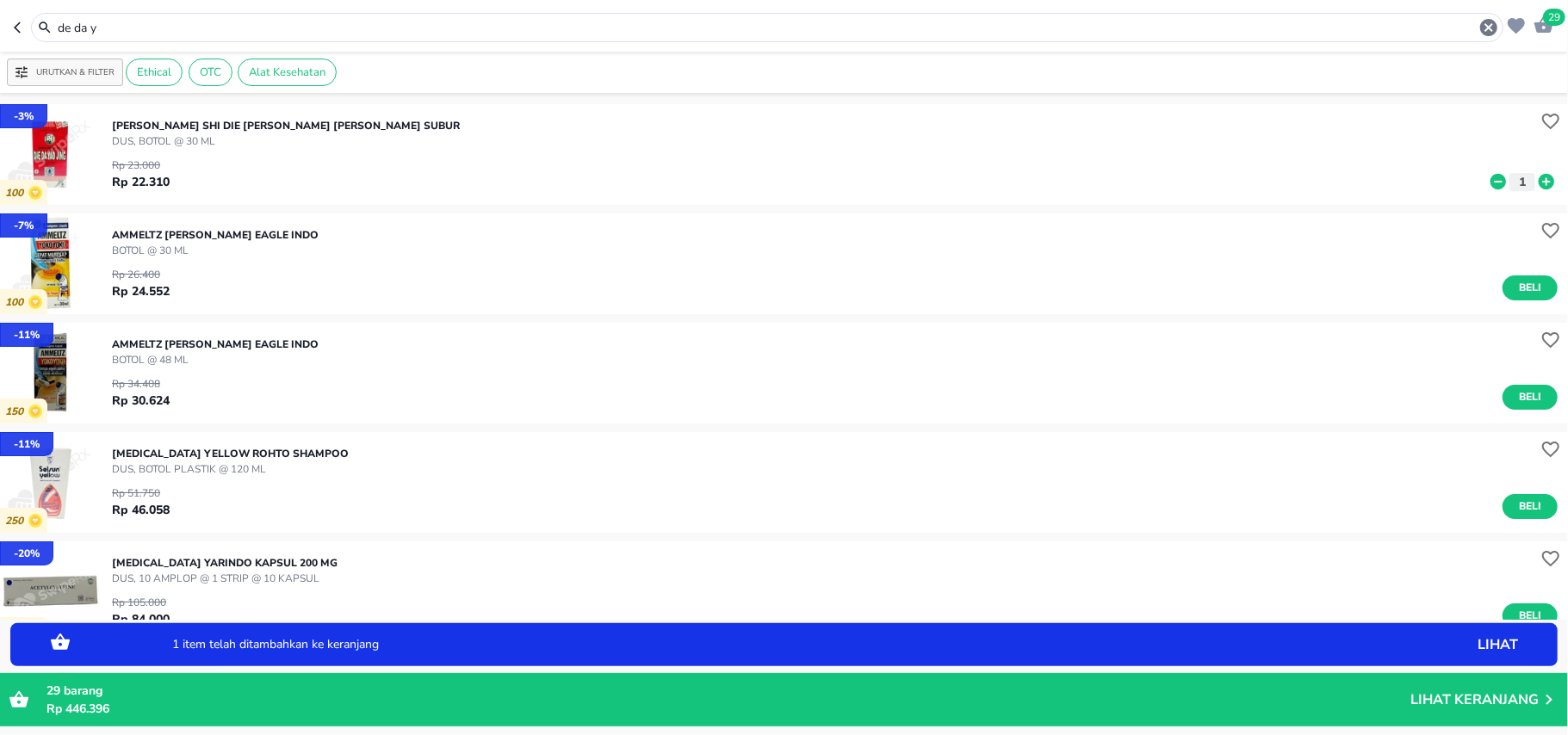
click at [1535, 181] on icon at bounding box center [1546, 182] width 22 height 19
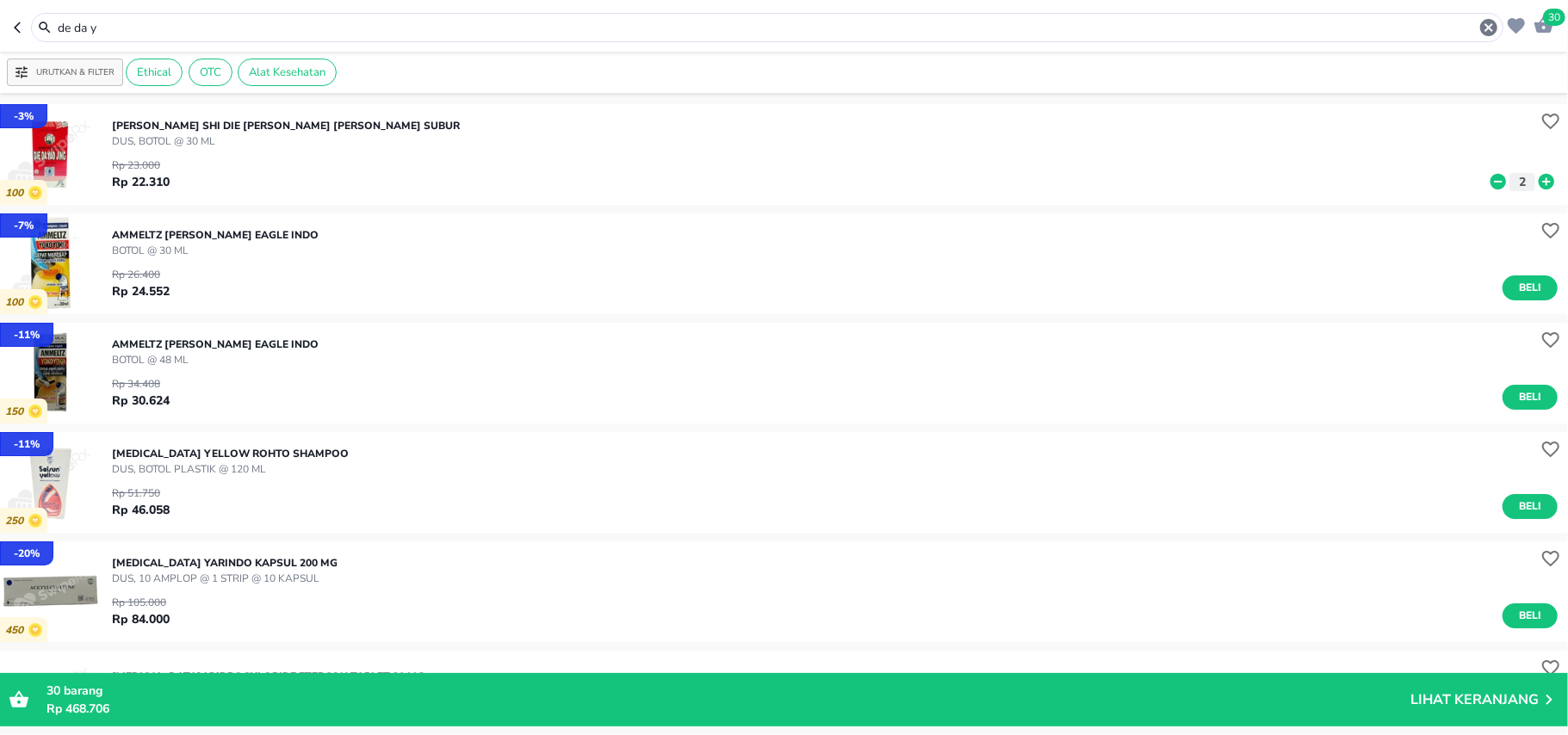
click at [108, 25] on input "de da y" at bounding box center [767, 28] width 1422 height 18
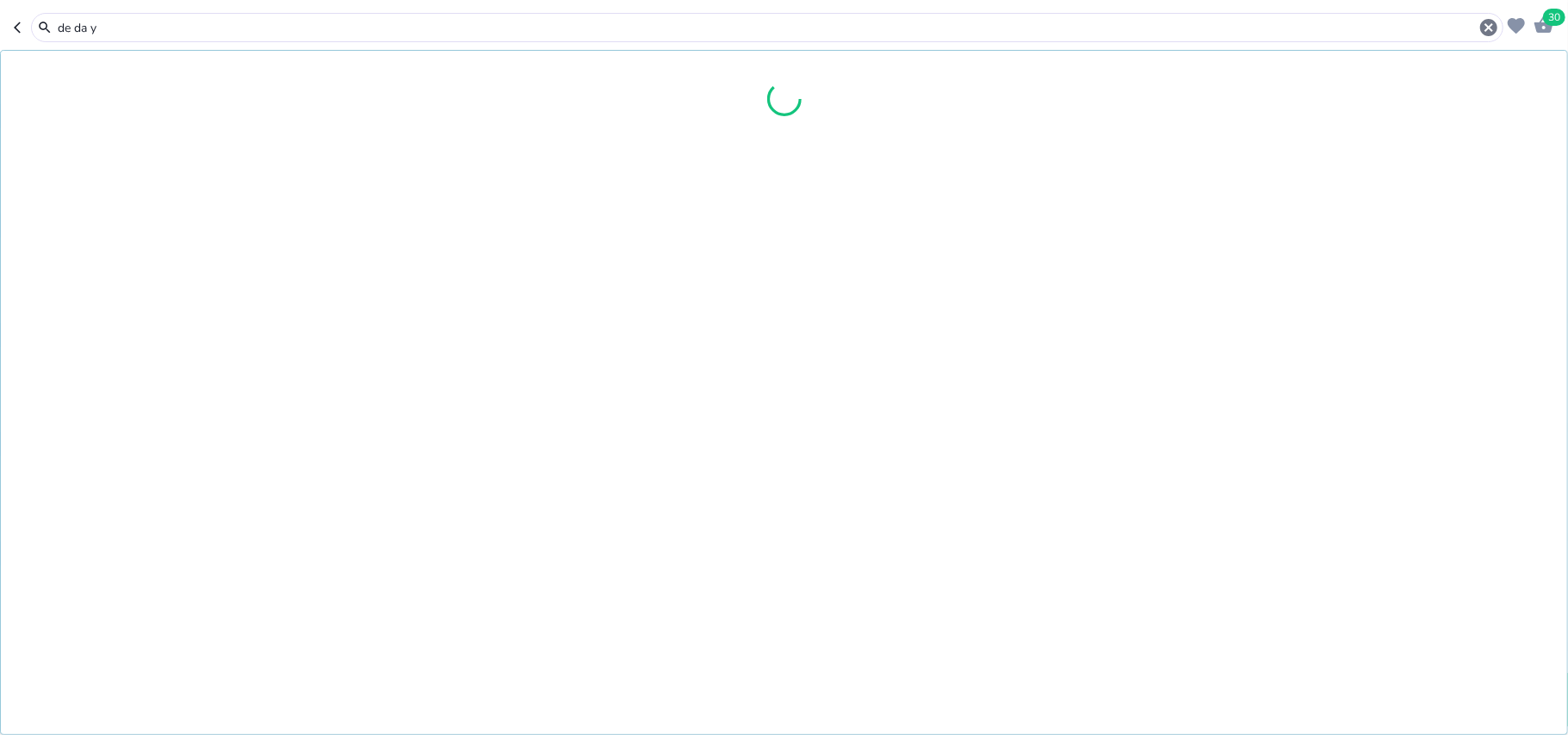
click at [108, 25] on input "de da y" at bounding box center [767, 28] width 1422 height 18
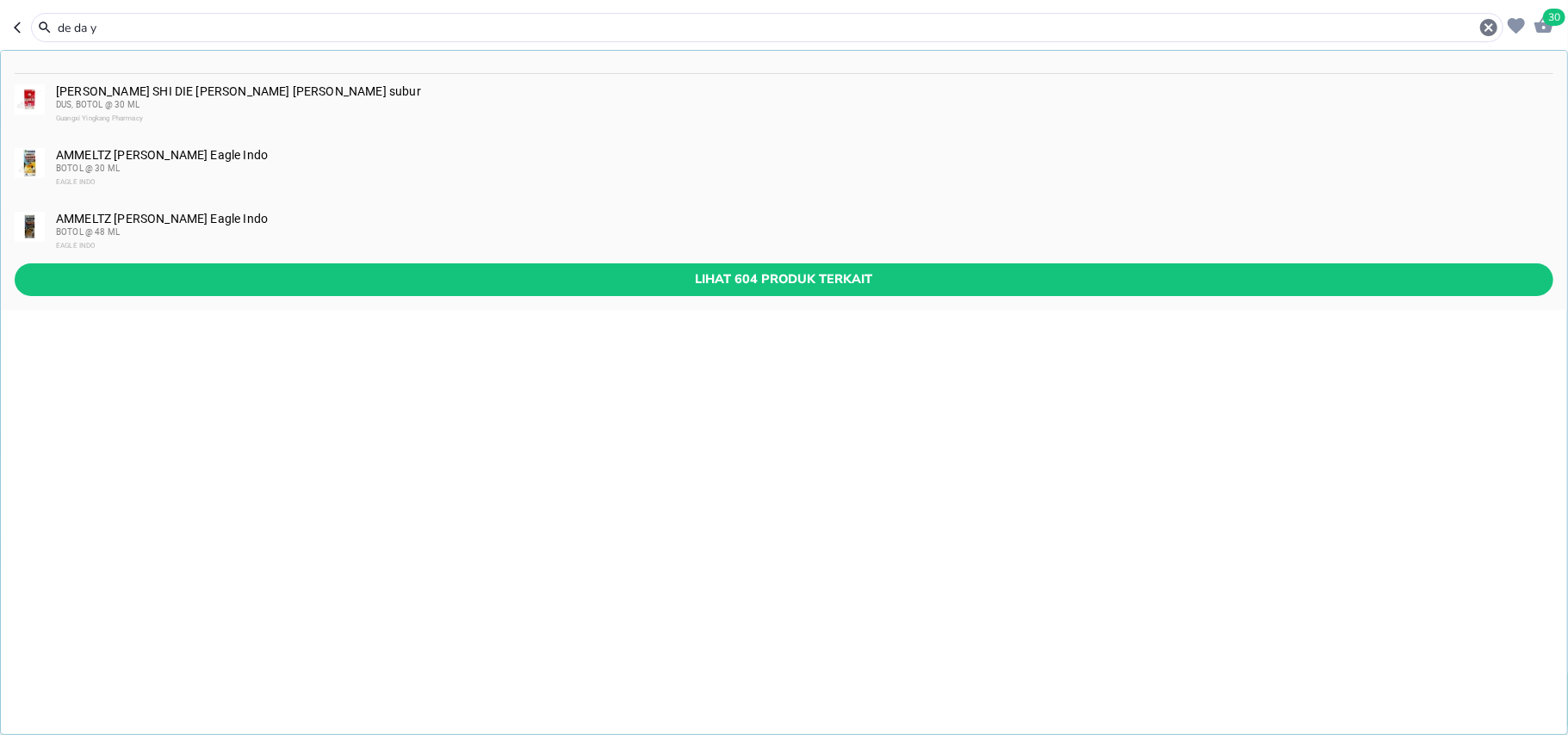
click at [108, 25] on input "de da y" at bounding box center [767, 28] width 1422 height 18
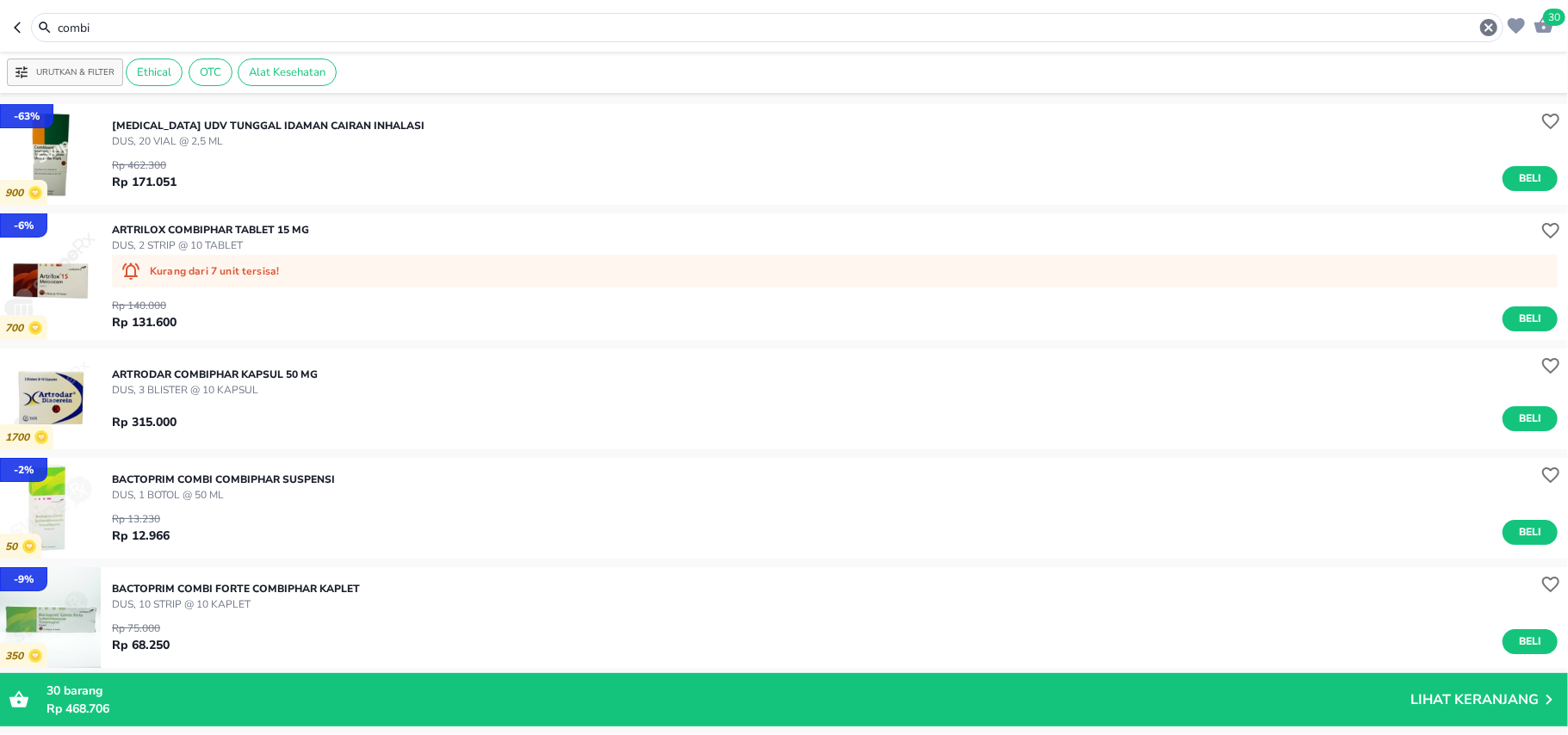
click at [70, 25] on input "combi" at bounding box center [767, 28] width 1422 height 18
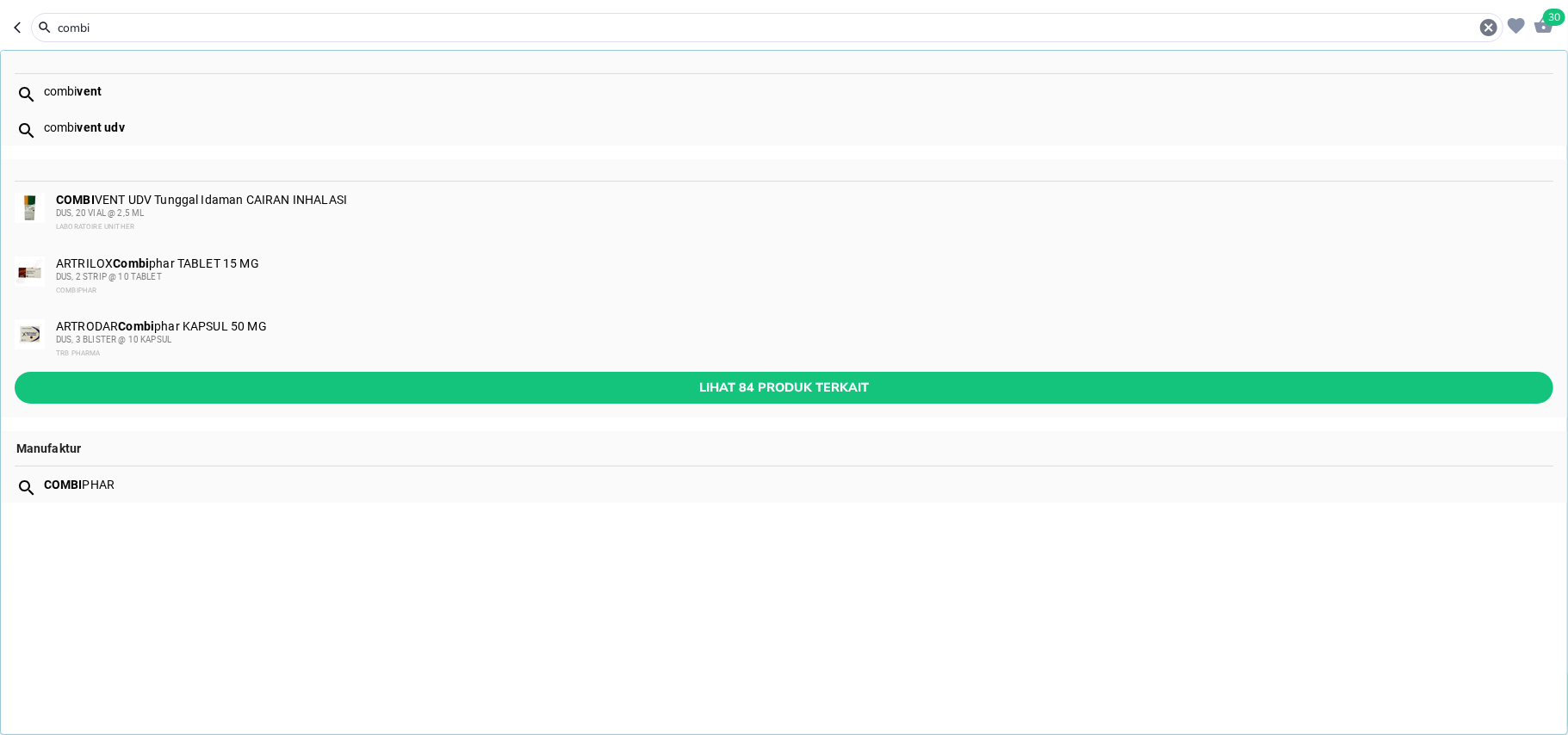
click at [70, 25] on input "combi" at bounding box center [767, 28] width 1422 height 18
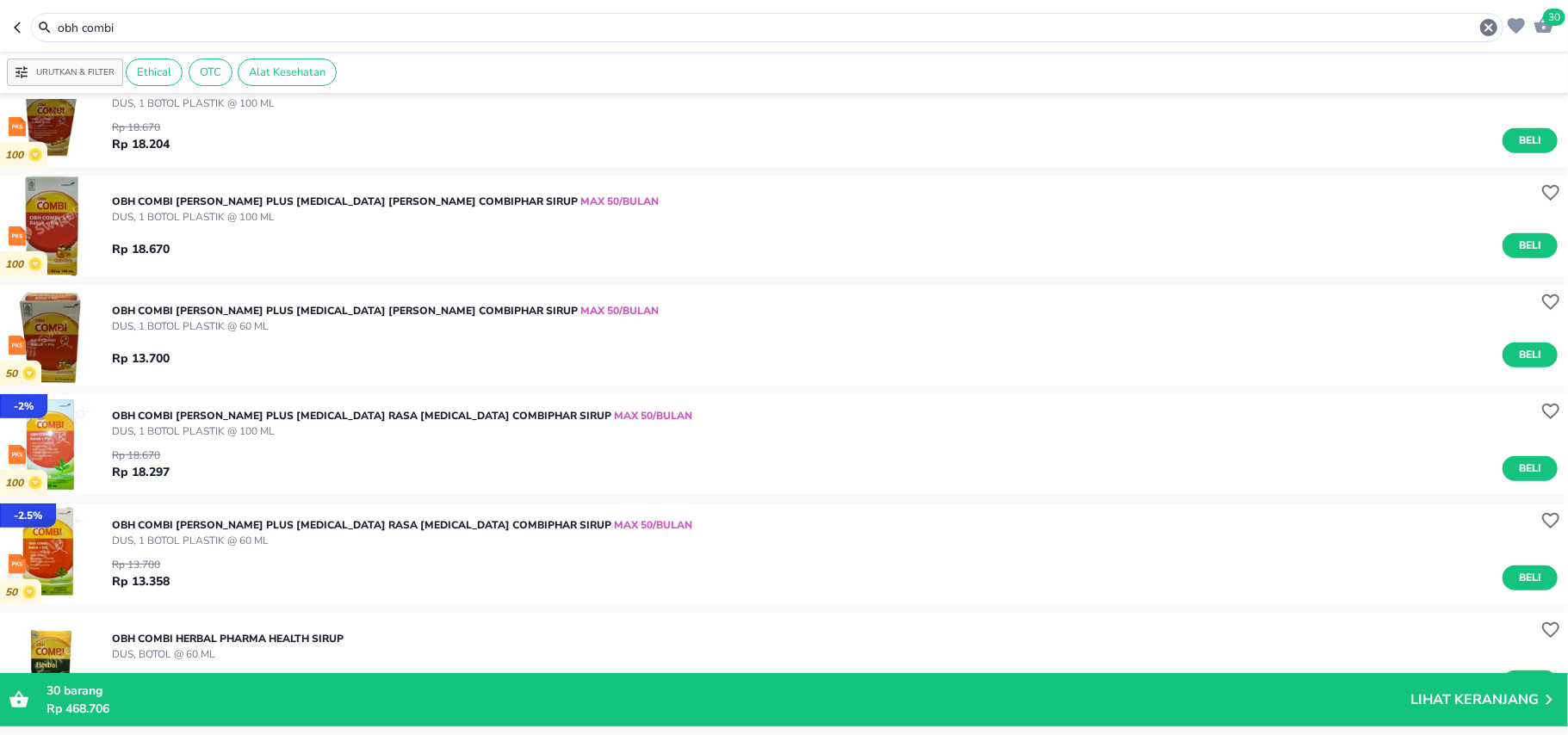
scroll to position [1103, 0]
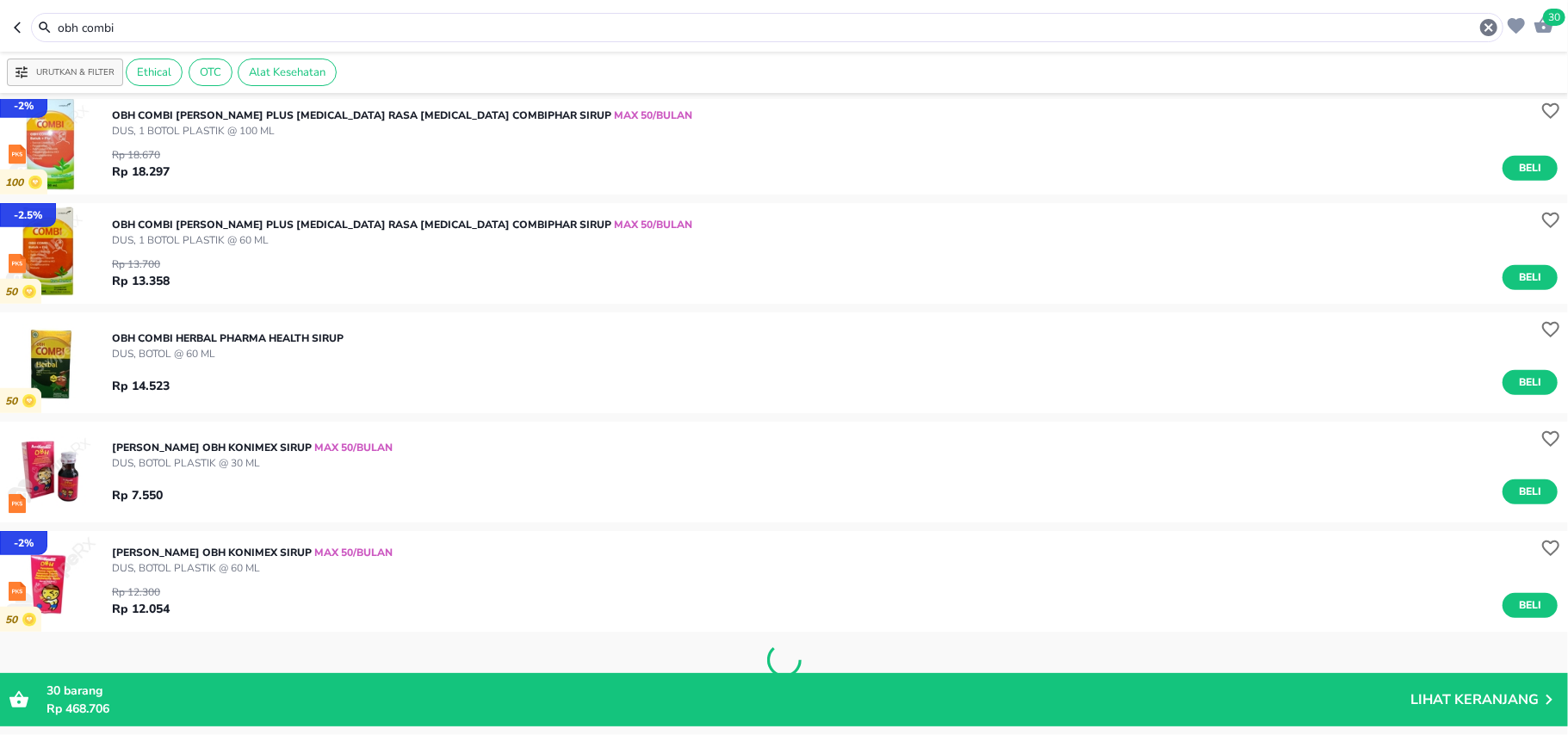
click at [186, 28] on input "obh combi" at bounding box center [767, 28] width 1422 height 18
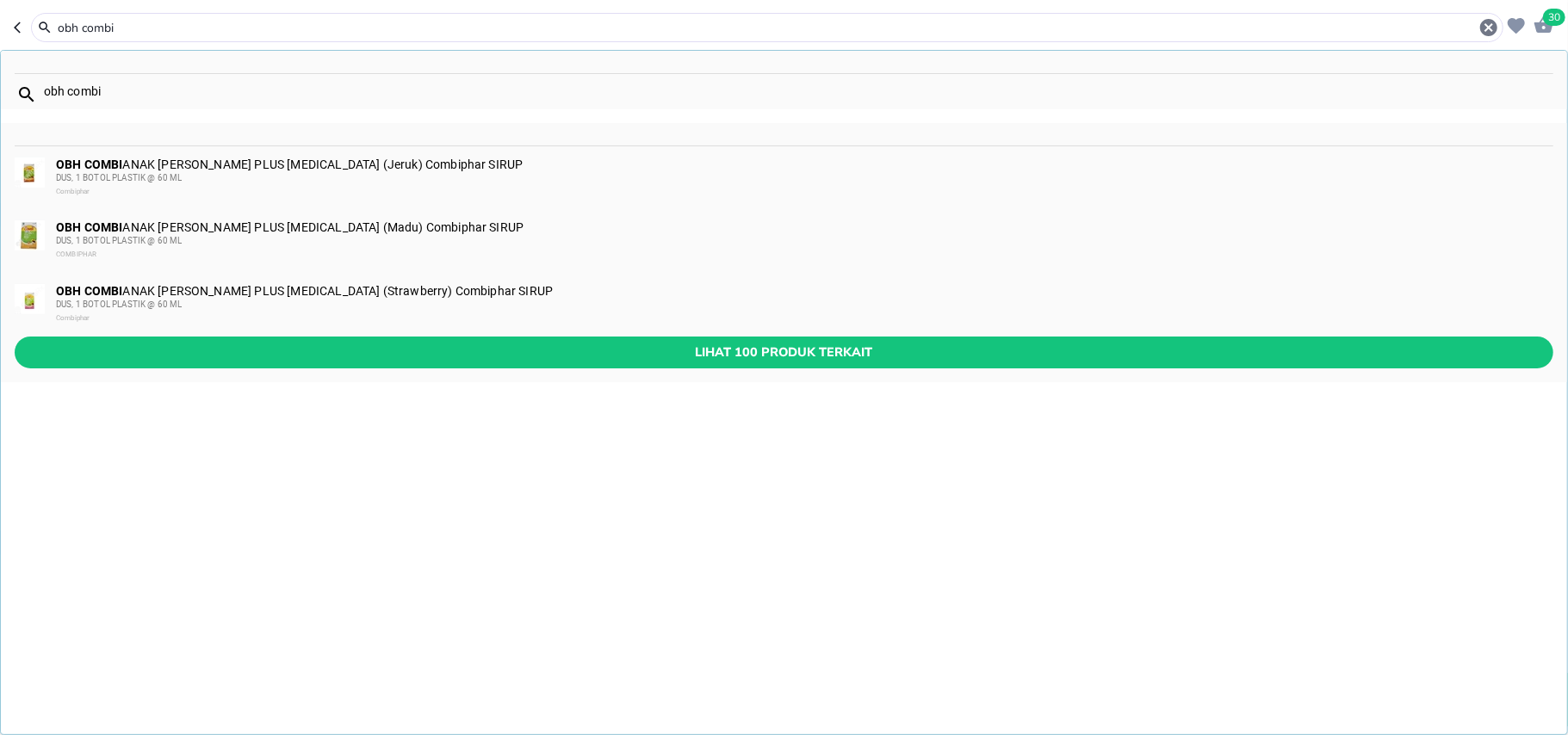
click at [186, 28] on input "obh combi" at bounding box center [767, 28] width 1422 height 18
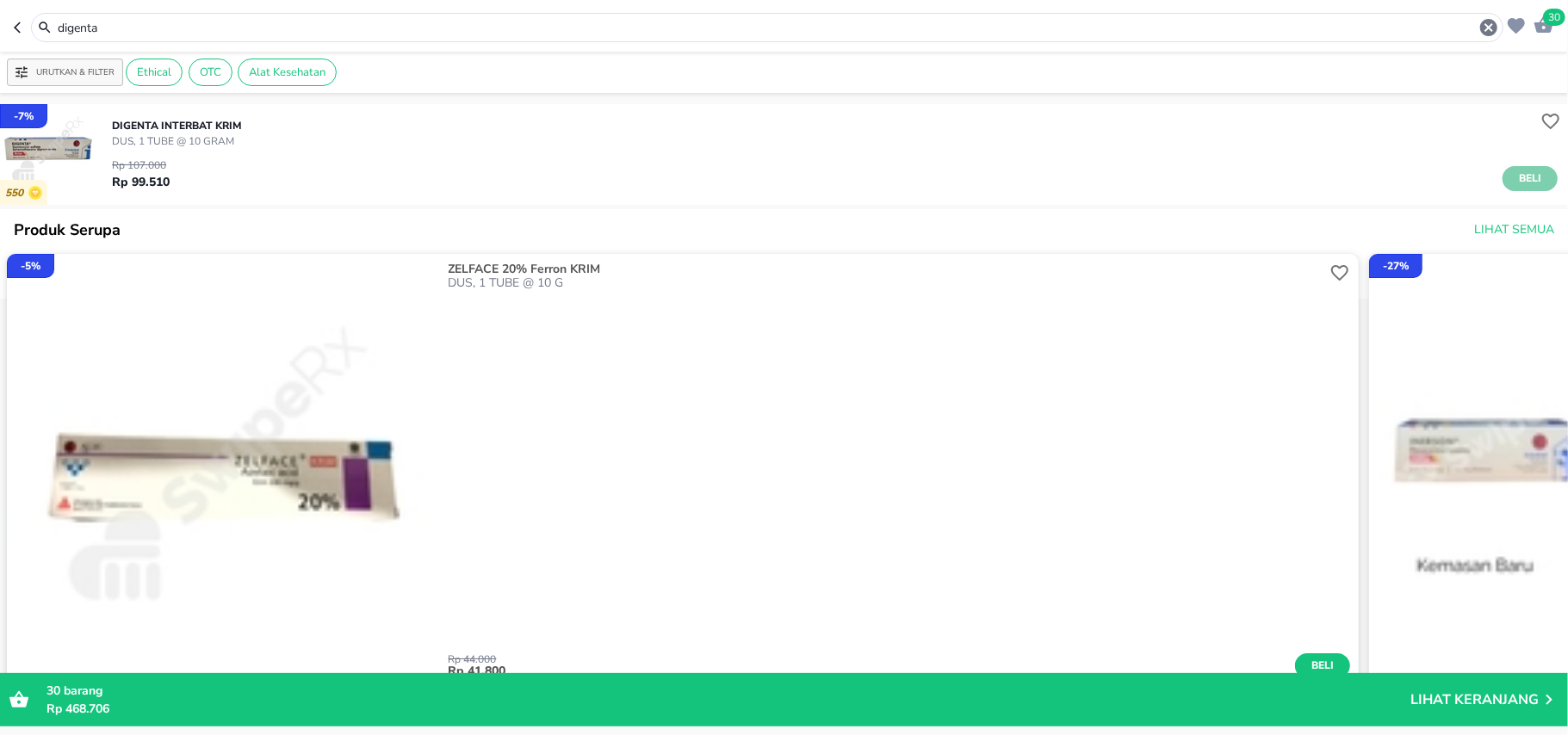
click at [1519, 176] on span "Beli" at bounding box center [1529, 178] width 29 height 18
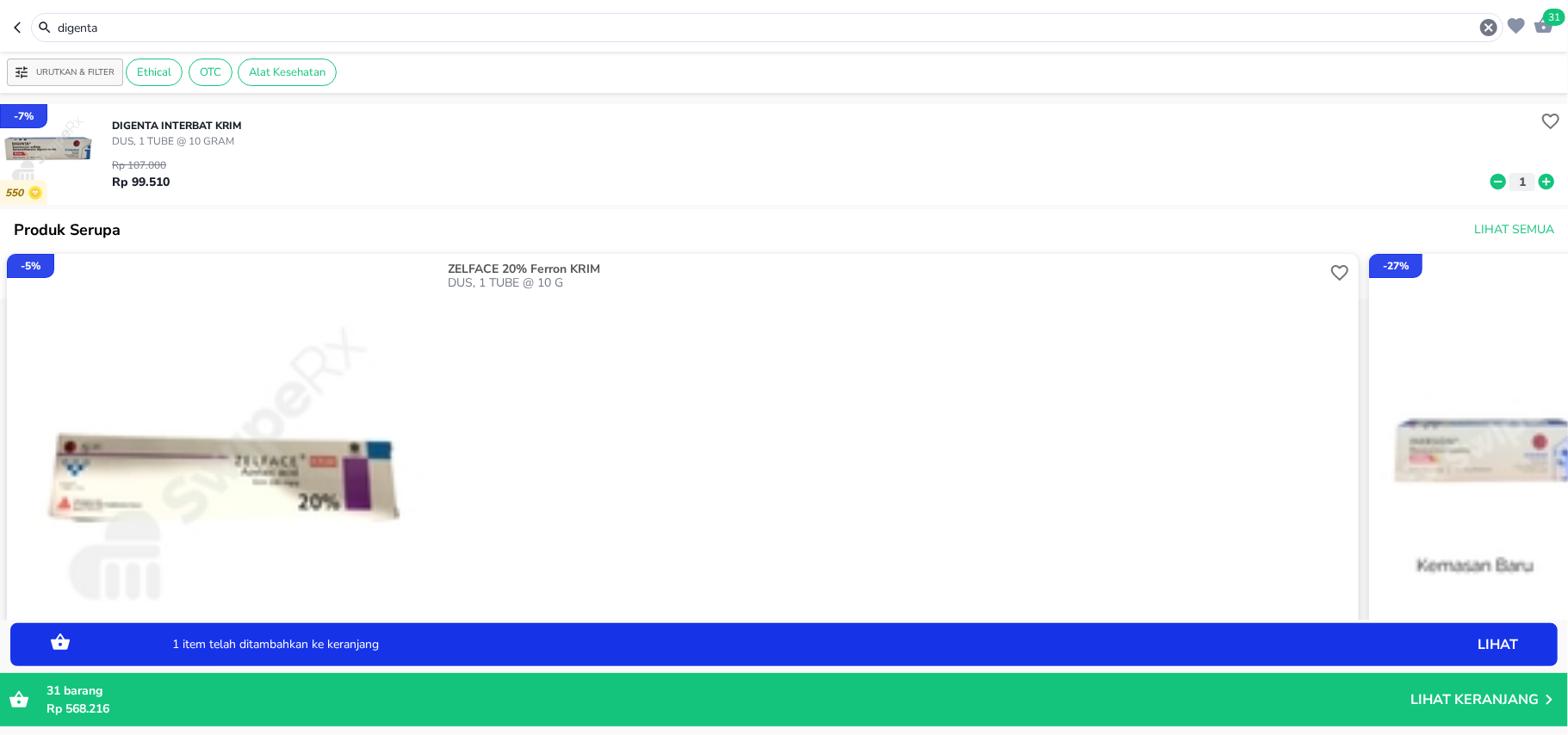
click at [164, 25] on input "digenta" at bounding box center [767, 28] width 1422 height 18
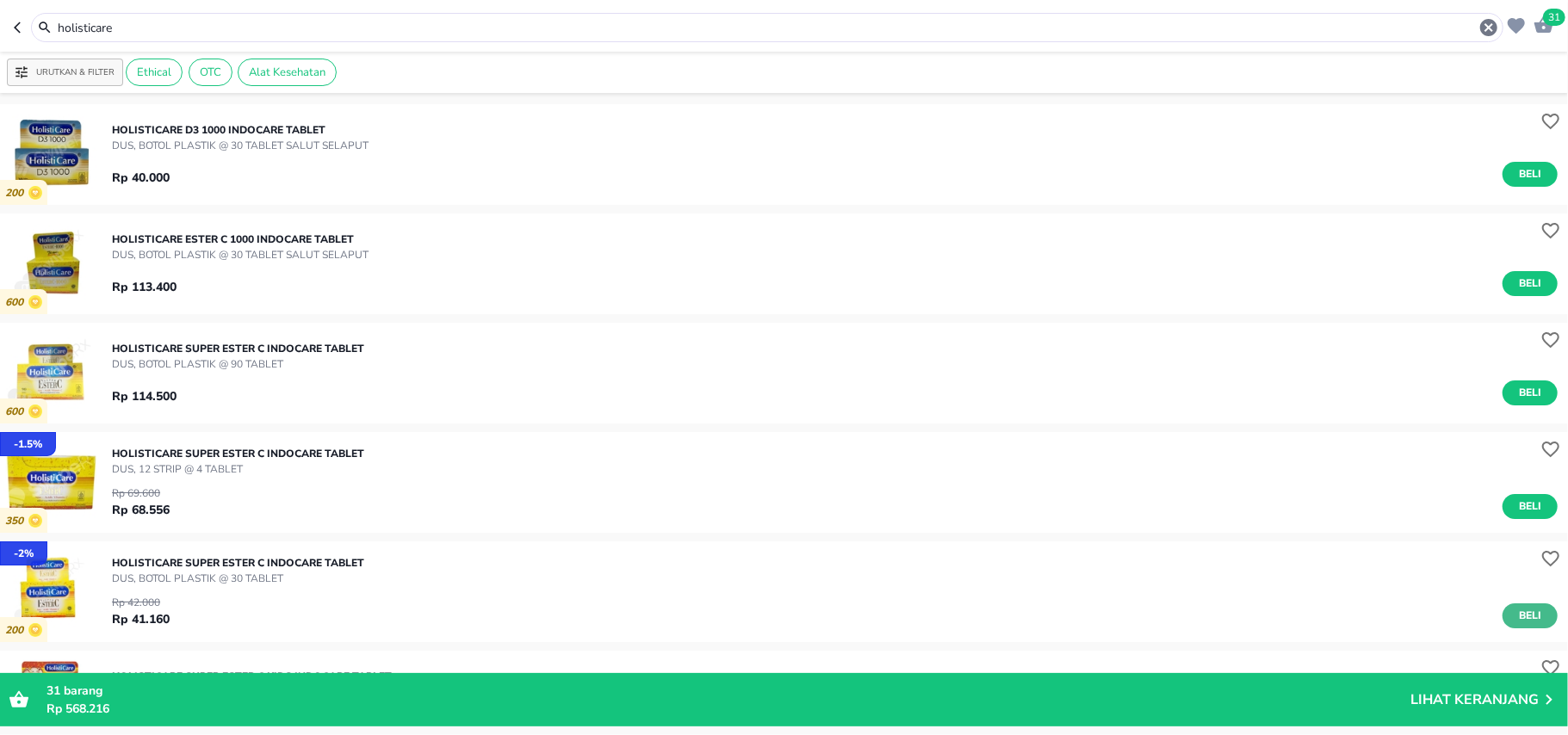
click at [1515, 610] on span "Beli" at bounding box center [1529, 615] width 29 height 18
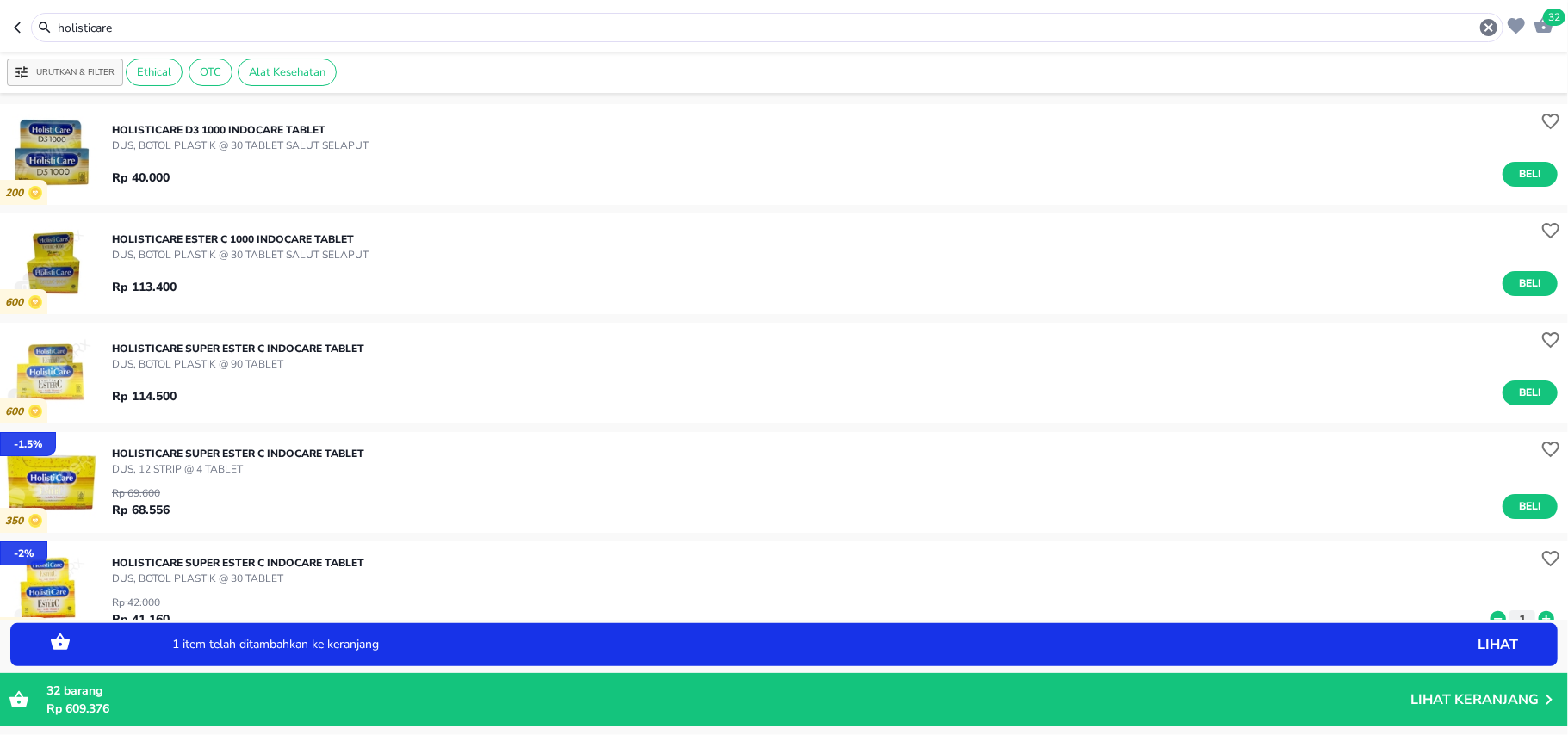
click at [1535, 614] on icon at bounding box center [1546, 619] width 22 height 19
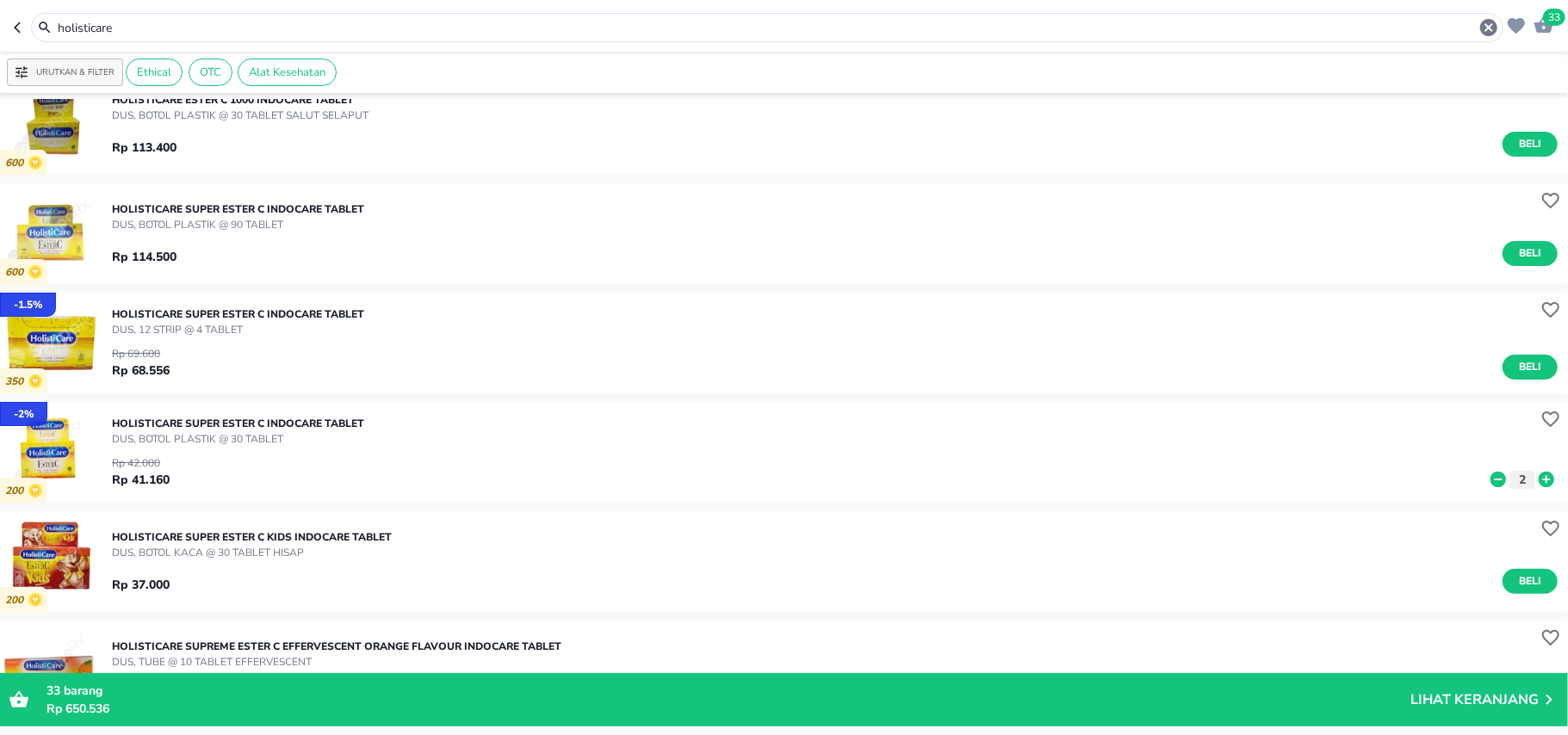
scroll to position [229, 0]
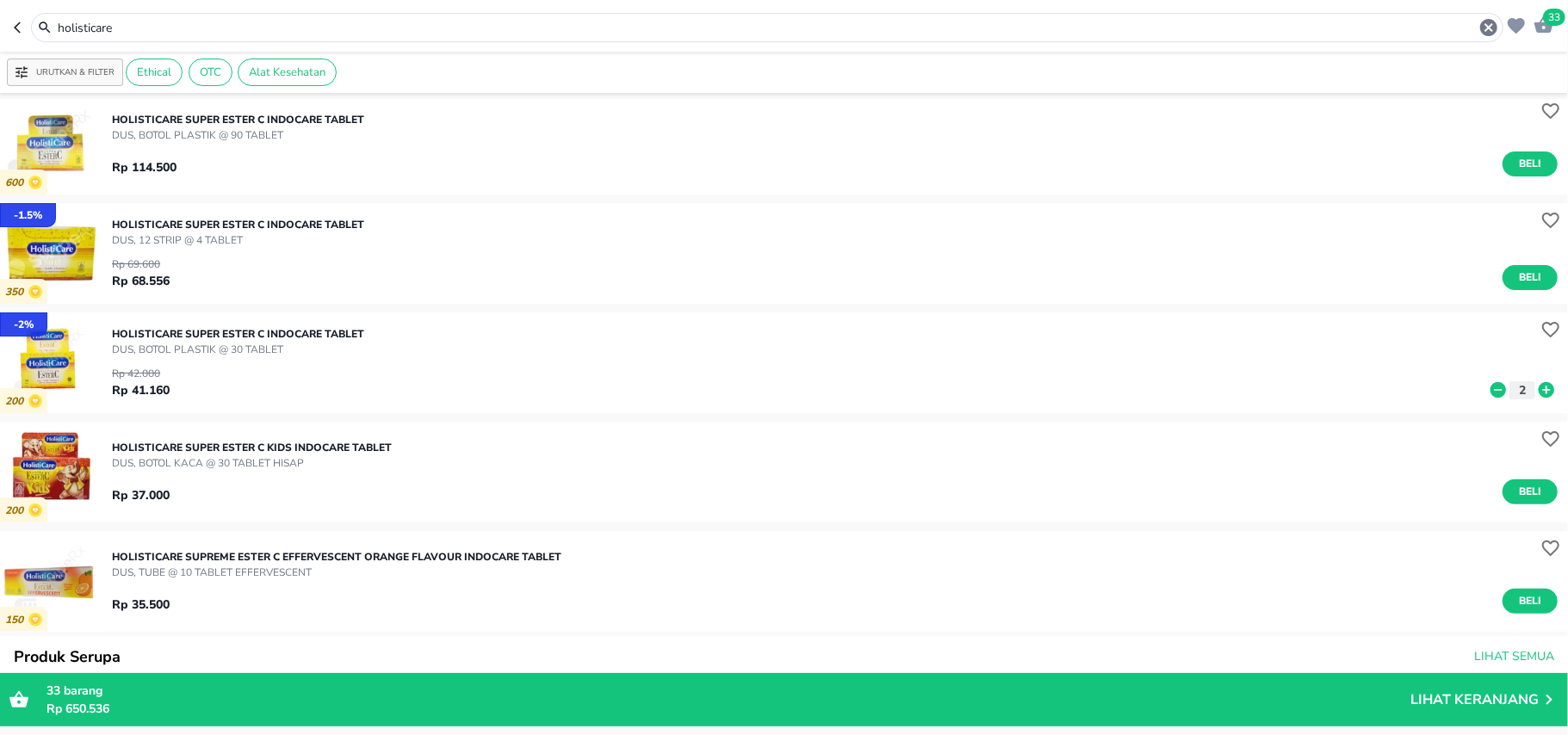
click at [100, 24] on input "holisticare" at bounding box center [767, 28] width 1422 height 18
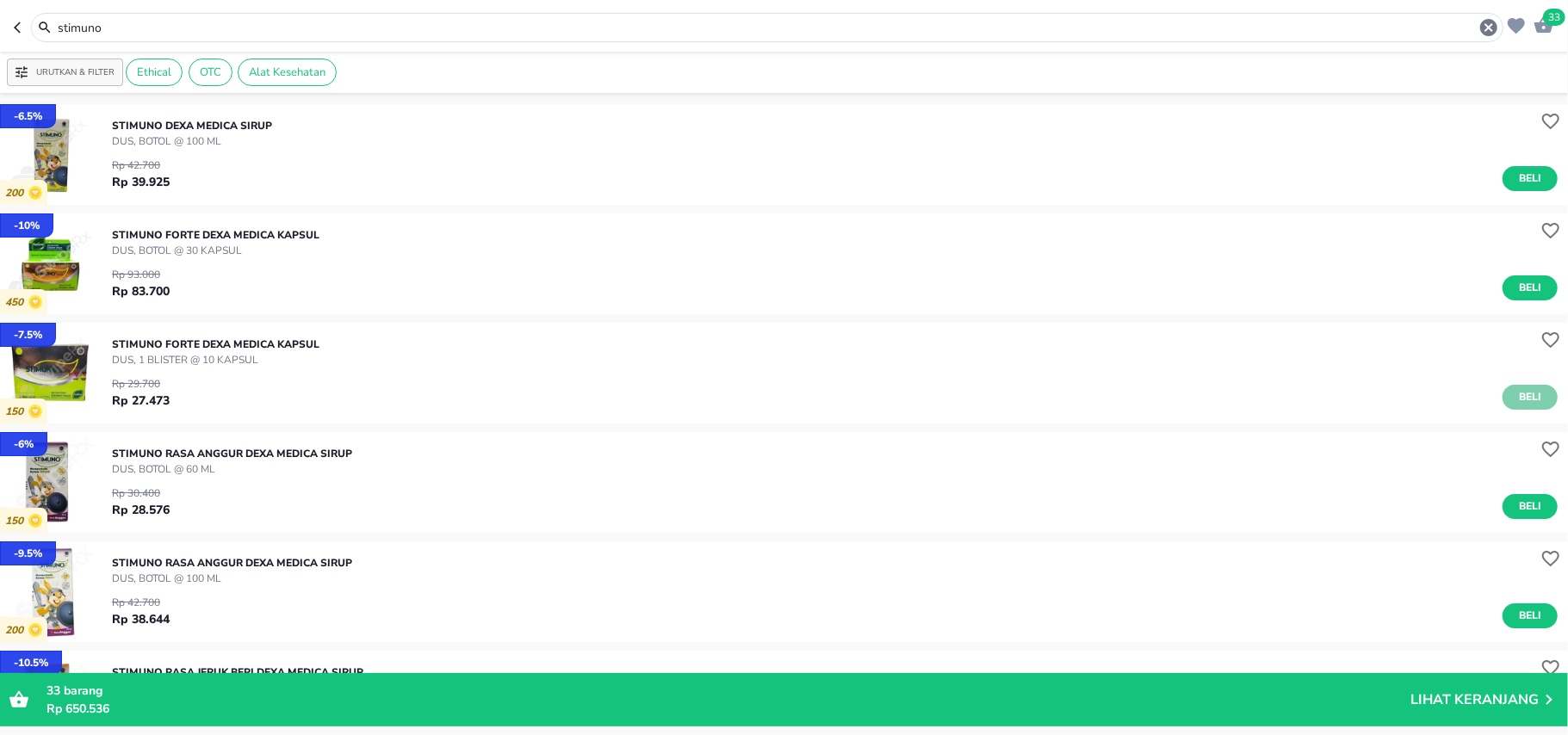
click at [1515, 390] on span "Beli" at bounding box center [1529, 397] width 29 height 18
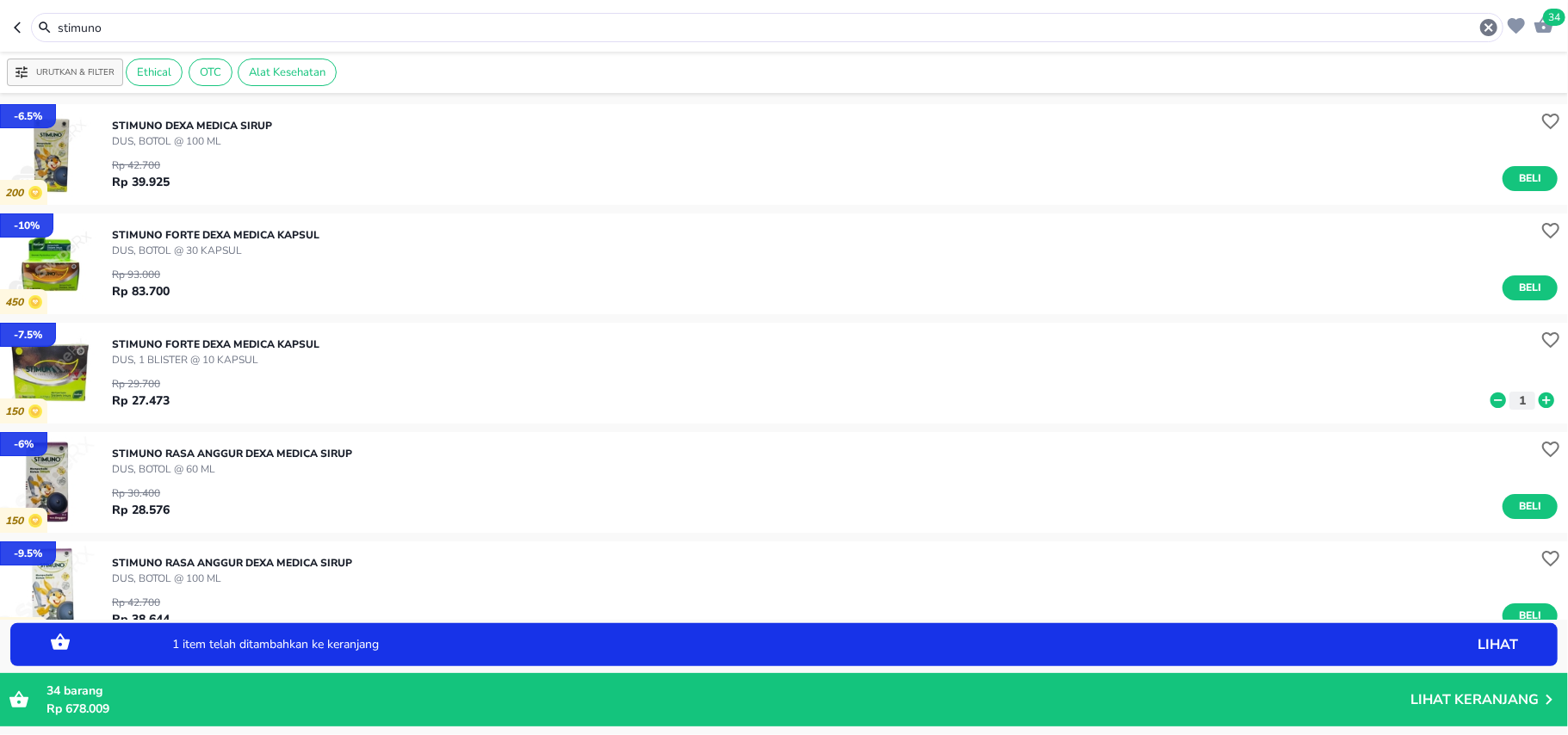
click at [125, 31] on input "stimuno" at bounding box center [767, 28] width 1422 height 18
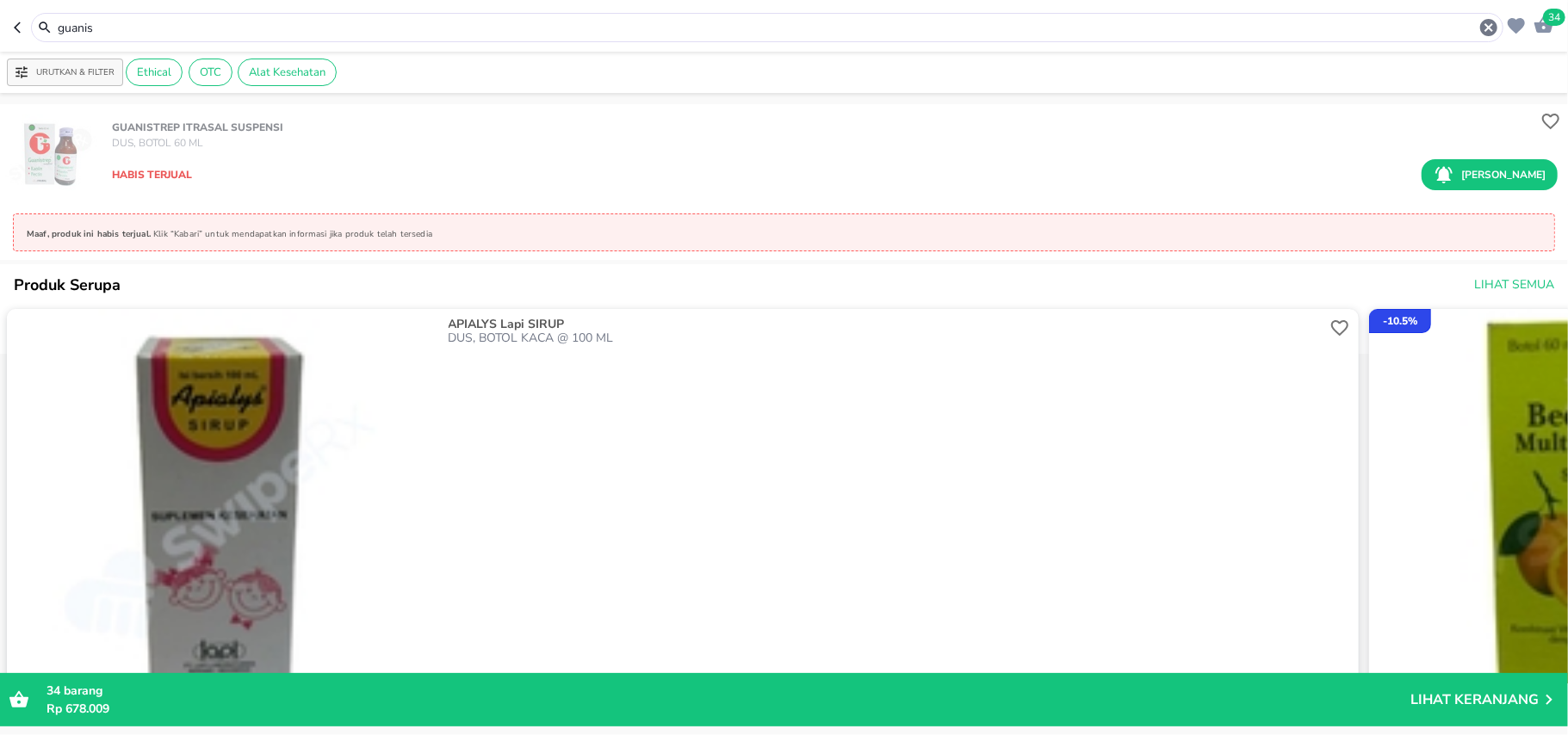
click at [268, 176] on div "Habis terjual Kabari saya" at bounding box center [835, 174] width 1446 height 31
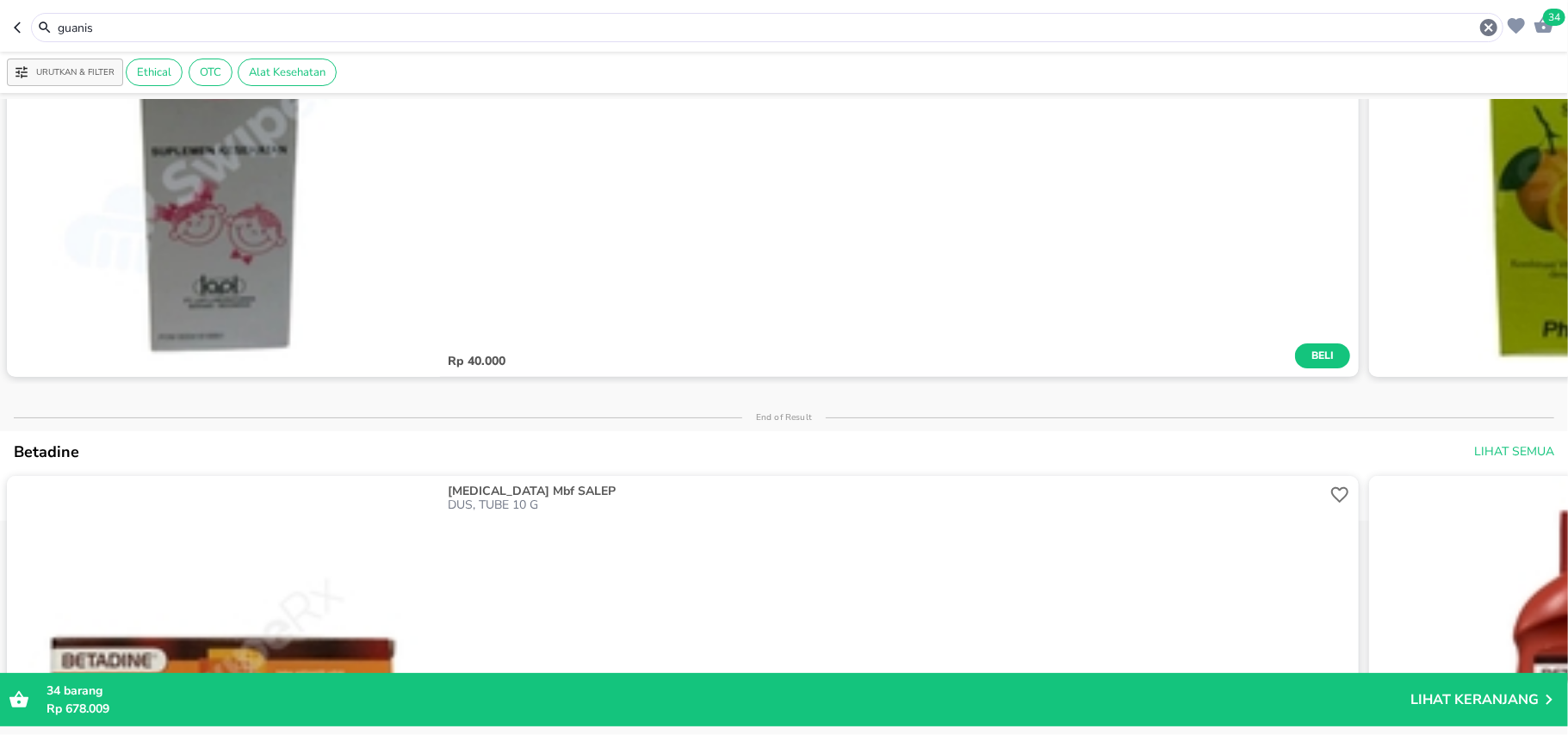
scroll to position [573, 0]
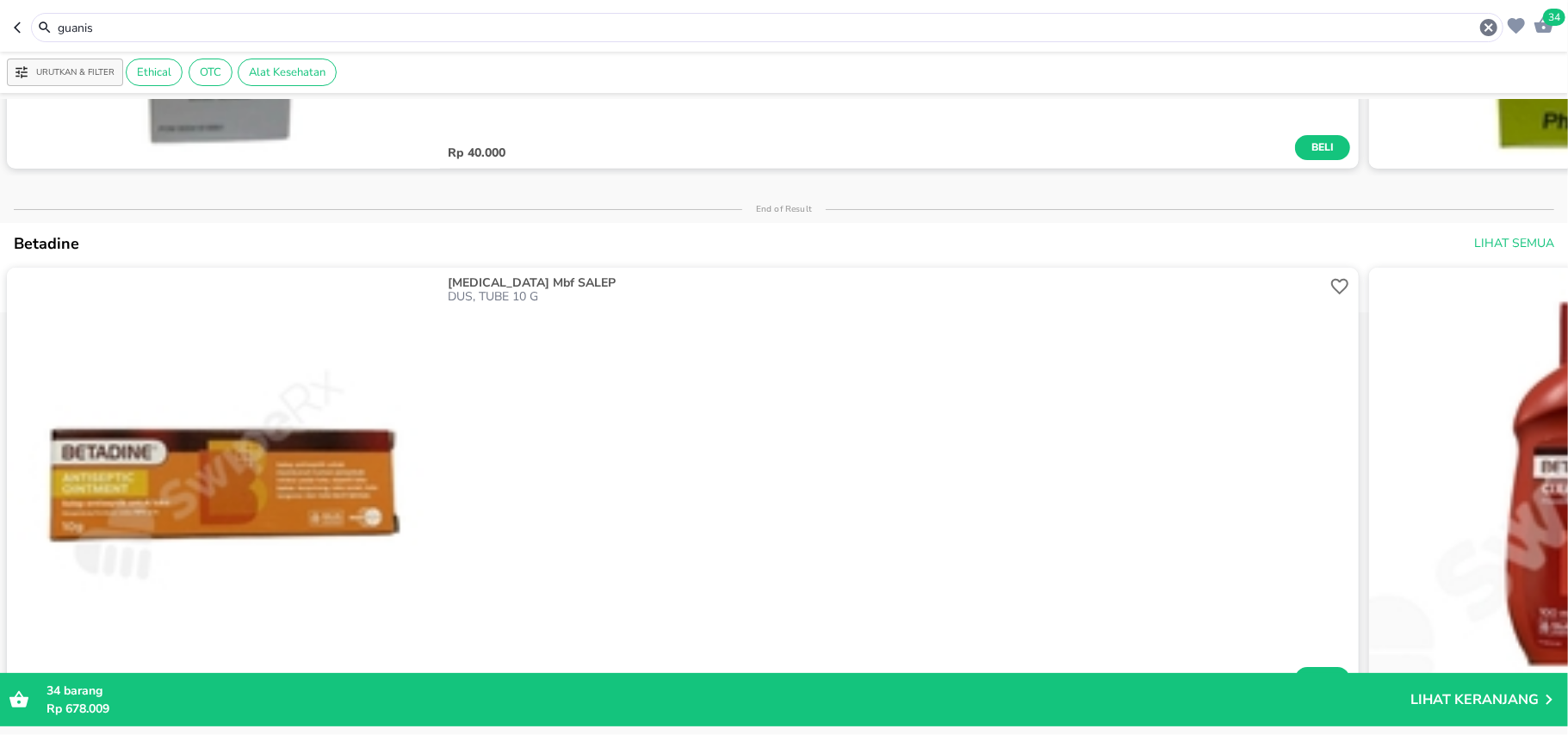
click at [348, 27] on input "guanis" at bounding box center [767, 28] width 1422 height 18
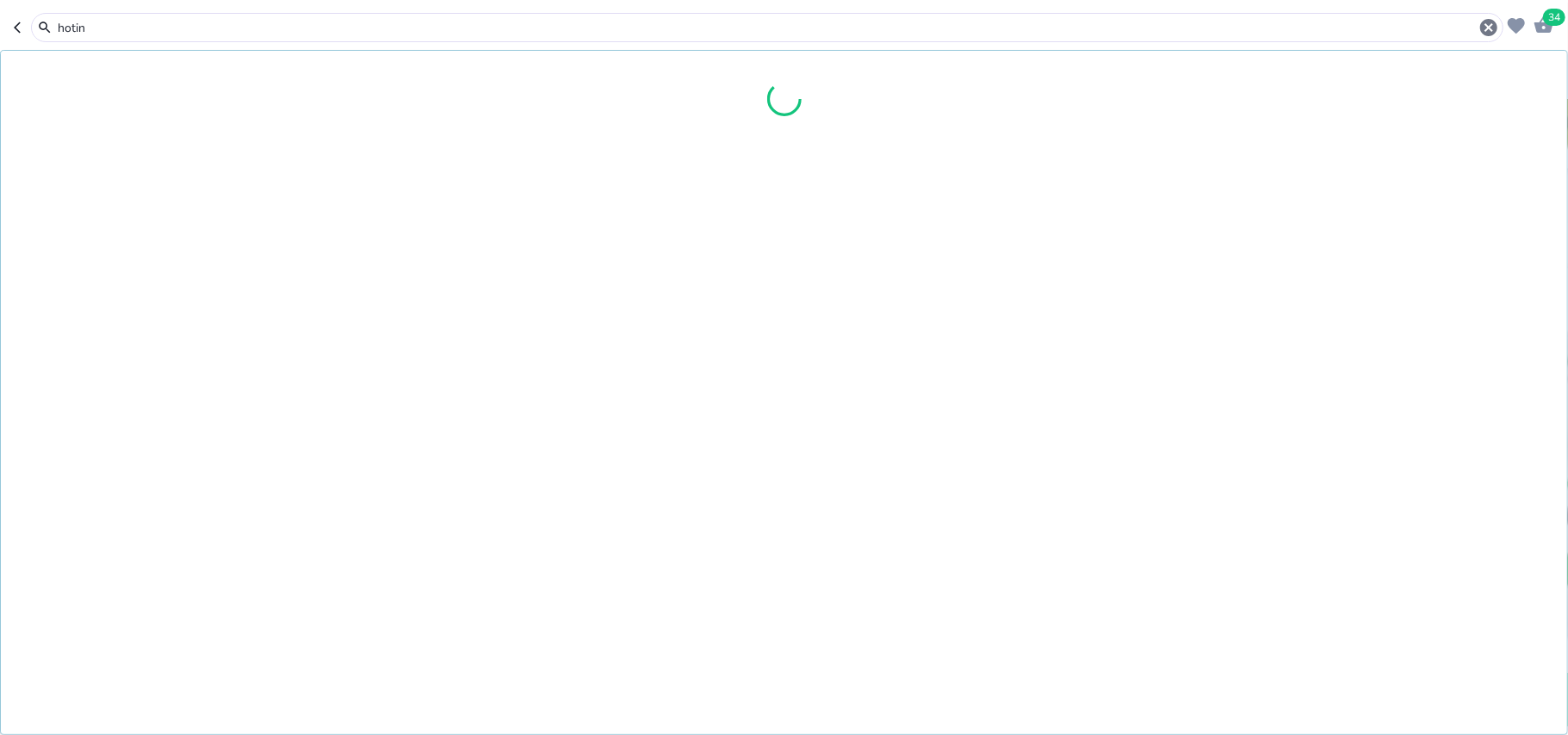
type input "hotin"
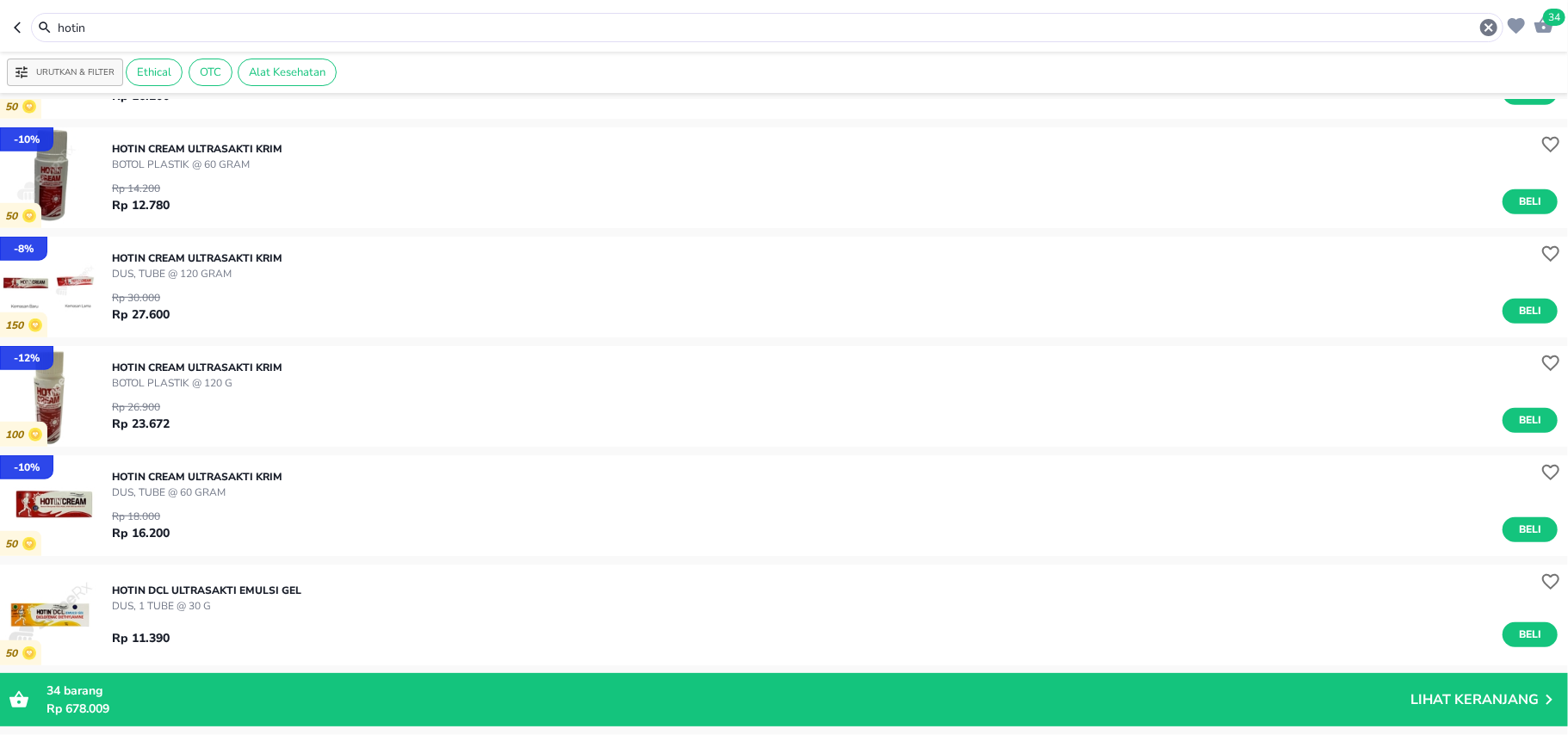
scroll to position [803, 0]
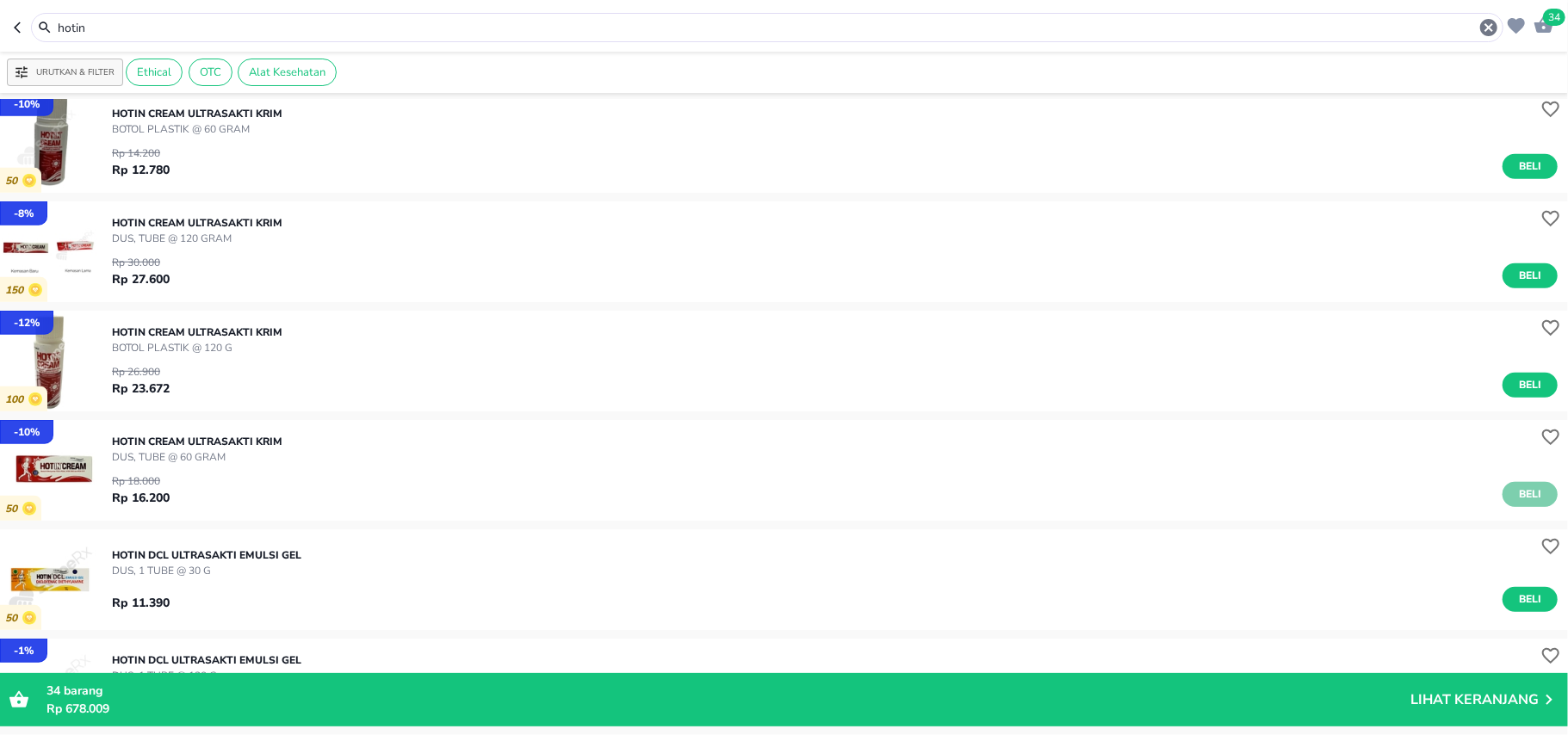
click at [1515, 493] on span "Beli" at bounding box center [1529, 494] width 29 height 18
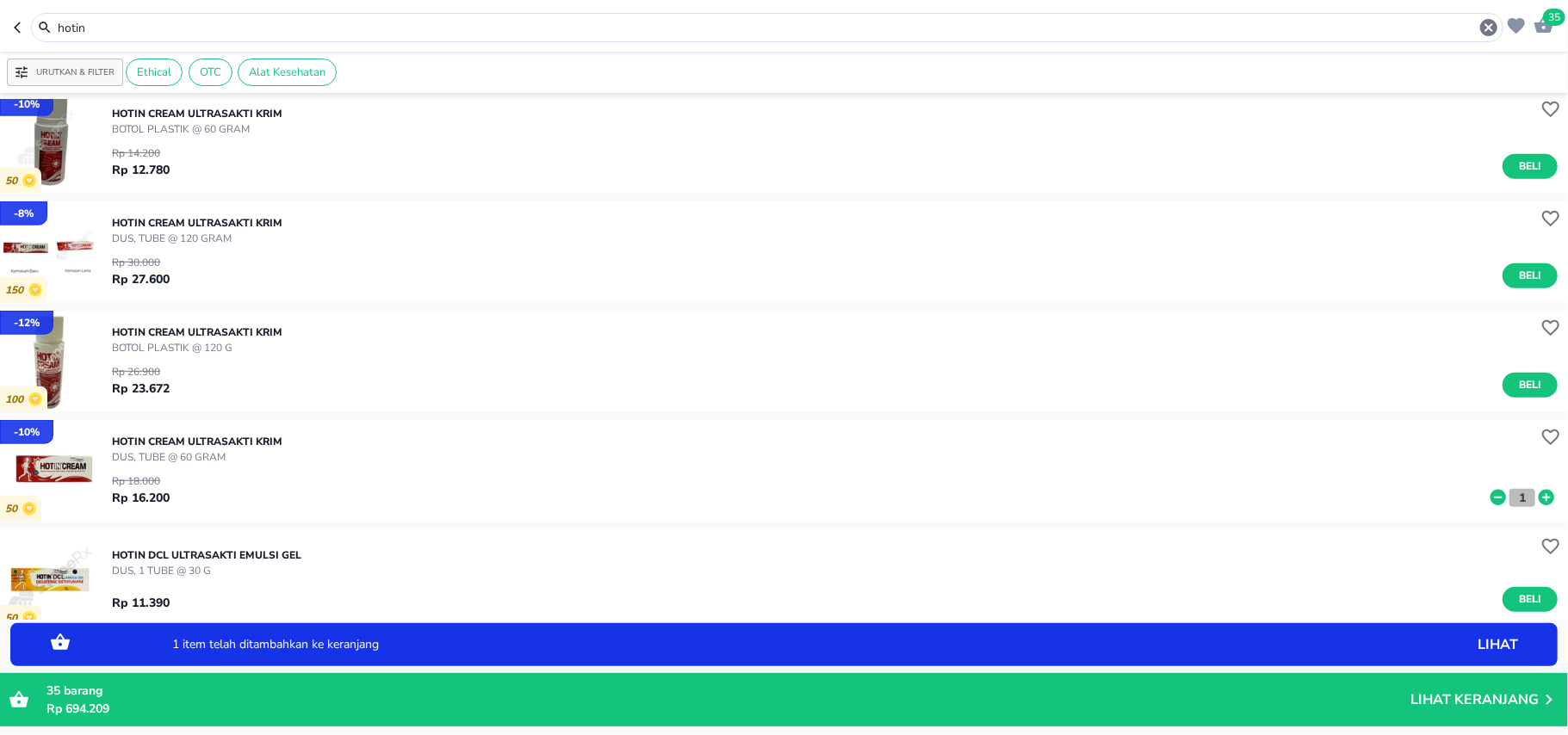
click at [1514, 503] on p "1" at bounding box center [1522, 498] width 16 height 18
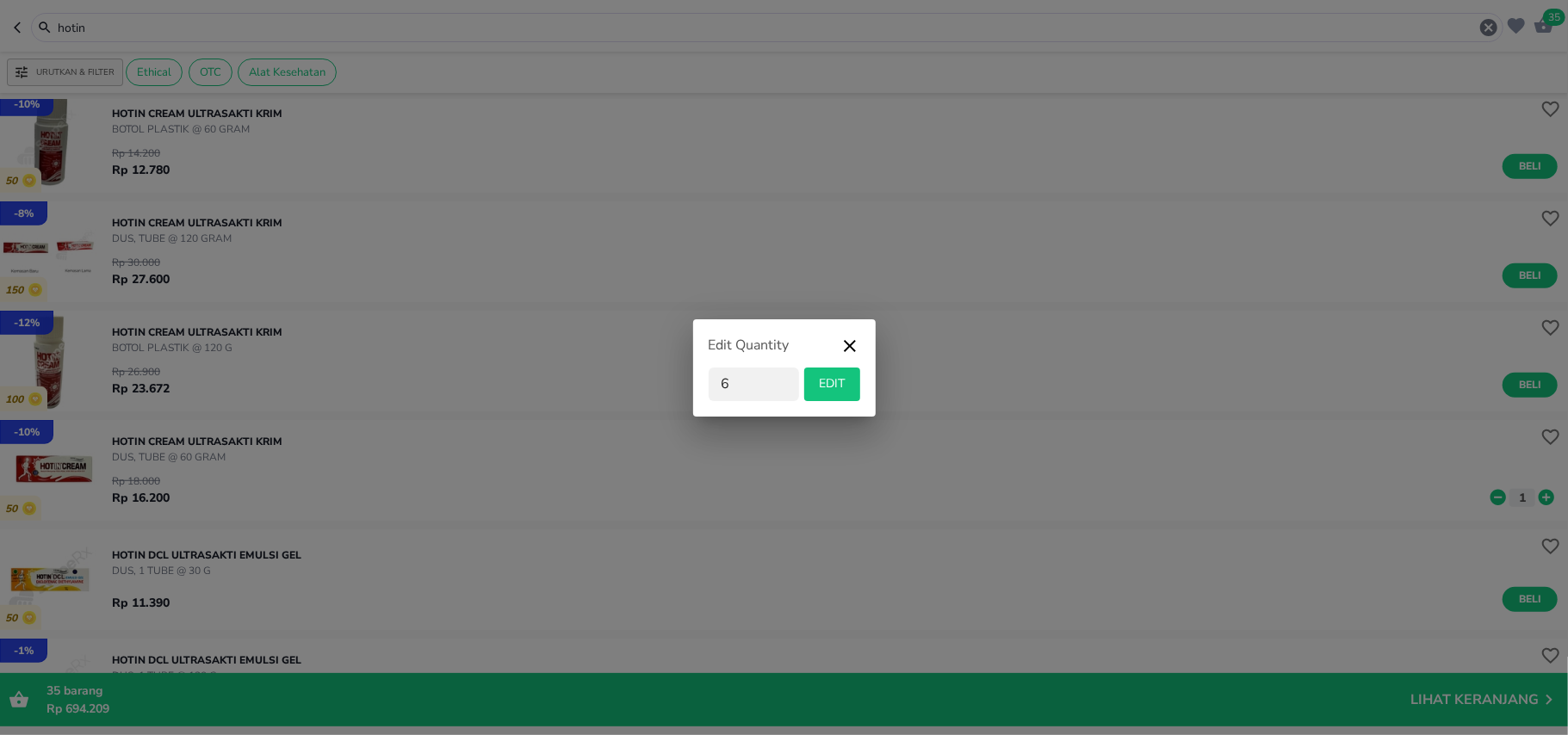
type input "6"
click at [839, 390] on span "EDIT" at bounding box center [832, 384] width 42 height 21
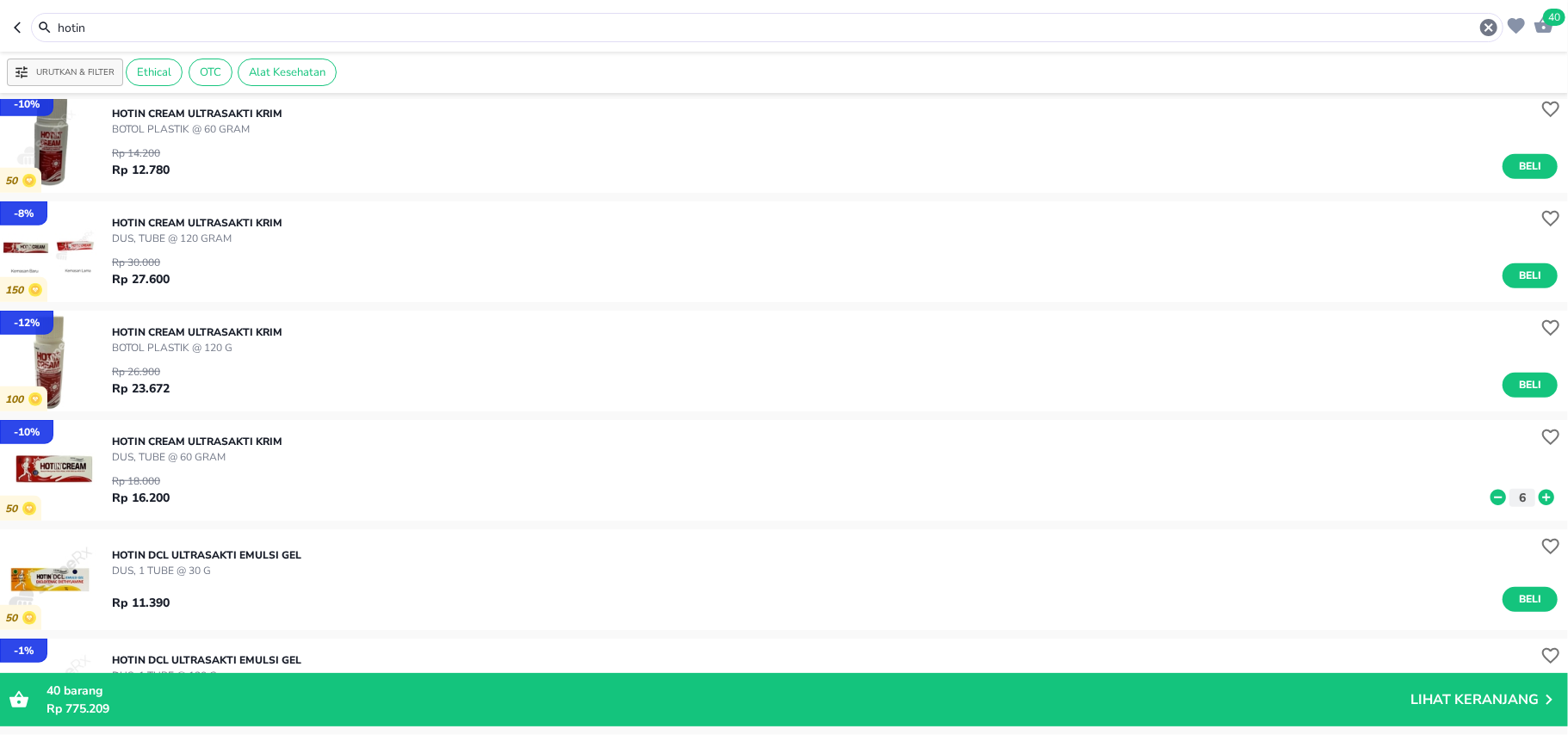
click at [91, 27] on input "hotin" at bounding box center [767, 28] width 1422 height 18
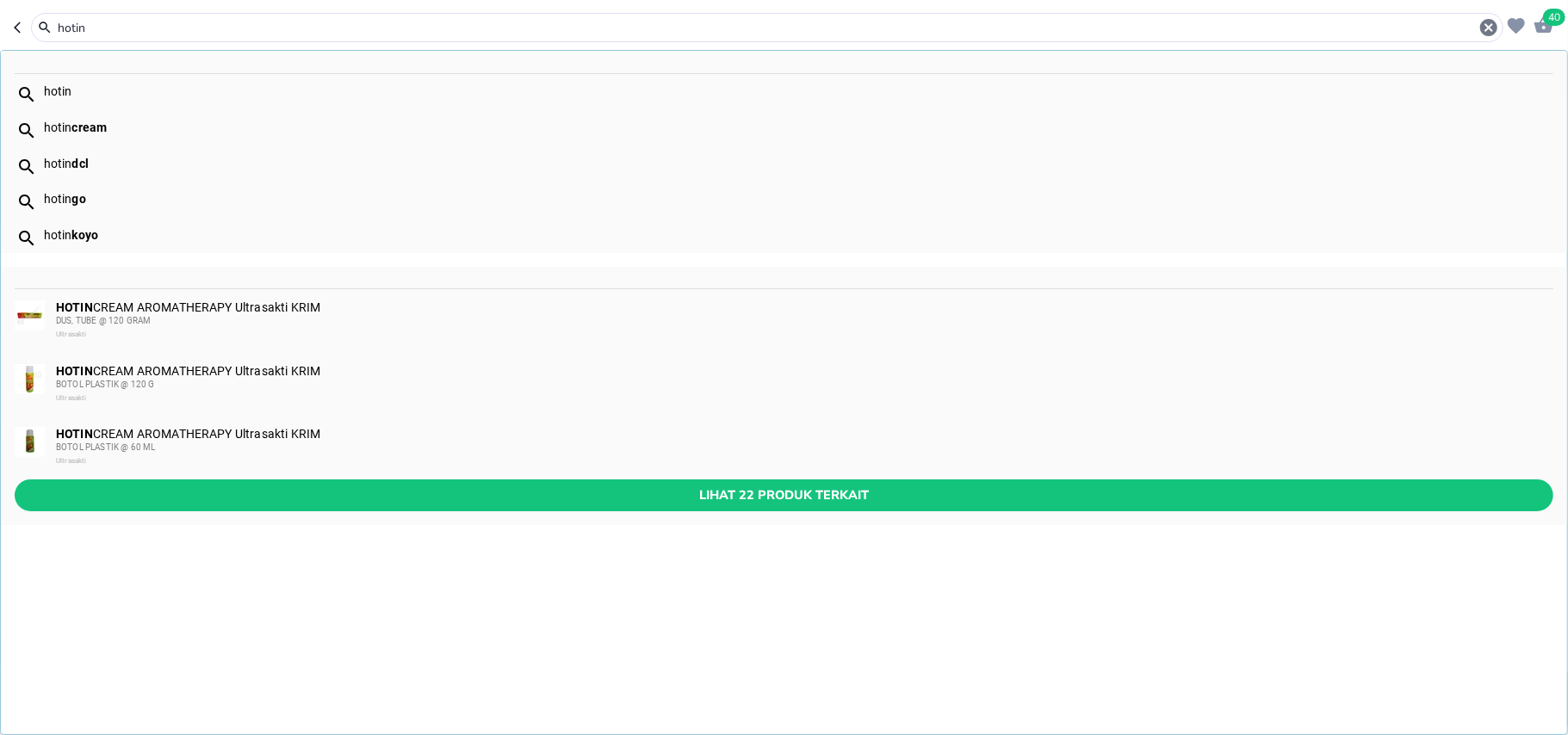
click at [91, 27] on input "hotin" at bounding box center [767, 28] width 1422 height 18
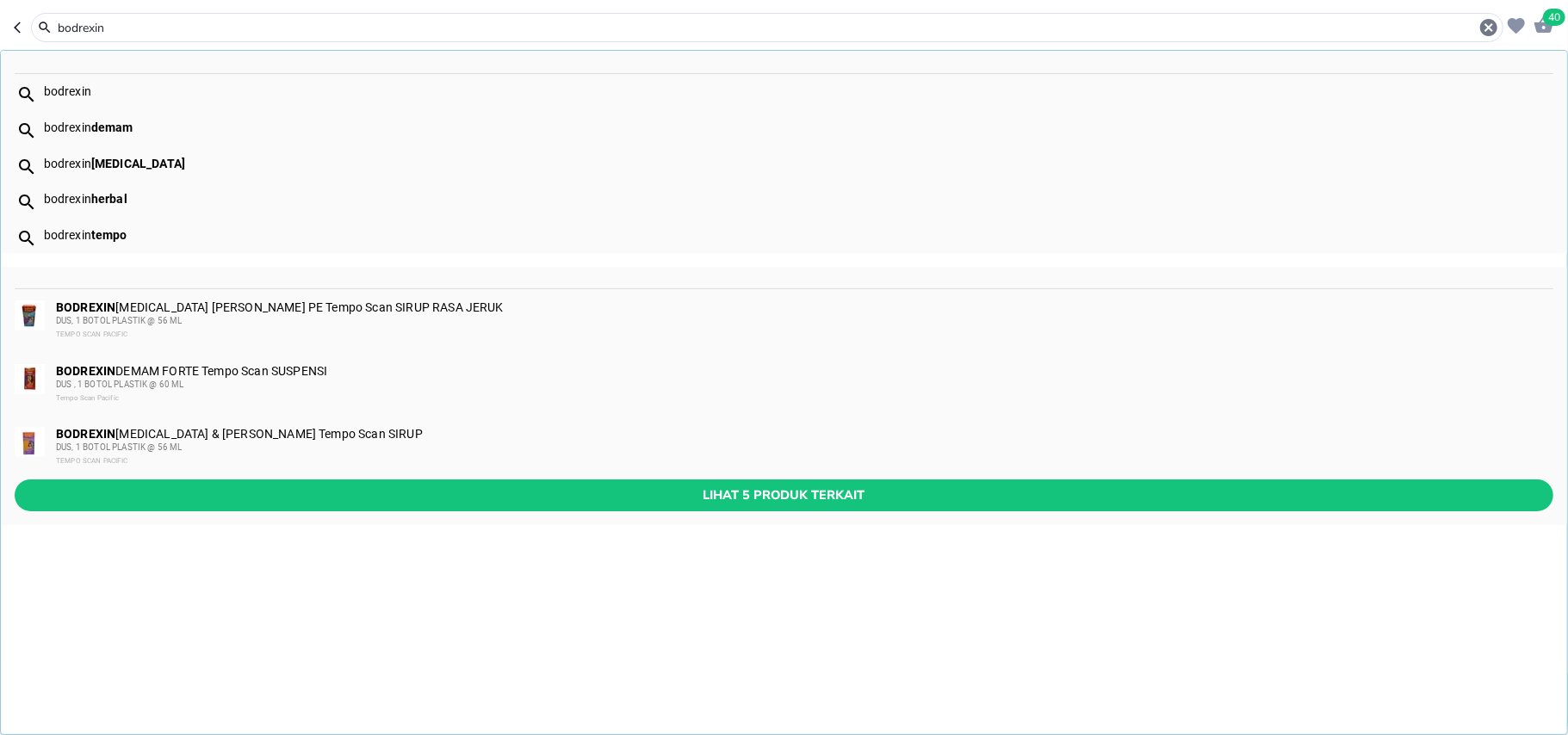
type input "bodrexin"
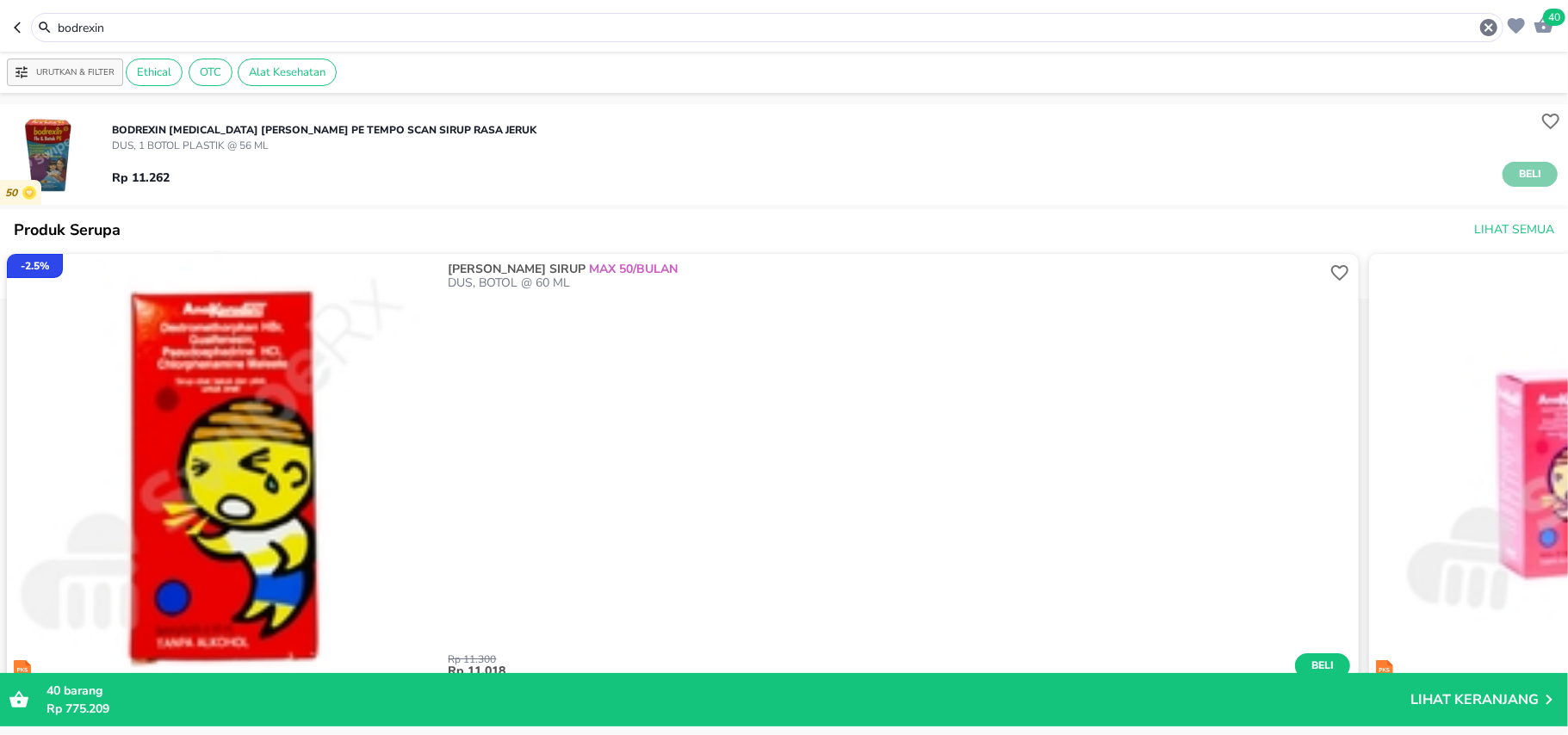
click at [1524, 165] on span "Beli" at bounding box center [1529, 174] width 29 height 18
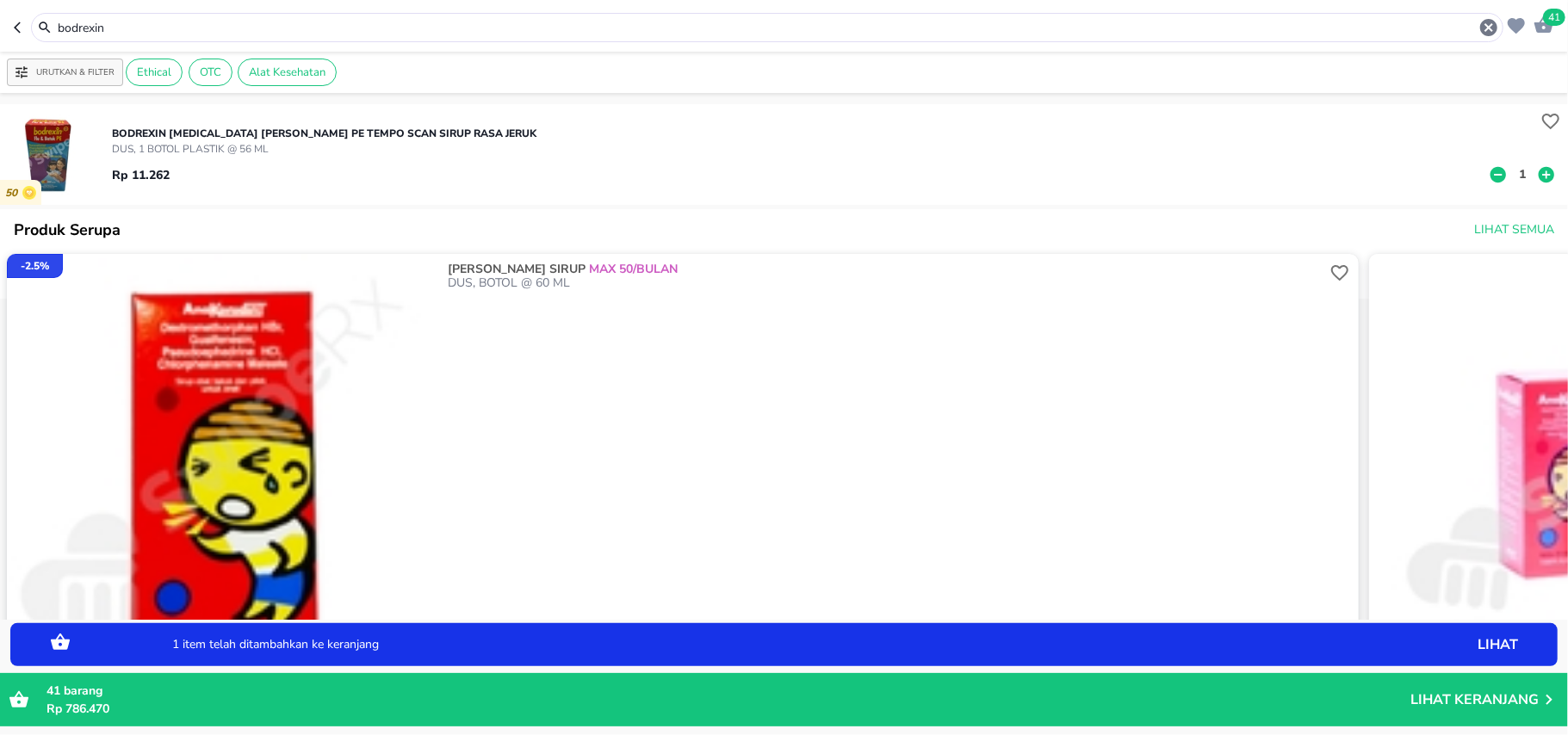
click at [1514, 171] on p "1" at bounding box center [1522, 174] width 16 height 18
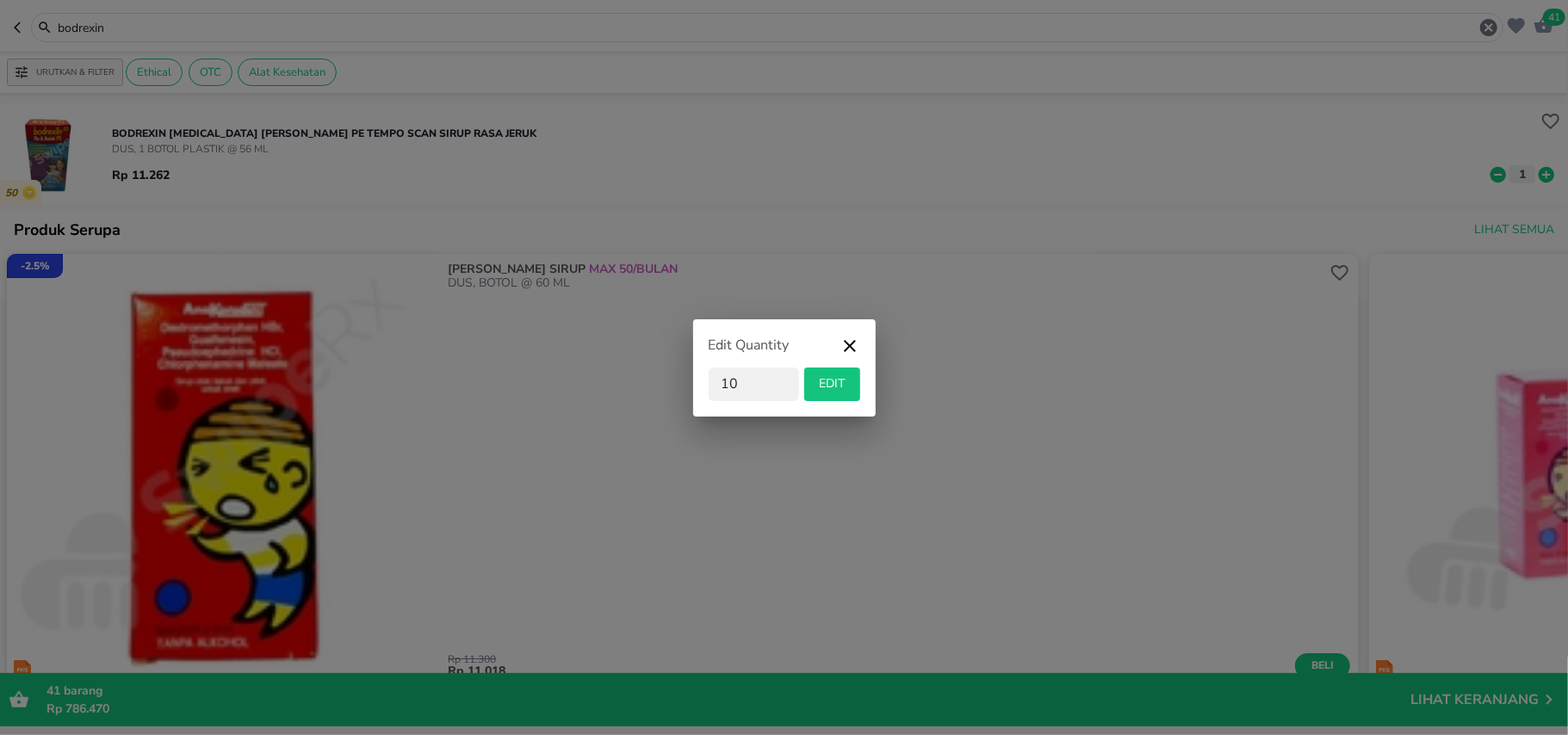
type input "10"
click at [820, 394] on button "EDIT" at bounding box center [832, 384] width 56 height 33
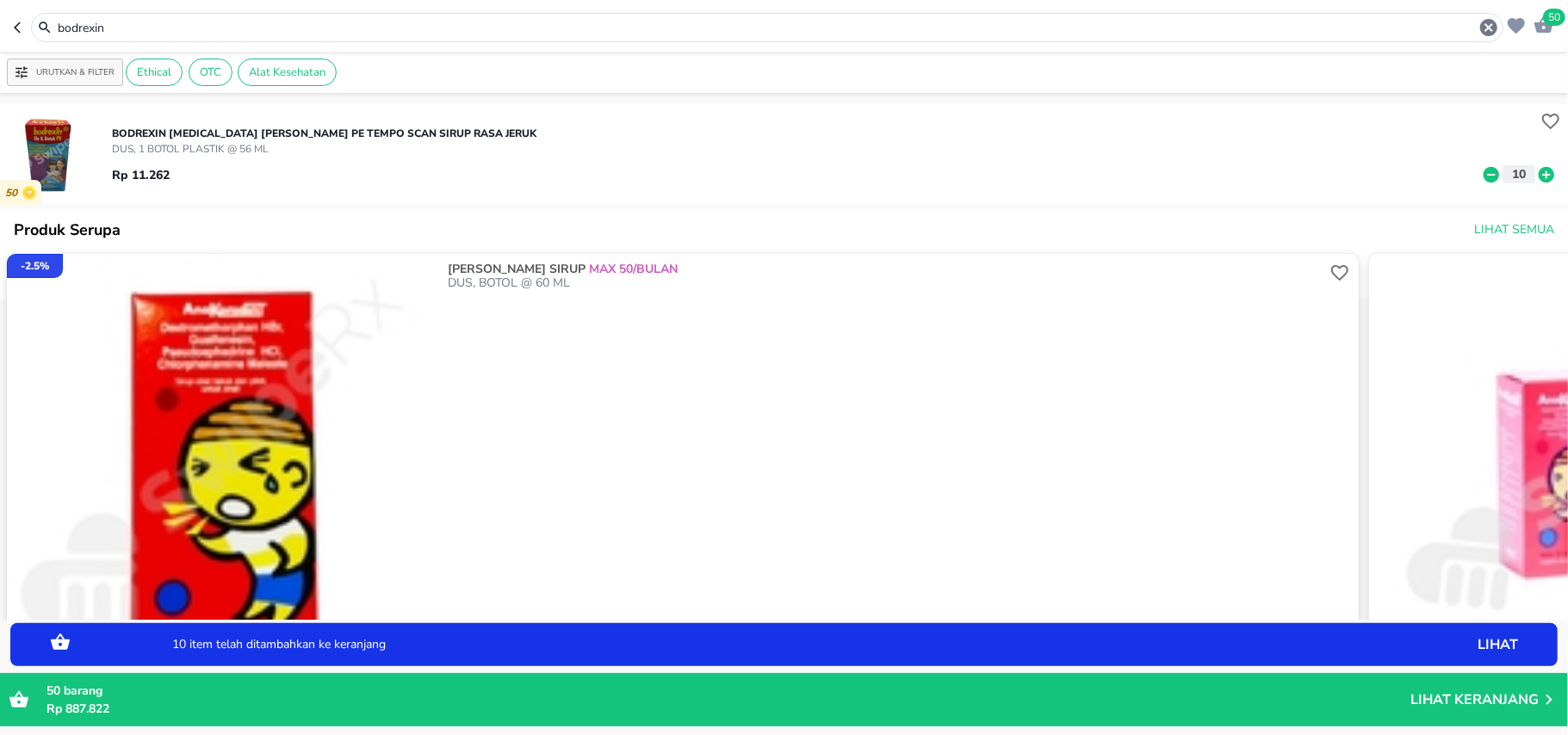
click at [91, 27] on input "bodrexin" at bounding box center [767, 28] width 1422 height 18
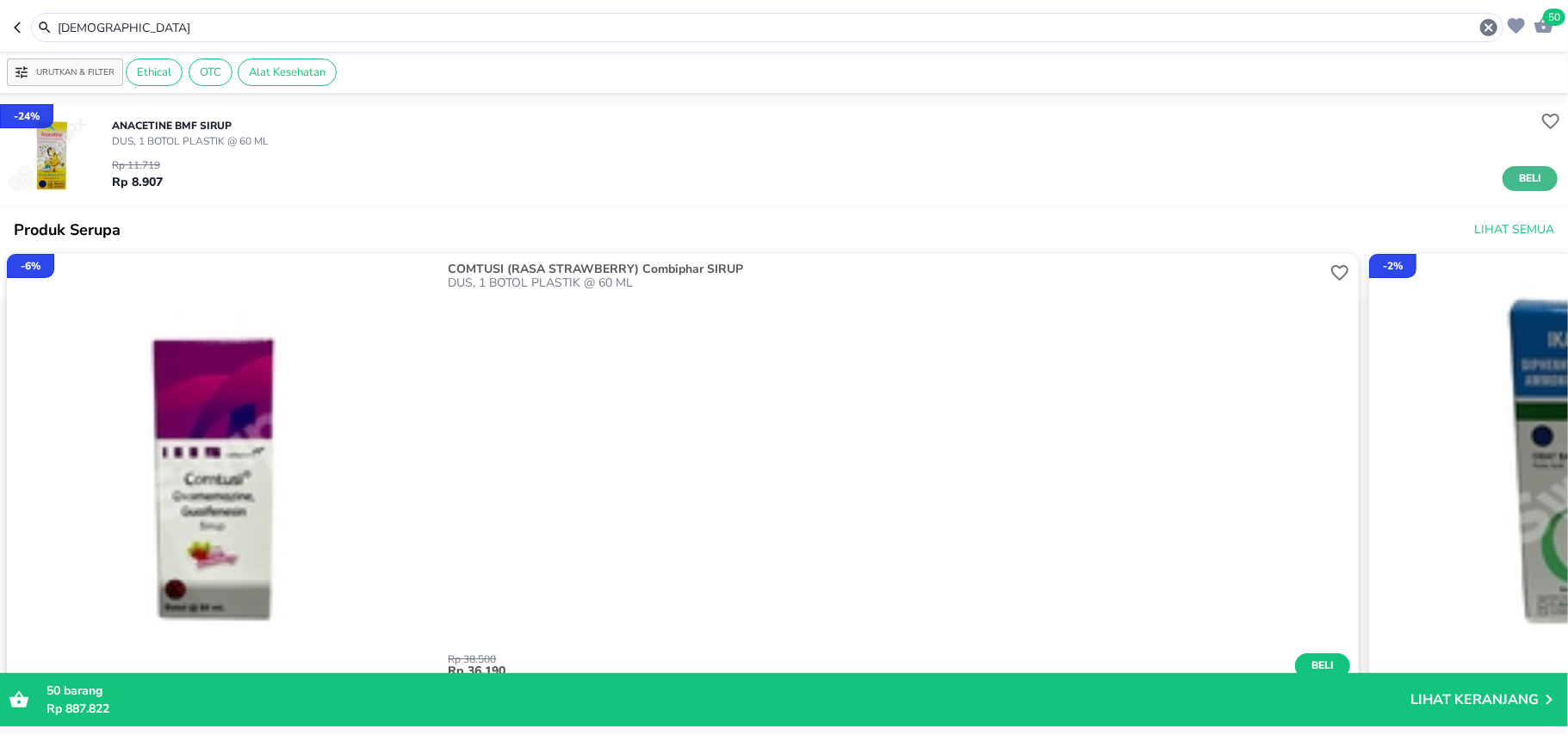
click at [1515, 171] on span "Beli" at bounding box center [1529, 178] width 29 height 18
click at [1535, 179] on icon at bounding box center [1546, 182] width 22 height 19
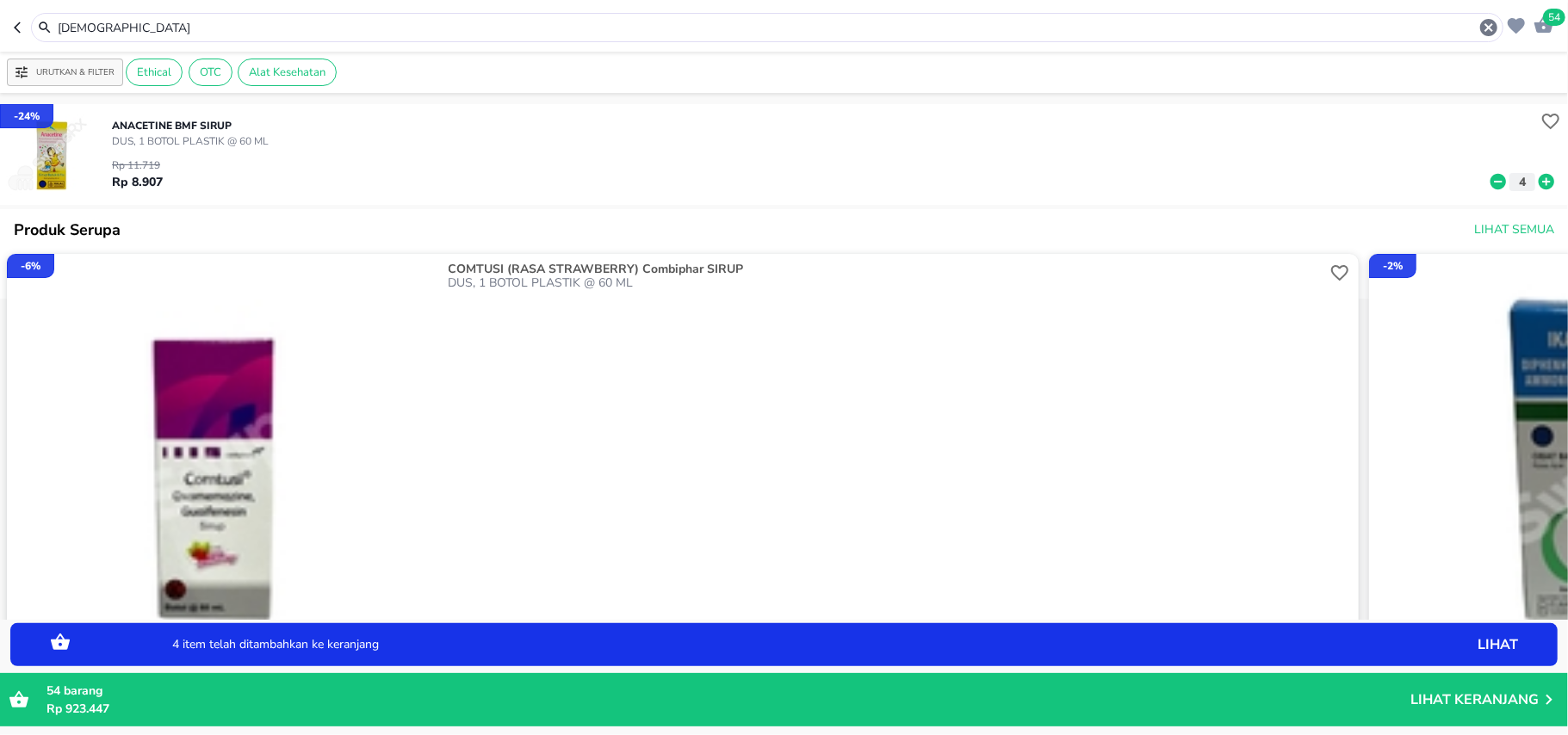
click at [1535, 179] on icon at bounding box center [1546, 182] width 22 height 19
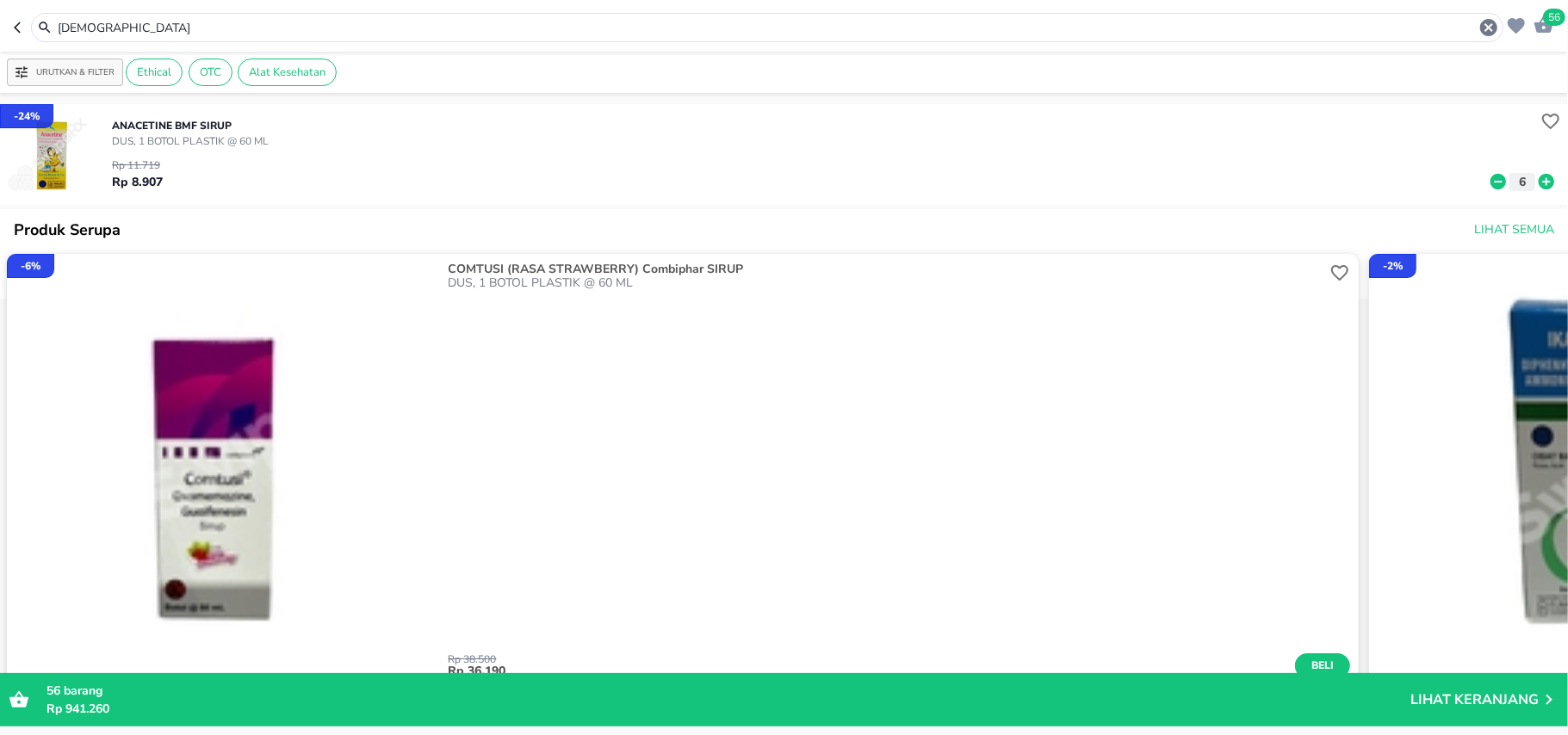
click at [158, 25] on input "anacetin" at bounding box center [767, 28] width 1422 height 18
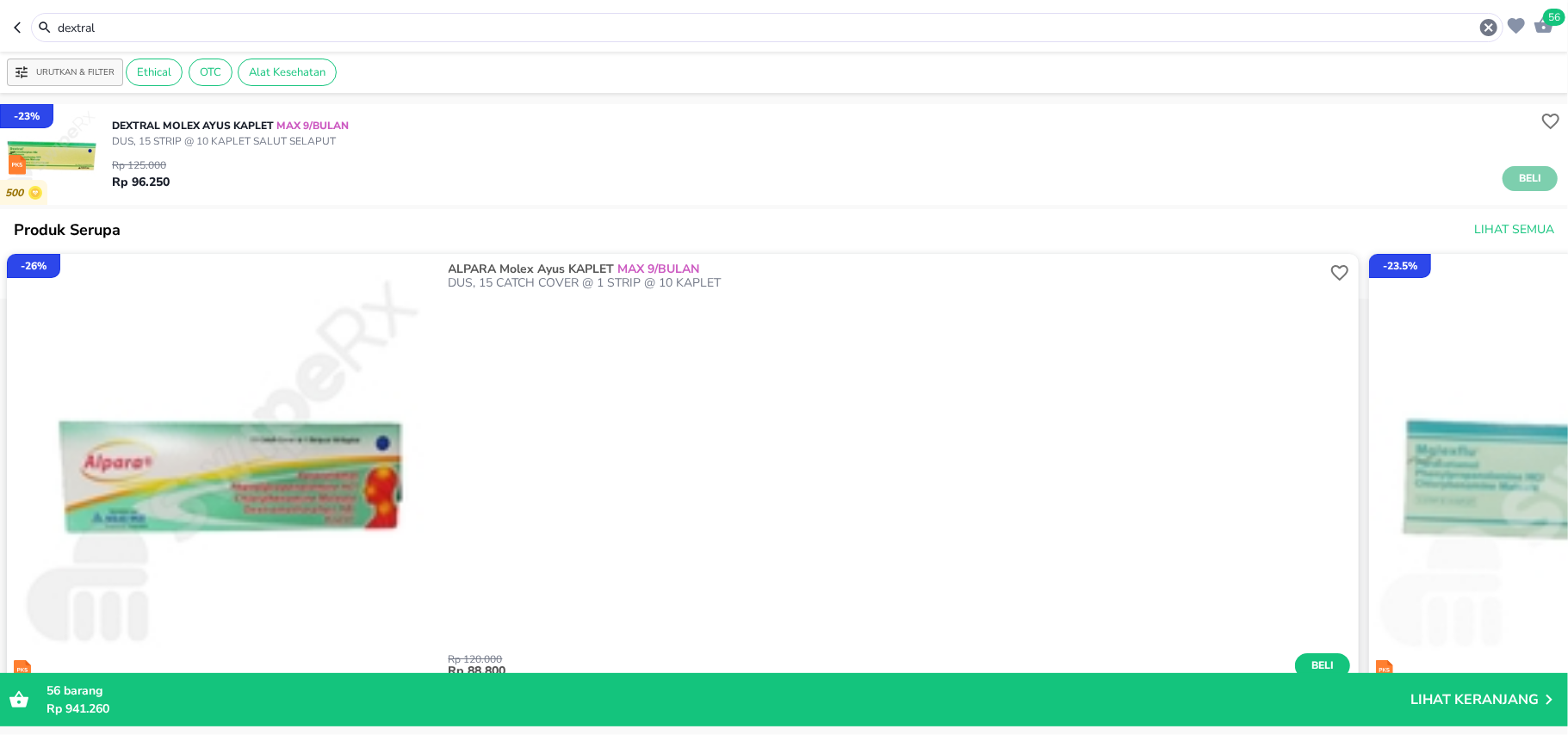
click at [1523, 171] on span "Beli" at bounding box center [1529, 178] width 29 height 18
click at [77, 25] on input "dextral" at bounding box center [767, 28] width 1422 height 18
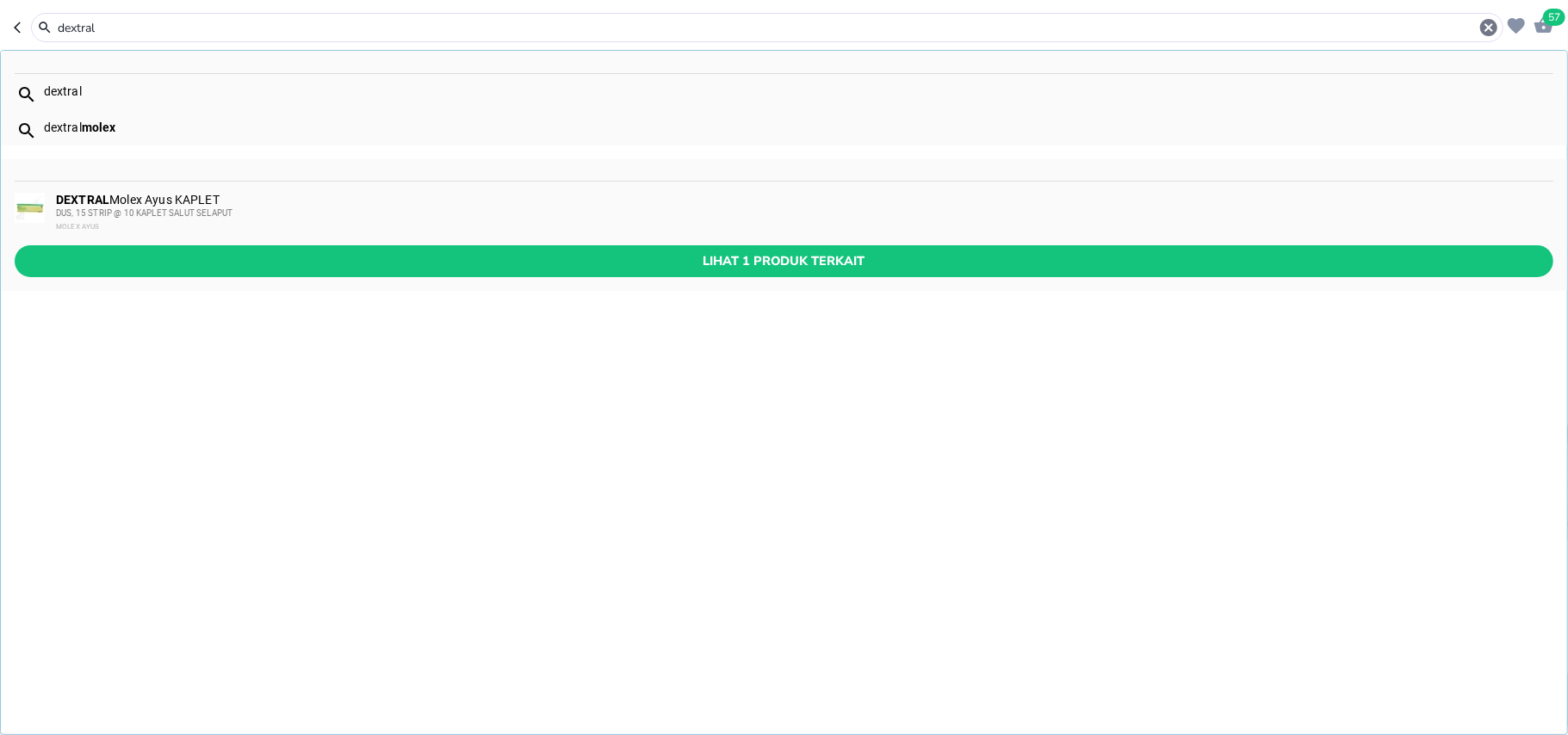
click at [77, 25] on input "dextral" at bounding box center [767, 28] width 1422 height 18
click at [91, 48] on header "57 dextral dextral dextral molex DEXTRAL Molex Ayus KAPLET DUS, 15 STRIP @ 10 K…" at bounding box center [784, 25] width 1568 height 52
click at [108, 32] on input "dextral" at bounding box center [767, 28] width 1422 height 18
click at [108, 31] on input "dextral" at bounding box center [767, 28] width 1422 height 18
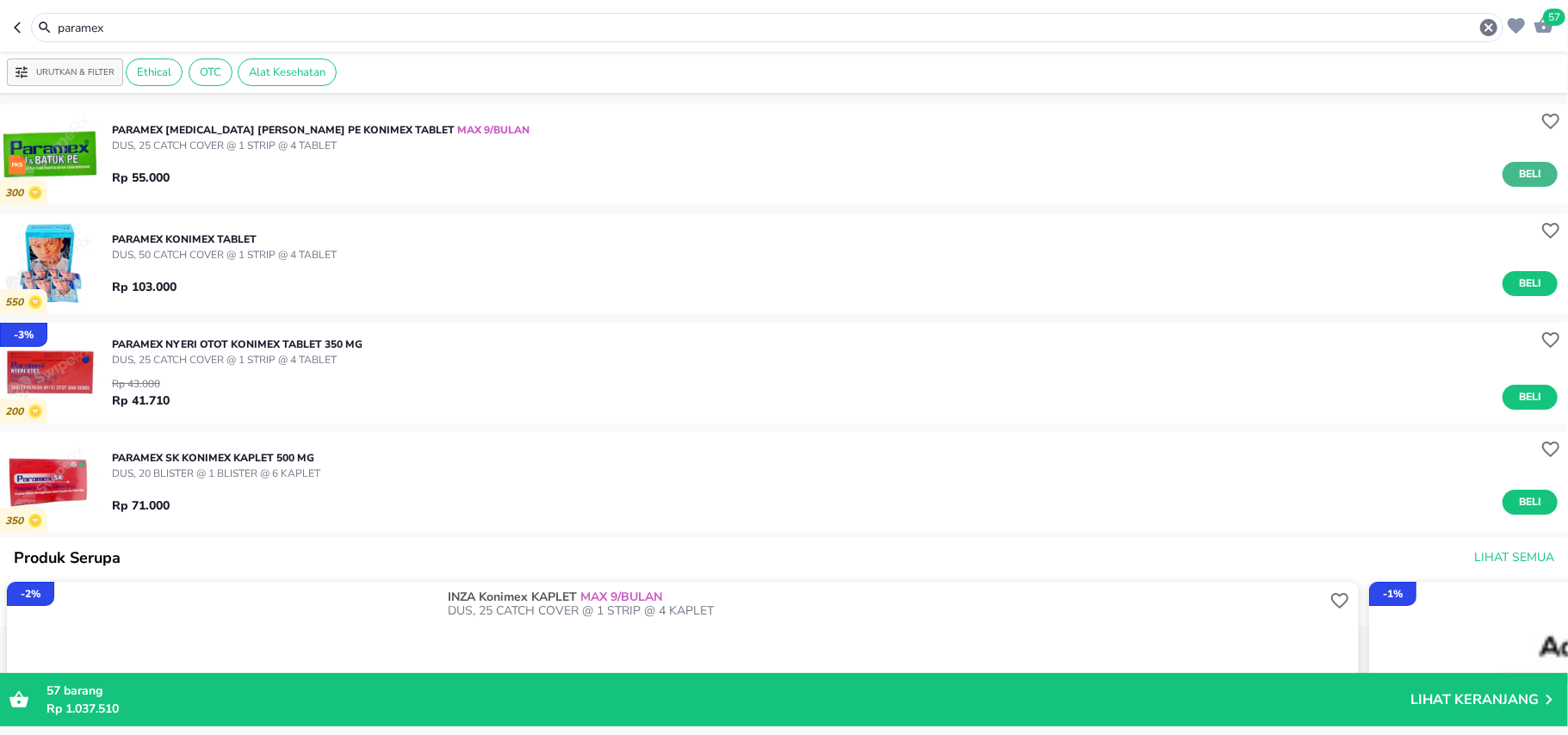
click at [1502, 180] on button "Beli" at bounding box center [1529, 174] width 55 height 25
click at [106, 33] on input "paramex" at bounding box center [767, 28] width 1422 height 18
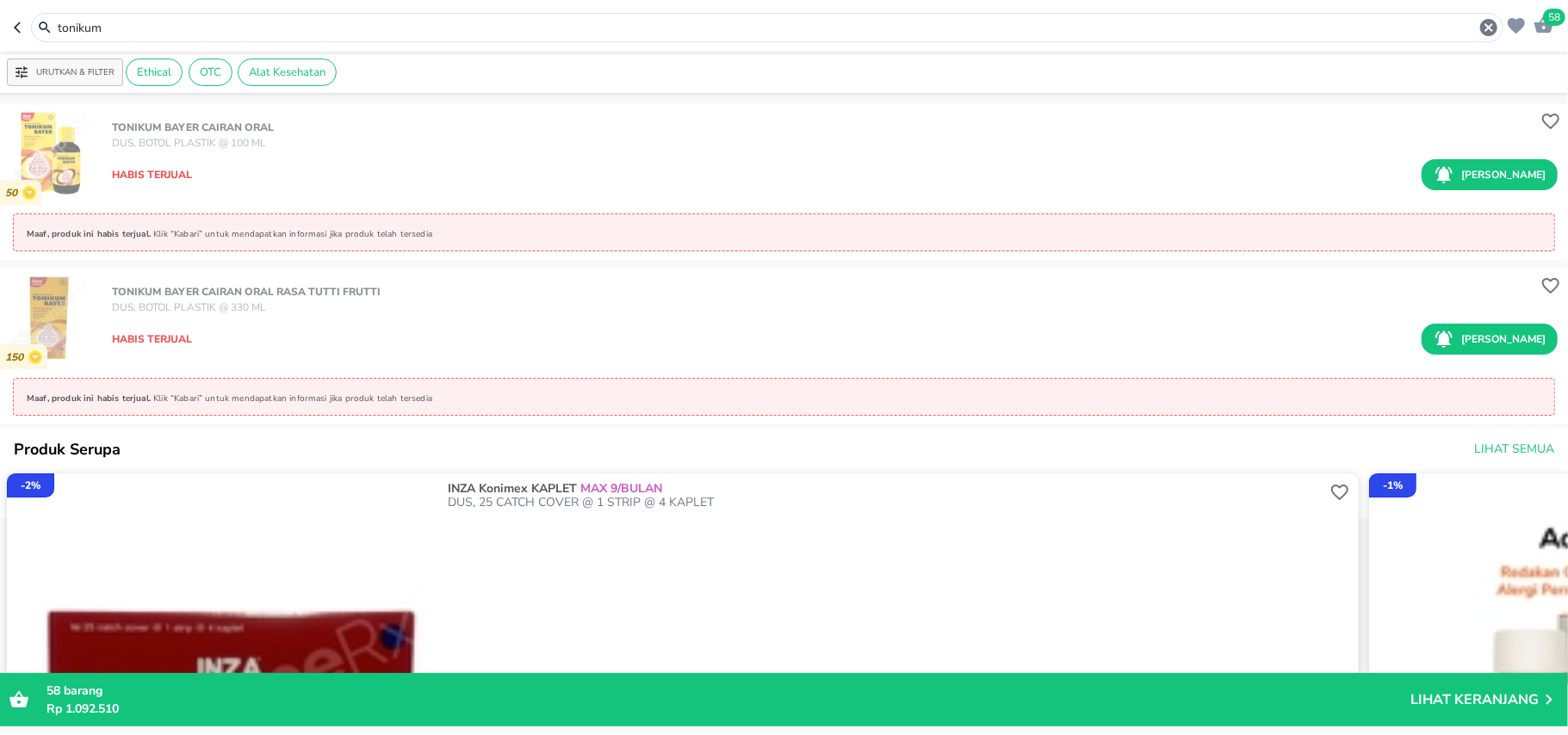
click at [98, 34] on input "tonikum" at bounding box center [767, 28] width 1422 height 18
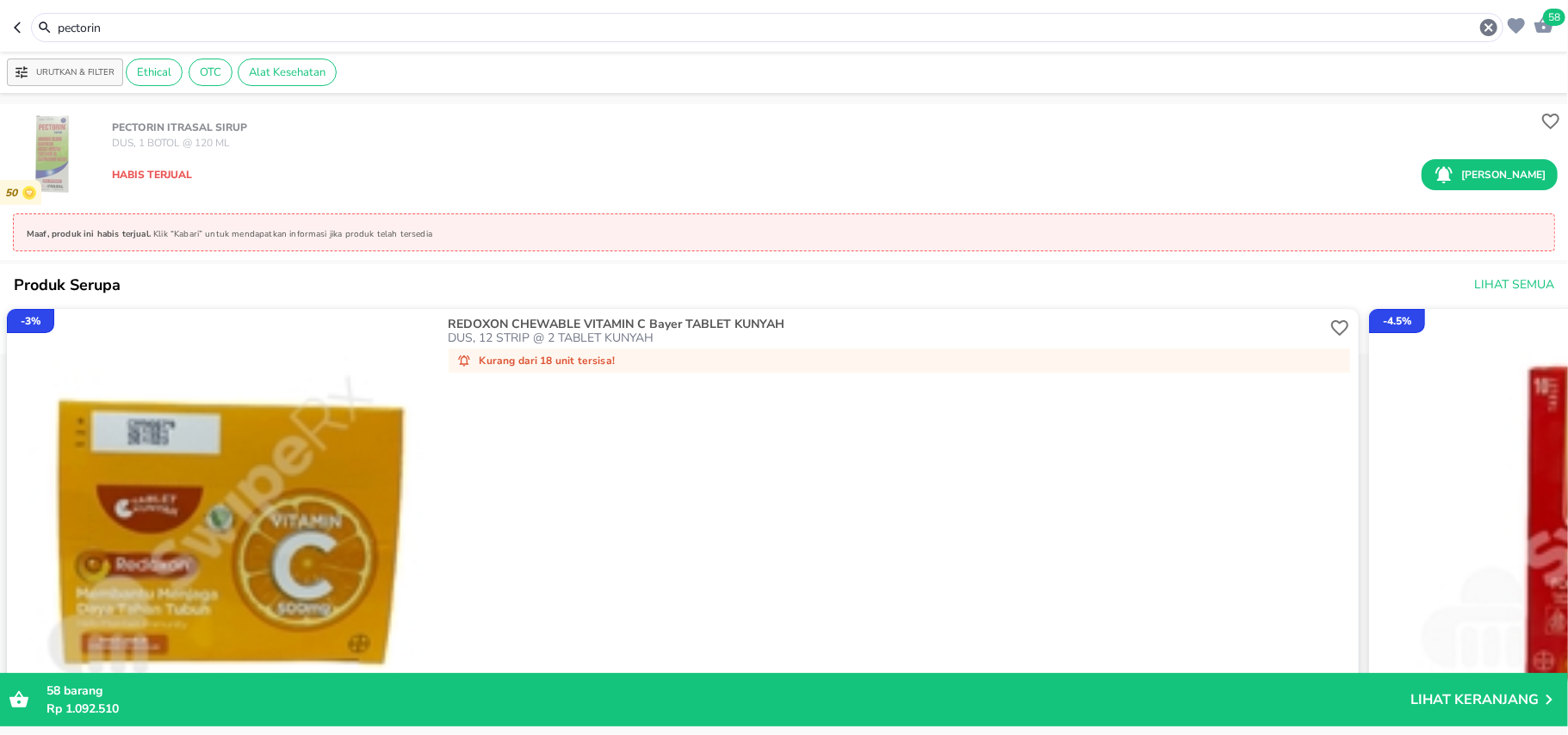
click at [90, 29] on input "pectorin" at bounding box center [767, 28] width 1422 height 18
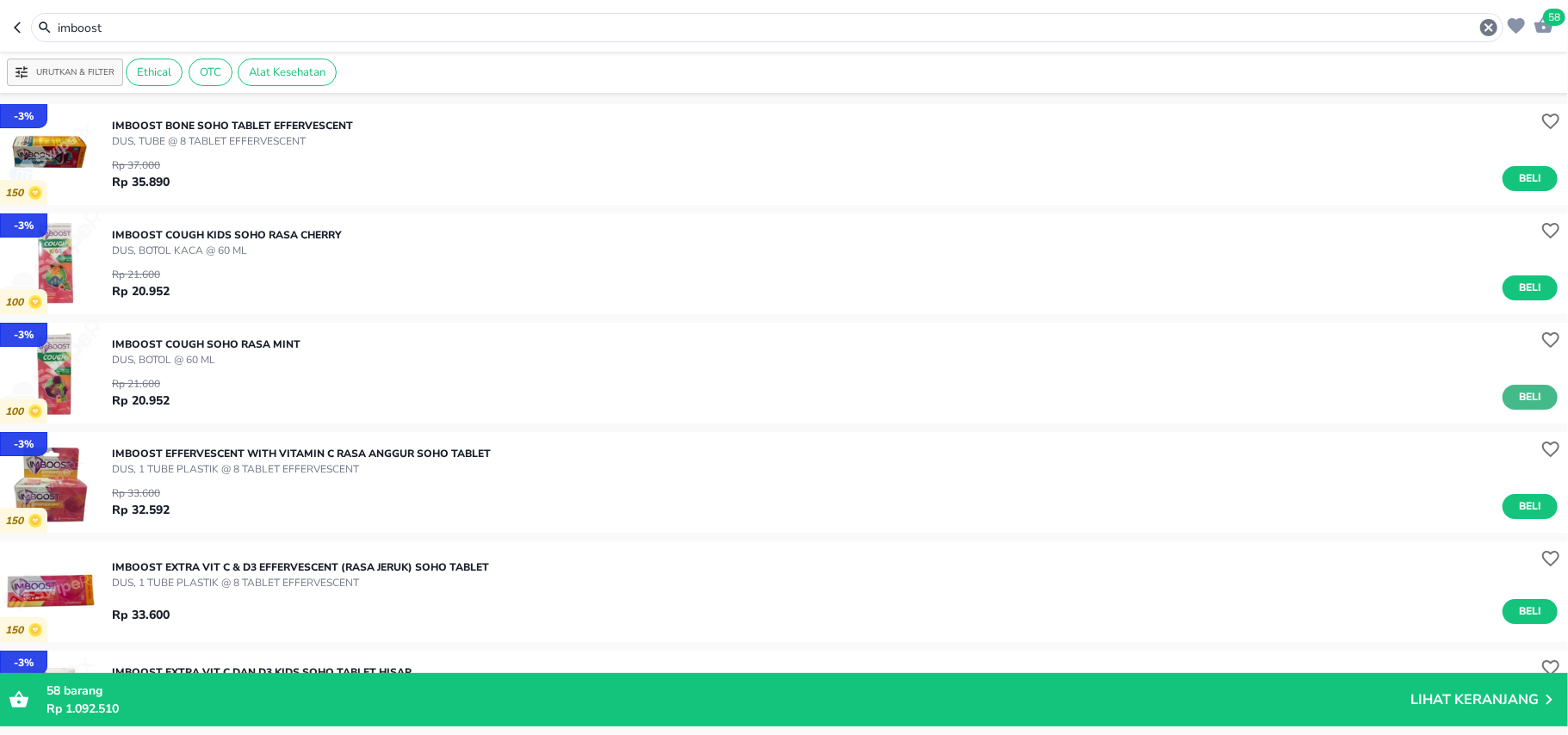
click at [1515, 393] on span "Beli" at bounding box center [1529, 397] width 29 height 18
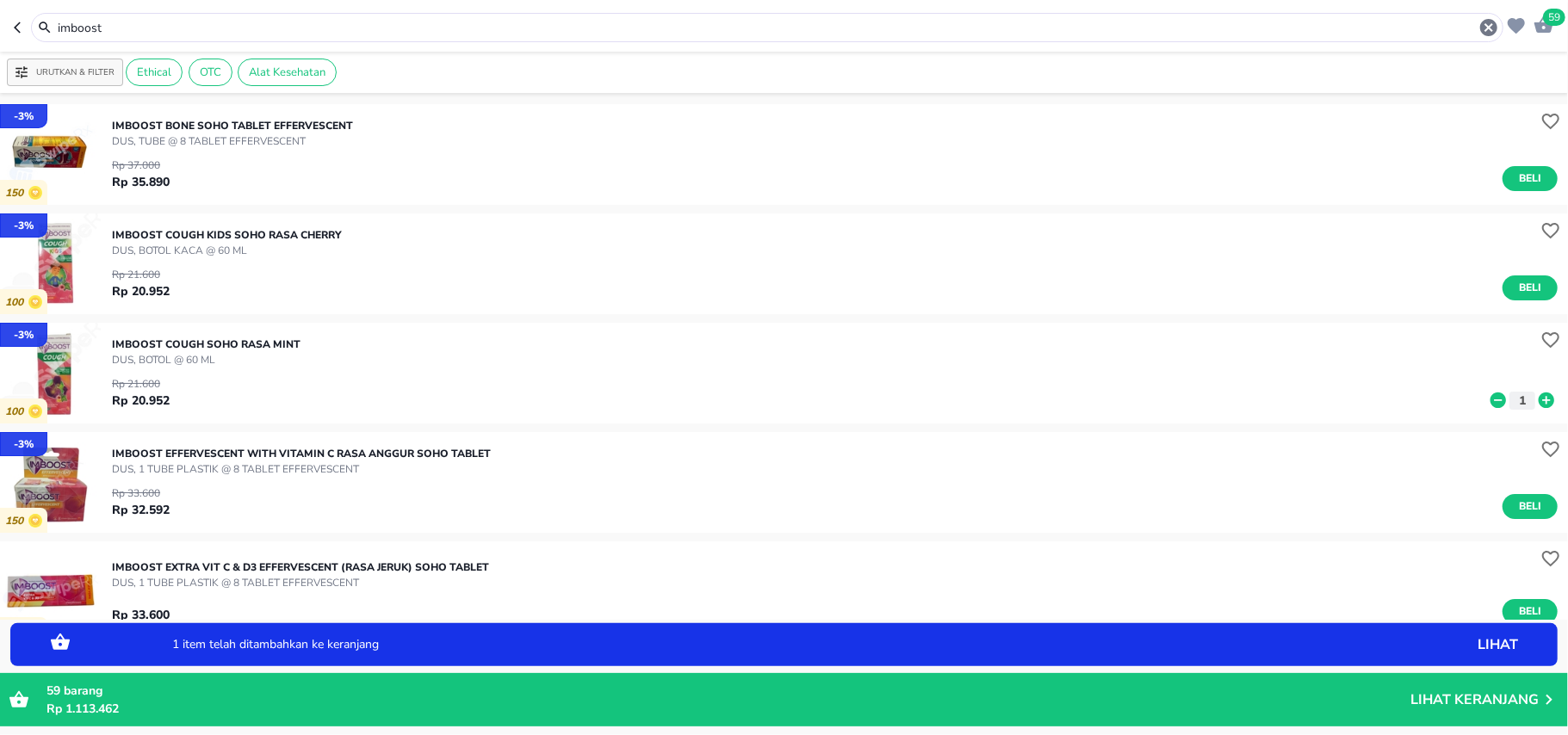
click at [1539, 393] on icon at bounding box center [1547, 400] width 16 height 16
click at [97, 25] on input "imboost" at bounding box center [767, 28] width 1422 height 18
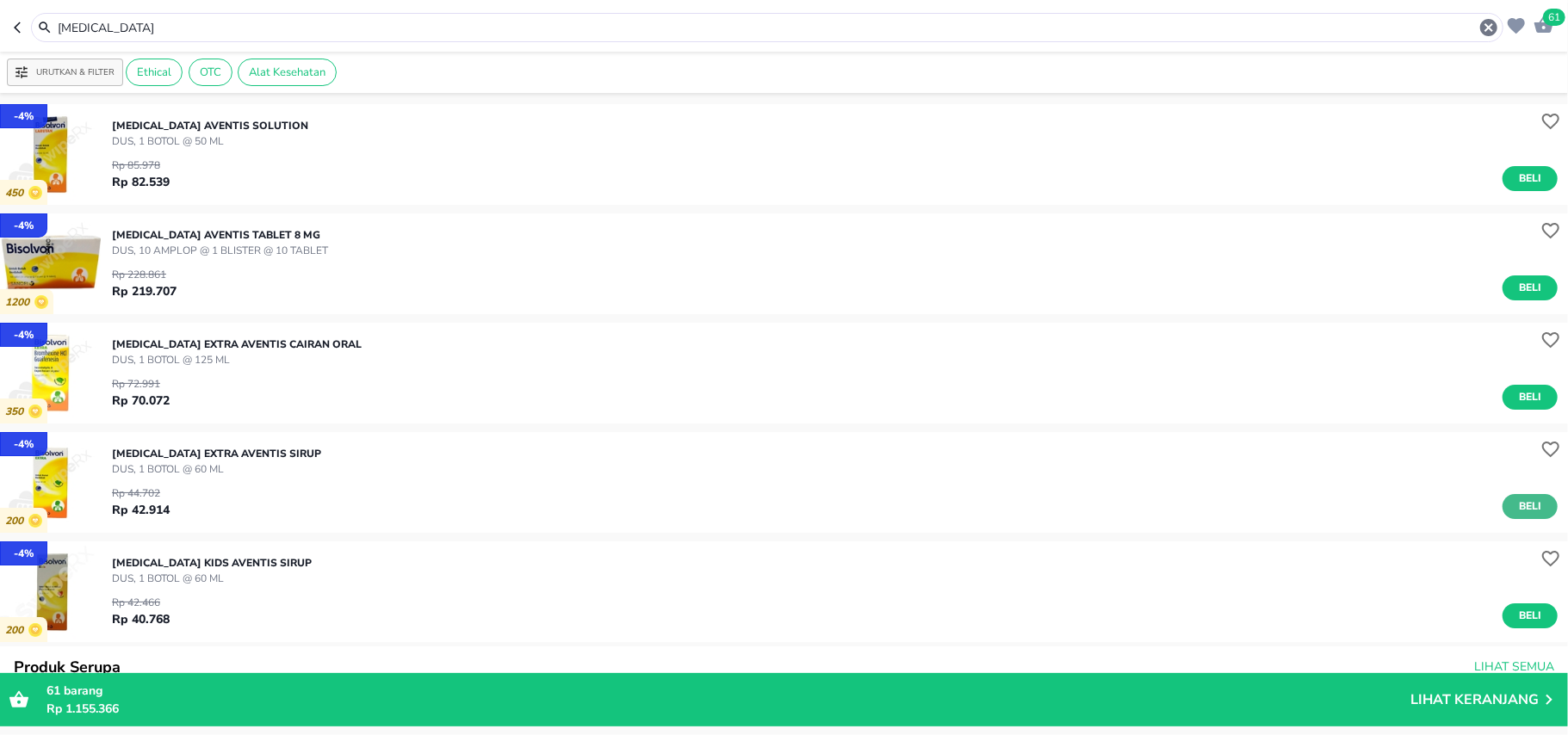
click at [1515, 514] on span "Beli" at bounding box center [1529, 506] width 29 height 18
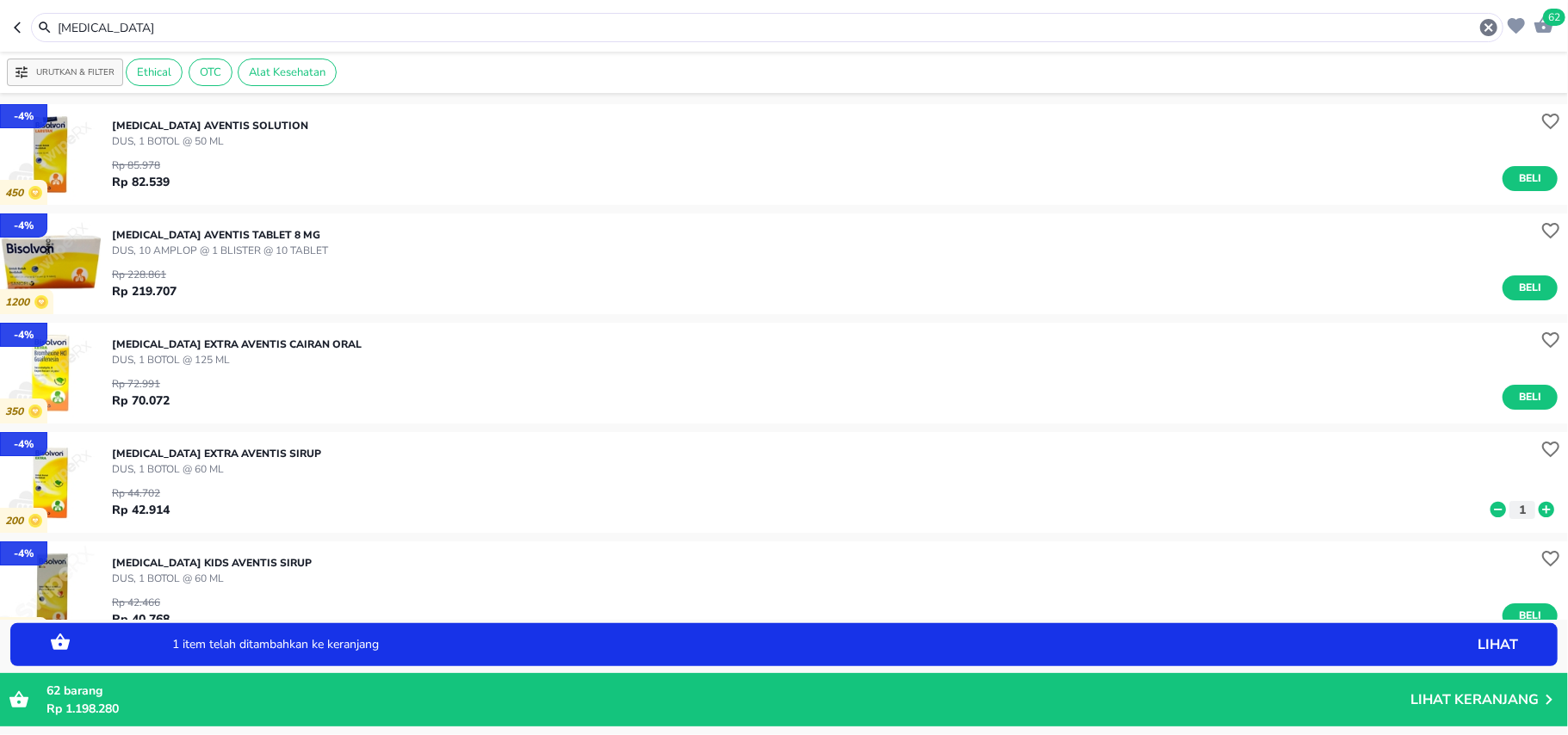
click at [1539, 511] on icon at bounding box center [1546, 510] width 22 height 19
click at [1539, 511] on icon at bounding box center [1547, 510] width 16 height 16
click at [84, 29] on input "bisolvon" at bounding box center [767, 28] width 1422 height 18
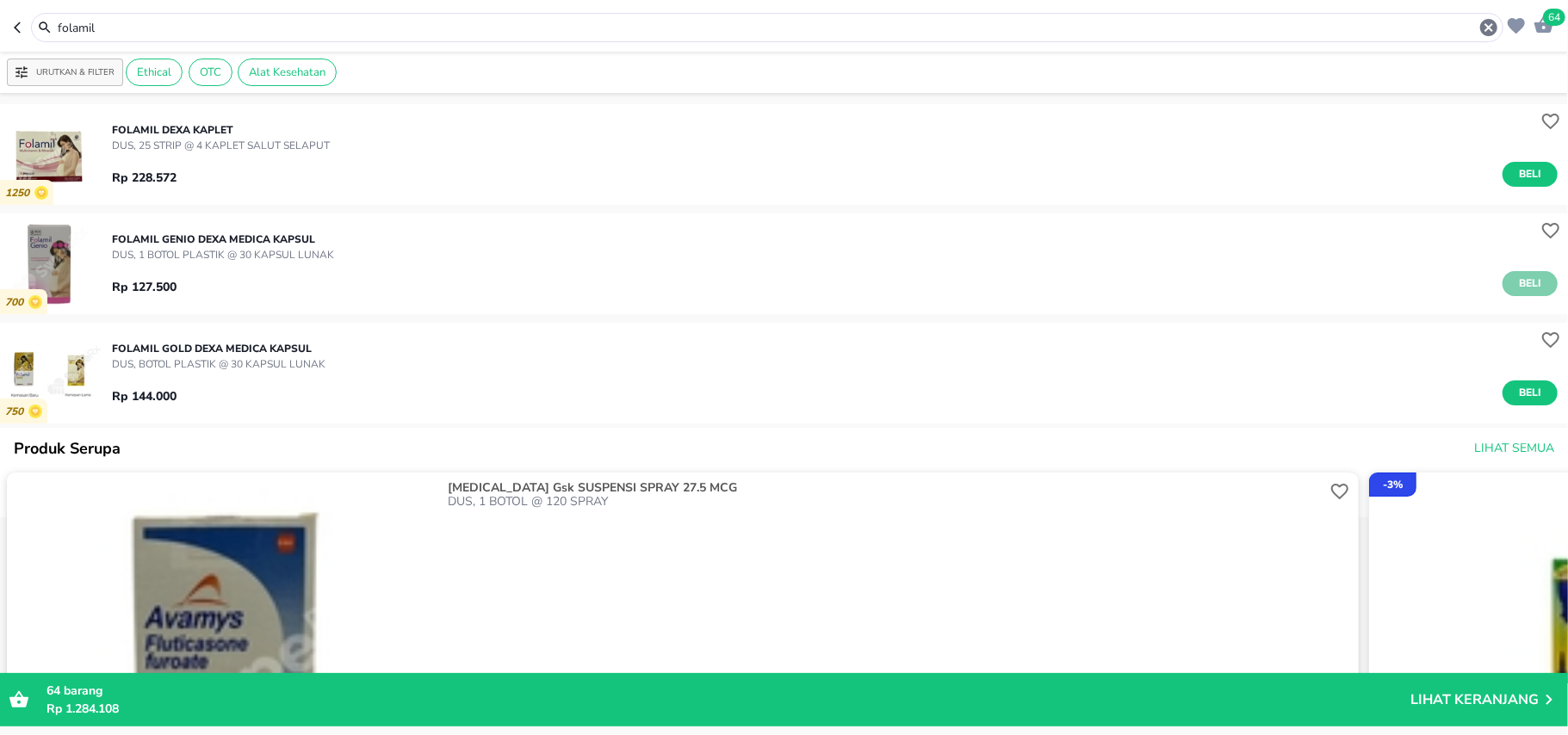
click at [1502, 280] on button "Beli" at bounding box center [1529, 283] width 55 height 25
click at [1539, 289] on icon at bounding box center [1547, 283] width 16 height 16
click at [143, 25] on input "folamil" at bounding box center [767, 28] width 1422 height 18
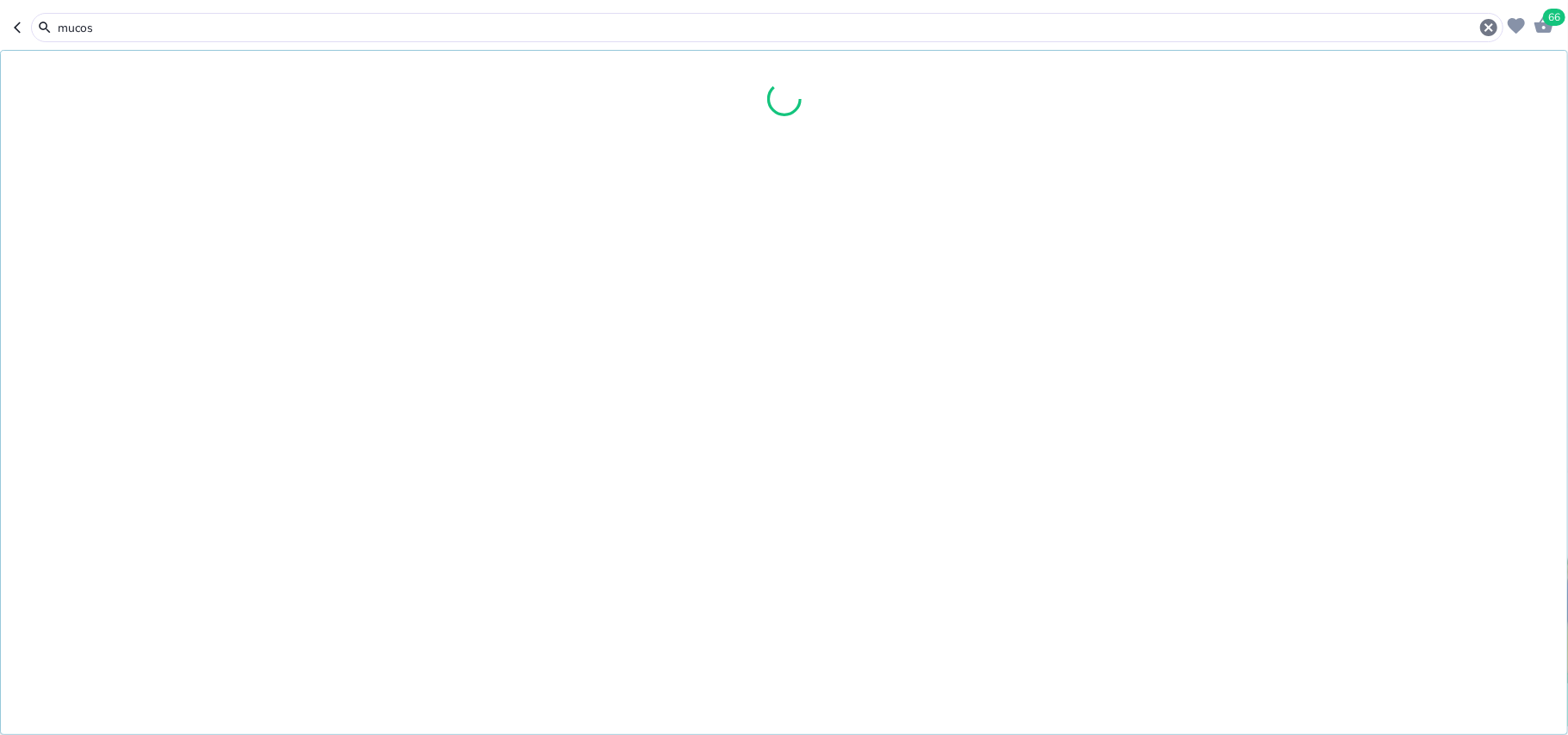
type input "mucos"
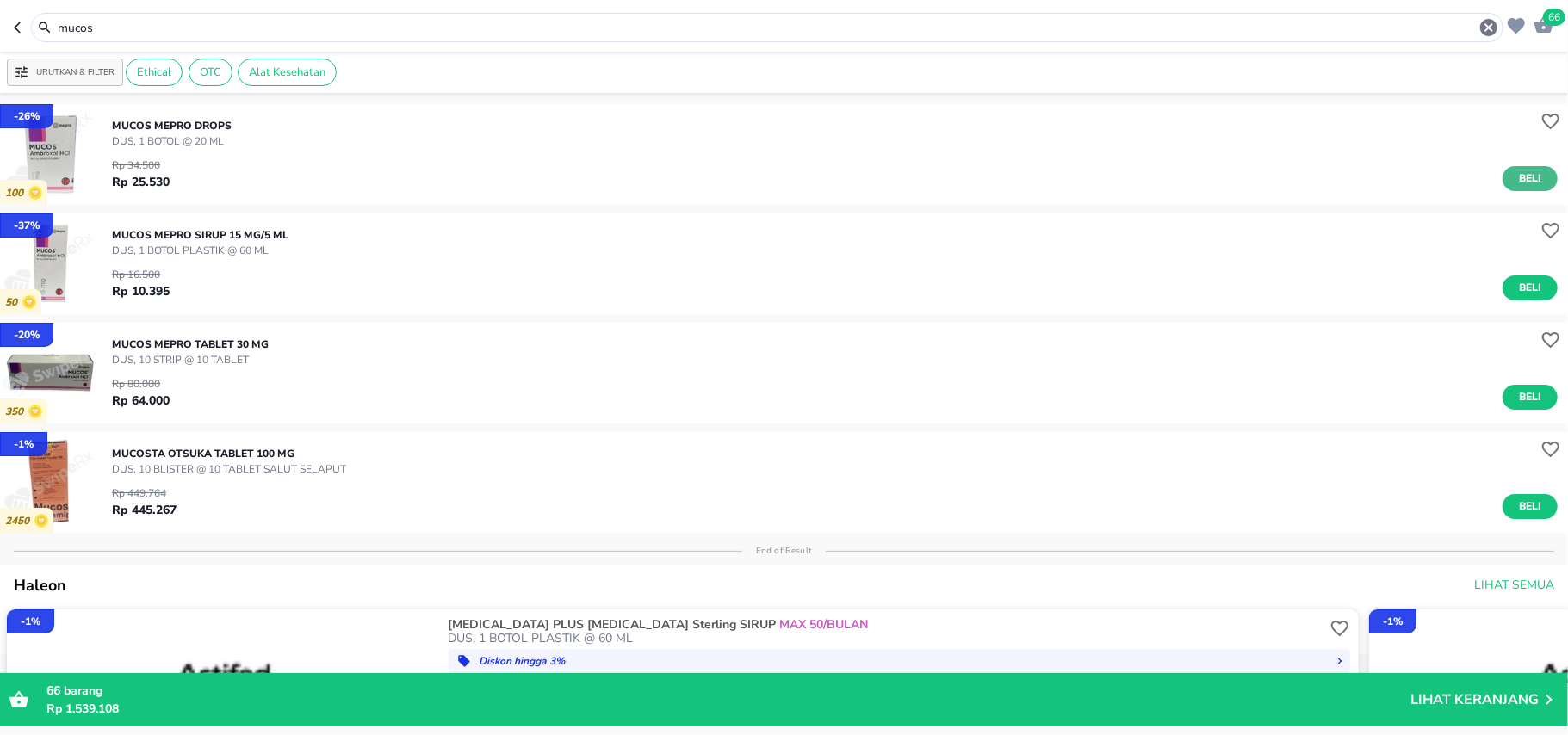
click at [1515, 181] on span "Beli" at bounding box center [1529, 178] width 29 height 18
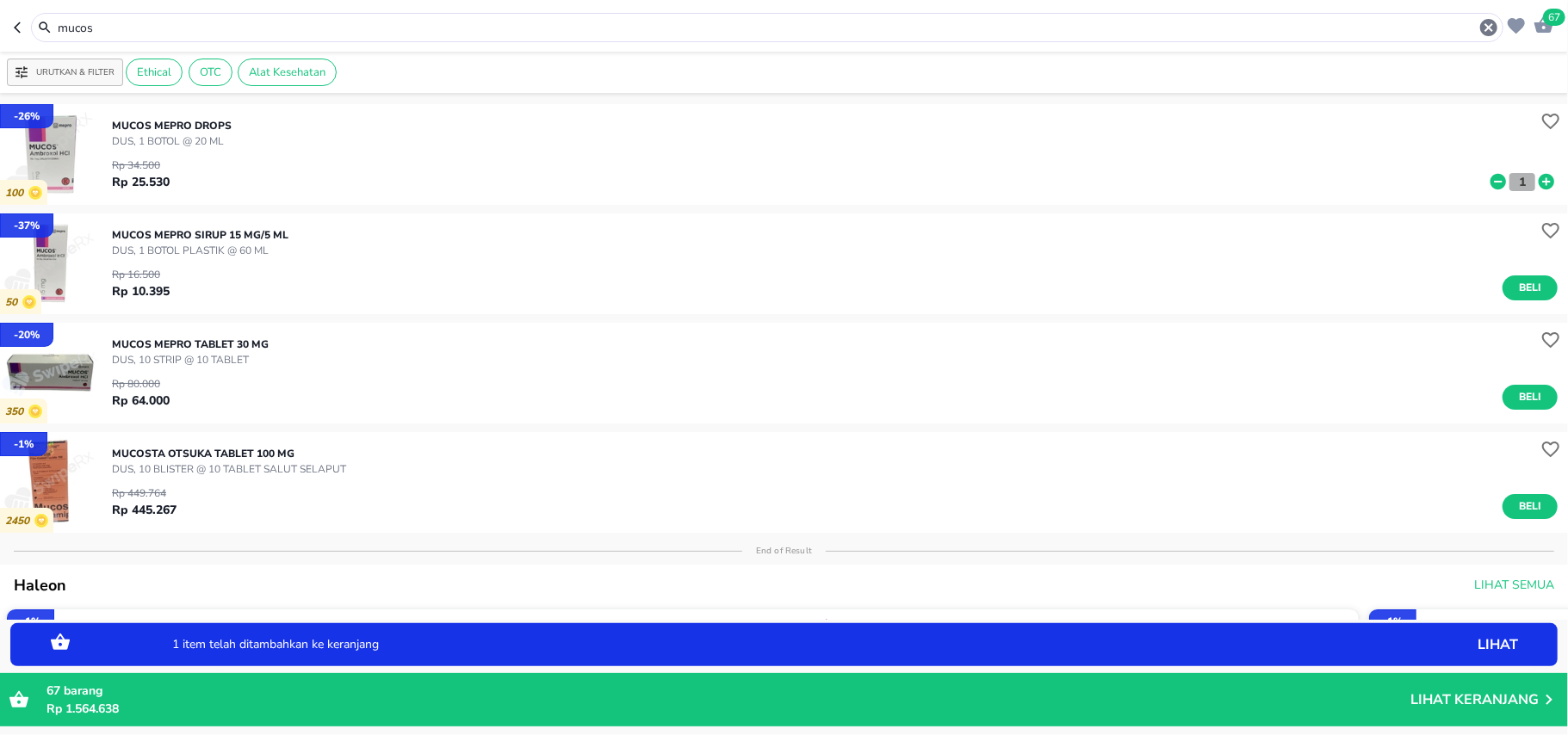
click at [1514, 181] on p "1" at bounding box center [1522, 182] width 16 height 18
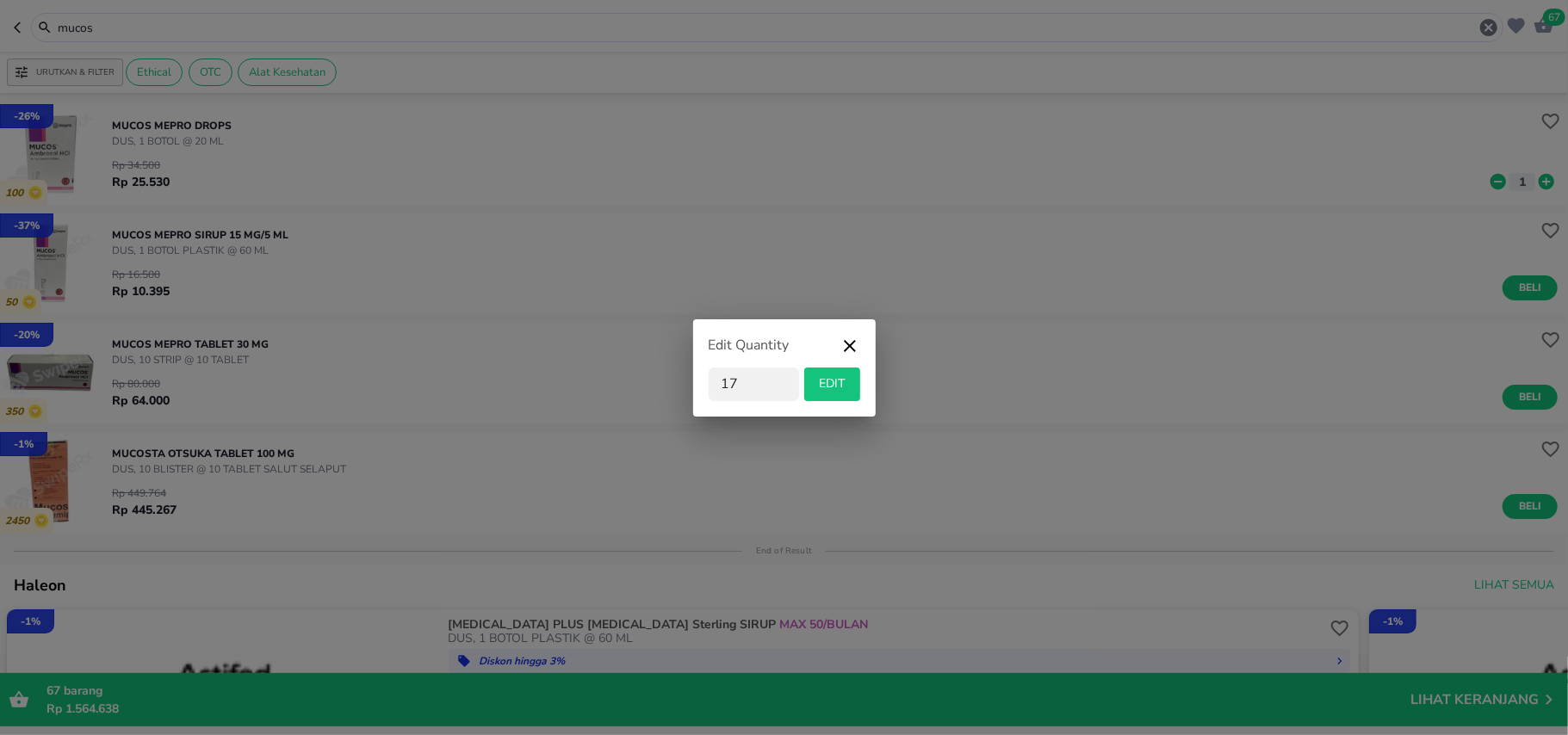
type input "1"
type input "7"
type input "6"
click at [820, 376] on span "EDIT" at bounding box center [832, 384] width 42 height 21
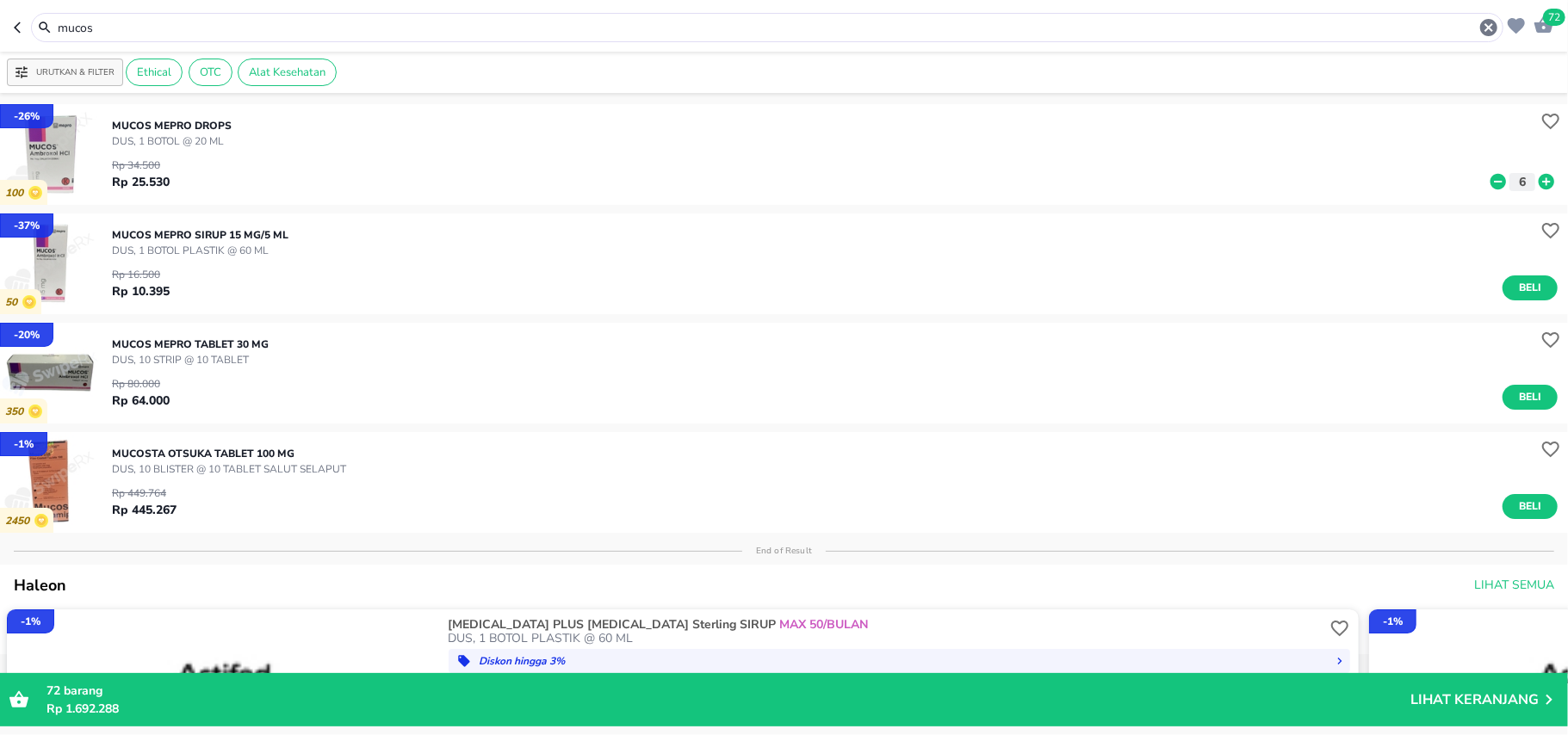
click at [101, 25] on input "mucos" at bounding box center [767, 28] width 1422 height 18
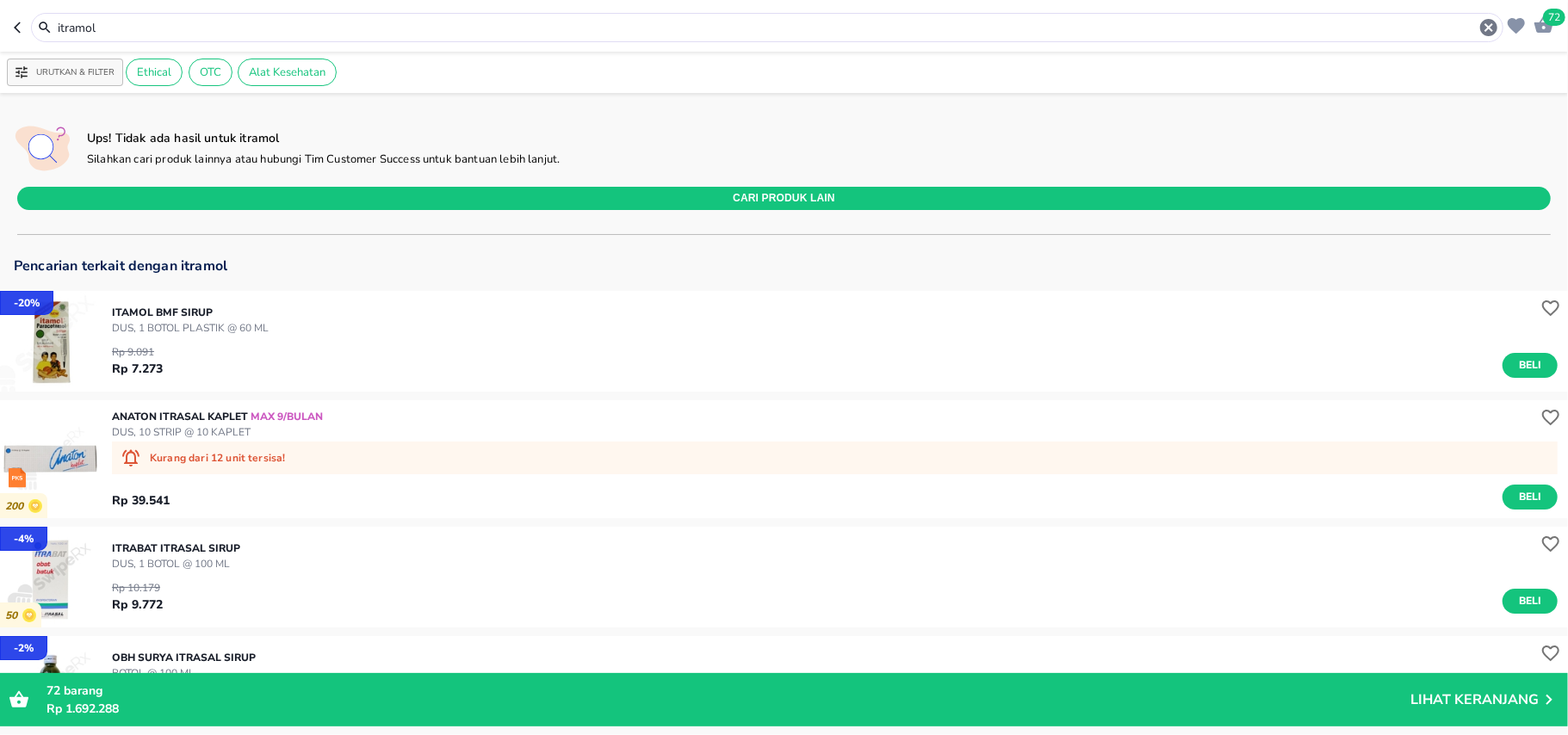
click at [62, 25] on input "itramol" at bounding box center [767, 28] width 1422 height 18
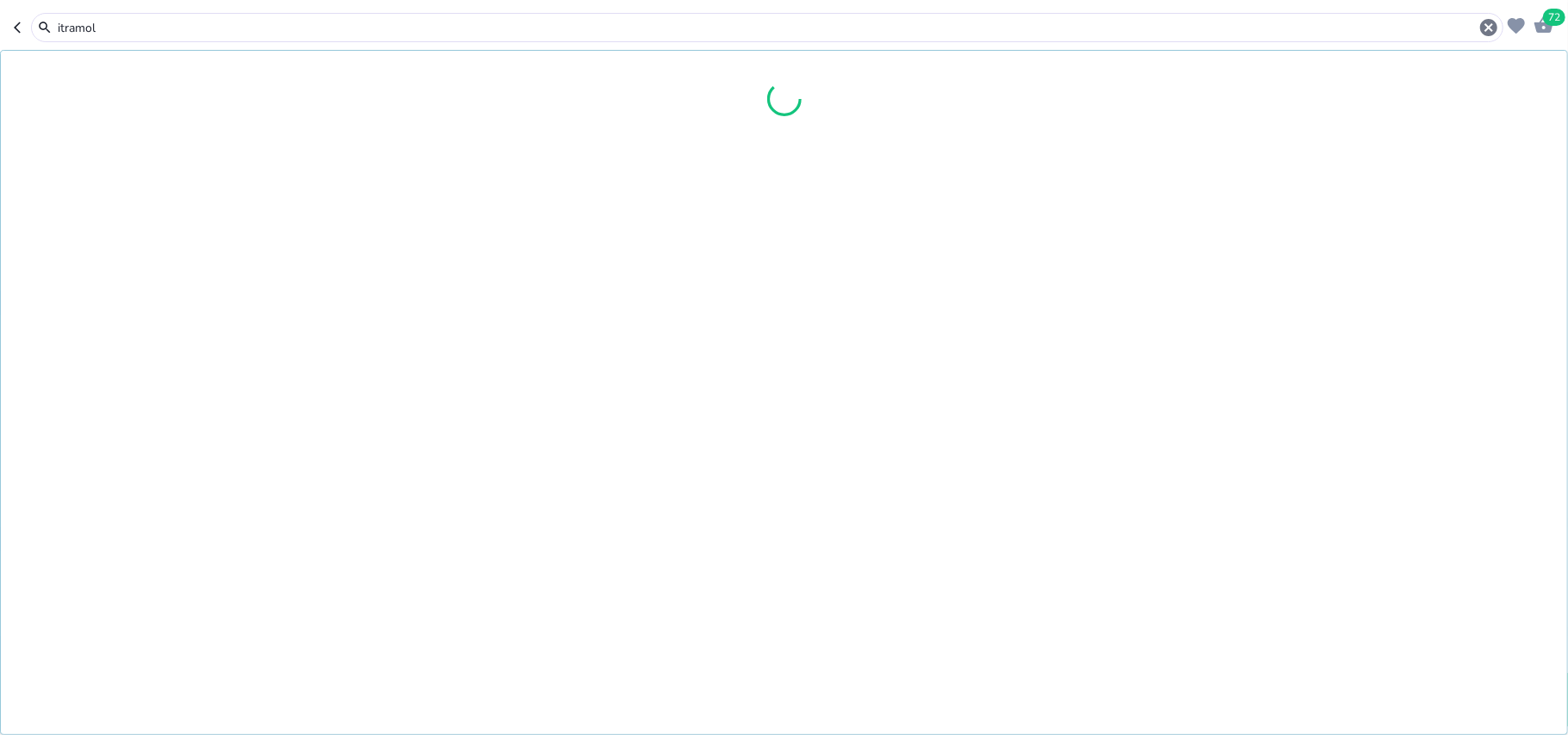
click at [62, 25] on input "itramol" at bounding box center [767, 28] width 1422 height 18
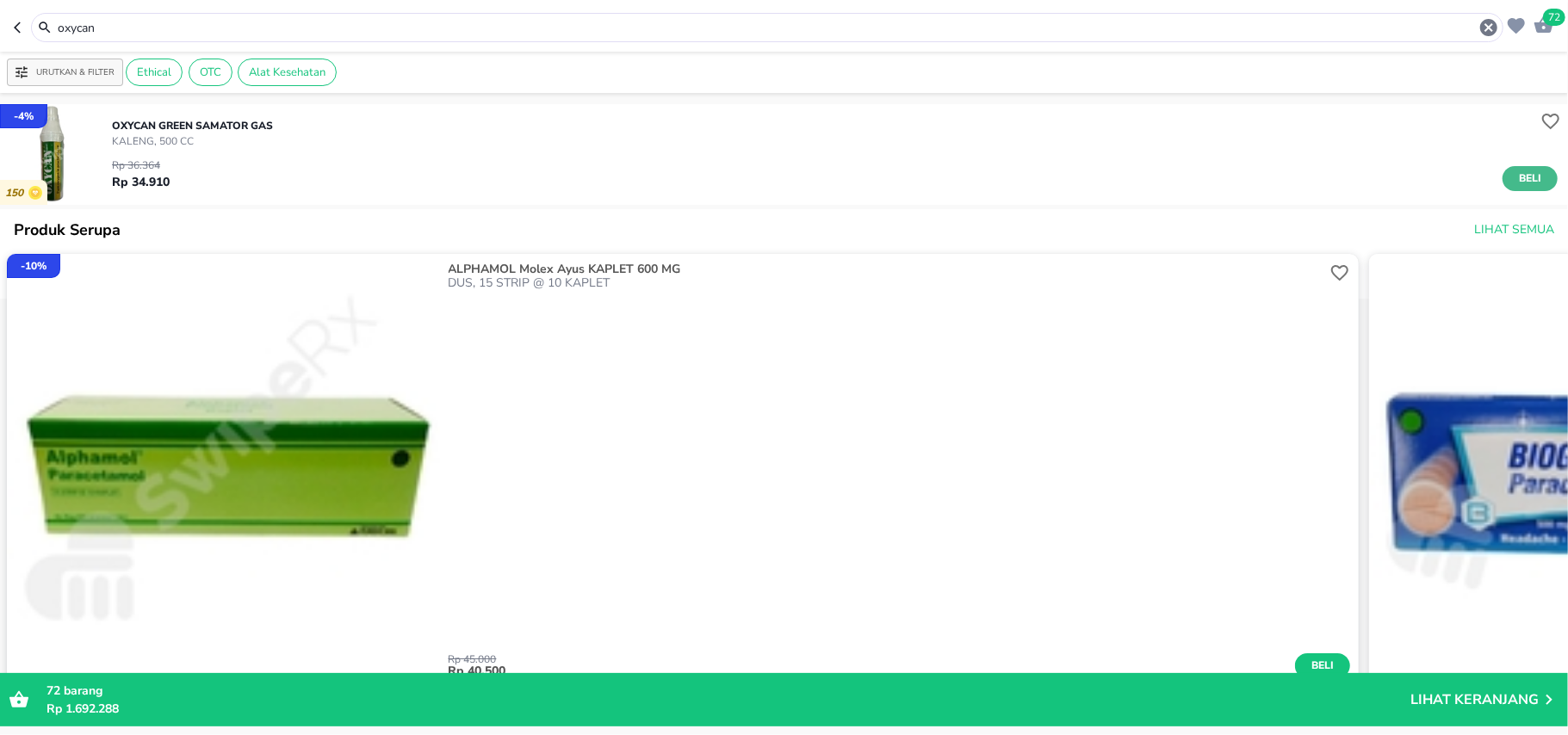
click at [1515, 186] on span "Beli" at bounding box center [1529, 178] width 29 height 18
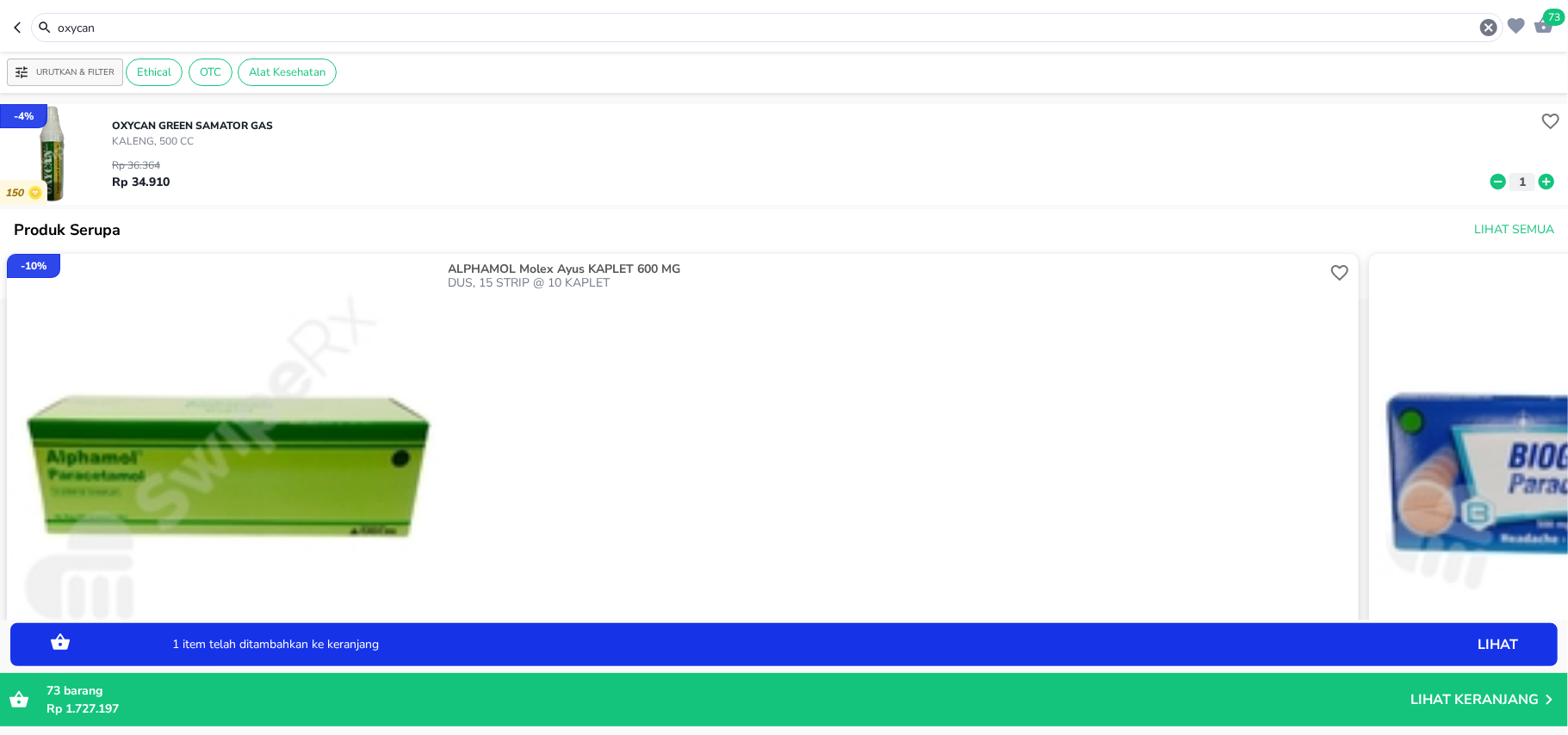
click at [1539, 177] on icon at bounding box center [1547, 182] width 16 height 16
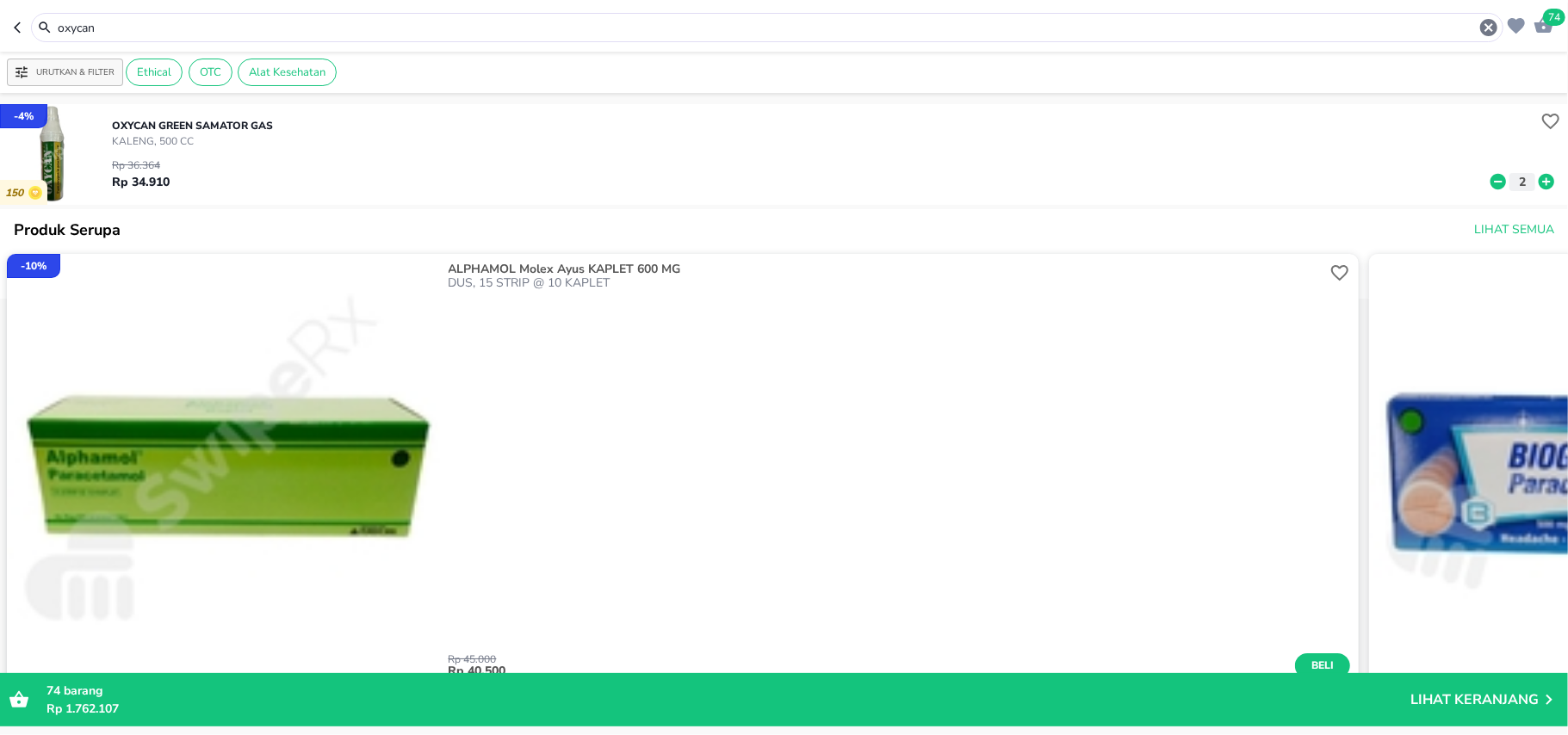
click at [76, 25] on input "oxycan" at bounding box center [767, 28] width 1422 height 18
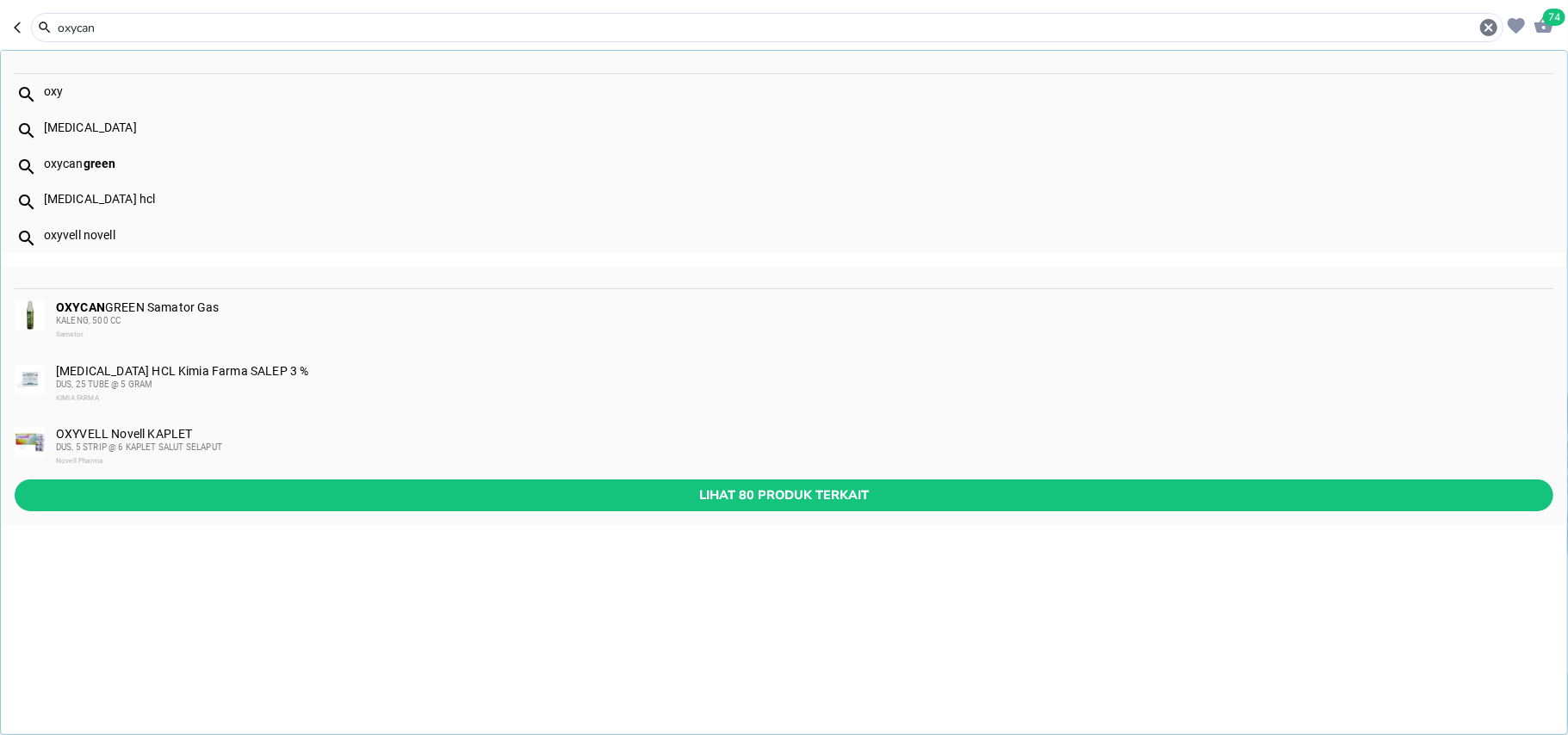
click at [76, 25] on input "oxycan" at bounding box center [767, 28] width 1422 height 18
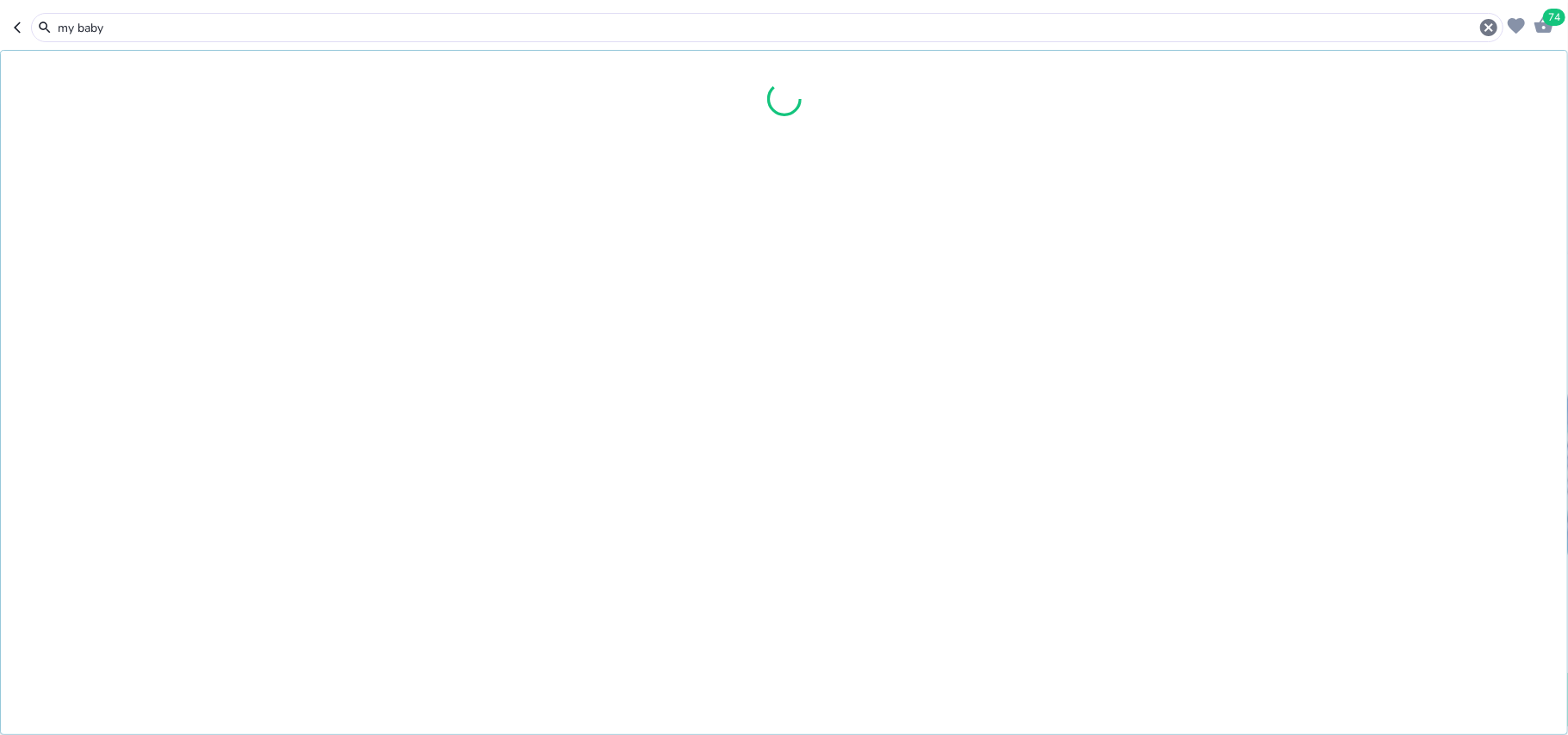
type input "my baby"
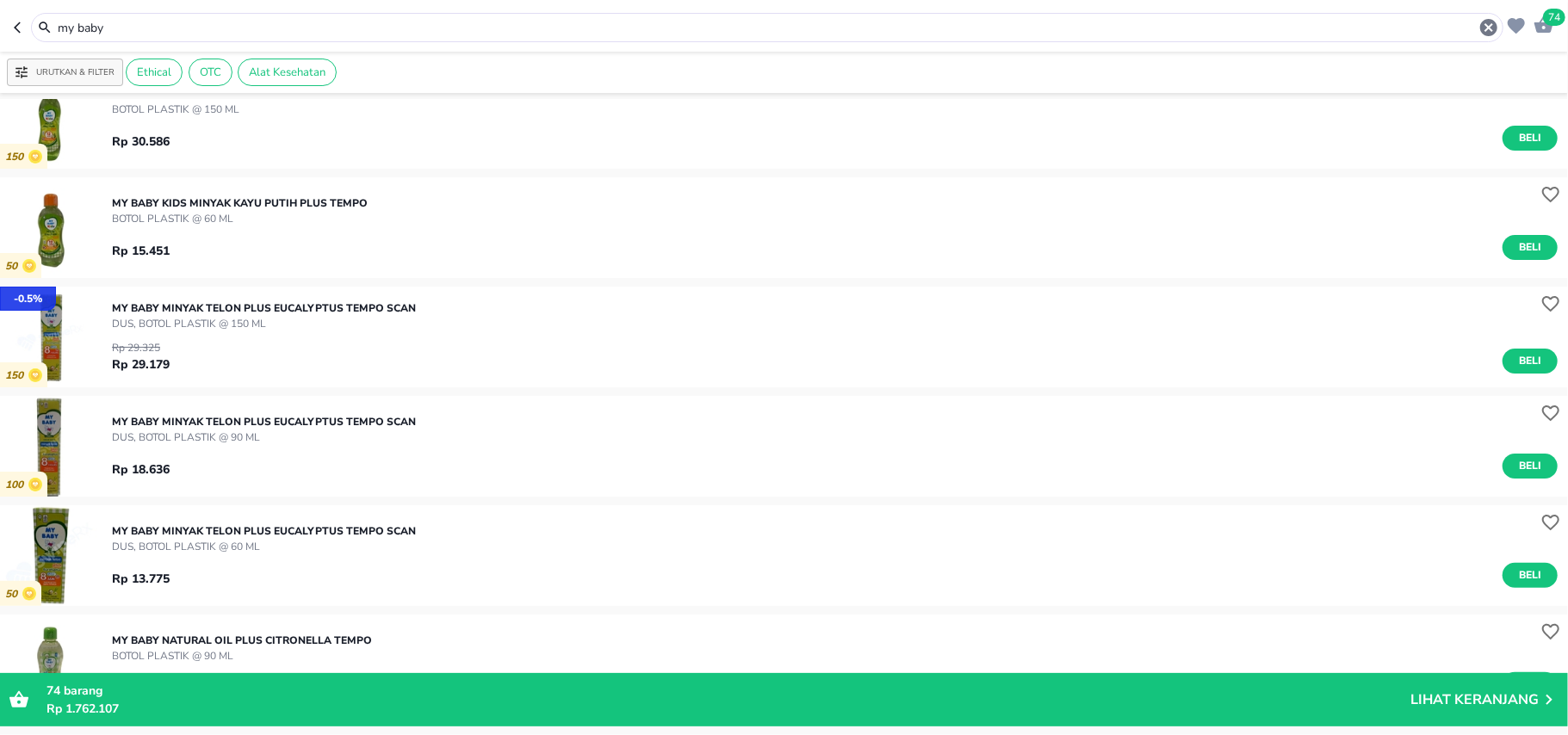
scroll to position [229, 0]
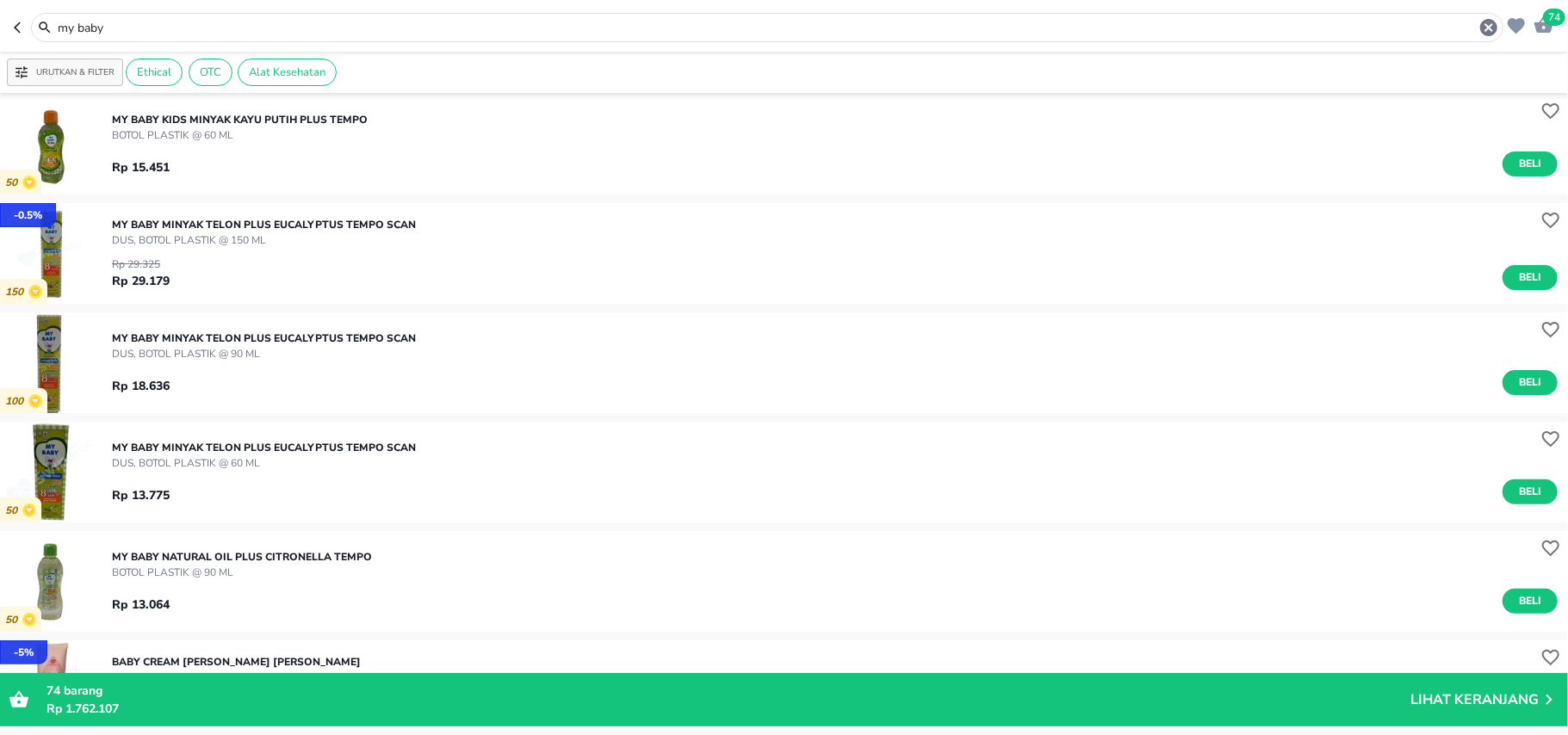
click at [119, 696] on p "74 barang" at bounding box center [728, 690] width 1364 height 18
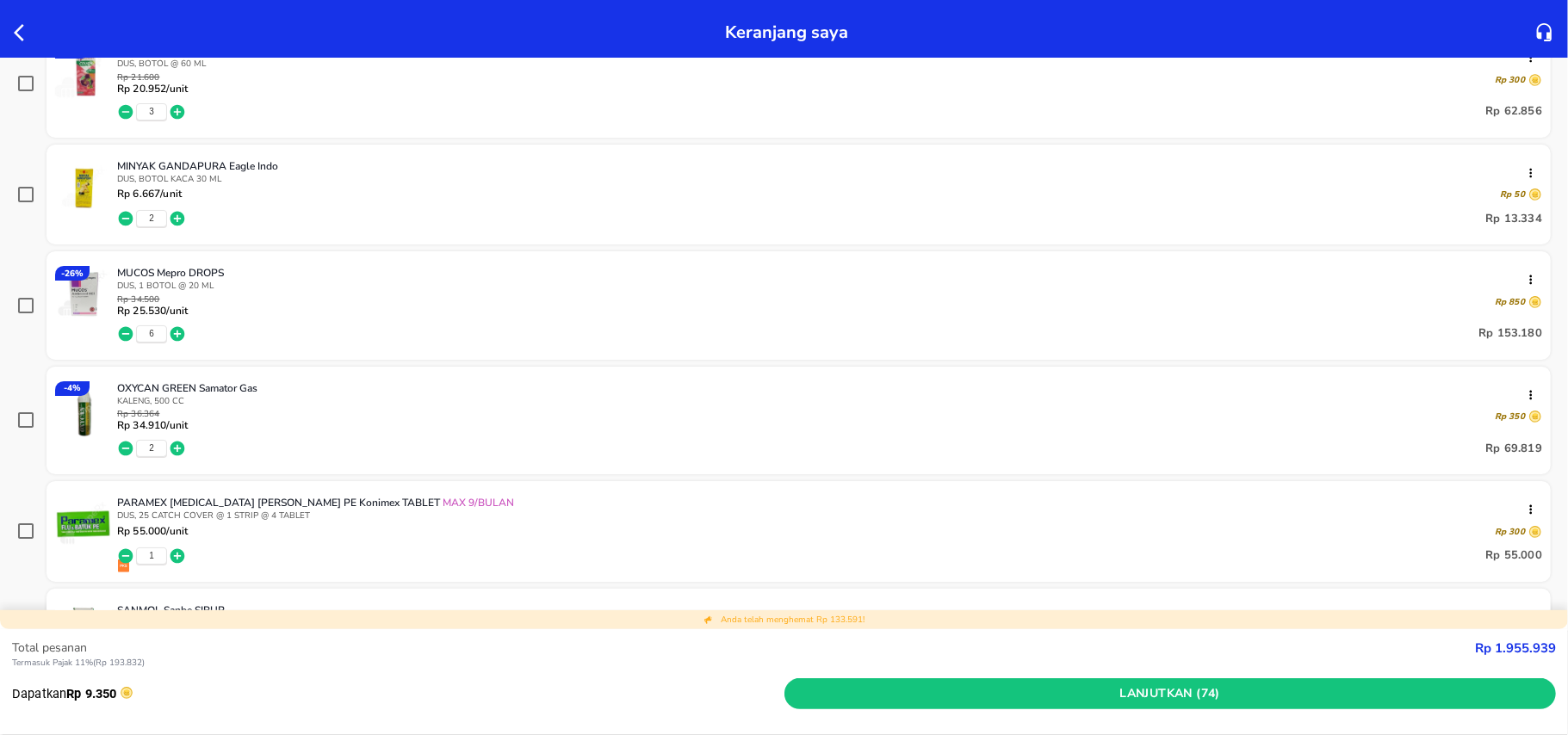
scroll to position [1377, 0]
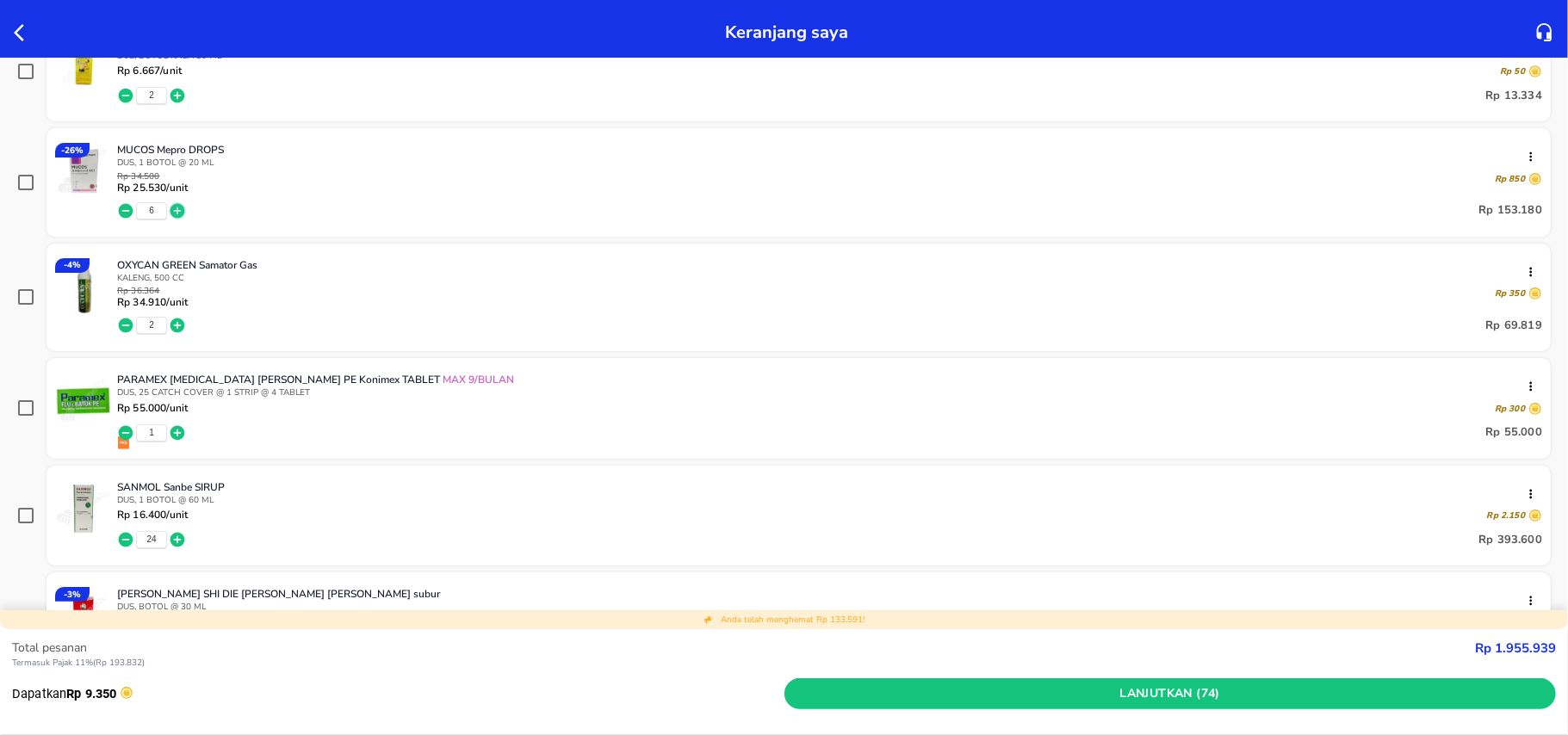
click at [176, 205] on icon "button" at bounding box center [178, 210] width 15 height 15
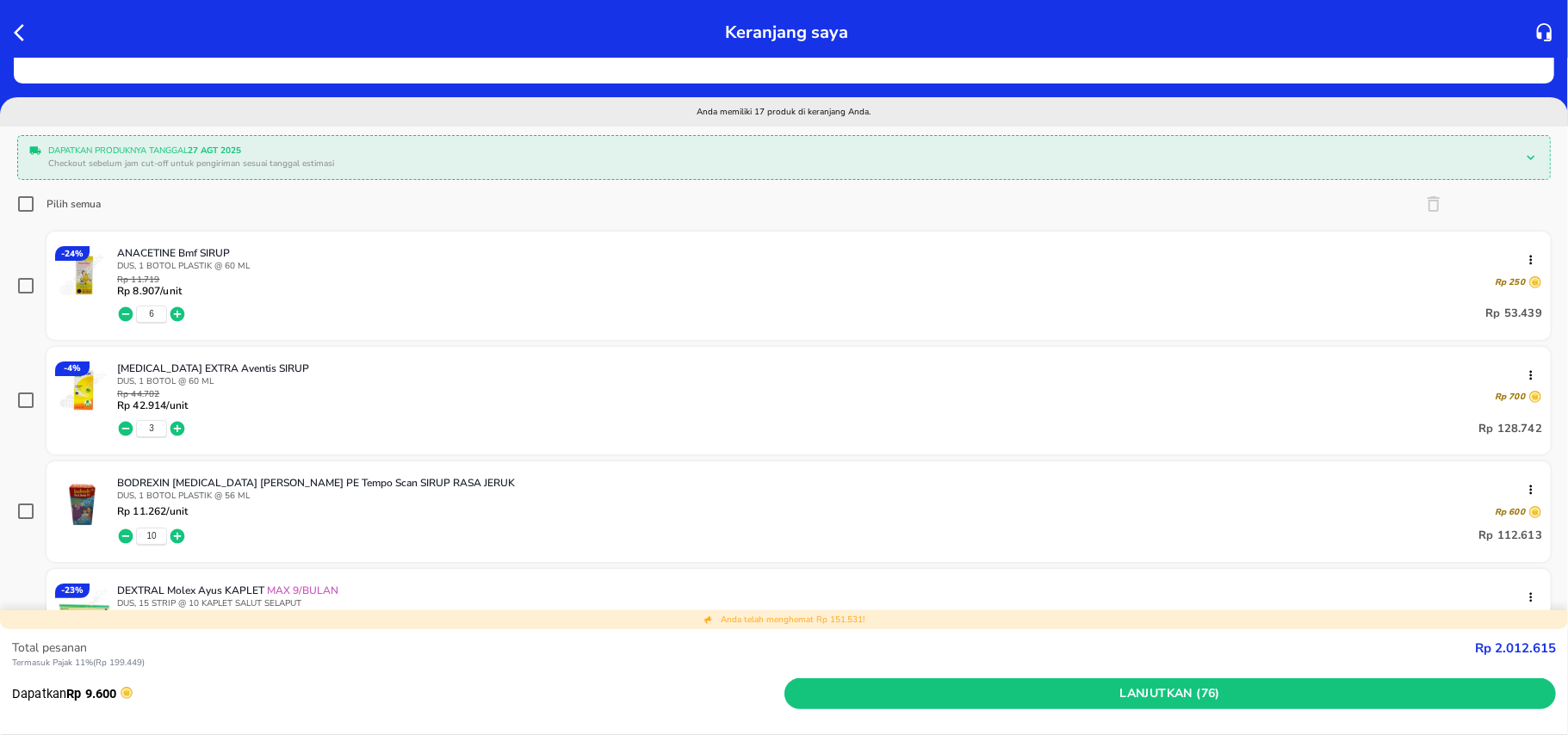
scroll to position [0, 0]
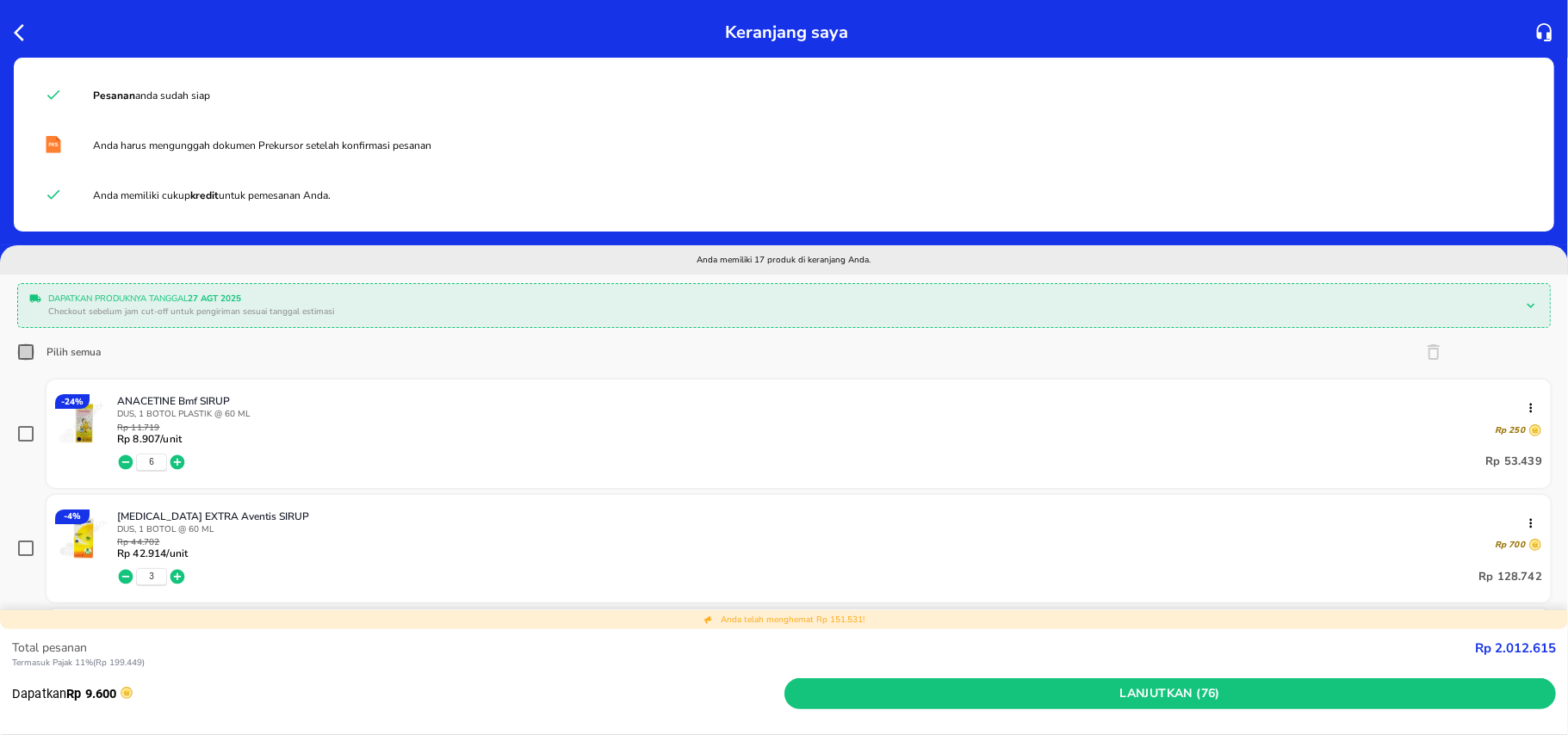
click at [24, 344] on input "Pilih semua" at bounding box center [26, 353] width 18 height 18
checkbox input "true"
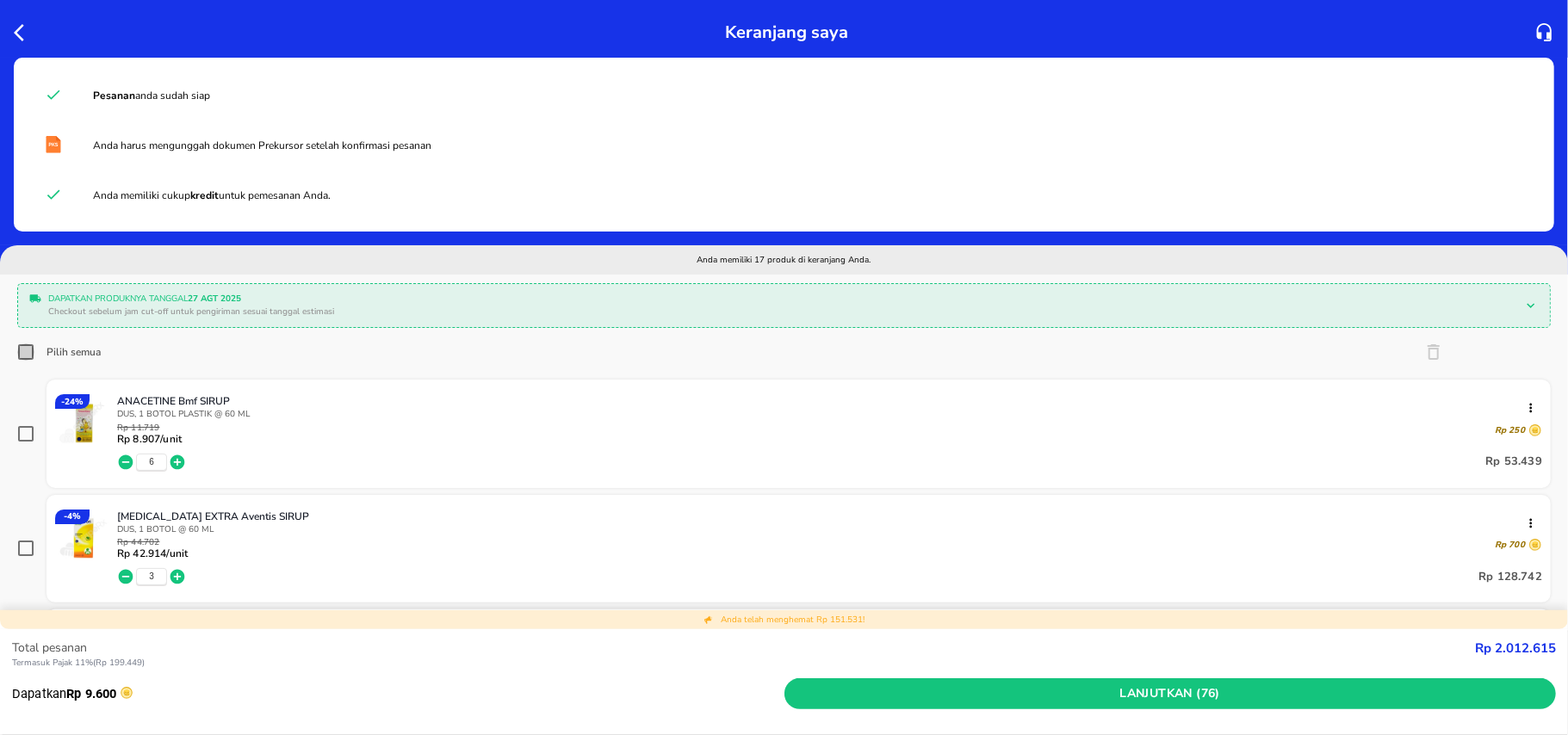
checkbox input "true"
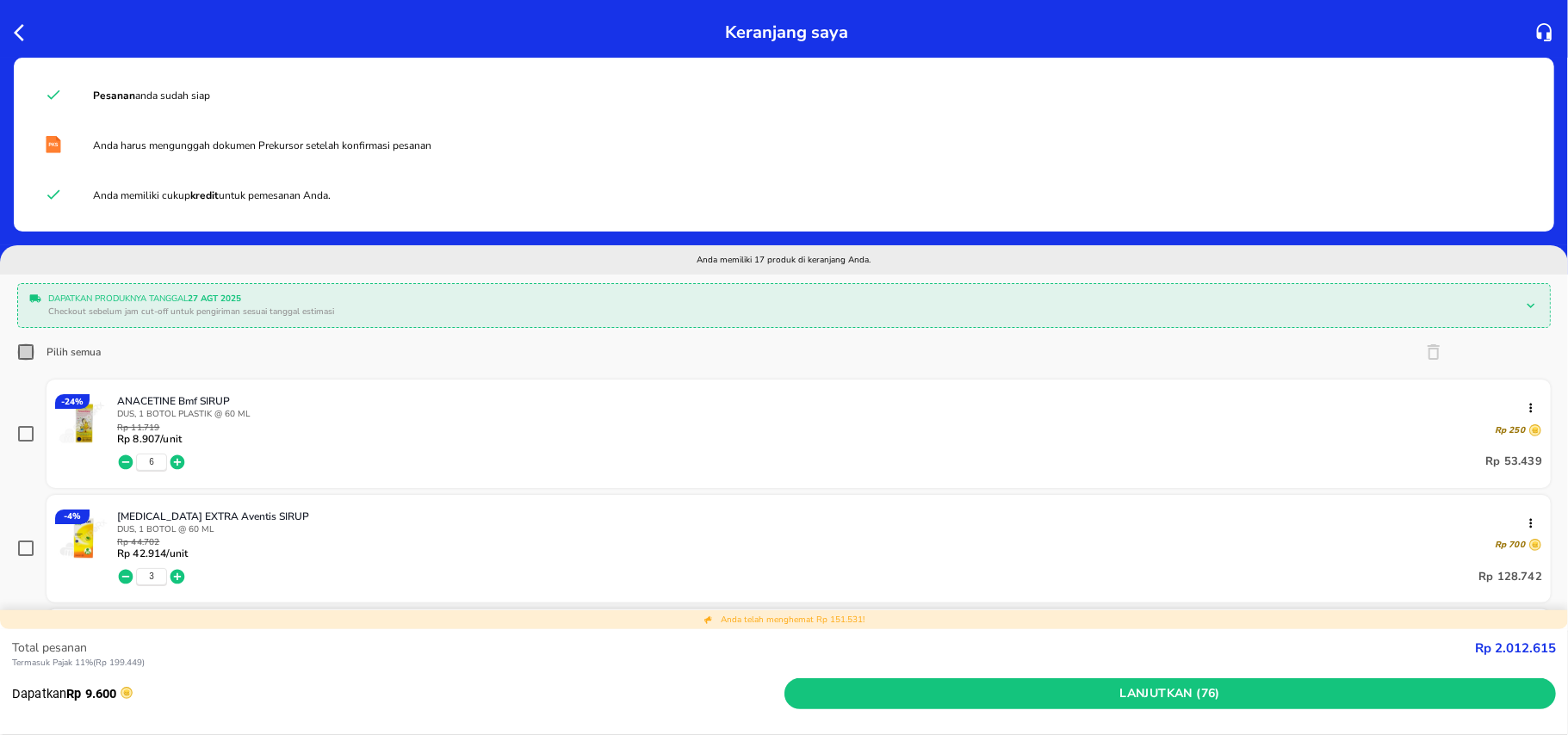
checkbox input "true"
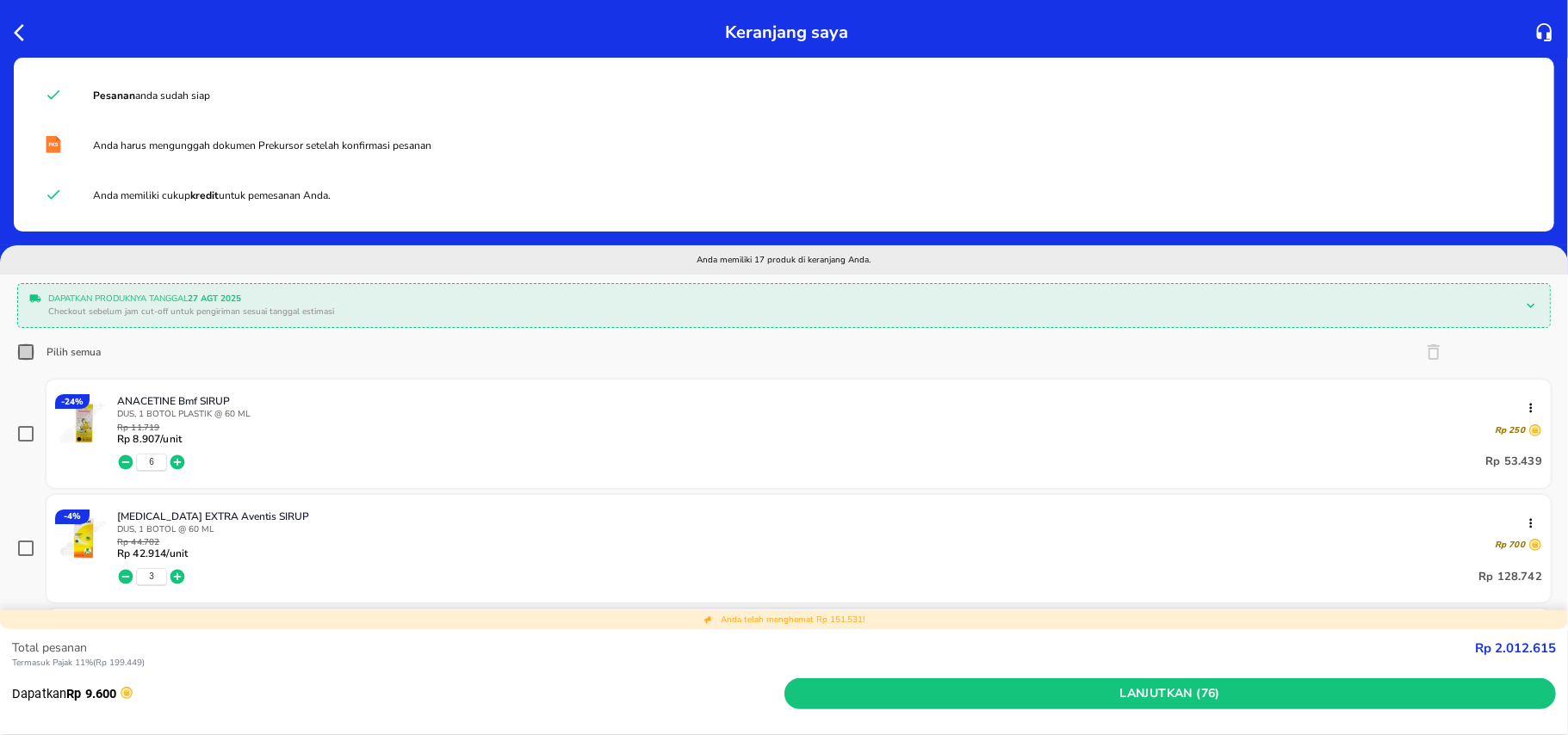
checkbox input "true"
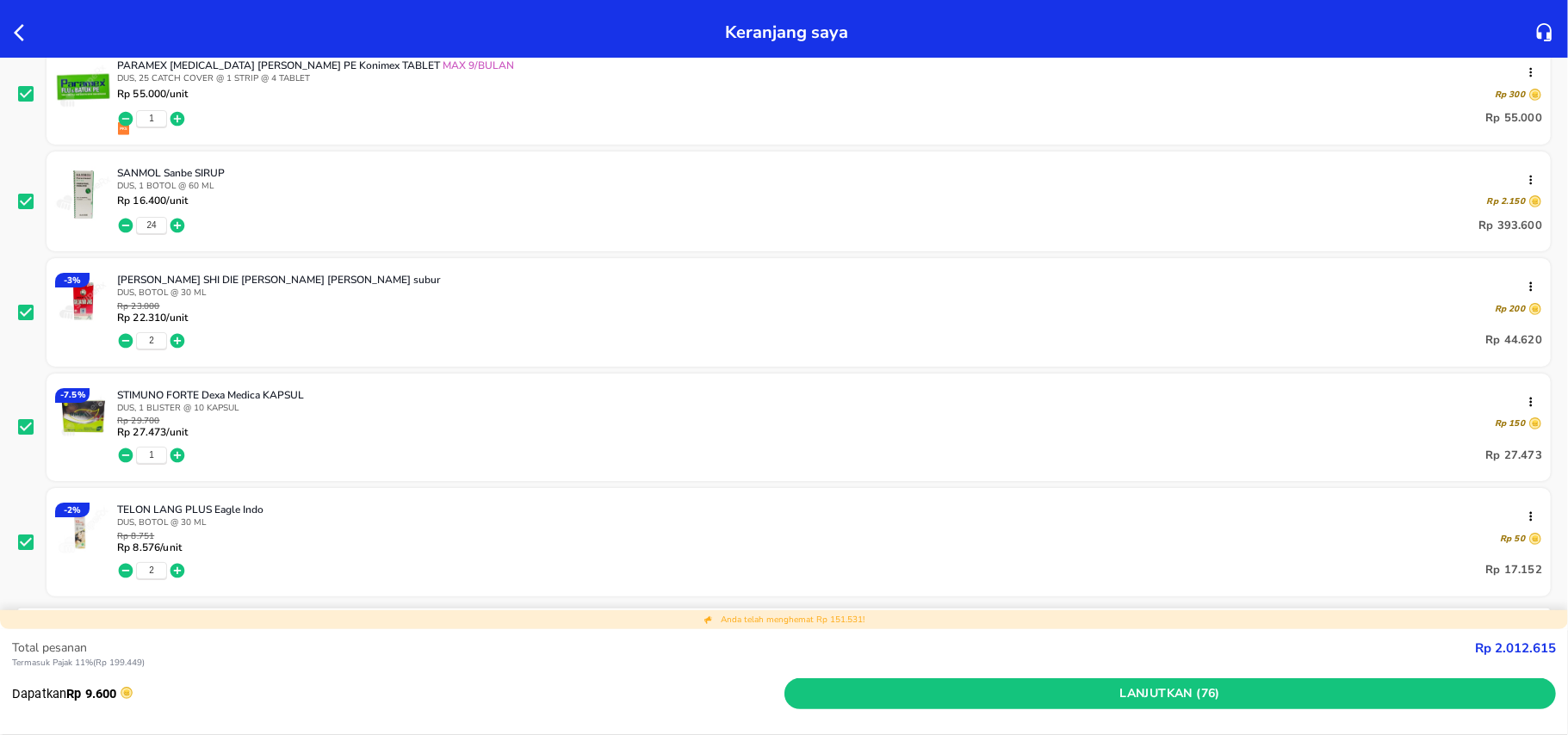
scroll to position [1721, 0]
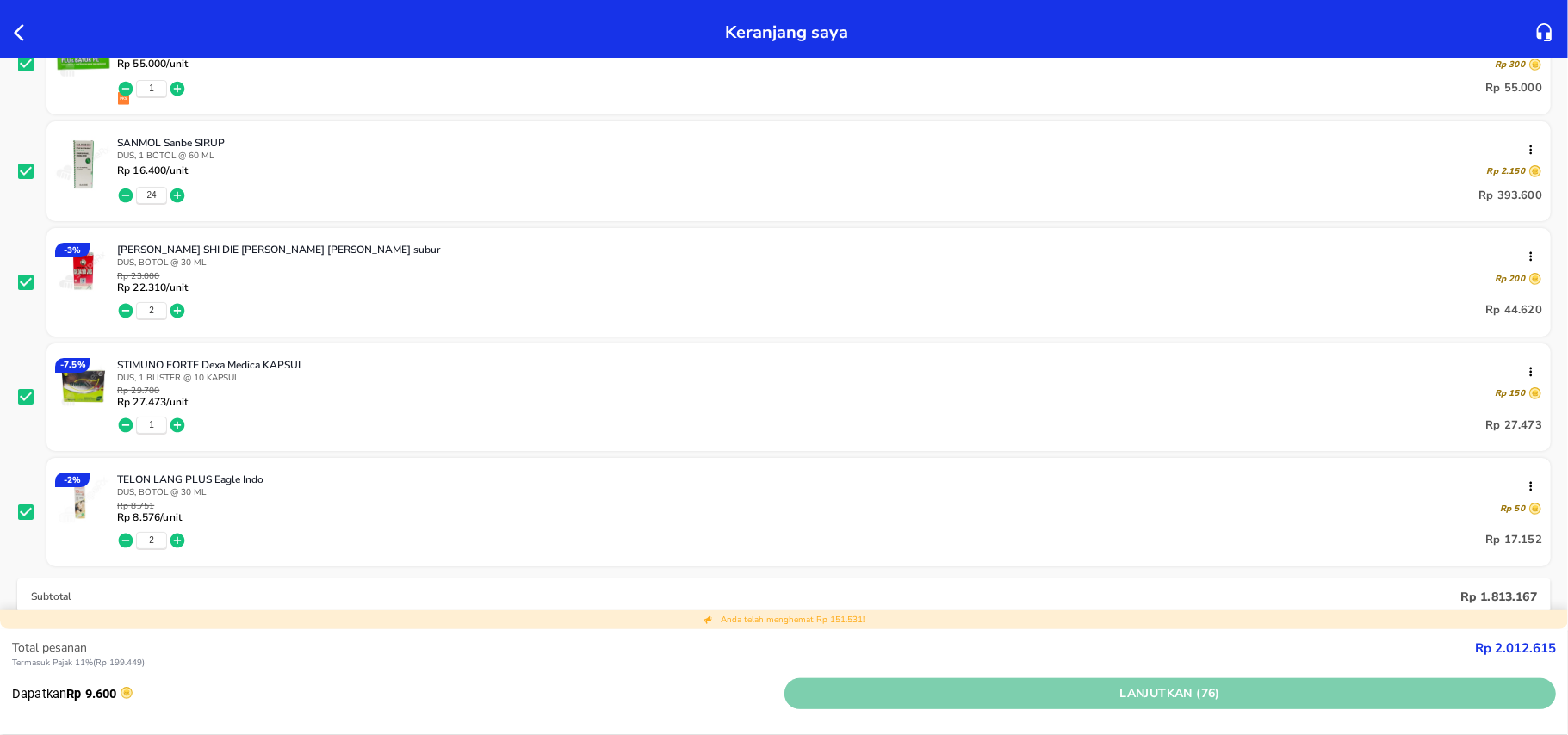
click at [999, 696] on span "Lanjutkan (76)" at bounding box center [1171, 694] width 759 height 21
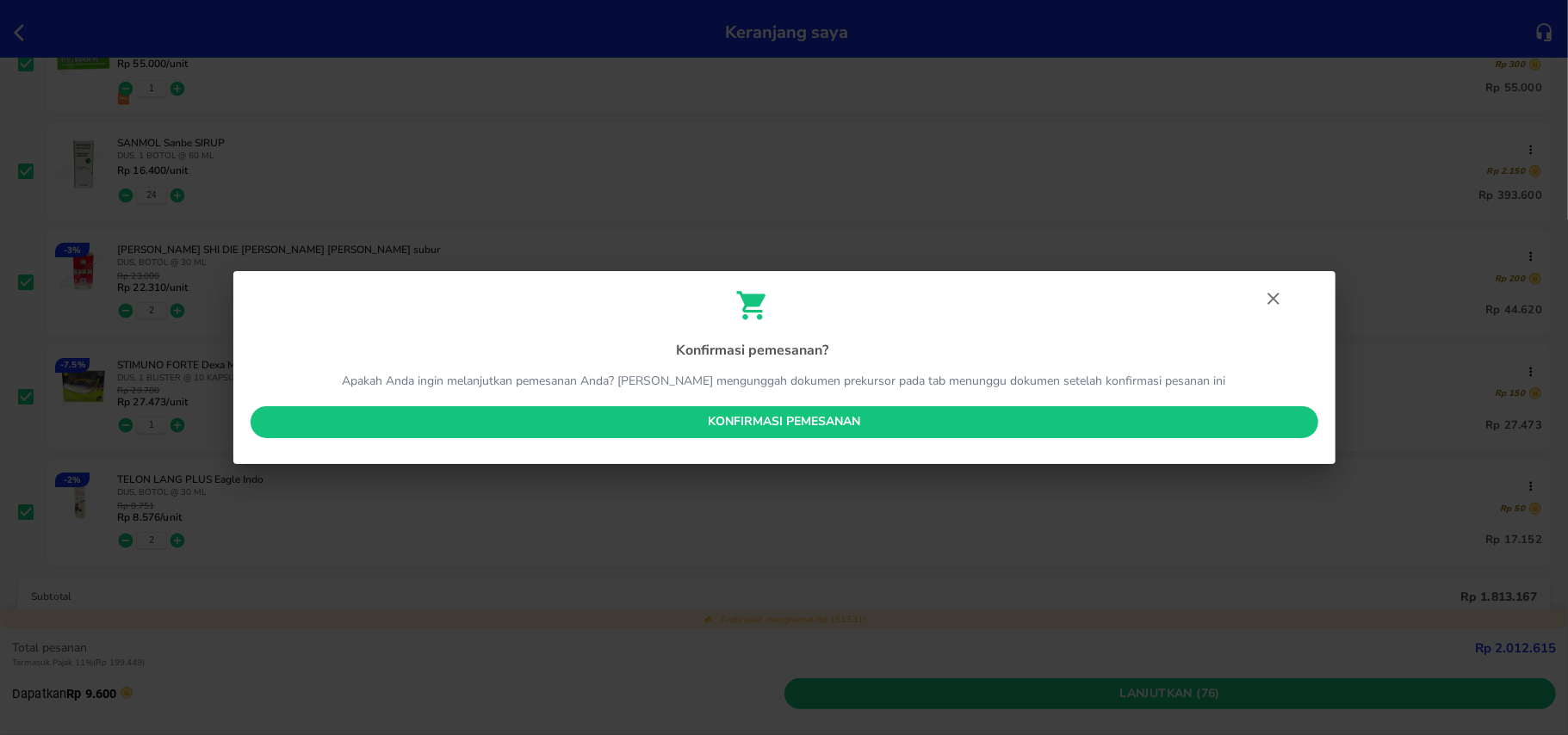
click at [1004, 417] on span "Konfirmasi pemesanan" at bounding box center [784, 422] width 1040 height 21
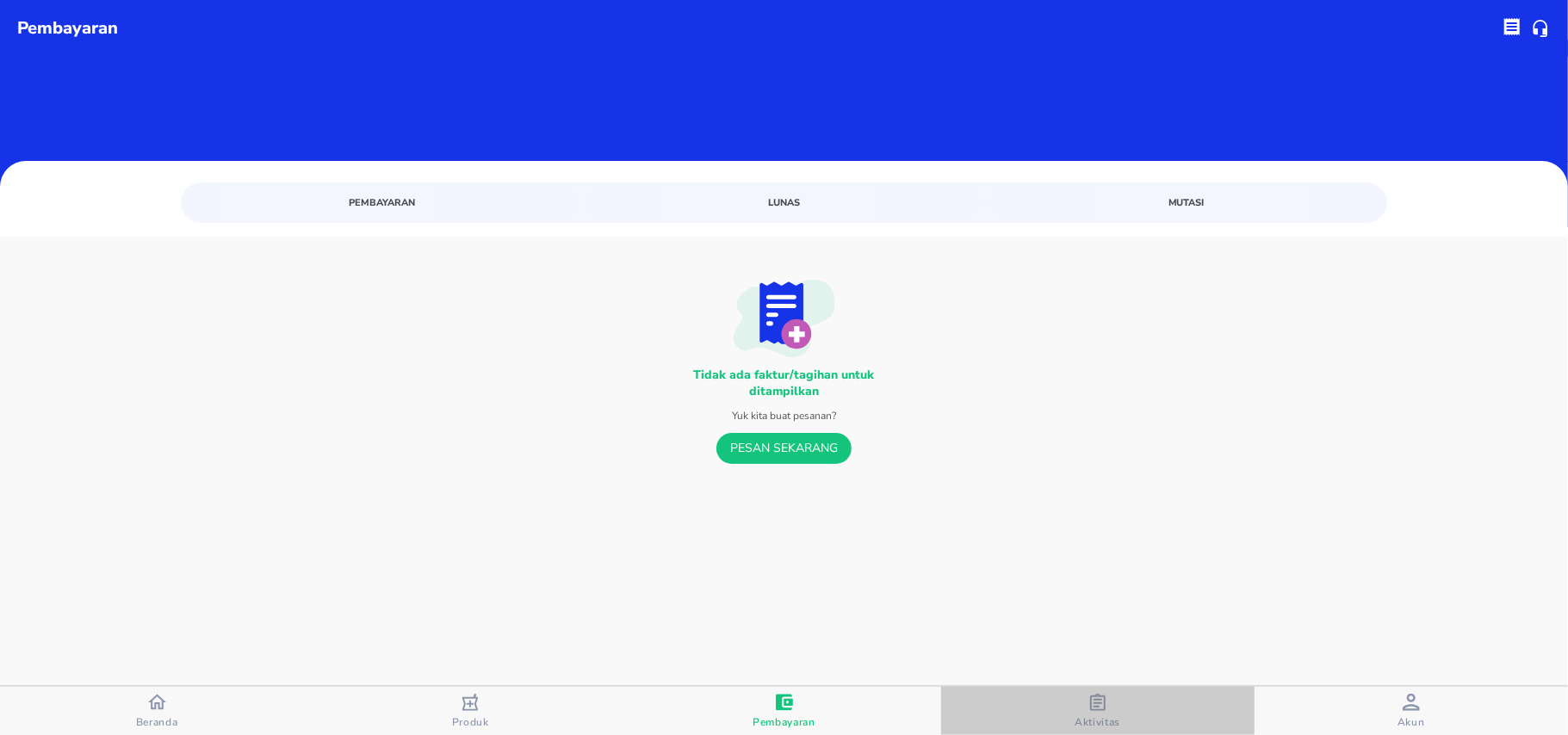
click at [1116, 717] on span "Aktivitas" at bounding box center [1098, 723] width 46 height 14
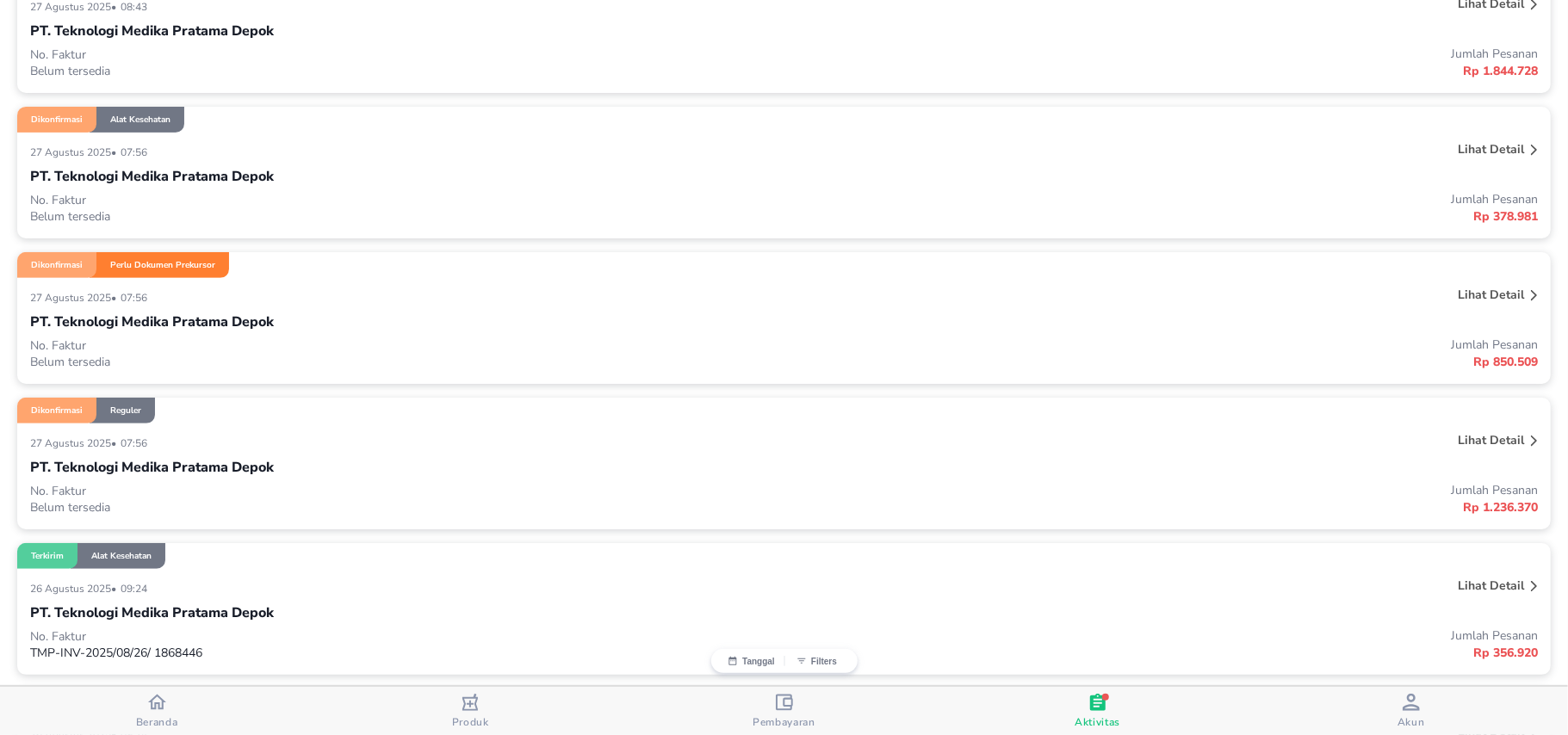
scroll to position [459, 0]
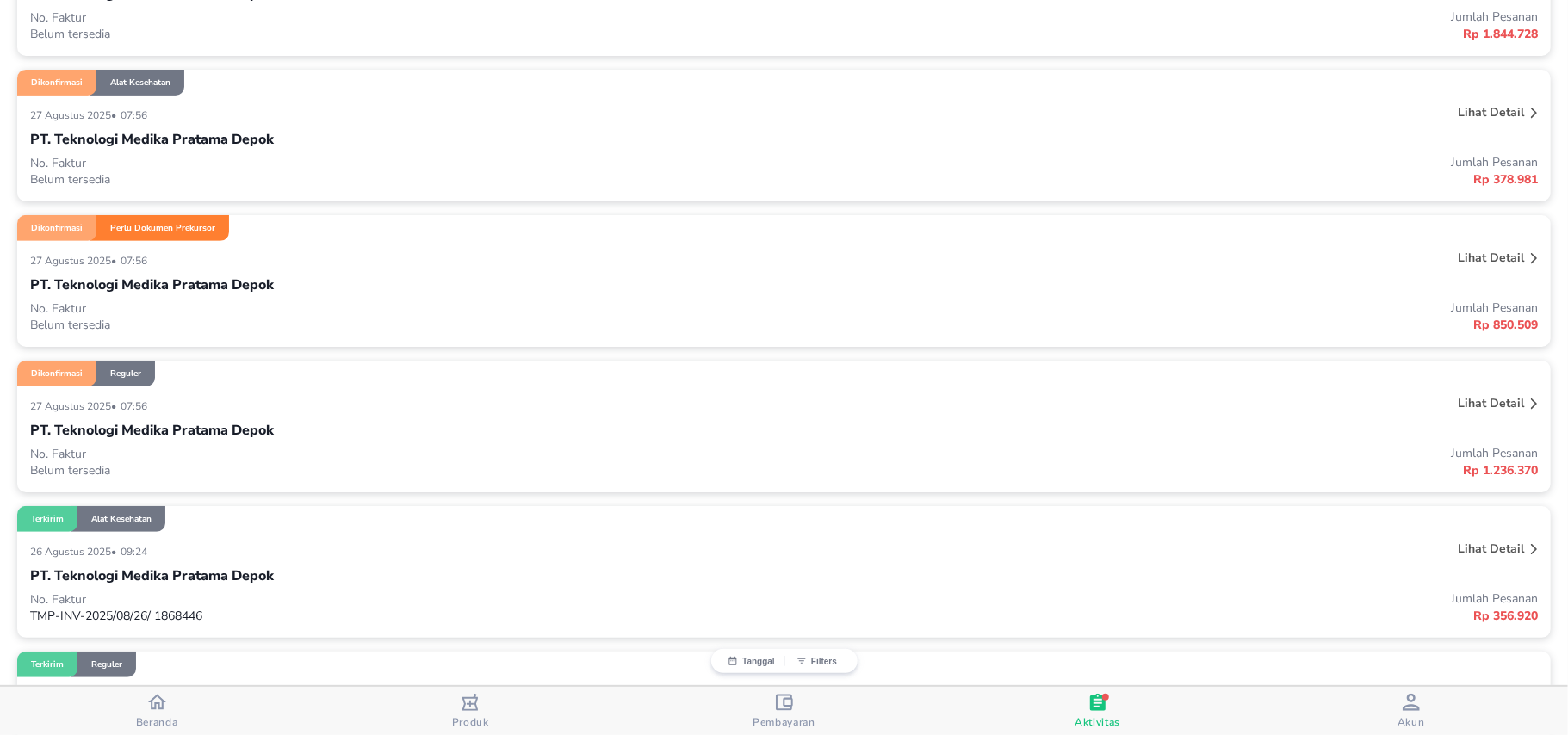
click at [1465, 415] on div "Lihat detail" at bounding box center [1491, 403] width 73 height 23
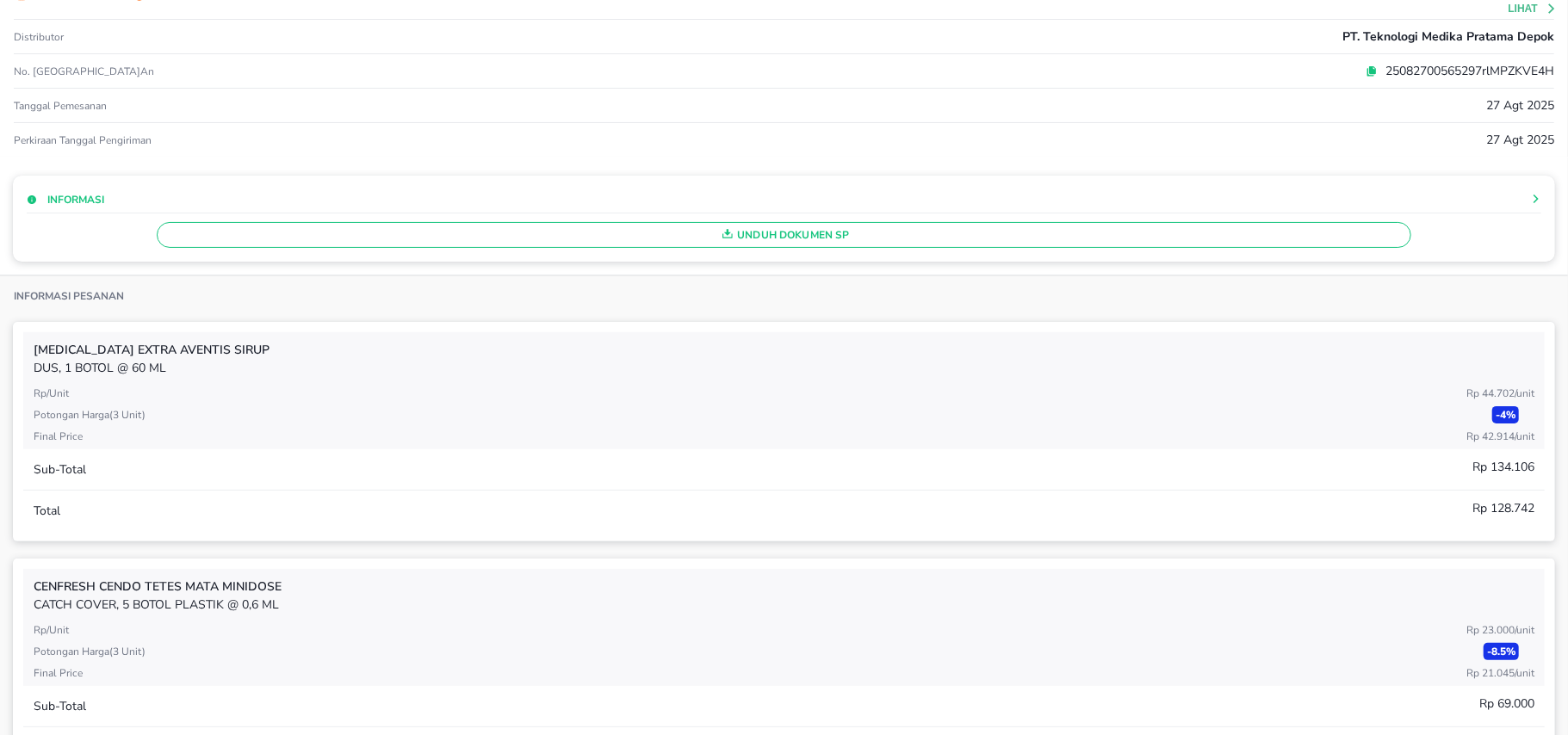
scroll to position [114, 0]
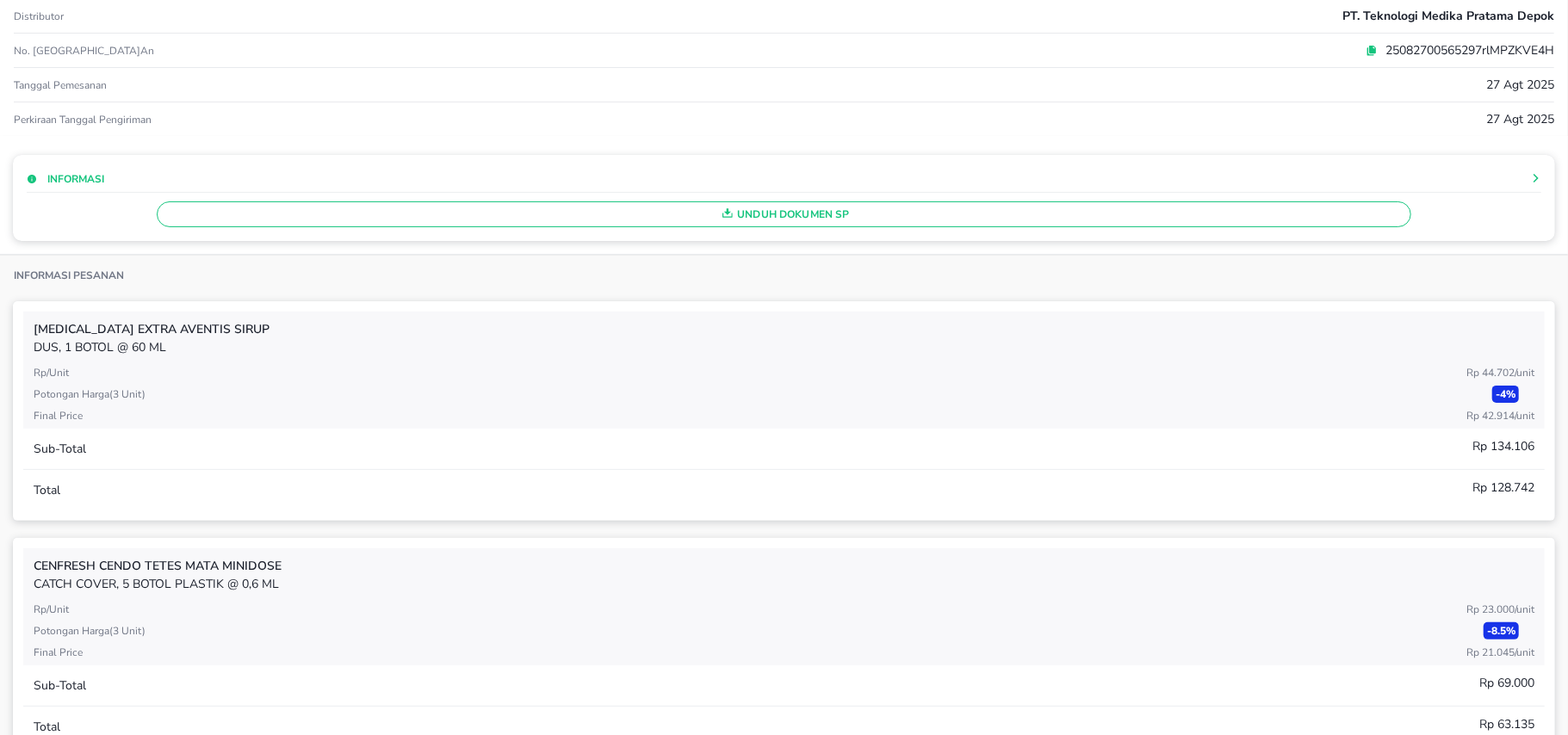
click at [463, 225] on span "Unduh Dokumen SP" at bounding box center [784, 214] width 1239 height 22
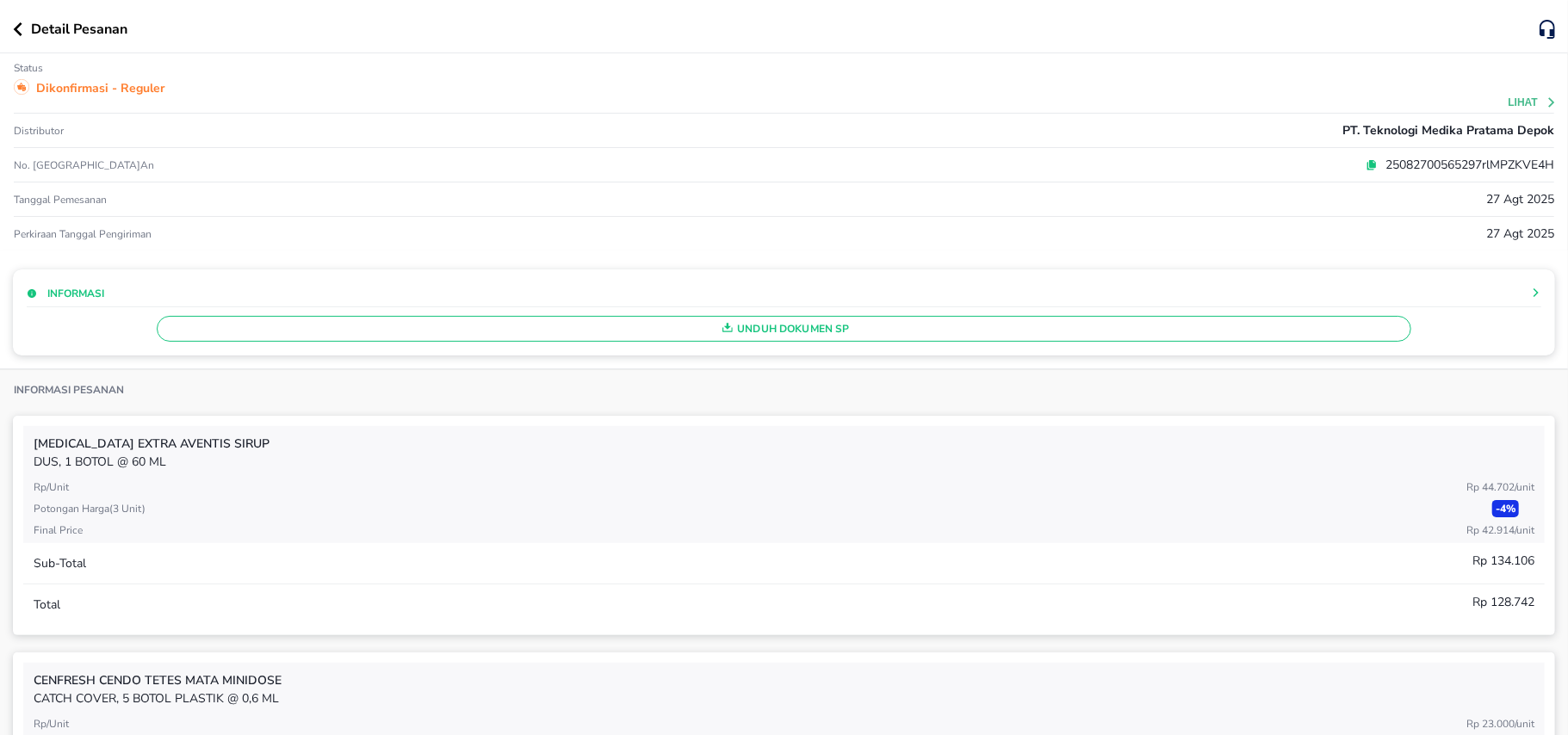
click at [25, 28] on button "button" at bounding box center [22, 29] width 18 height 14
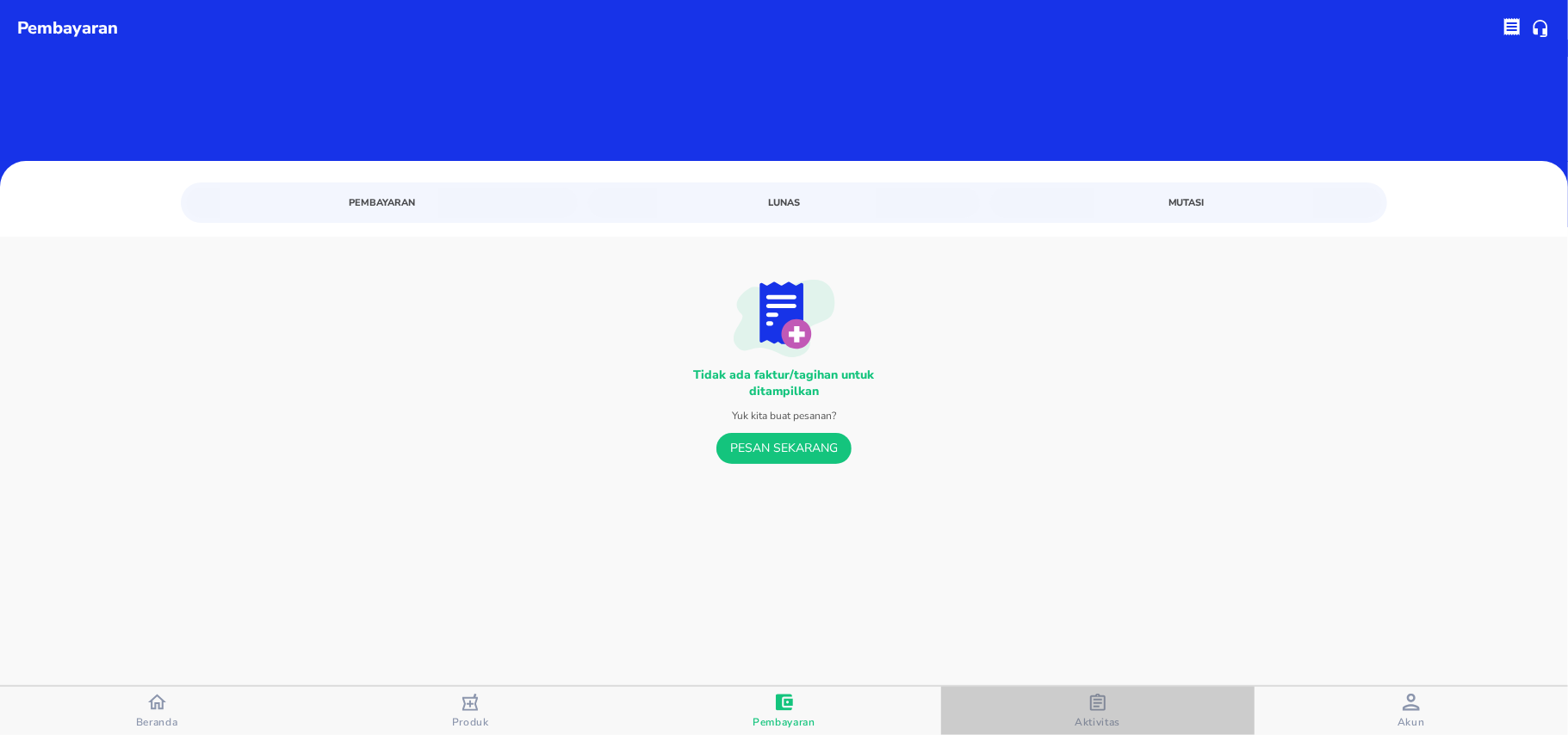
click at [1119, 706] on div "Aktivitas" at bounding box center [1098, 711] width 46 height 35
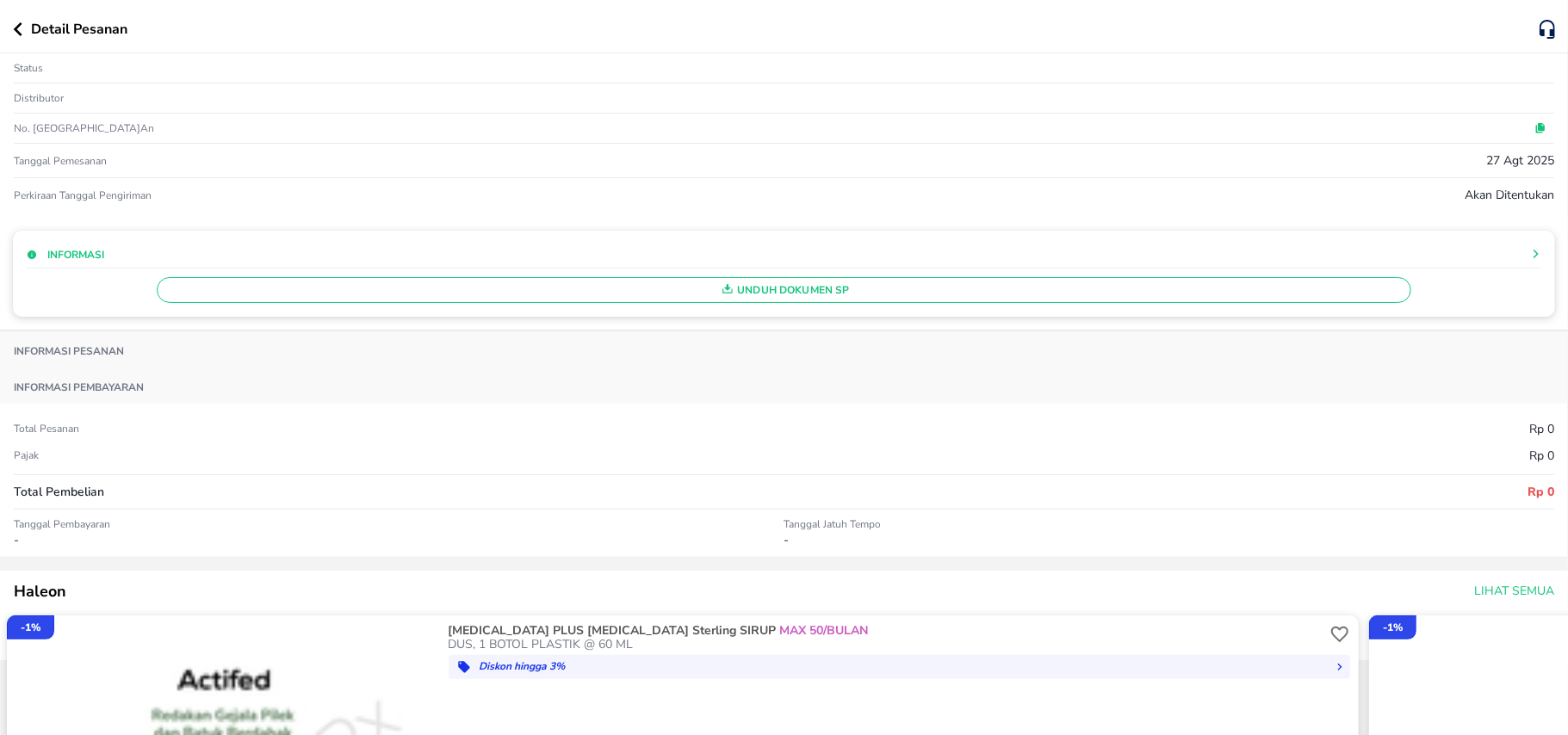
click at [84, 25] on p "Detail Pesanan" at bounding box center [79, 29] width 97 height 20
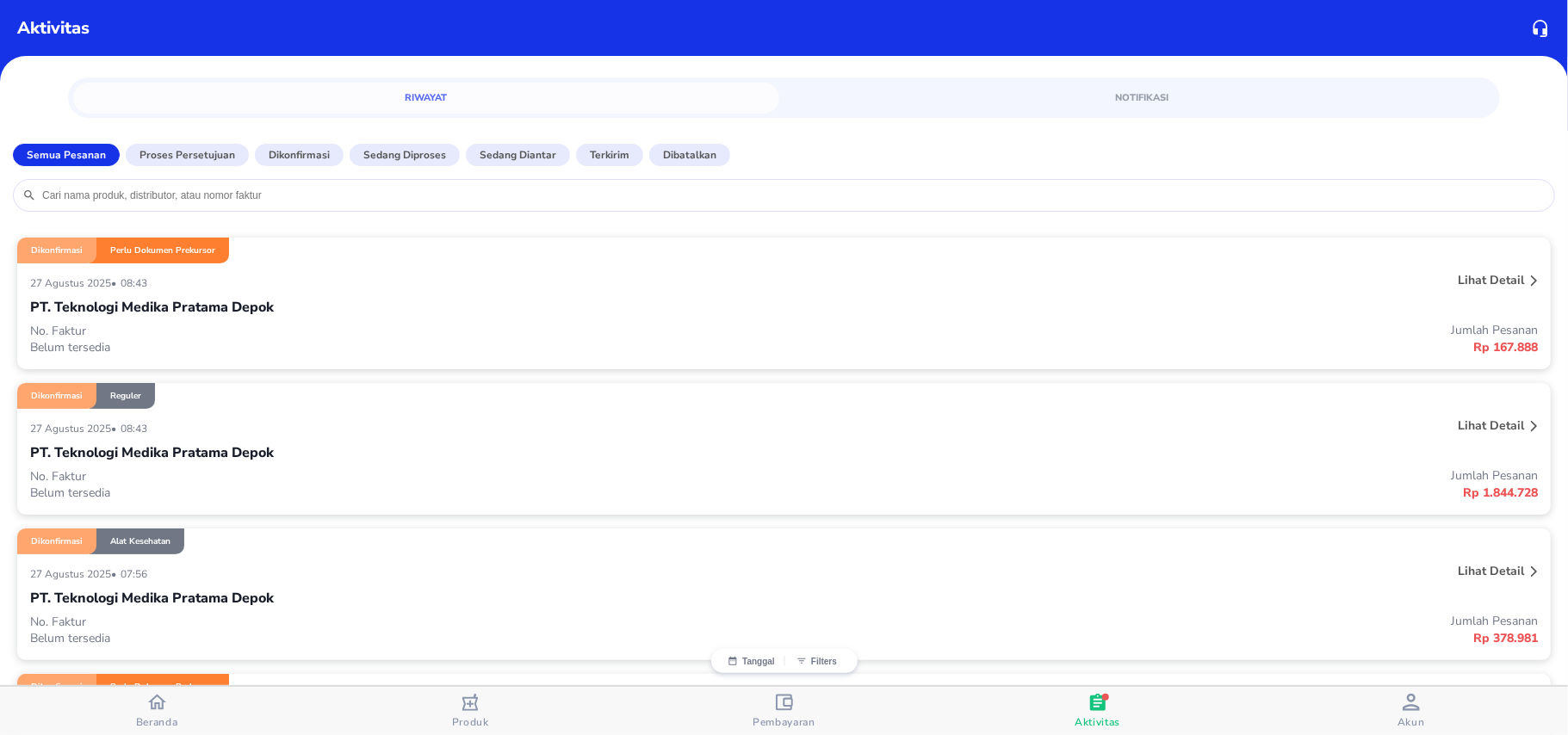
scroll to position [459, 0]
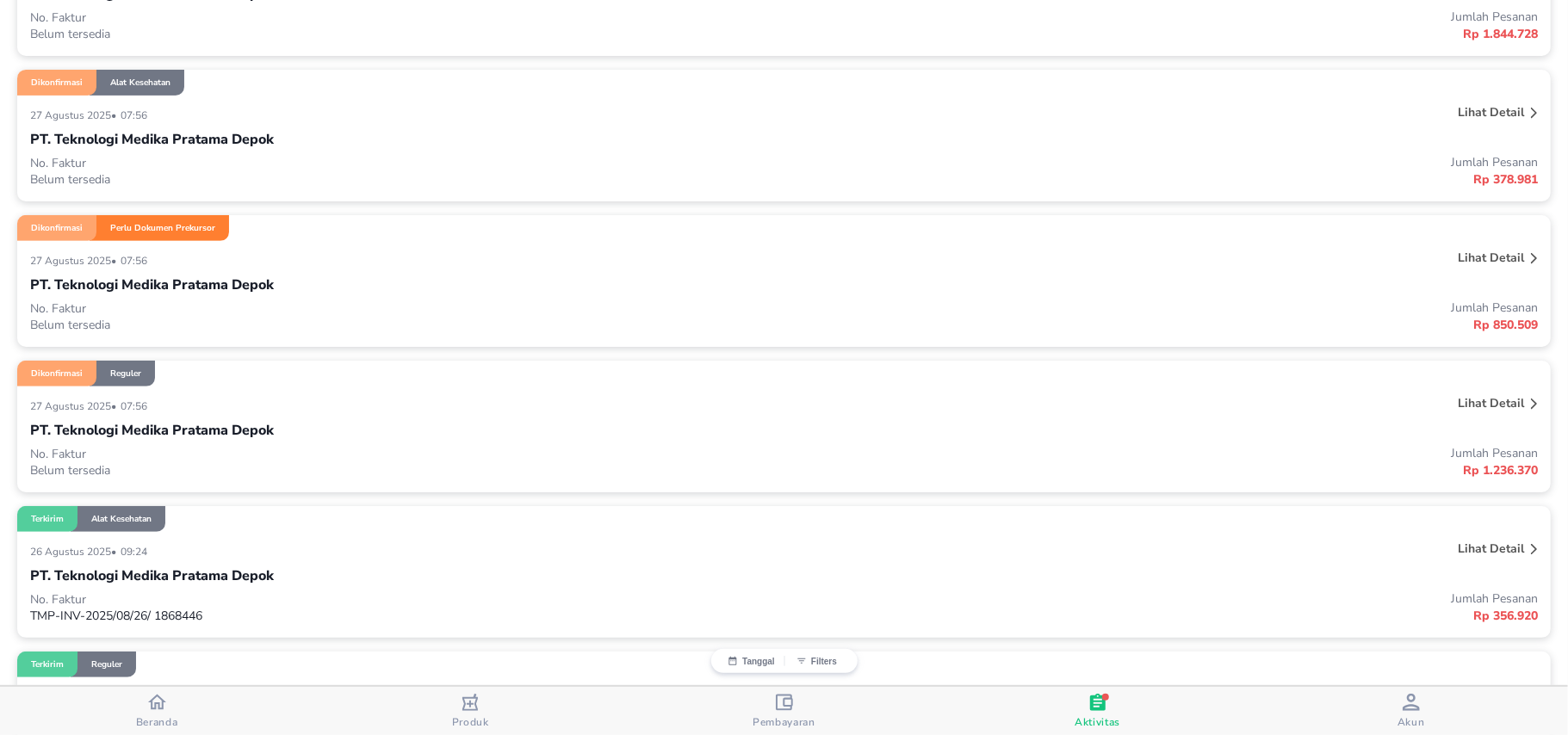
click at [204, 289] on p "PT. Teknologi Medika Pratama Depok" at bounding box center [151, 284] width 244 height 20
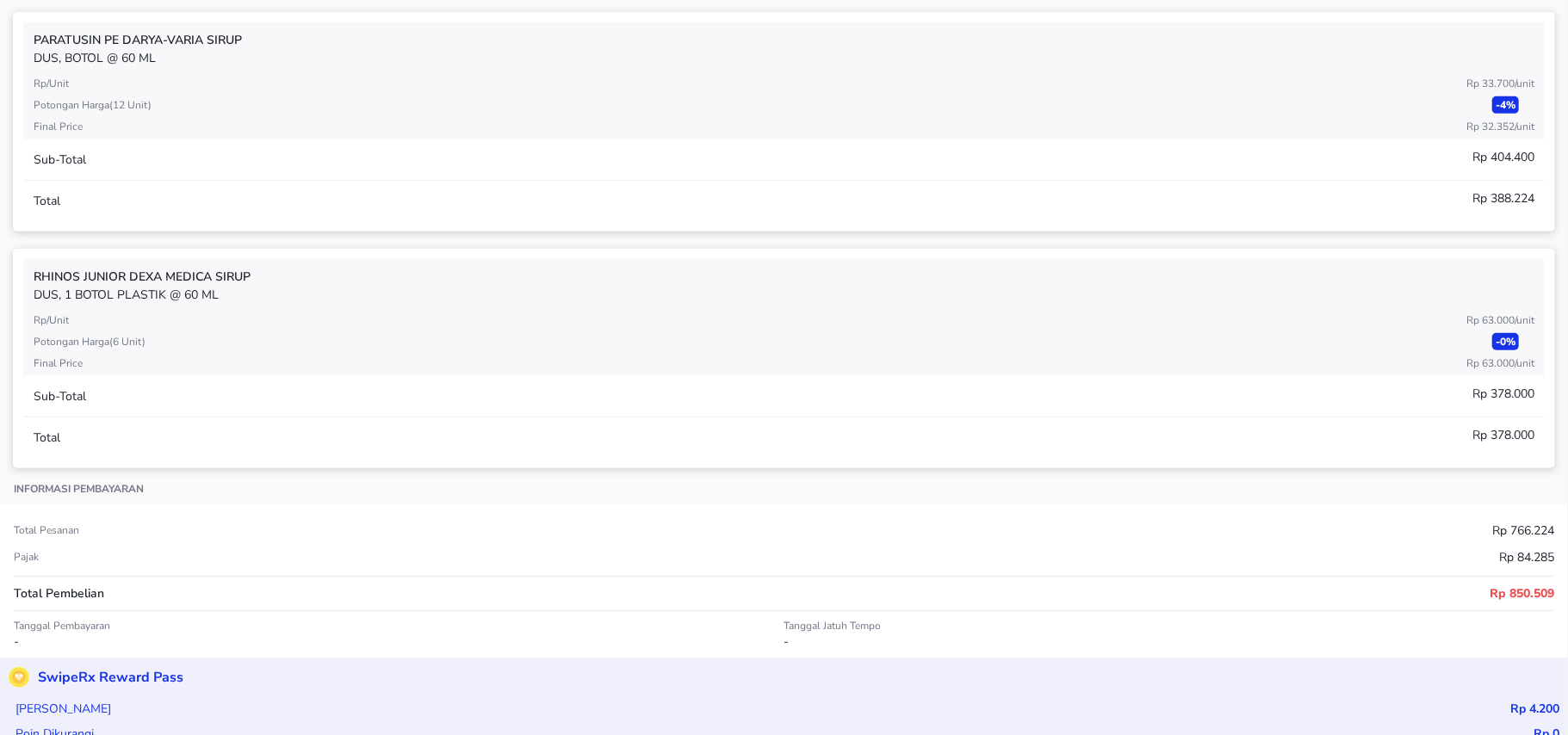
scroll to position [114, 0]
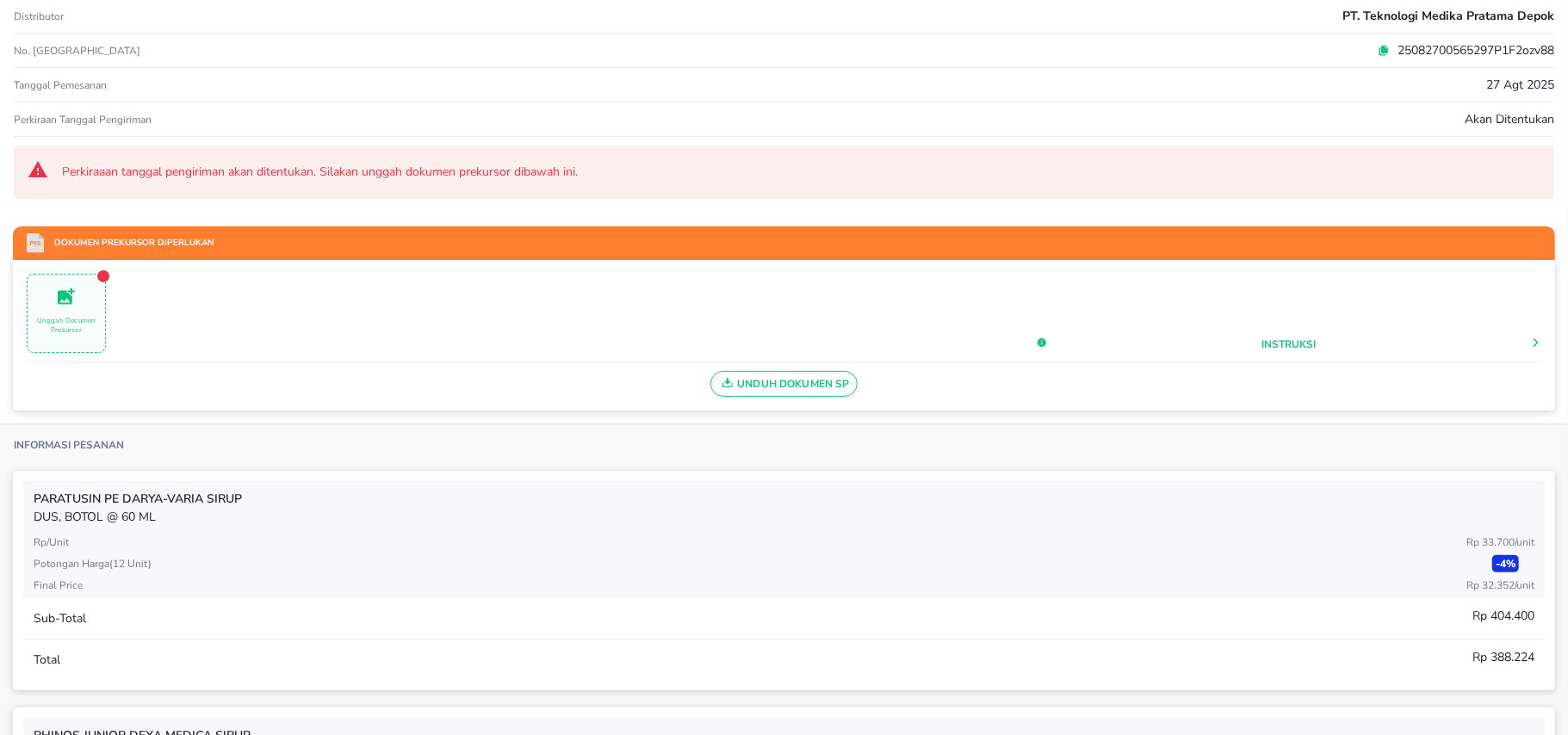
click at [745, 383] on span "Unduh Dokumen SP" at bounding box center [784, 383] width 132 height 22
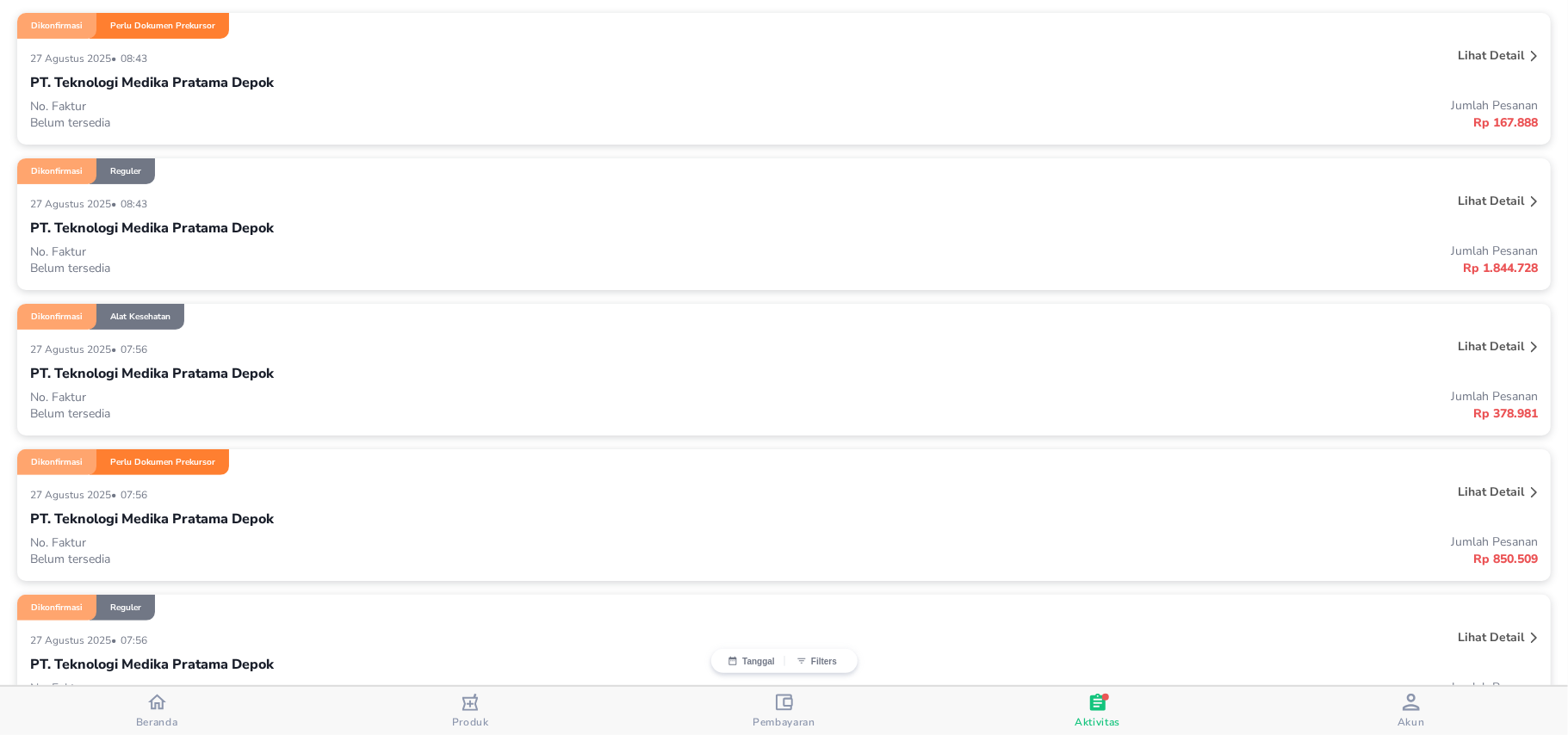
scroll to position [229, 0]
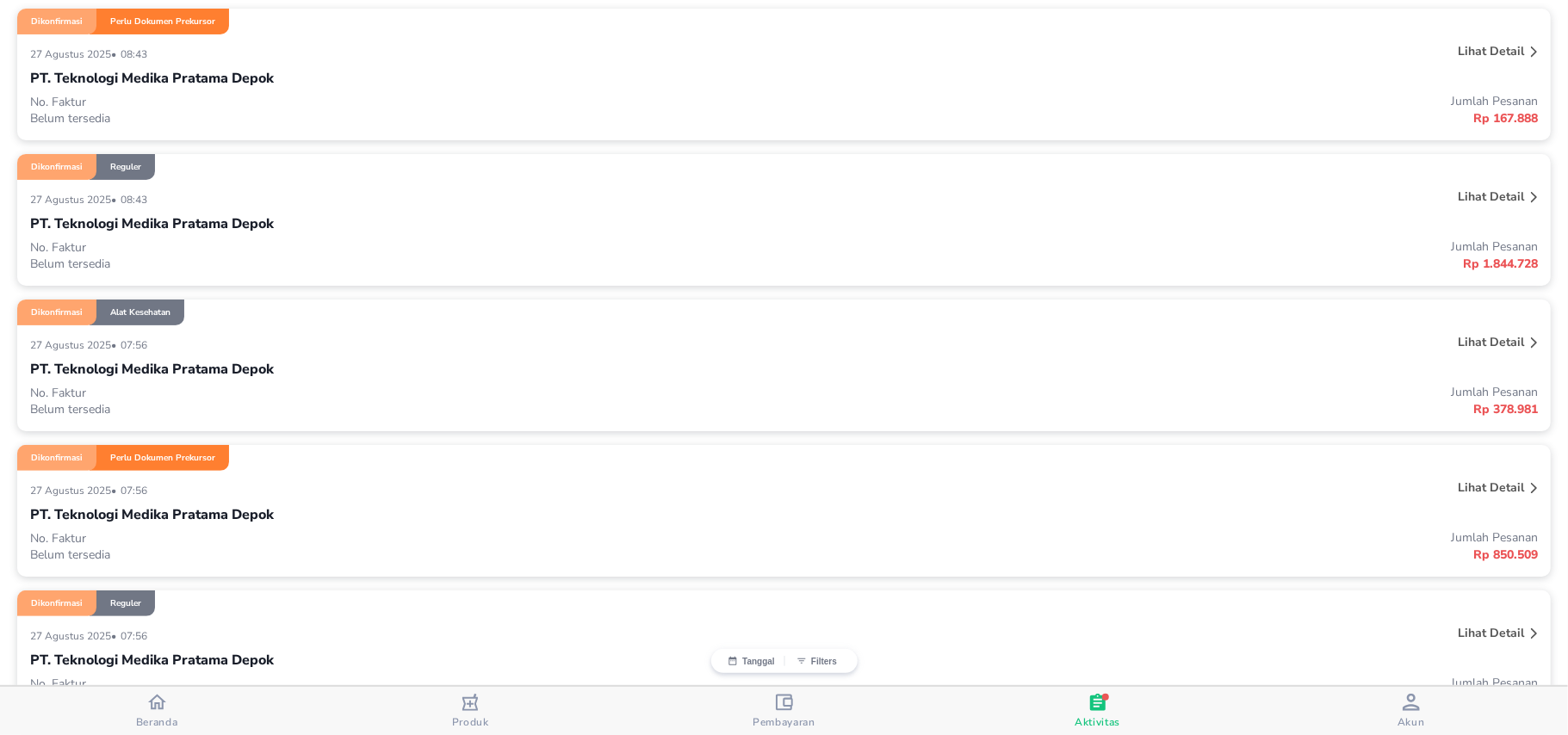
click at [295, 372] on div "PT. Teknologi Medika Pratama Depok" at bounding box center [784, 368] width 1507 height 29
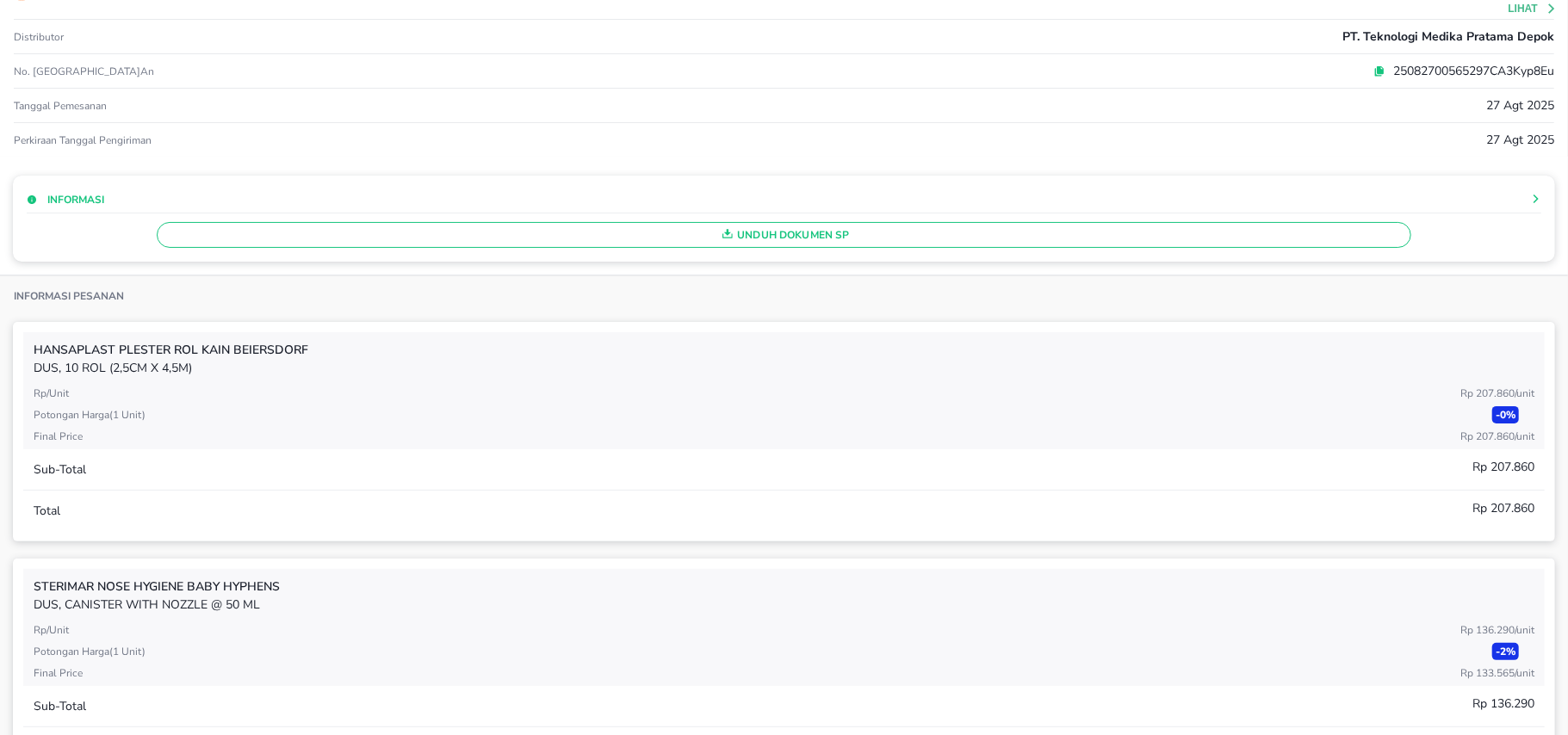
scroll to position [114, 0]
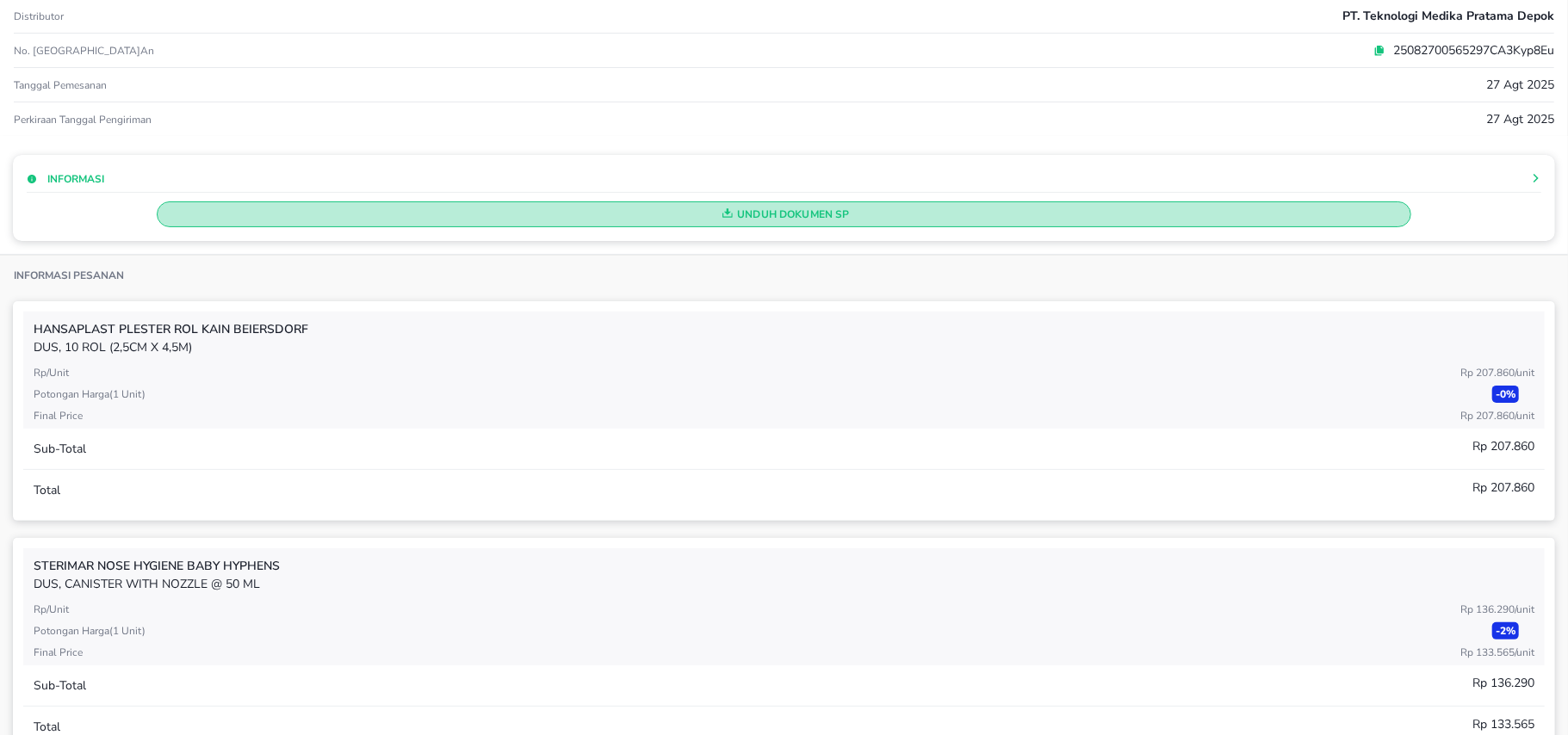
click at [739, 212] on span "Unduh Dokumen SP" at bounding box center [784, 214] width 1239 height 22
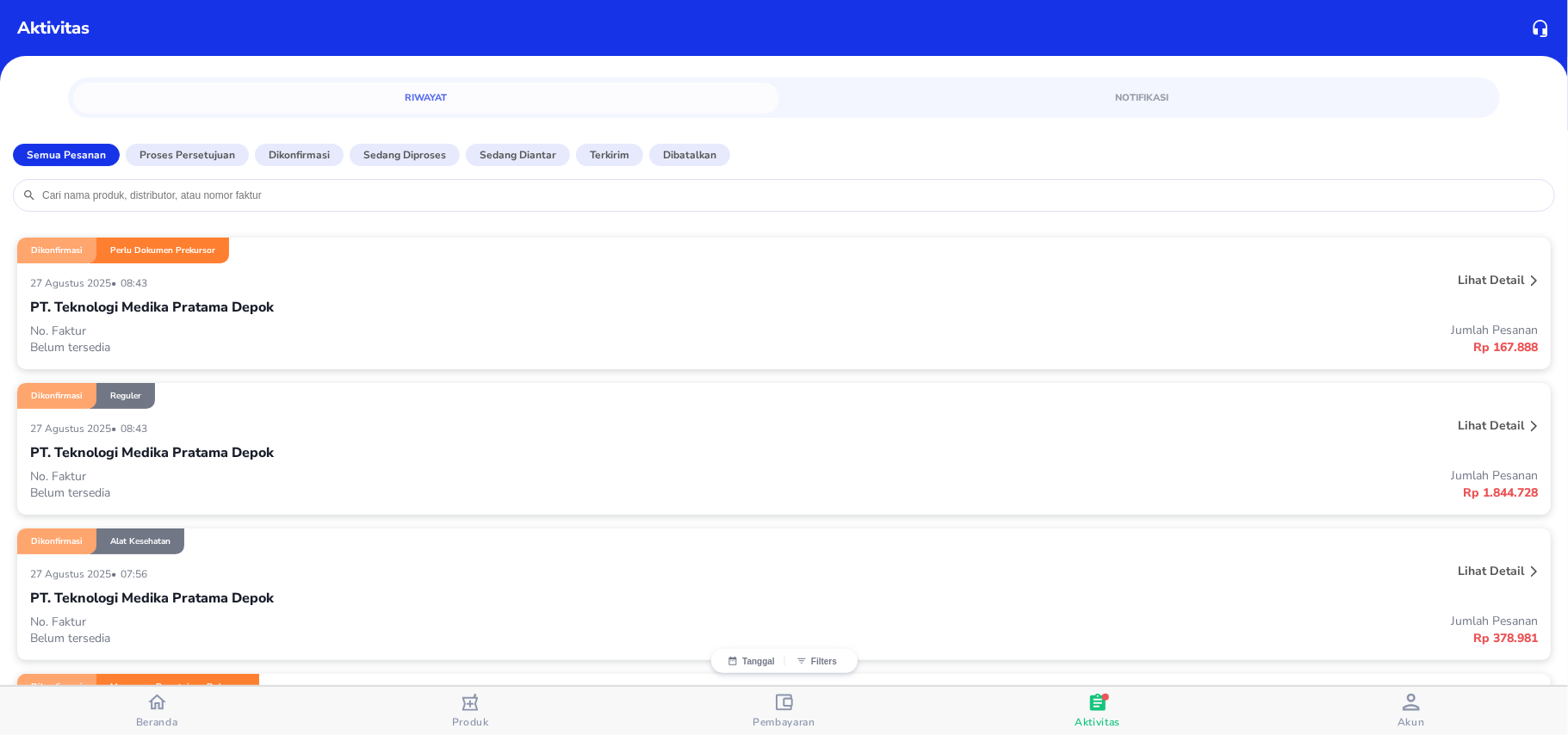
click at [234, 415] on div "[DATE] • 08:43 Lihat detail PT. Teknologi Medika Pratama Depok No. Faktur Belum…" at bounding box center [784, 462] width 1534 height 106
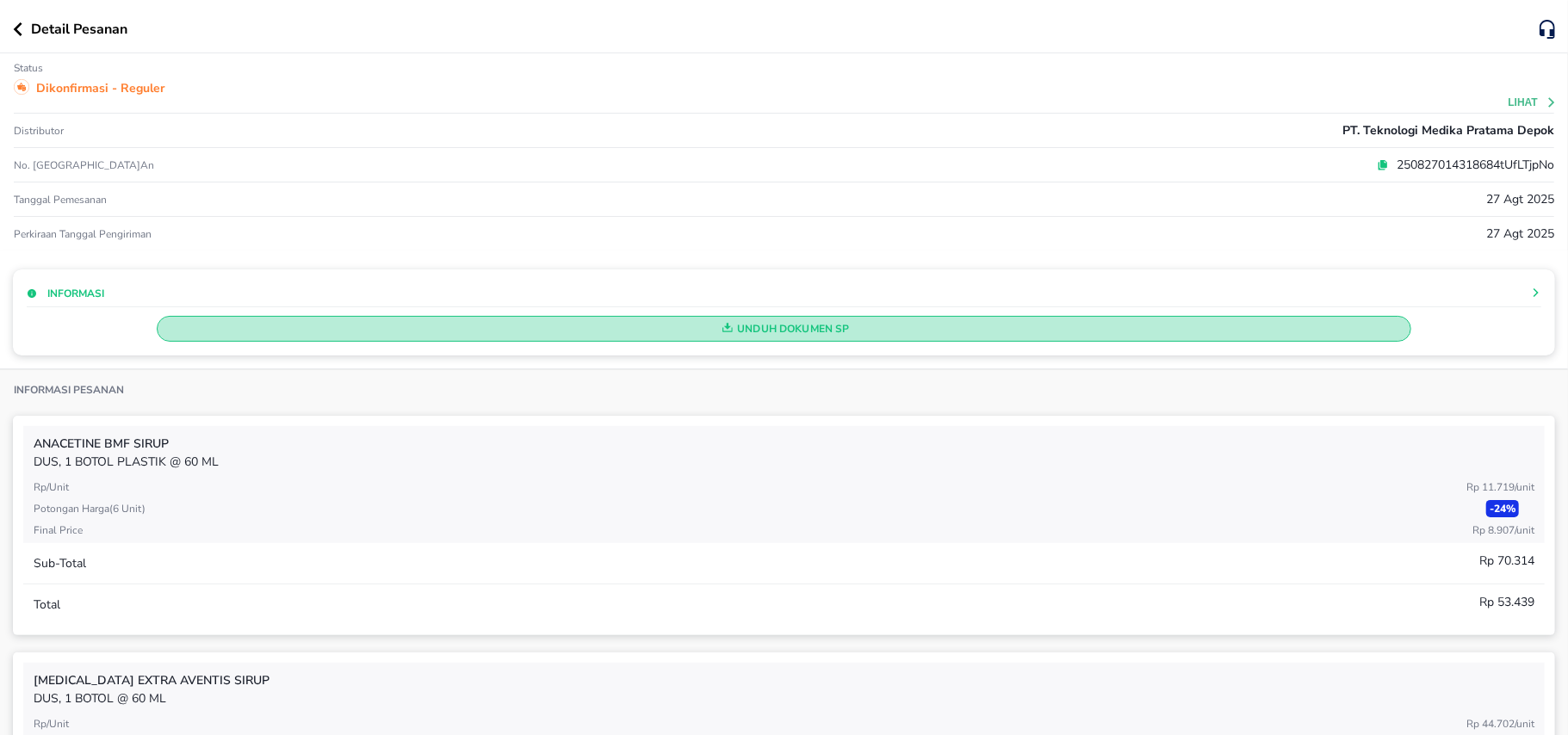
click at [784, 336] on span "Unduh Dokumen SP" at bounding box center [784, 328] width 1239 height 22
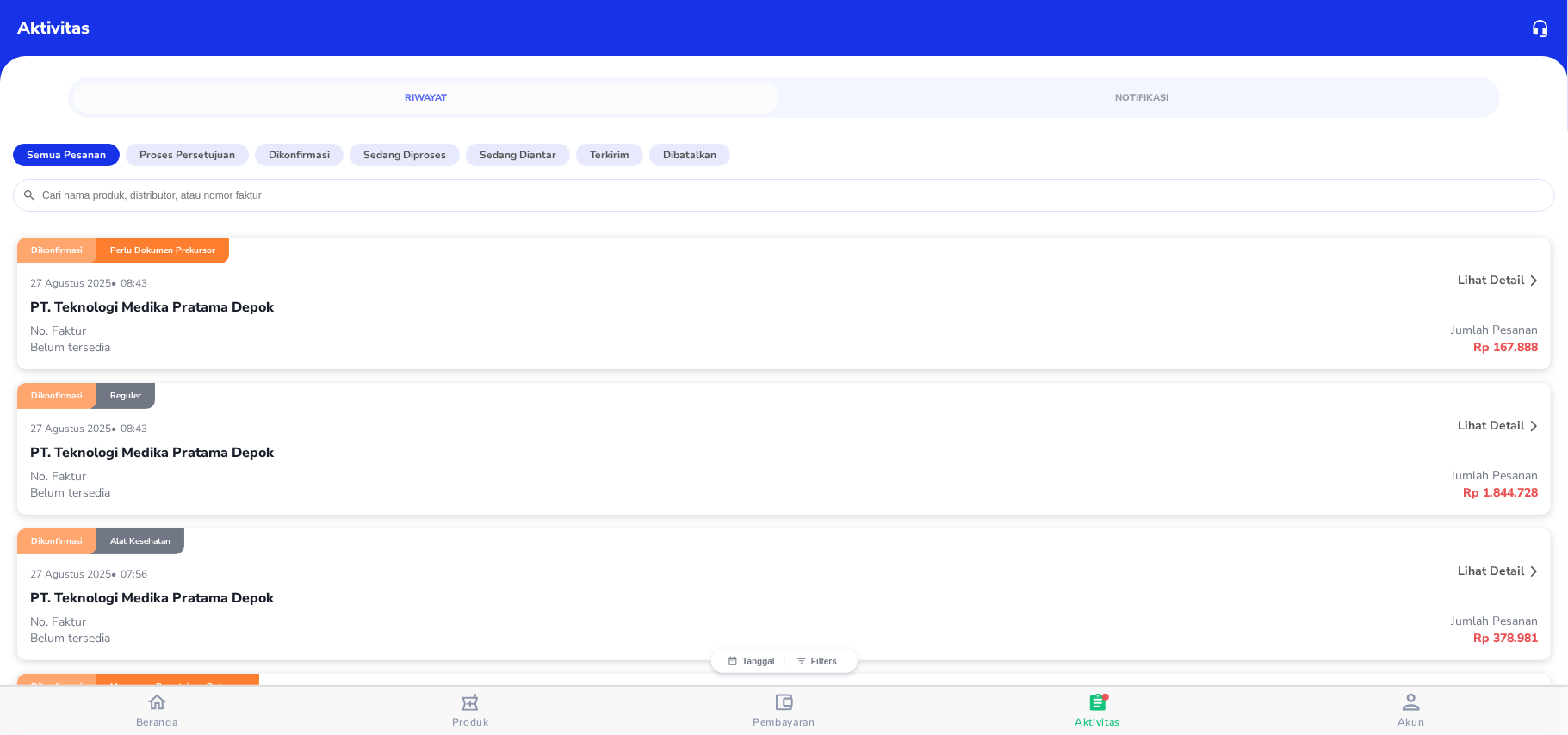
click at [208, 287] on div "[DATE] • 08:43" at bounding box center [470, 281] width 879 height 20
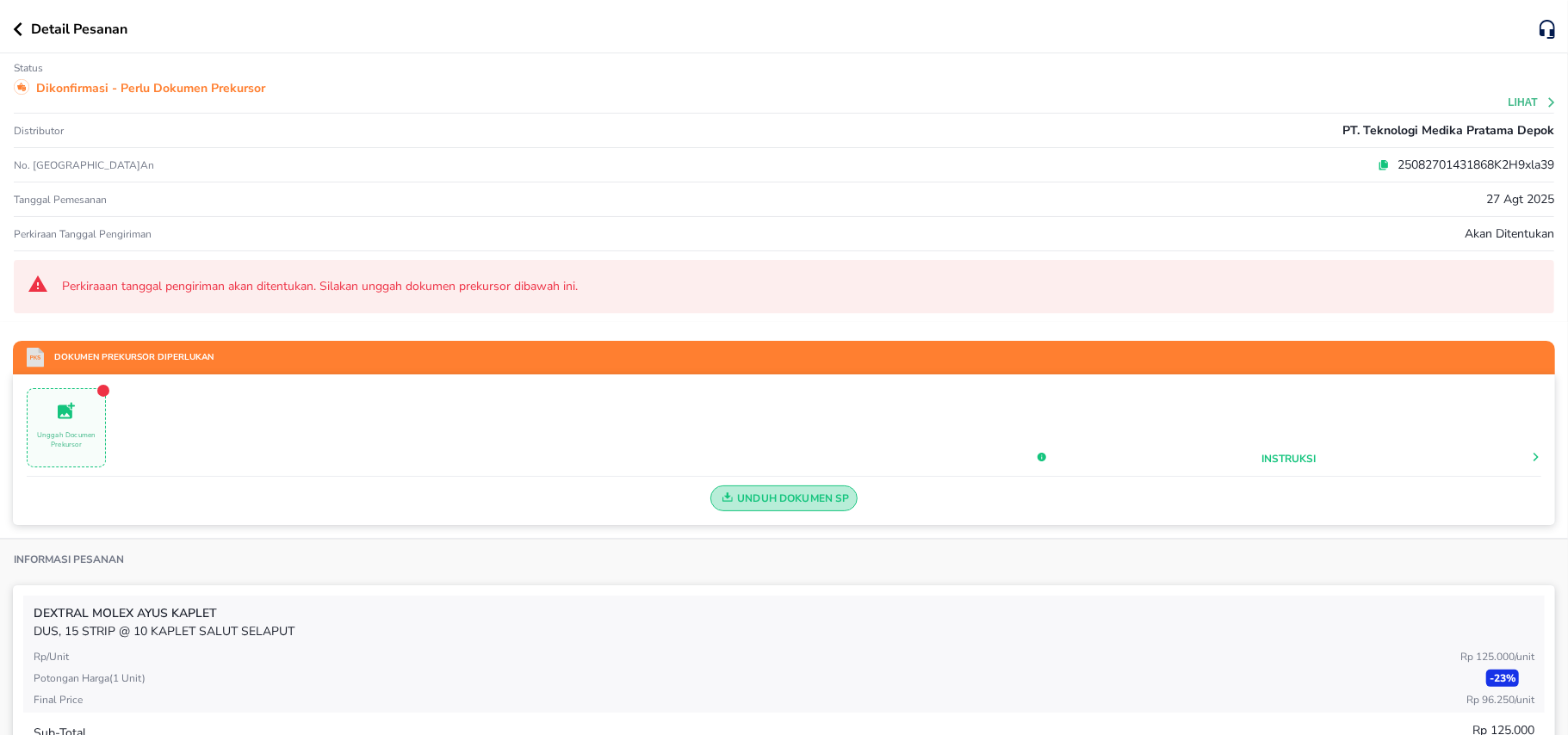
click at [755, 498] on span "Unduh Dokumen SP" at bounding box center [784, 498] width 132 height 22
